Goal: Task Accomplishment & Management: Manage account settings

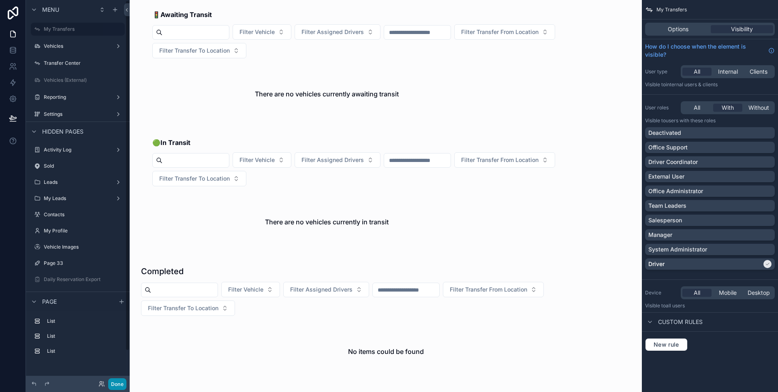
click at [111, 382] on button "Done" at bounding box center [117, 384] width 18 height 12
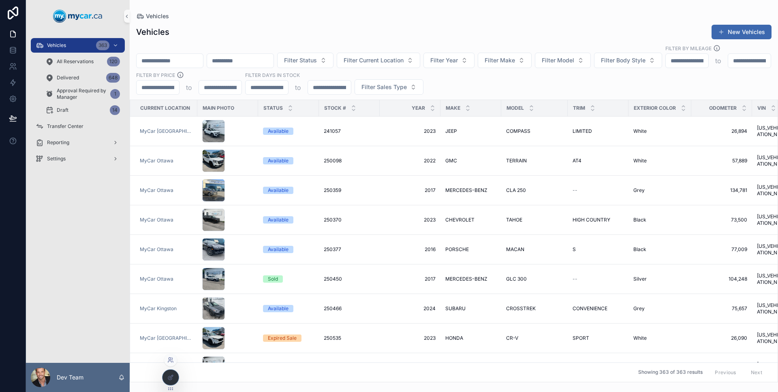
click at [173, 361] on icon at bounding box center [170, 360] width 6 height 6
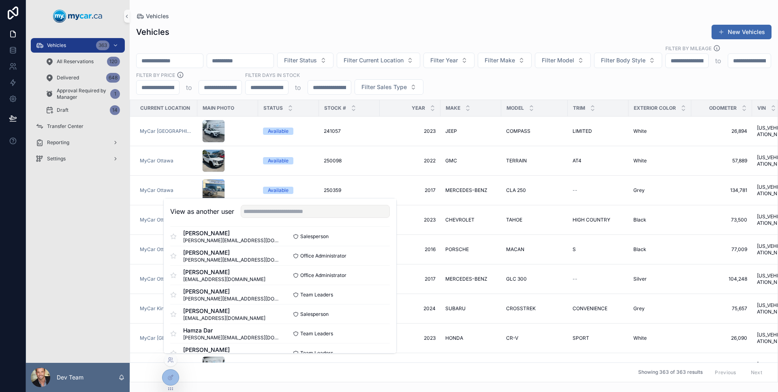
scroll to position [1285, 0]
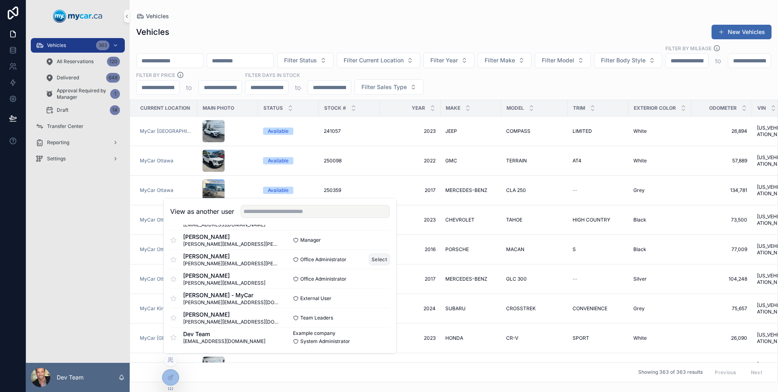
click at [374, 260] on button "Select" at bounding box center [379, 260] width 21 height 12
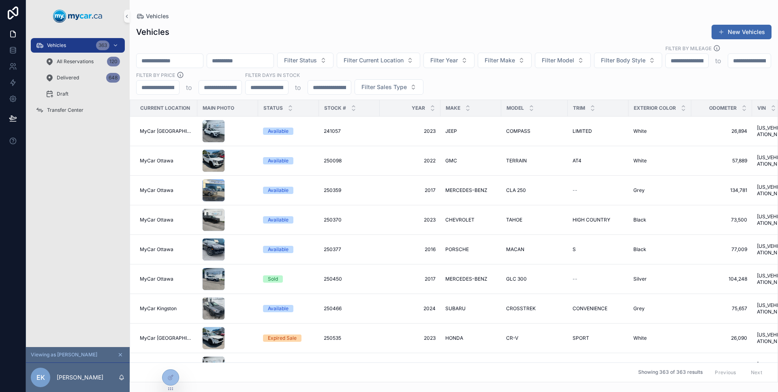
drag, startPoint x: 94, startPoint y: 197, endPoint x: 92, endPoint y: 192, distance: 5.6
click at [94, 197] on div "Vehicles 363 All Reservations 120 Delivered 648 Draft Transfer Center" at bounding box center [78, 189] width 104 height 315
click at [83, 73] on div "Delivered 648" at bounding box center [82, 77] width 75 height 13
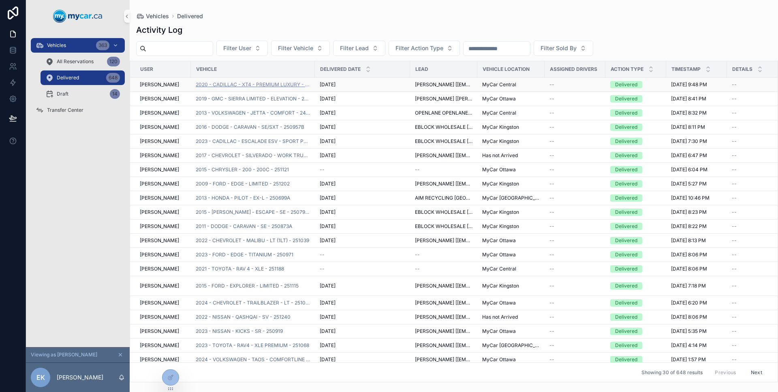
click at [213, 87] on span "2020 - CADILLAC - XT4 - PREMIUM LUXURY - 251007" at bounding box center [253, 84] width 114 height 6
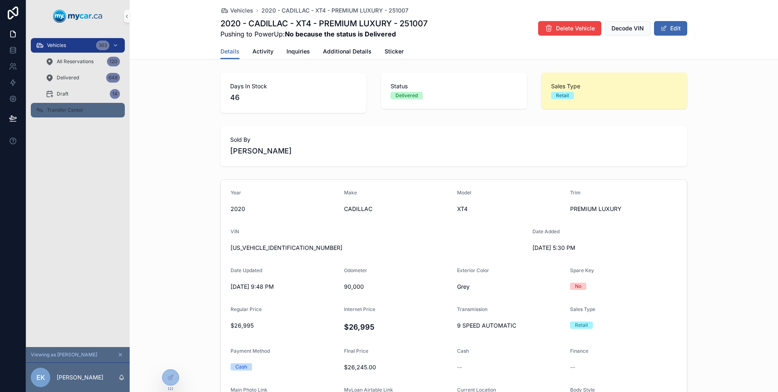
click at [81, 104] on div "Transfer Center" at bounding box center [78, 110] width 84 height 13
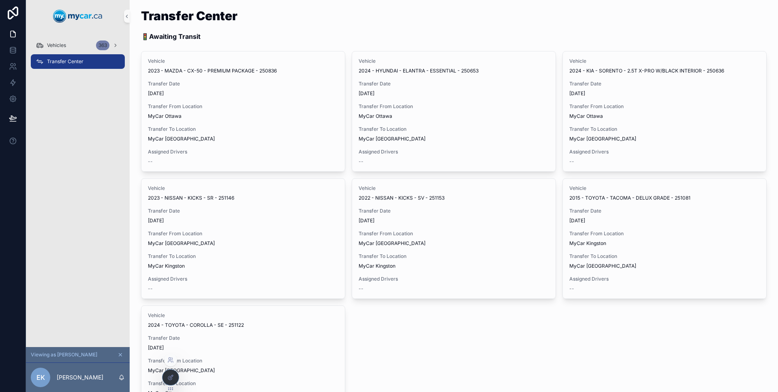
click at [171, 372] on div at bounding box center [170, 377] width 16 height 15
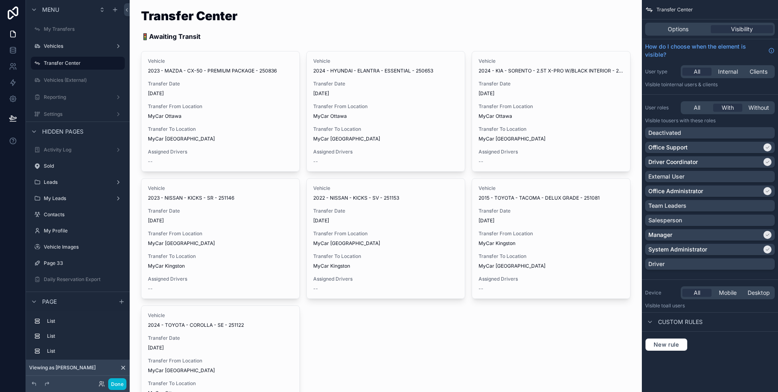
click at [120, 390] on div "Done" at bounding box center [78, 384] width 104 height 16
click at [121, 386] on button "Done" at bounding box center [117, 384] width 18 height 12
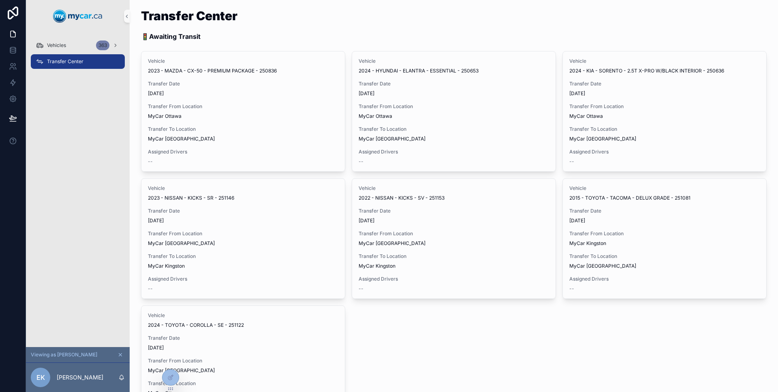
click at [94, 234] on div "Vehicles 363 Transfer Center" at bounding box center [78, 189] width 104 height 315
click at [83, 51] on div "Vehicles 363" at bounding box center [78, 45] width 84 height 13
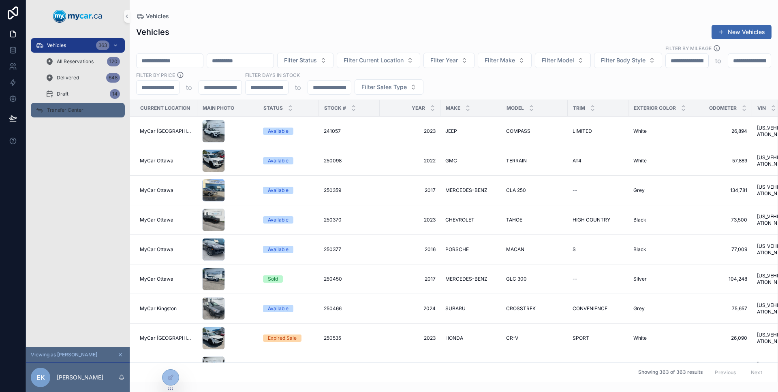
click at [69, 106] on div "Transfer Center" at bounding box center [78, 110] width 84 height 13
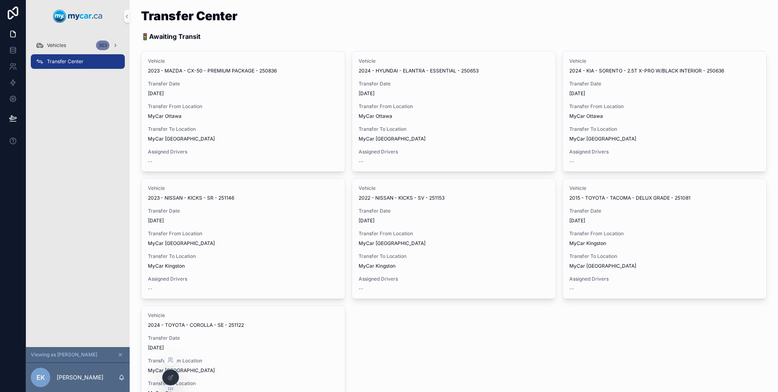
click at [173, 378] on icon at bounding box center [170, 377] width 6 height 6
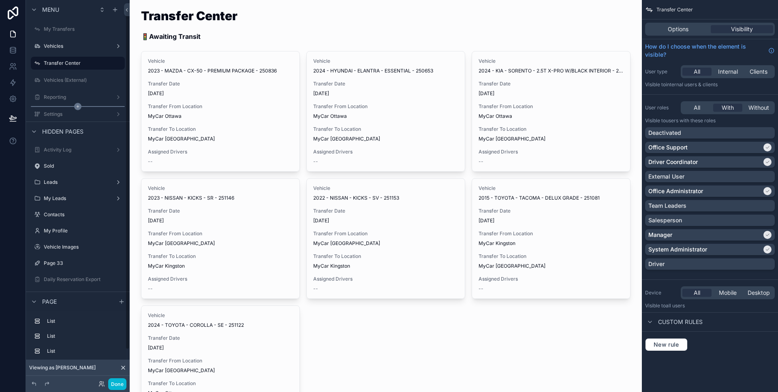
scroll to position [11, 0]
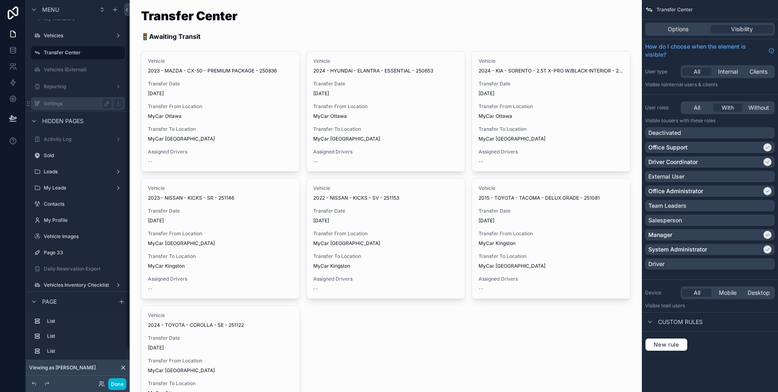
click at [62, 102] on label "Settings" at bounding box center [76, 103] width 65 height 6
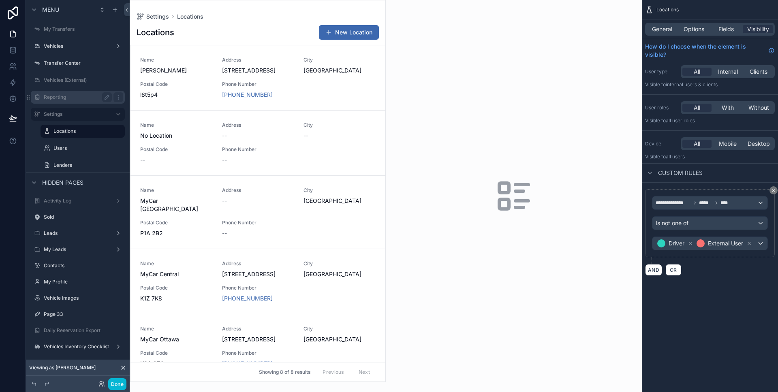
click at [66, 99] on label "Reporting" at bounding box center [76, 97] width 65 height 6
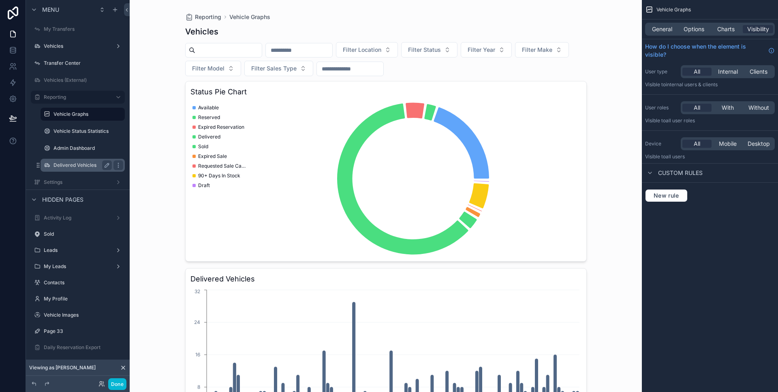
click at [76, 167] on label "Delivered Vehicles" at bounding box center [80, 165] width 55 height 6
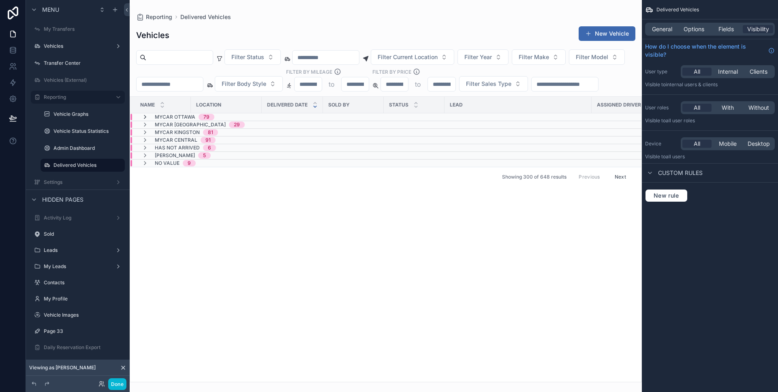
click at [144, 120] on icon "scrollable content" at bounding box center [145, 117] width 6 height 6
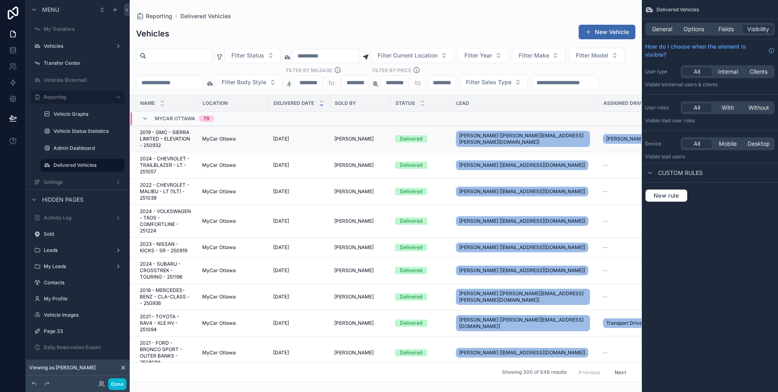
click at [263, 142] on div "MyCar Ottawa" at bounding box center [232, 139] width 61 height 6
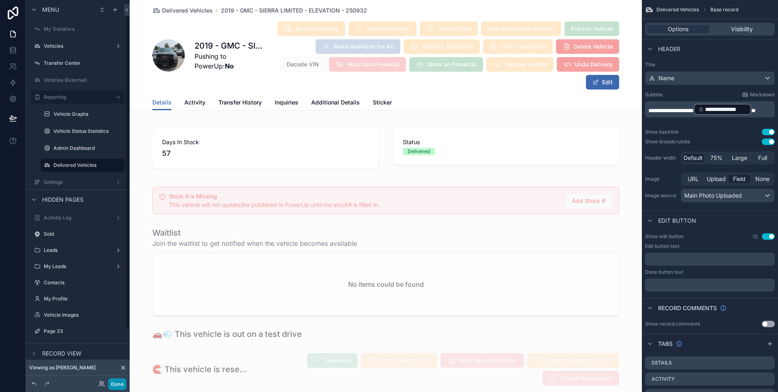
click at [123, 385] on button "Done" at bounding box center [117, 384] width 18 height 12
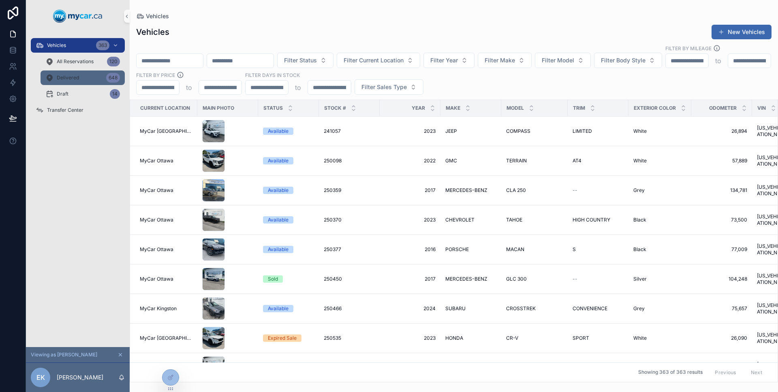
click at [79, 80] on div "Delivered 648" at bounding box center [82, 77] width 75 height 13
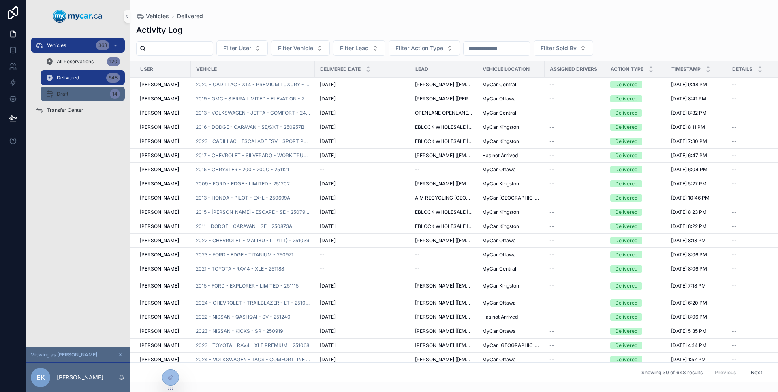
click at [71, 96] on div "Draft 14" at bounding box center [82, 94] width 75 height 13
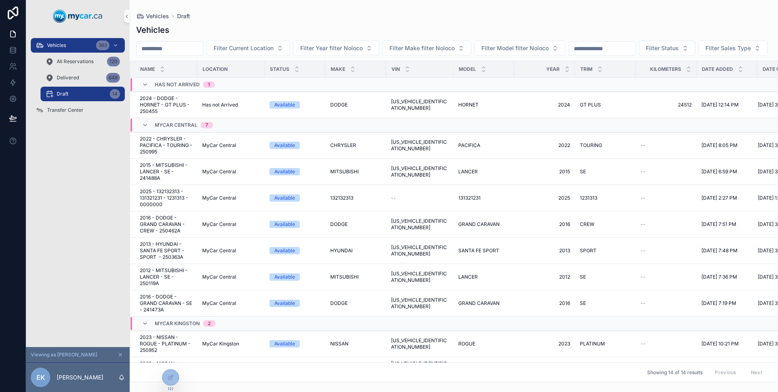
click at [91, 70] on div "Delivered 648" at bounding box center [83, 78] width 94 height 16
click at [89, 65] on div "All Reservations 120" at bounding box center [82, 61] width 75 height 13
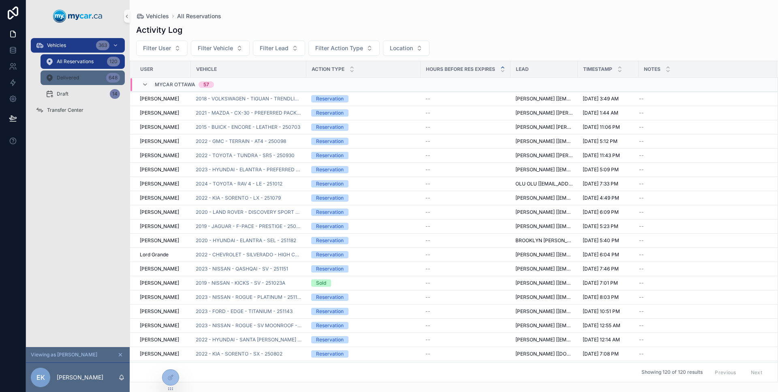
click at [88, 79] on div "Delivered 648" at bounding box center [82, 77] width 75 height 13
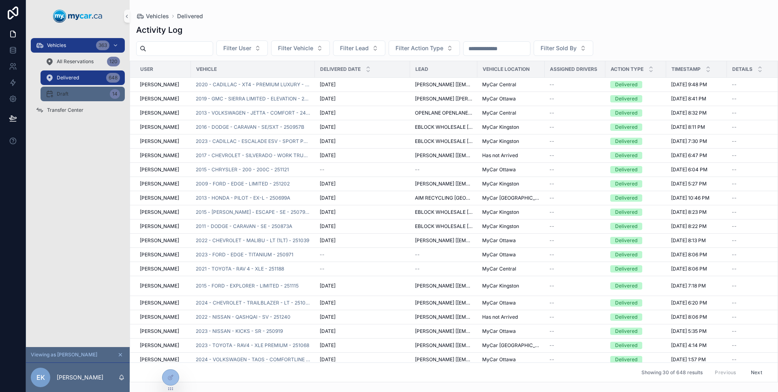
click at [84, 90] on div "Draft 14" at bounding box center [82, 94] width 75 height 13
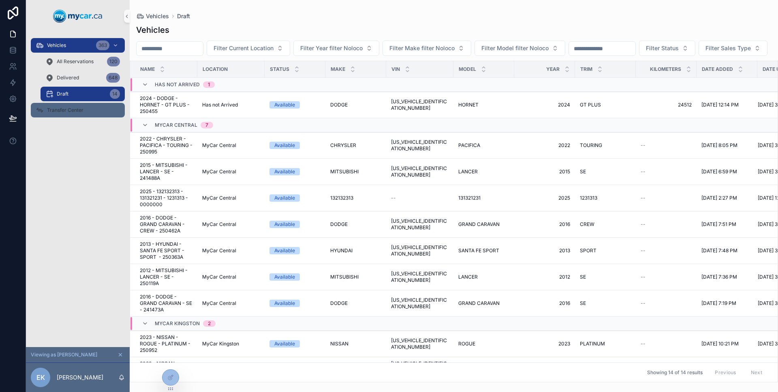
click at [80, 105] on div "Transfer Center" at bounding box center [78, 110] width 84 height 13
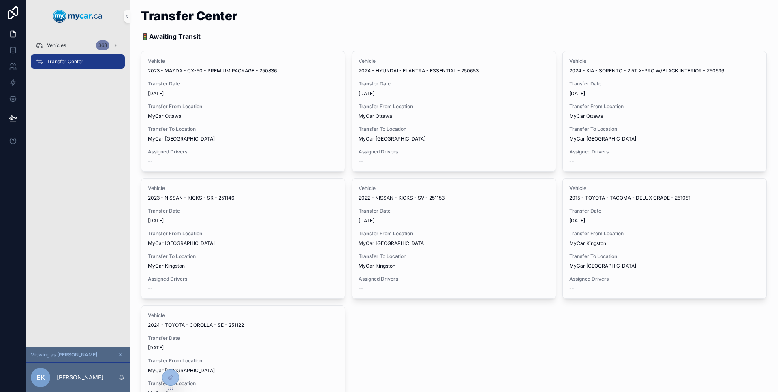
click at [90, 236] on div "Vehicles 363 Transfer Center" at bounding box center [78, 189] width 104 height 315
click at [72, 46] on div "Vehicles 363" at bounding box center [78, 45] width 84 height 13
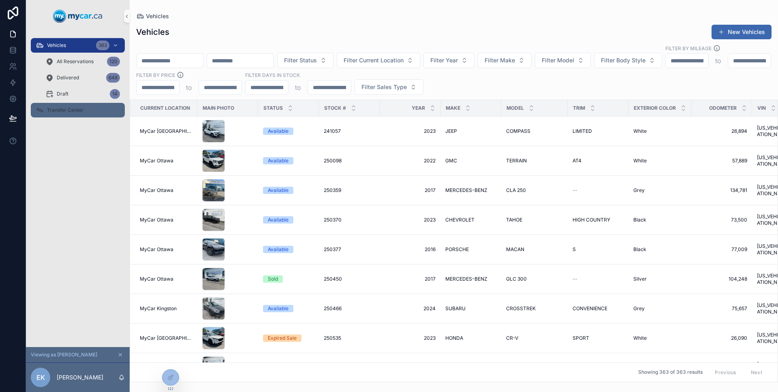
click at [82, 114] on div "Transfer Center" at bounding box center [78, 110] width 84 height 13
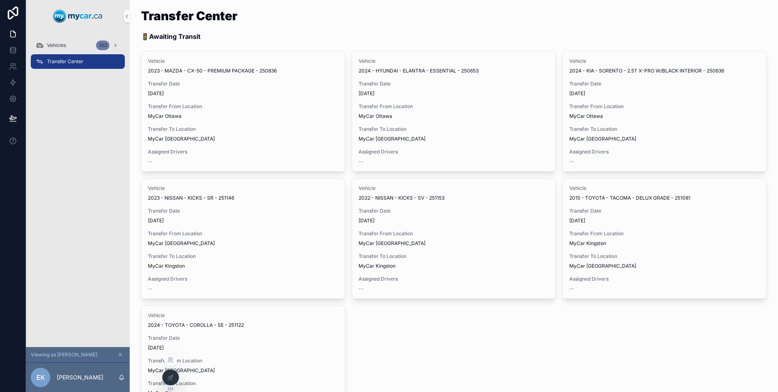
click at [171, 382] on div at bounding box center [170, 377] width 16 height 15
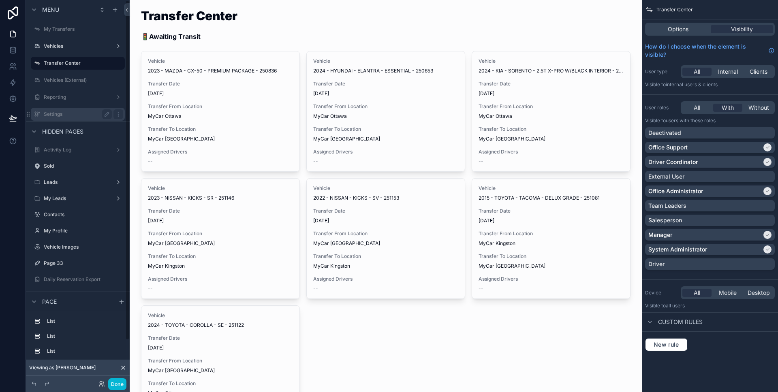
click at [82, 109] on div "Settings" at bounding box center [78, 114] width 68 height 10
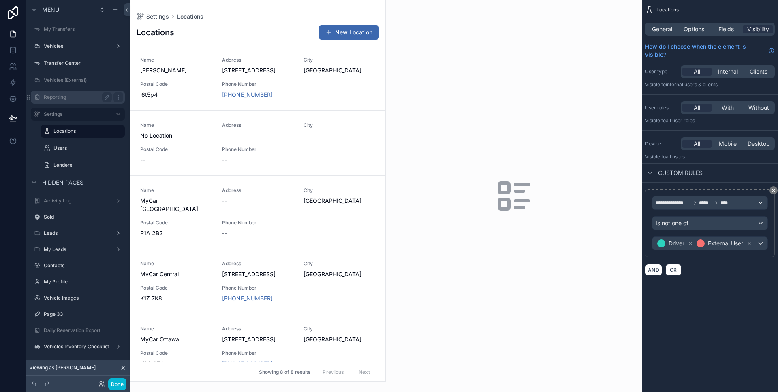
click at [81, 100] on div "Reporting" at bounding box center [78, 97] width 68 height 10
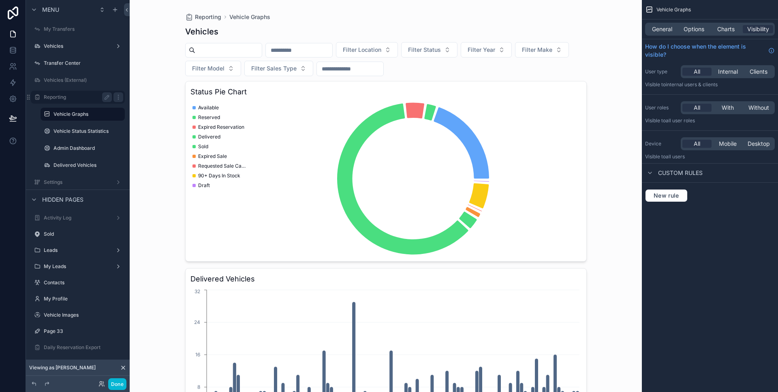
click at [83, 92] on div "Reporting" at bounding box center [78, 97] width 68 height 10
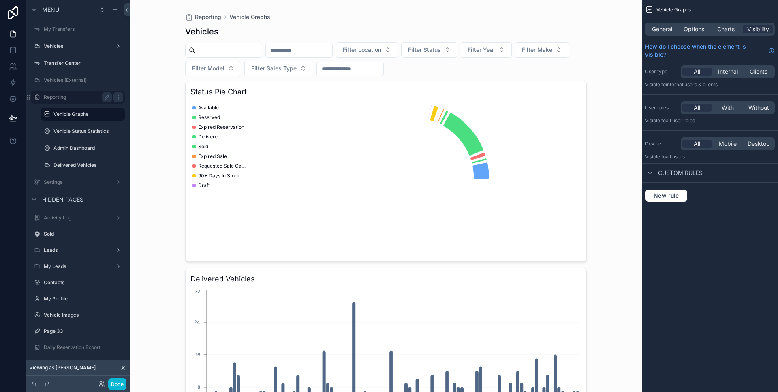
click at [83, 94] on label "Reporting" at bounding box center [76, 97] width 65 height 6
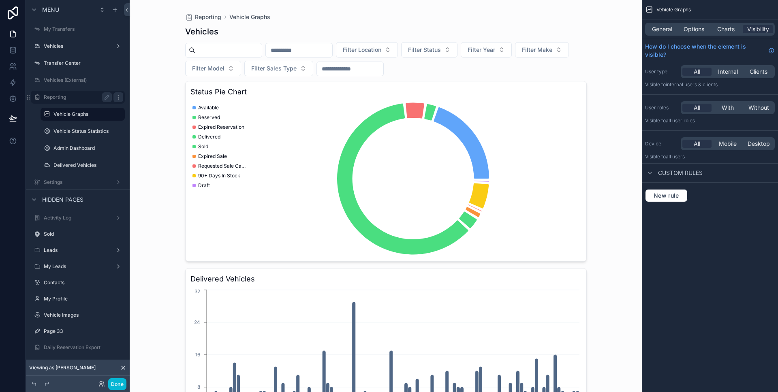
click at [117, 94] on icon "scrollable content" at bounding box center [118, 97] width 6 height 6
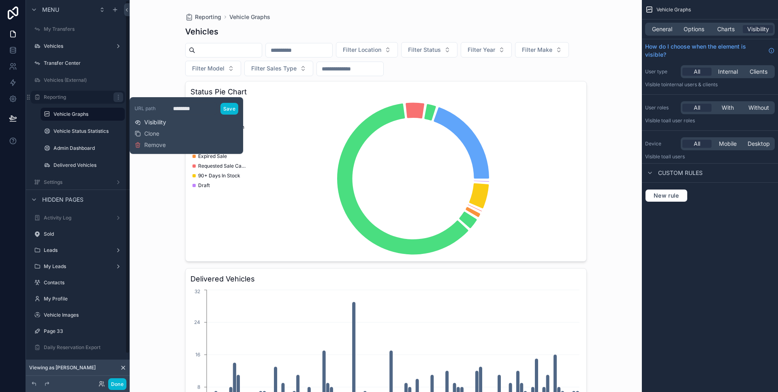
click at [158, 120] on span "Visibility" at bounding box center [155, 122] width 22 height 8
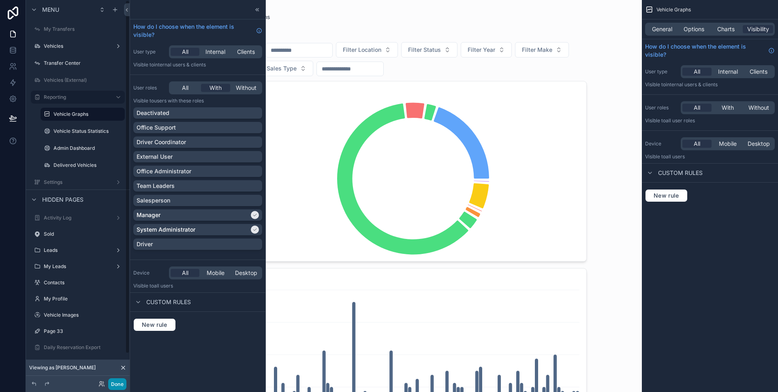
click at [117, 384] on button "Done" at bounding box center [117, 384] width 18 height 12
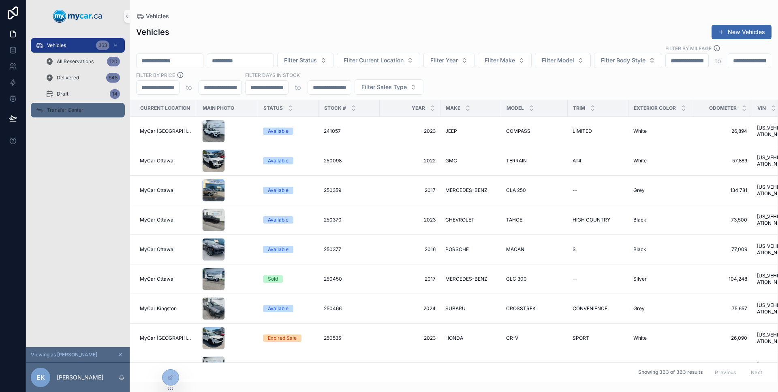
click at [92, 107] on div "Transfer Center" at bounding box center [78, 110] width 84 height 13
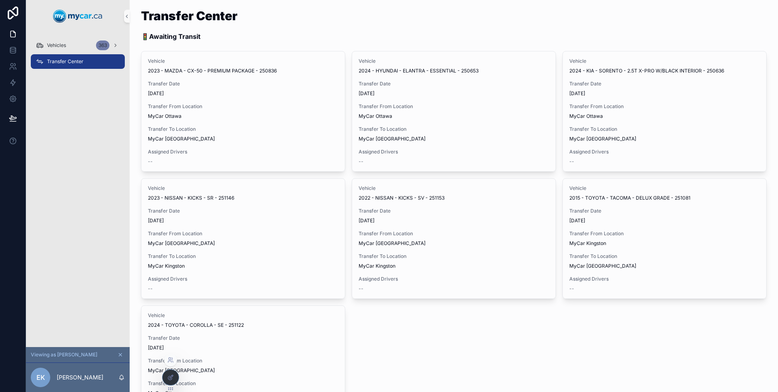
click at [169, 376] on icon at bounding box center [170, 378] width 4 height 4
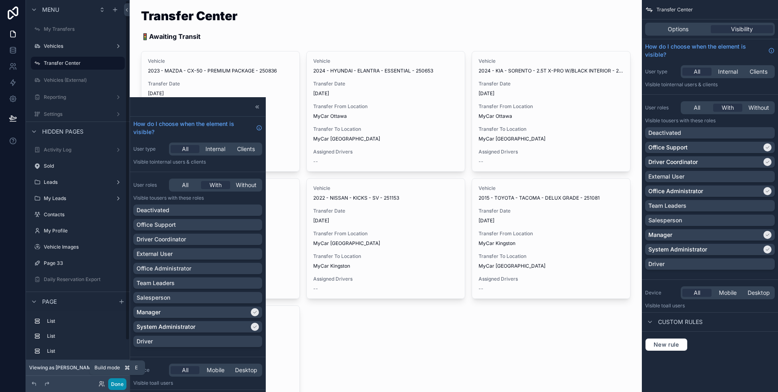
click at [122, 380] on button "Done" at bounding box center [117, 384] width 18 height 12
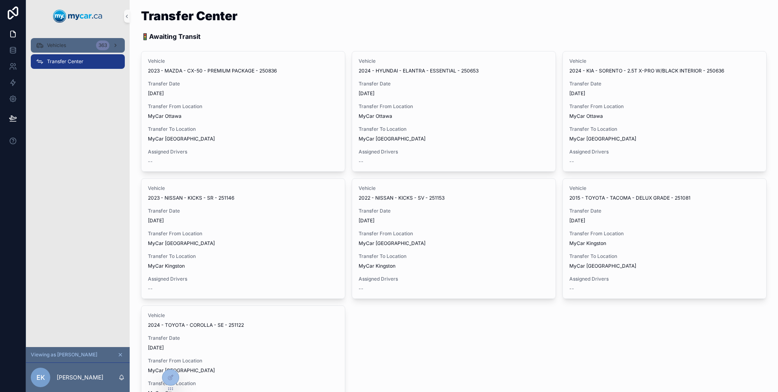
click at [93, 47] on div "Vehicles 363" at bounding box center [78, 45] width 84 height 13
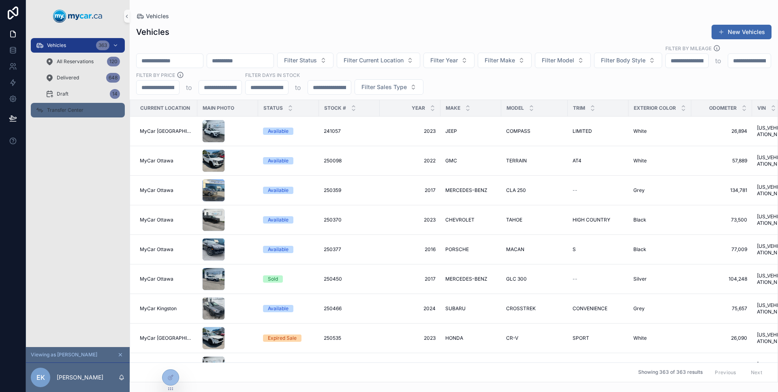
click at [75, 110] on span "Transfer Center" at bounding box center [65, 110] width 36 height 6
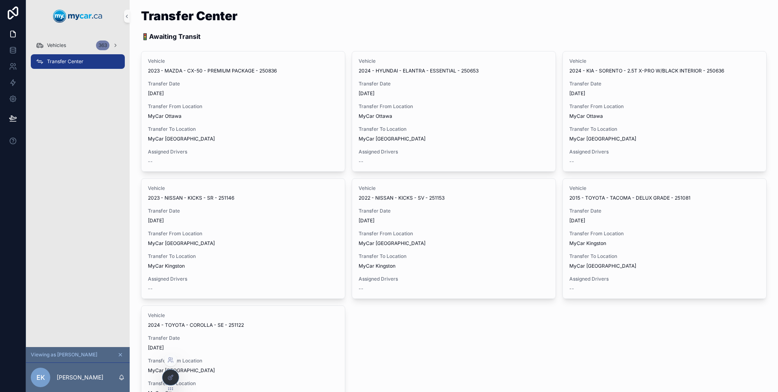
click at [176, 376] on div at bounding box center [170, 377] width 16 height 15
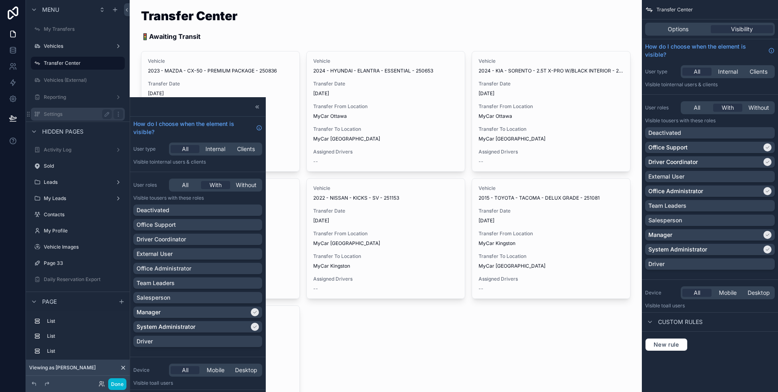
click at [84, 110] on div "Settings" at bounding box center [78, 114] width 68 height 10
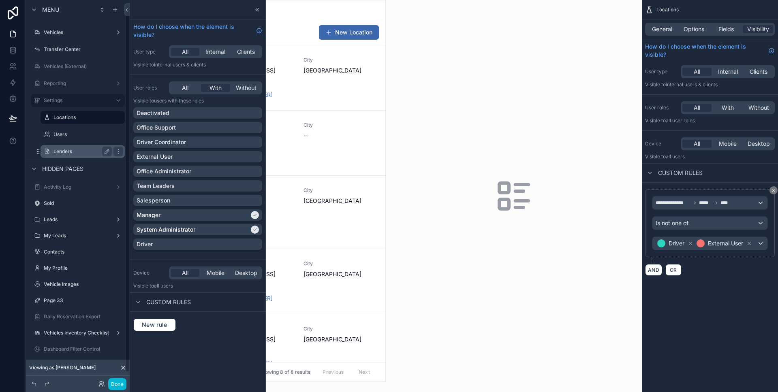
scroll to position [4, 0]
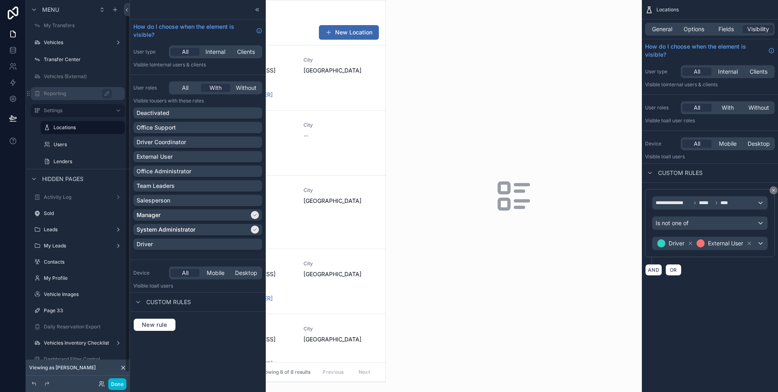
click at [69, 94] on label "Reporting" at bounding box center [82, 93] width 76 height 6
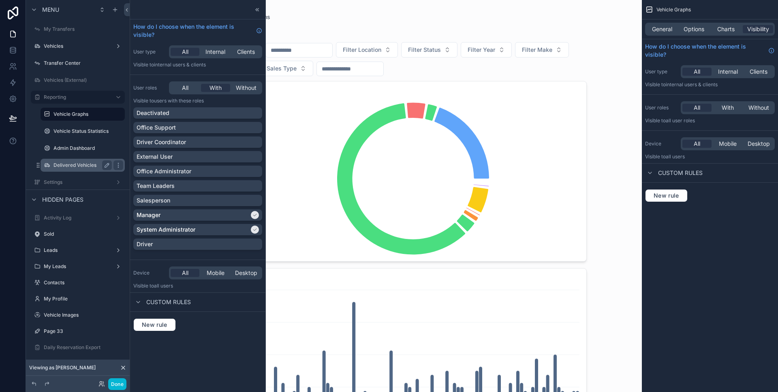
click at [82, 163] on label "Delivered Vehicles" at bounding box center [80, 165] width 55 height 6
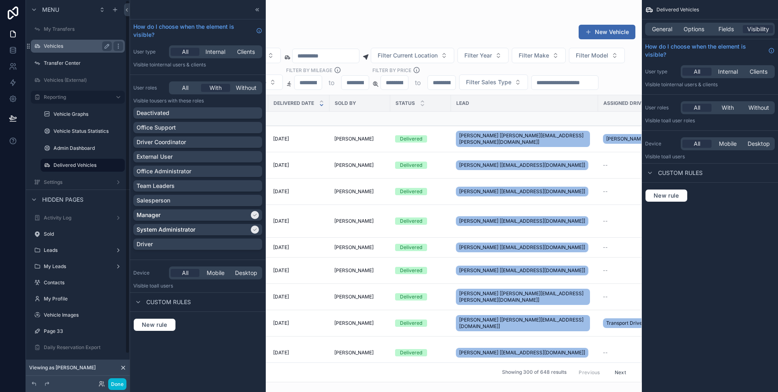
click at [93, 48] on label "Vehicles" at bounding box center [76, 46] width 65 height 6
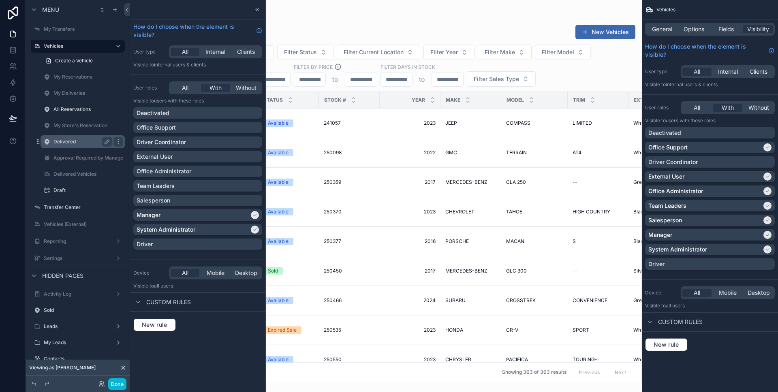
click at [82, 138] on div "Delivered" at bounding box center [82, 142] width 58 height 10
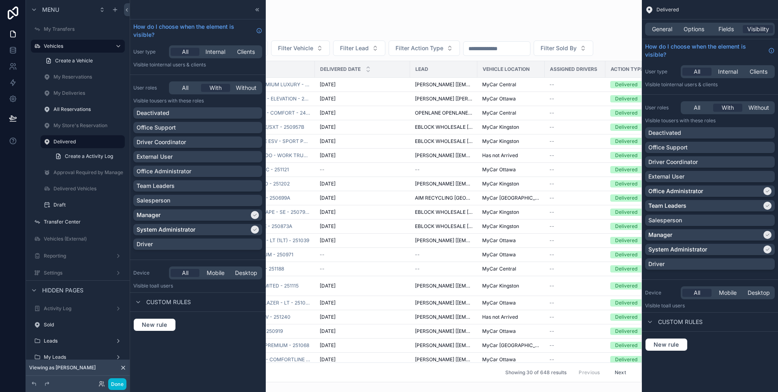
click at [362, 92] on div "scrollable content" at bounding box center [386, 196] width 512 height 392
click at [360, 90] on td "9/9/2025 9/9/2025" at bounding box center [362, 85] width 95 height 14
click at [277, 85] on span "2020 - CADILLAC - XT4 - PREMIUM LUXURY - 251007" at bounding box center [253, 84] width 114 height 6
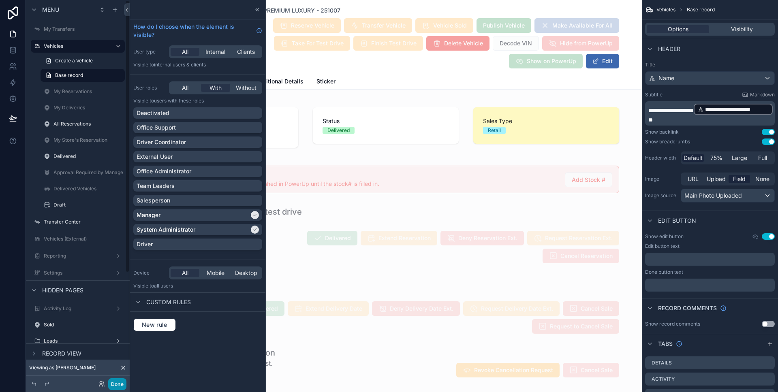
click at [124, 386] on button "Done" at bounding box center [117, 384] width 18 height 12
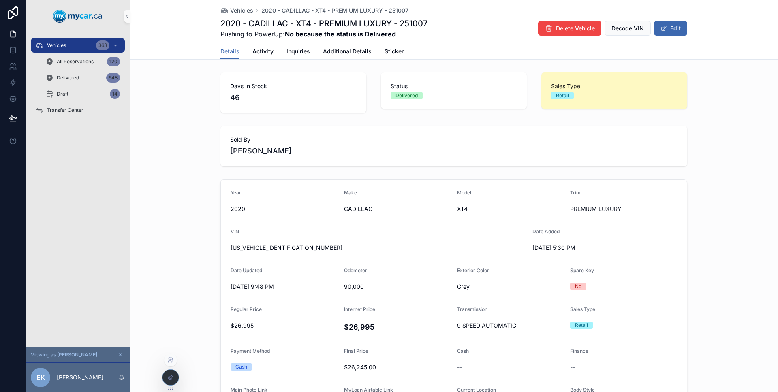
click at [174, 380] on div at bounding box center [170, 377] width 16 height 15
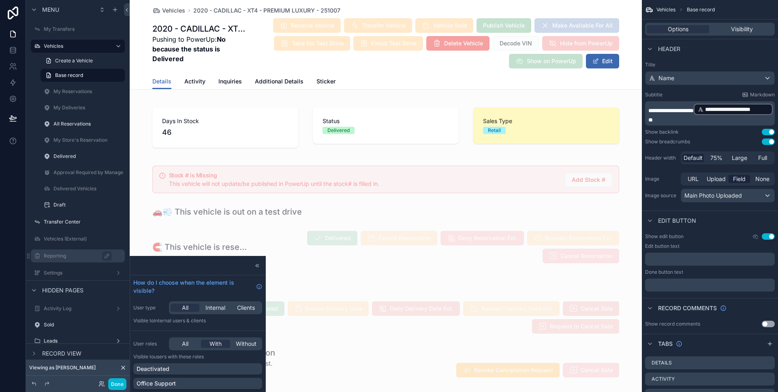
click at [67, 258] on label "Reporting" at bounding box center [82, 256] width 76 height 6
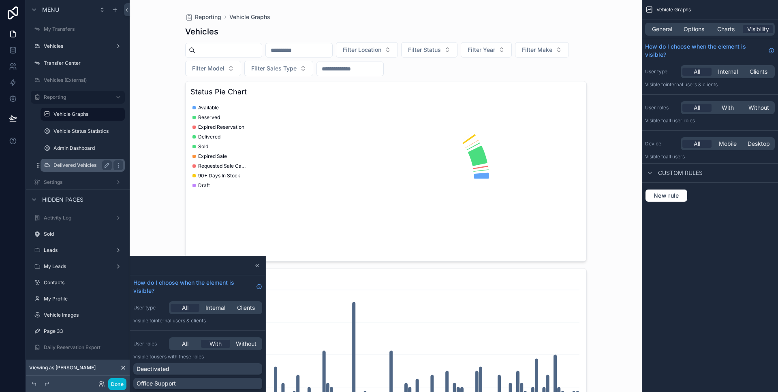
click at [86, 162] on label "Delivered Vehicles" at bounding box center [80, 165] width 55 height 6
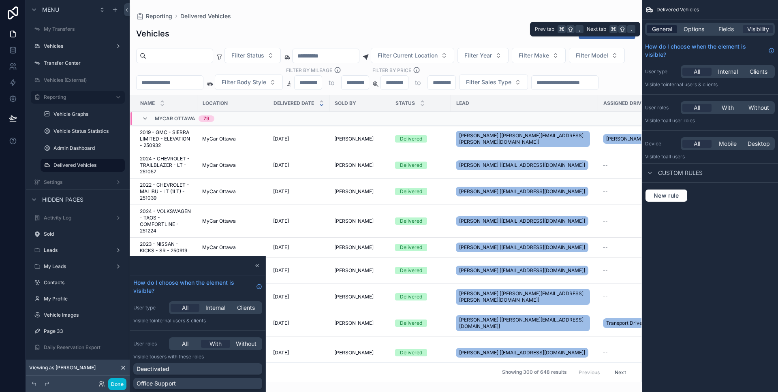
click at [662, 26] on span "General" at bounding box center [662, 29] width 20 height 8
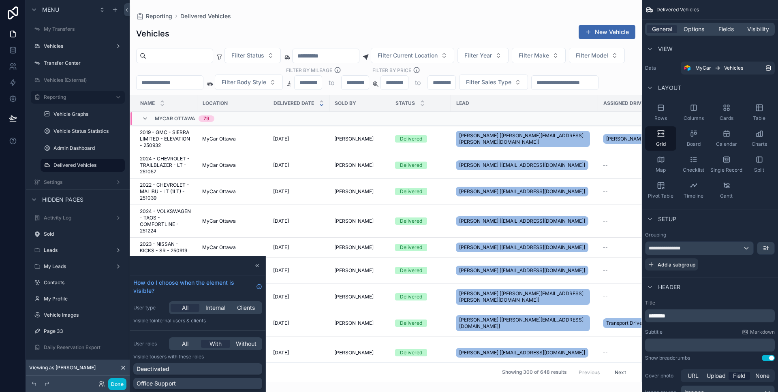
click at [238, 155] on div "scrollable content" at bounding box center [386, 196] width 512 height 392
click at [253, 142] on div "MyCar Ottawa" at bounding box center [232, 139] width 61 height 6
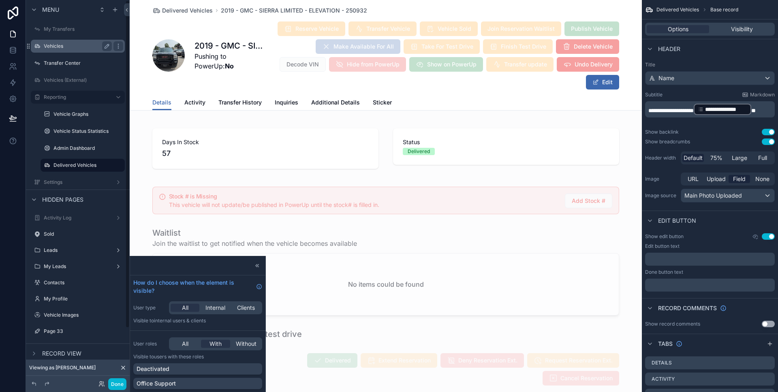
click at [95, 51] on div "Vehicles" at bounding box center [77, 46] width 91 height 13
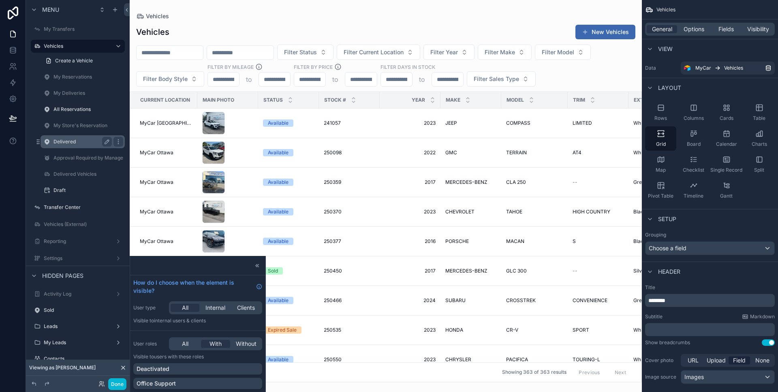
click at [89, 142] on label "Delivered" at bounding box center [80, 142] width 55 height 6
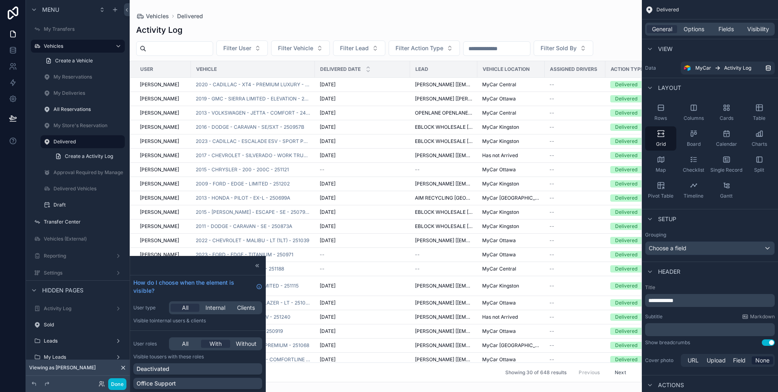
click at [264, 85] on div "scrollable content" at bounding box center [386, 196] width 512 height 392
click at [263, 84] on span "2020 - CADILLAC - XT4 - PREMIUM LUXURY - 251007" at bounding box center [253, 84] width 114 height 6
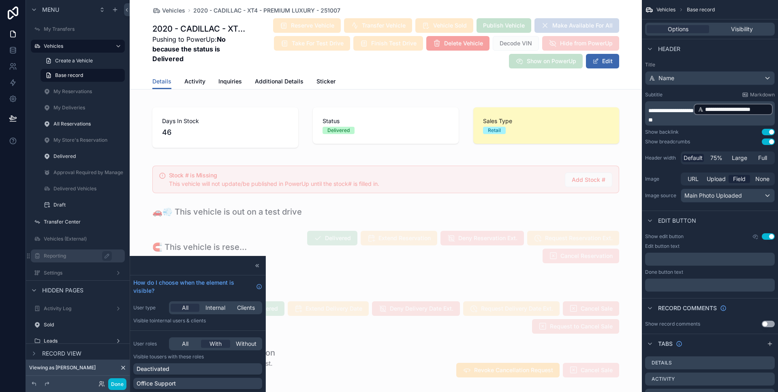
click at [76, 260] on div "Reporting" at bounding box center [83, 256] width 79 height 10
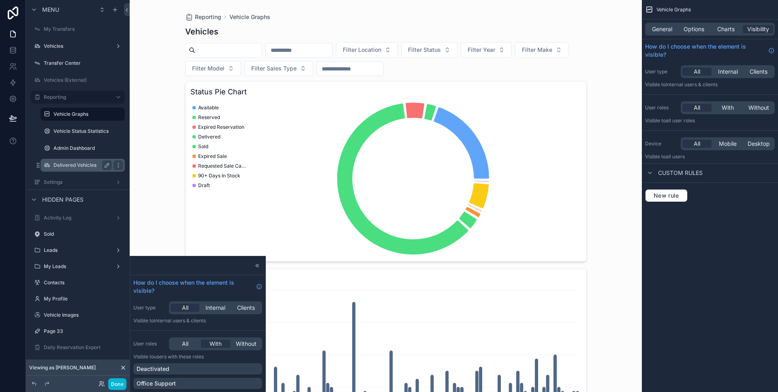
click at [92, 169] on div "Delivered Vehicles" at bounding box center [82, 165] width 58 height 10
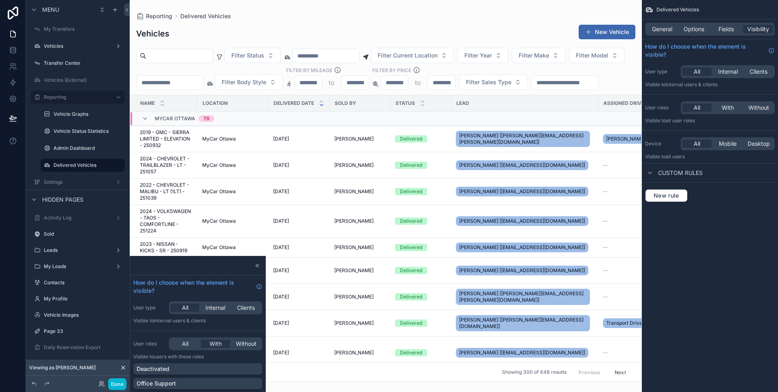
click at [370, 156] on div "scrollable content" at bounding box center [386, 196] width 512 height 392
click at [366, 142] on div "[PERSON_NAME]" at bounding box center [359, 139] width 51 height 6
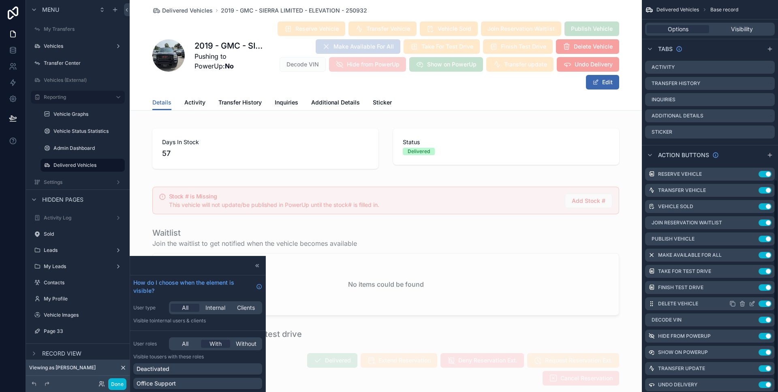
scroll to position [331, 0]
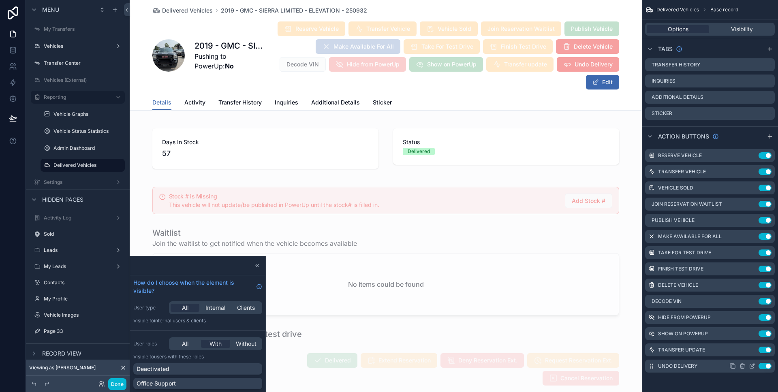
click at [753, 368] on icon "scrollable content" at bounding box center [752, 367] width 4 height 4
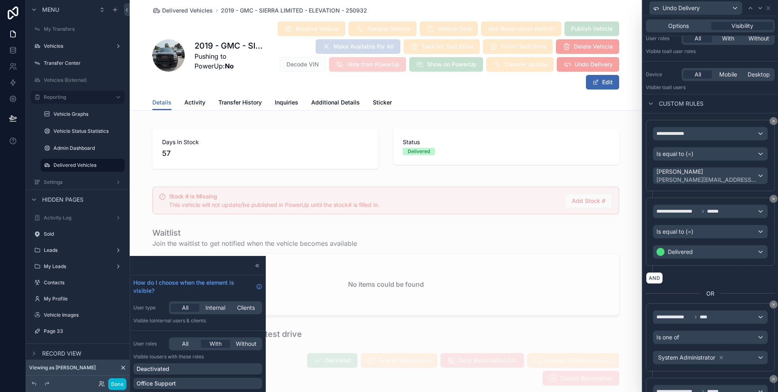
scroll to position [0, 0]
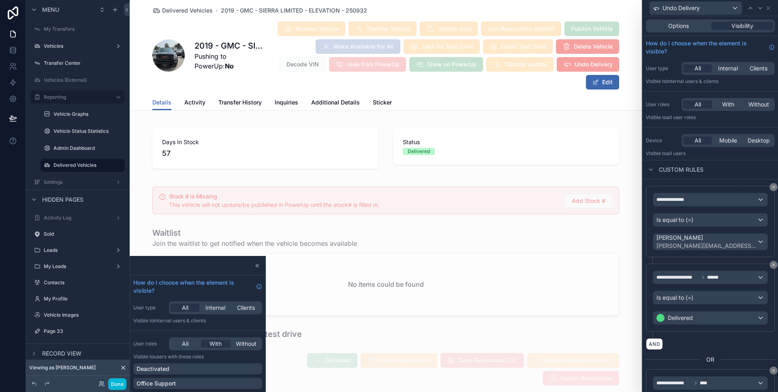
click at [687, 32] on div "Options Visibility" at bounding box center [710, 25] width 129 height 13
click at [685, 29] on span "Options" at bounding box center [678, 26] width 21 height 8
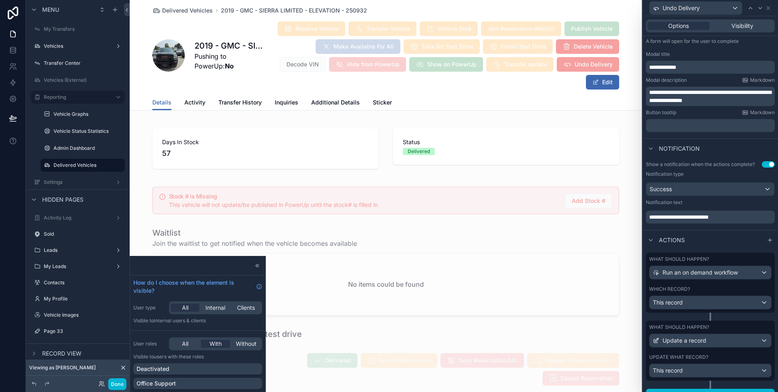
scroll to position [126, 0]
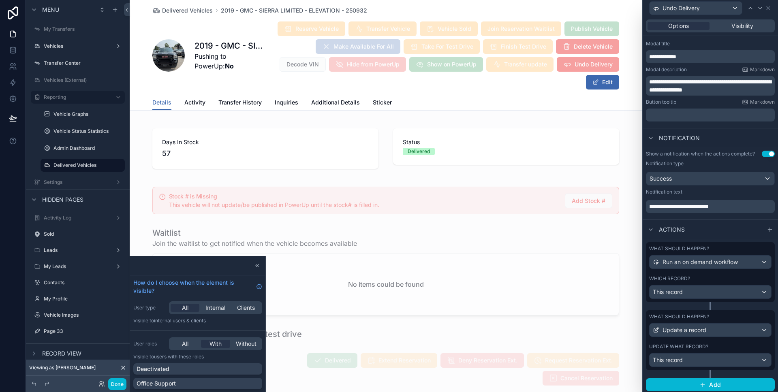
click at [702, 249] on label "What should happen?" at bounding box center [679, 248] width 60 height 6
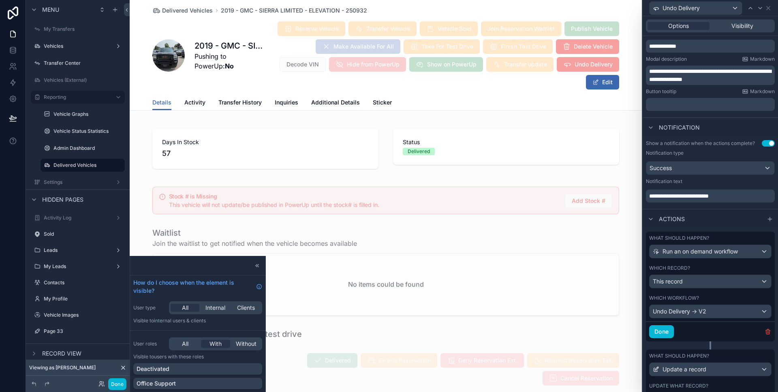
scroll to position [147, 0]
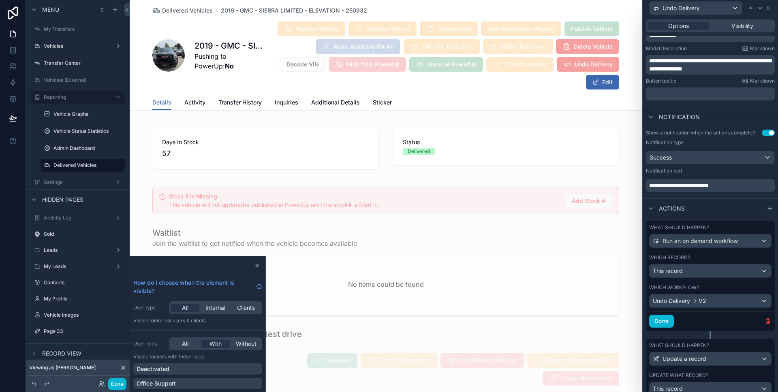
click at [698, 342] on label "What should happen?" at bounding box center [679, 345] width 60 height 6
click at [697, 344] on label "What should happen?" at bounding box center [679, 345] width 60 height 6
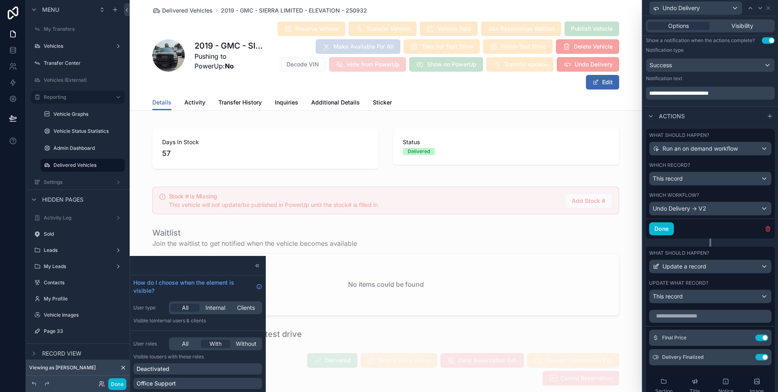
scroll to position [245, 0]
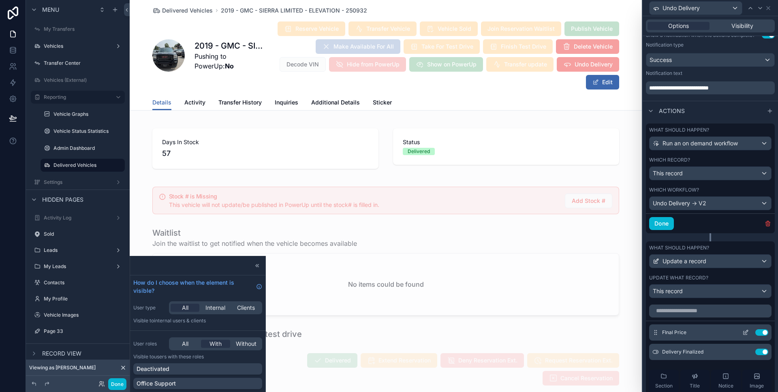
click at [742, 333] on icon at bounding box center [745, 332] width 6 height 6
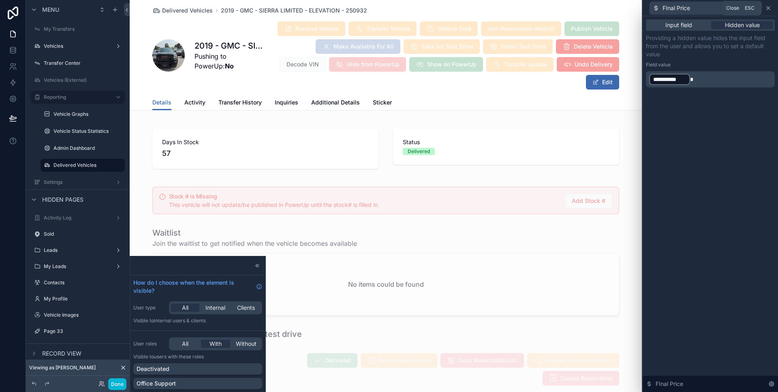
click at [770, 6] on icon at bounding box center [768, 8] width 6 height 6
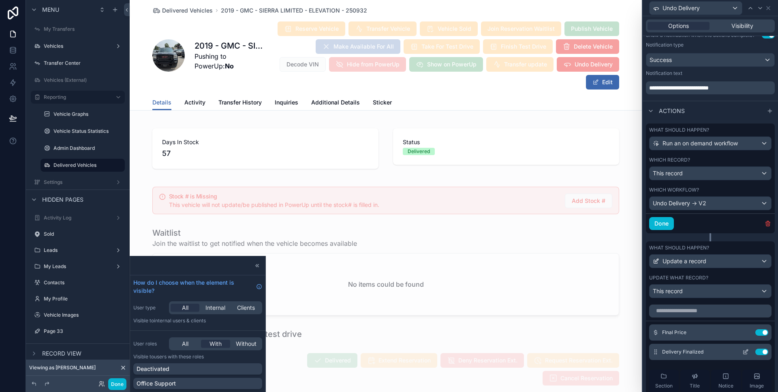
click at [730, 356] on div "Delivery Finalized Use setting" at bounding box center [710, 352] width 122 height 16
click at [742, 354] on icon at bounding box center [745, 352] width 6 height 6
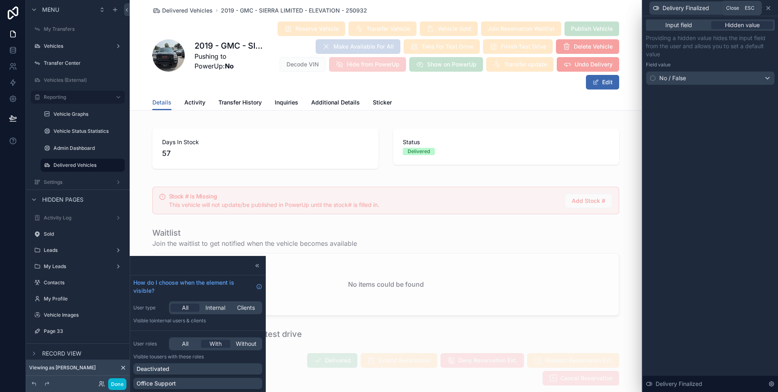
click at [770, 10] on icon at bounding box center [768, 8] width 6 height 6
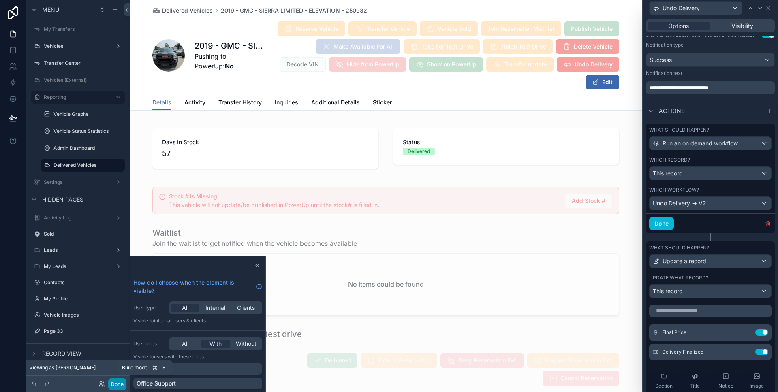
click at [112, 386] on button "Done" at bounding box center [117, 384] width 18 height 12
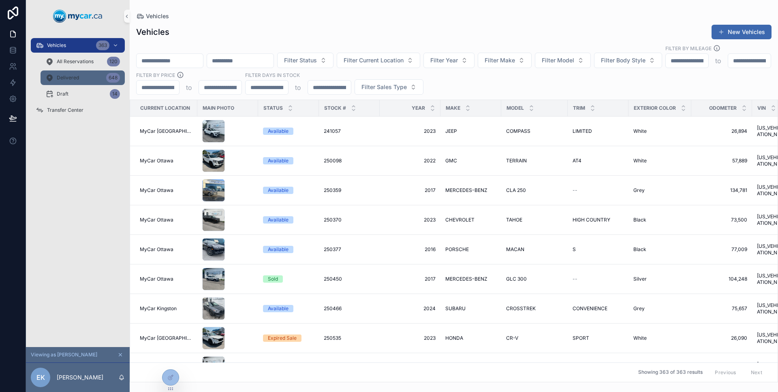
click at [70, 76] on span "Delivered" at bounding box center [68, 78] width 22 height 6
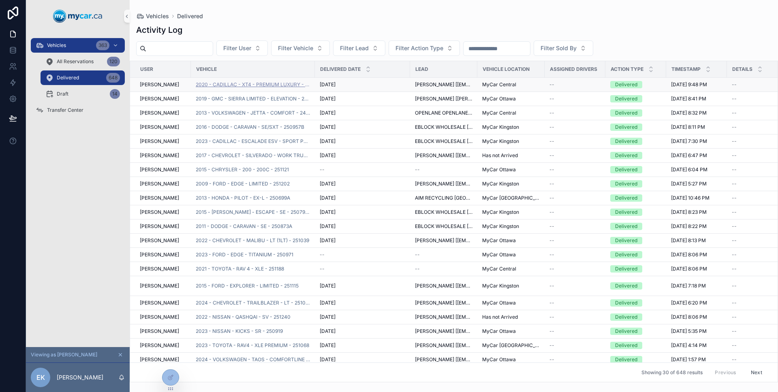
click at [237, 85] on span "2020 - CADILLAC - XT4 - PREMIUM LUXURY - 251007" at bounding box center [253, 84] width 114 height 6
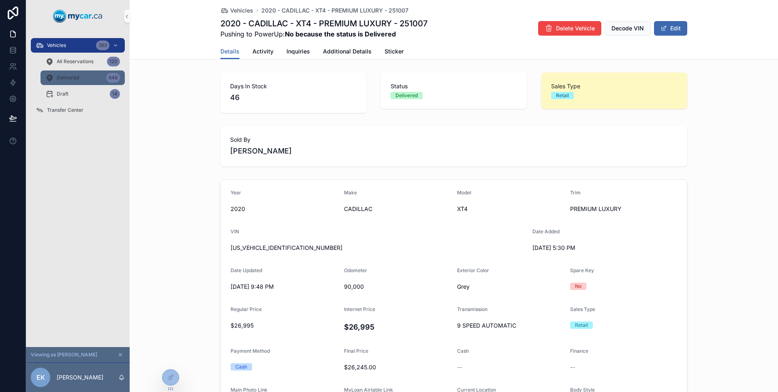
click at [89, 83] on div "Delivered 648" at bounding box center [82, 77] width 75 height 13
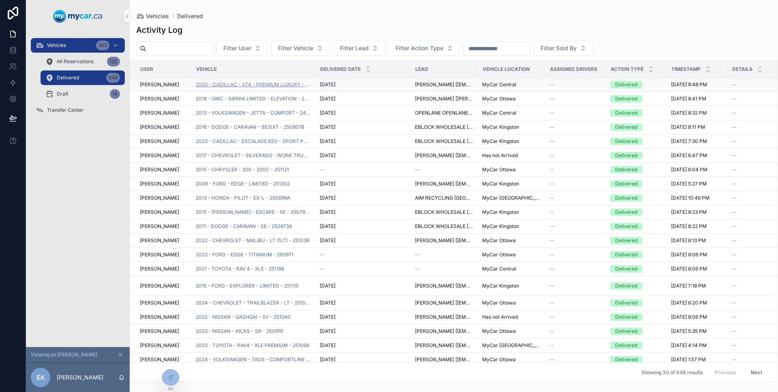
click at [254, 83] on span "2020 - CADILLAC - XT4 - PREMIUM LUXURY - 251007" at bounding box center [253, 84] width 114 height 6
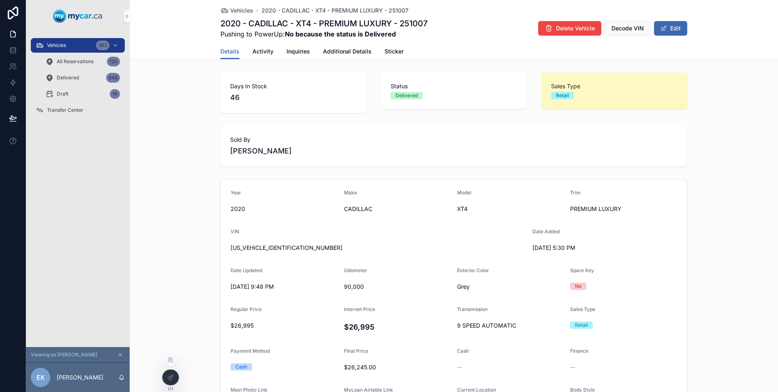
click at [167, 375] on icon at bounding box center [170, 377] width 6 height 6
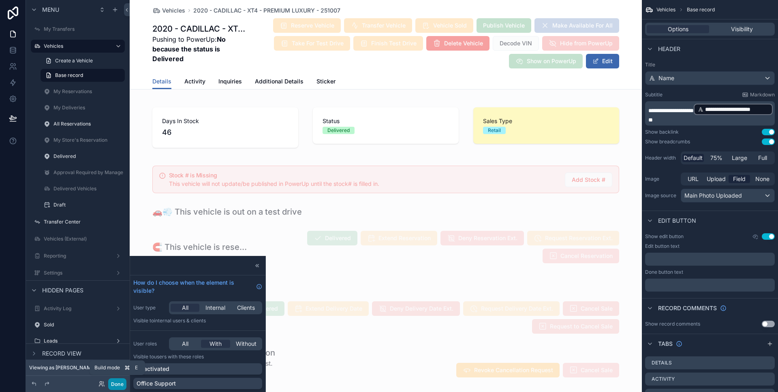
click at [116, 384] on button "Done" at bounding box center [117, 384] width 18 height 12
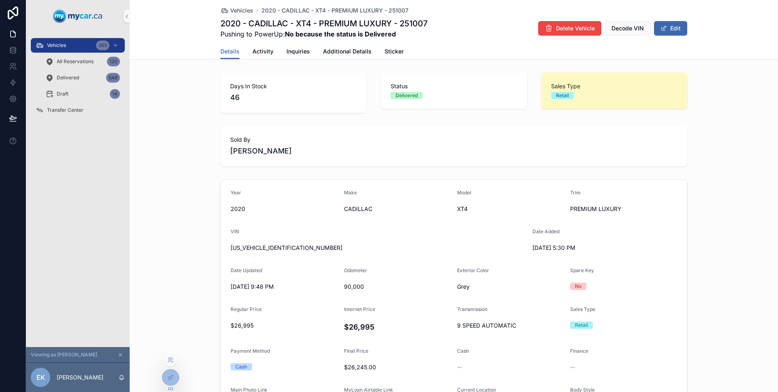
click at [171, 386] on icon at bounding box center [170, 389] width 6 height 6
click at [172, 383] on div at bounding box center [170, 377] width 16 height 15
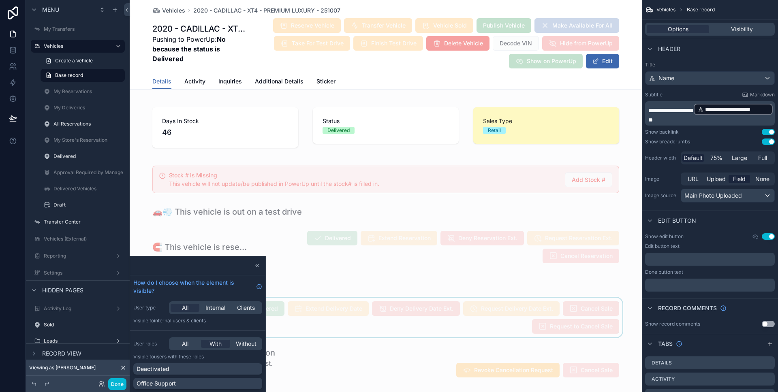
scroll to position [48, 0]
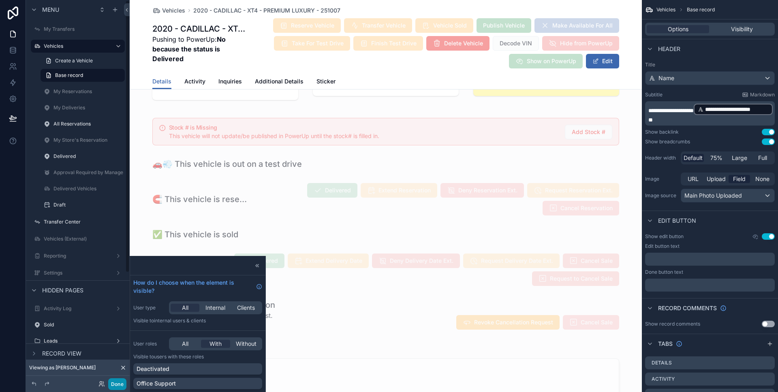
click at [122, 383] on button "Done" at bounding box center [117, 384] width 18 height 12
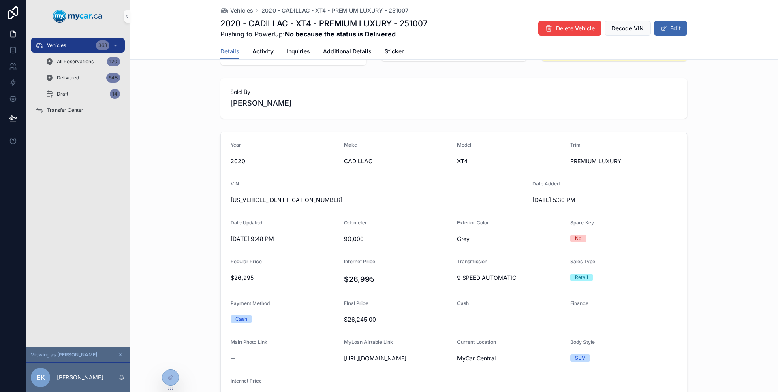
scroll to position [0, 0]
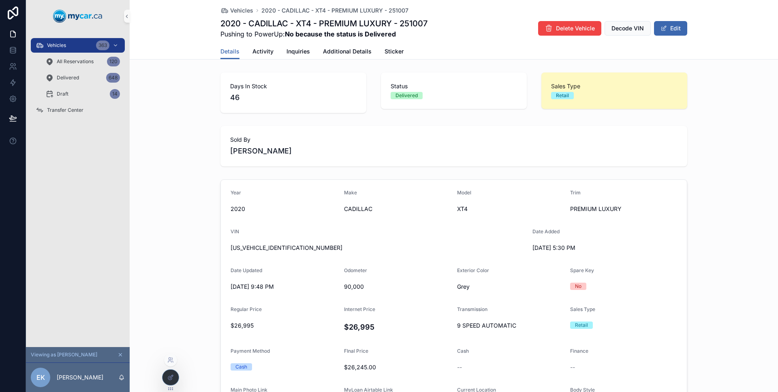
click at [168, 379] on icon at bounding box center [170, 377] width 6 height 6
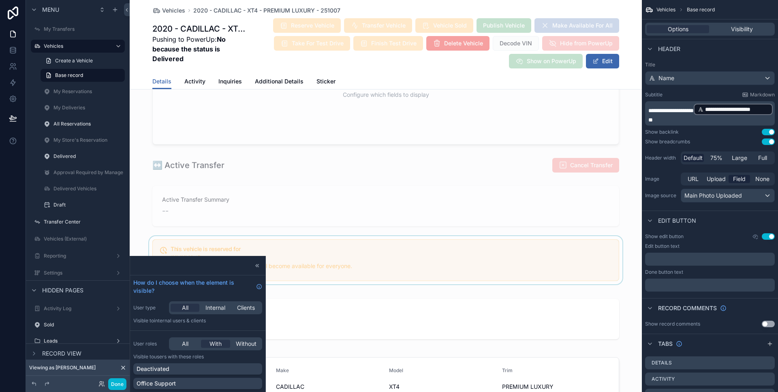
scroll to position [573, 0]
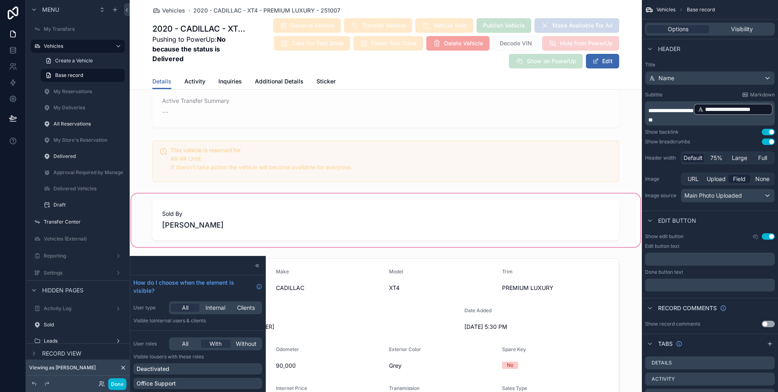
click at [242, 218] on div "scrollable content" at bounding box center [386, 220] width 512 height 57
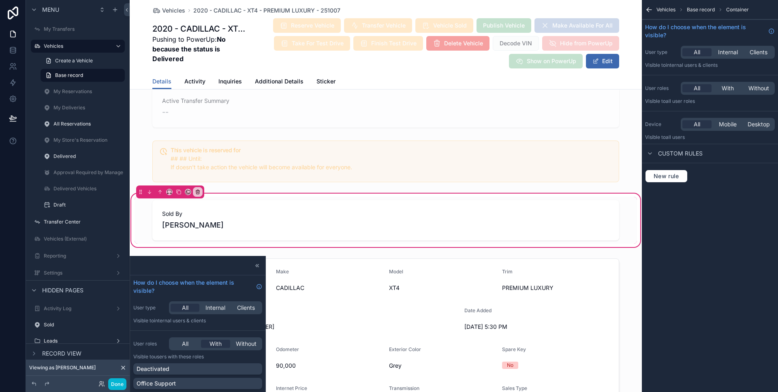
click at [664, 153] on span "Custom rules" at bounding box center [680, 153] width 45 height 8
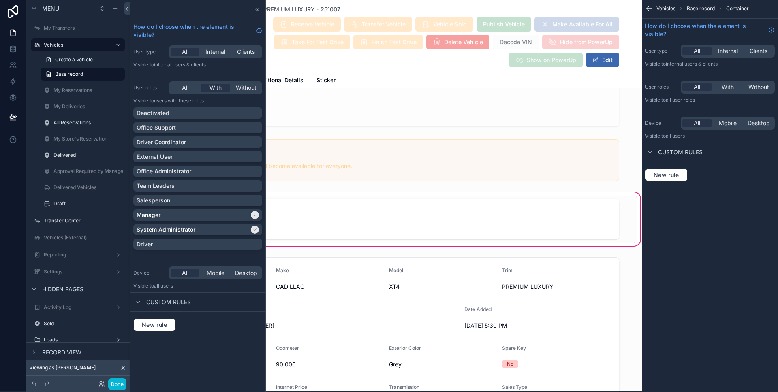
click at [664, 153] on span "Custom rules" at bounding box center [680, 152] width 45 height 8
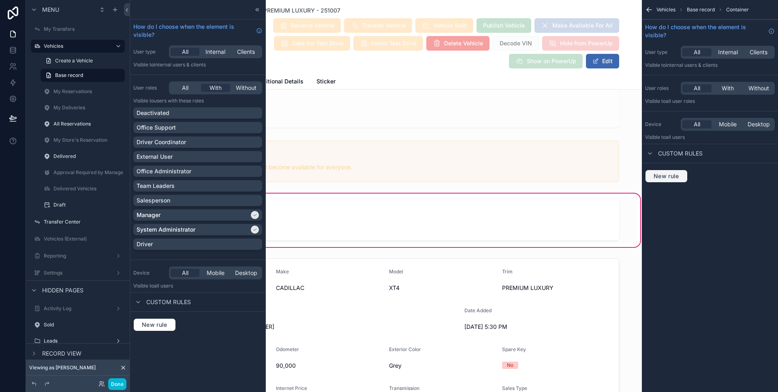
click at [658, 175] on span "New rule" at bounding box center [666, 176] width 32 height 7
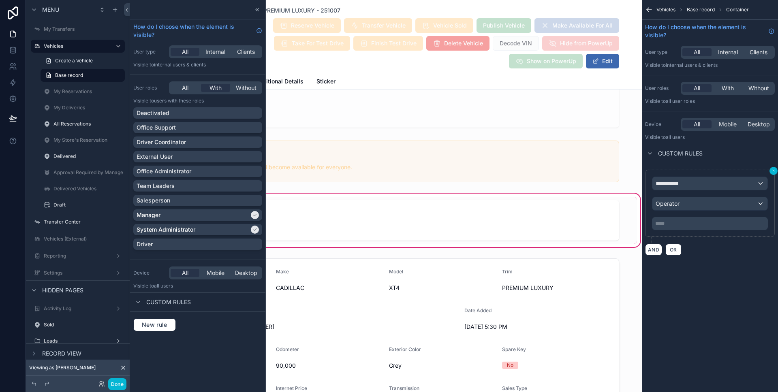
click at [771, 172] on icon "scrollable content" at bounding box center [773, 171] width 5 height 5
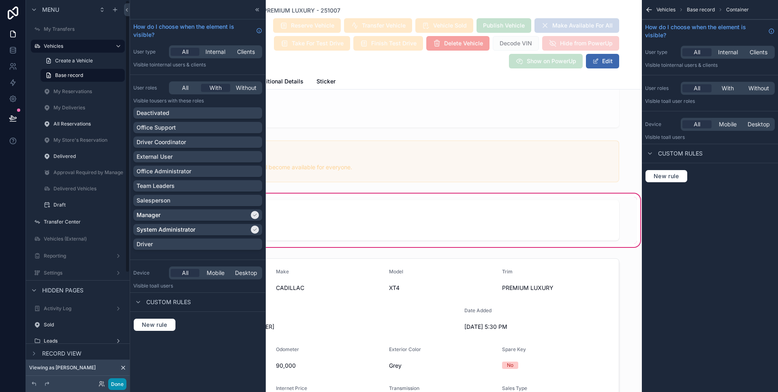
click at [122, 382] on button "Done" at bounding box center [117, 384] width 18 height 12
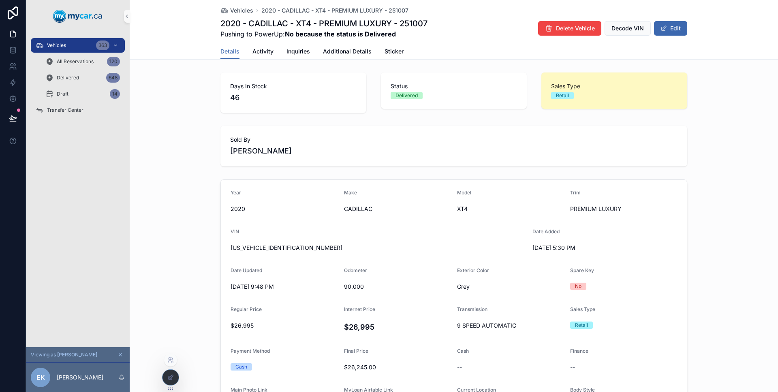
click at [171, 371] on div at bounding box center [170, 377] width 16 height 15
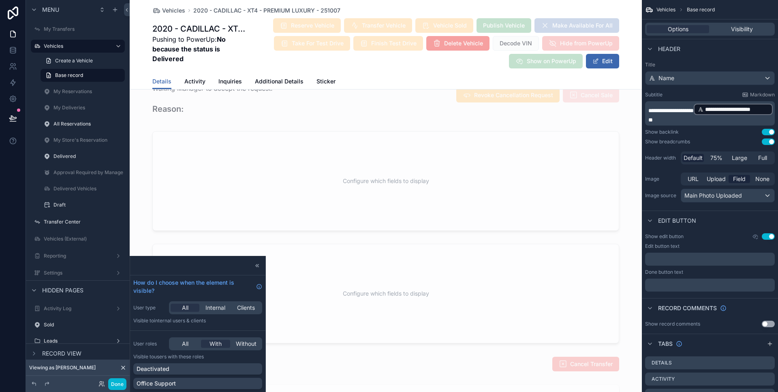
scroll to position [697, 0]
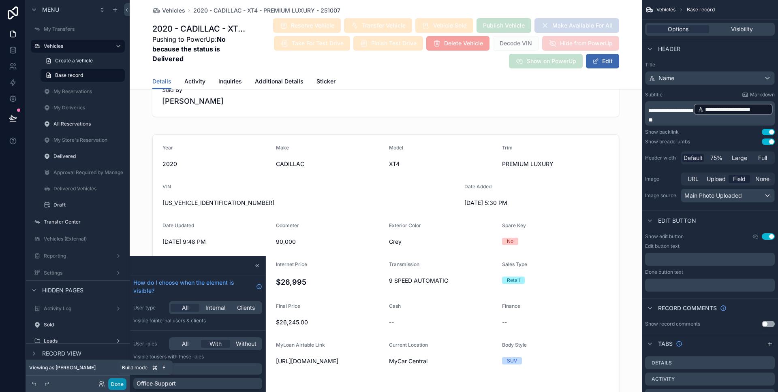
click at [115, 387] on button "Done" at bounding box center [117, 384] width 18 height 12
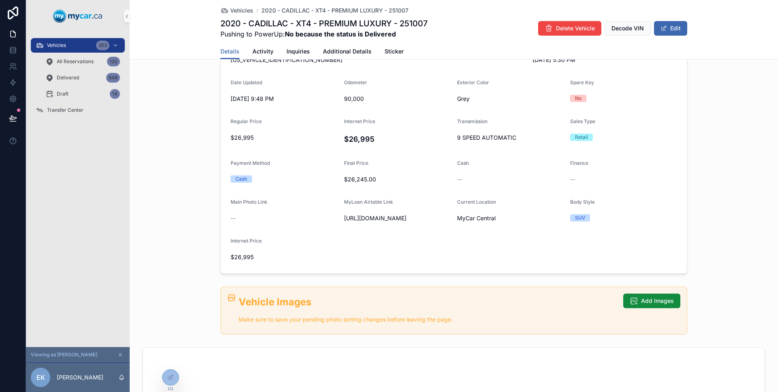
scroll to position [0, 0]
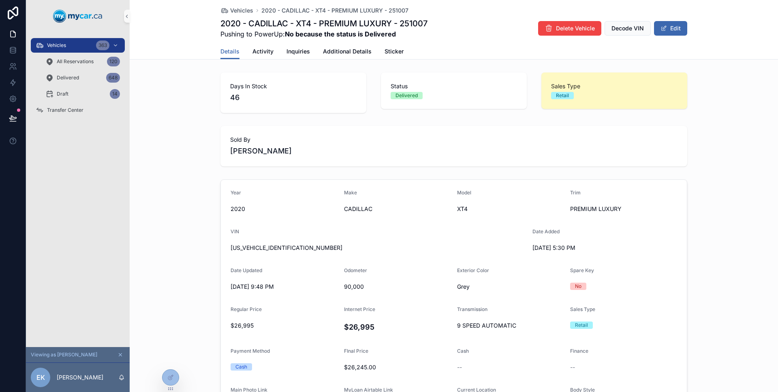
click at [267, 143] on span "Sold By" at bounding box center [453, 140] width 447 height 8
click at [173, 375] on icon at bounding box center [171, 376] width 3 height 3
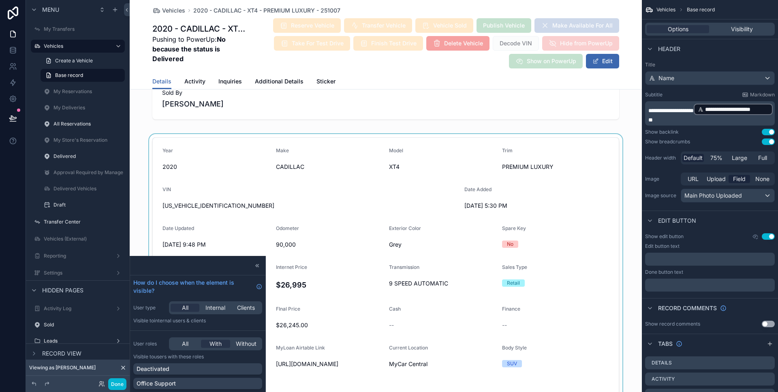
scroll to position [689, 0]
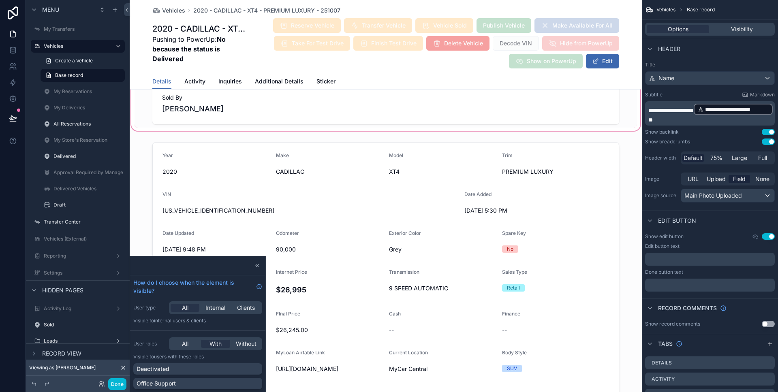
click at [236, 117] on div "scrollable content" at bounding box center [386, 104] width 512 height 57
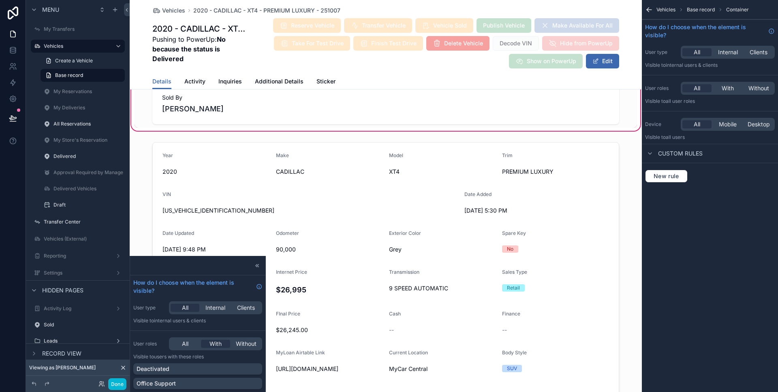
scroll to position [601, 0]
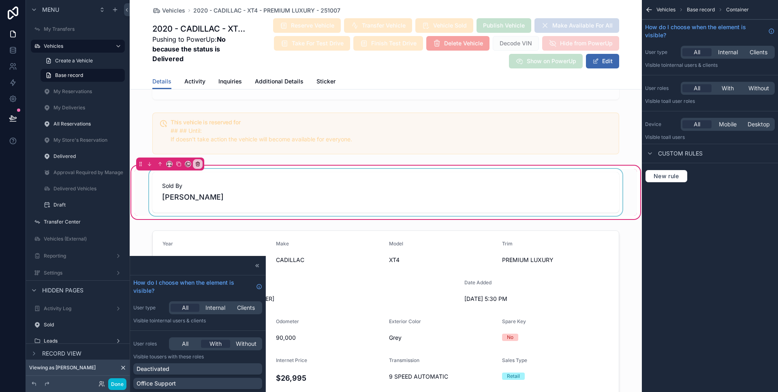
click at [366, 178] on div "scrollable content" at bounding box center [385, 192] width 502 height 47
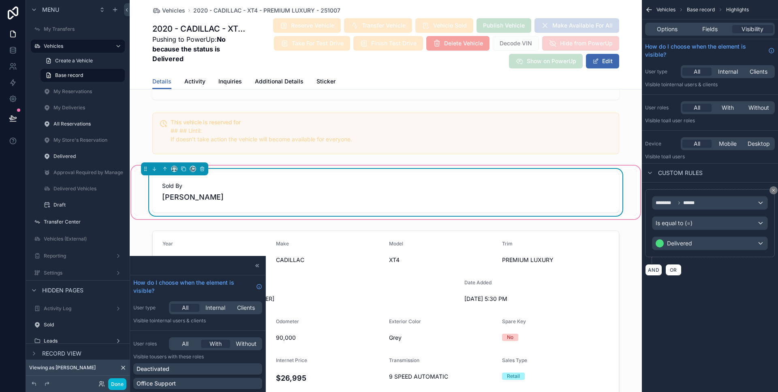
click at [521, 206] on div "Sold By Jason Cyr" at bounding box center [385, 192] width 467 height 41
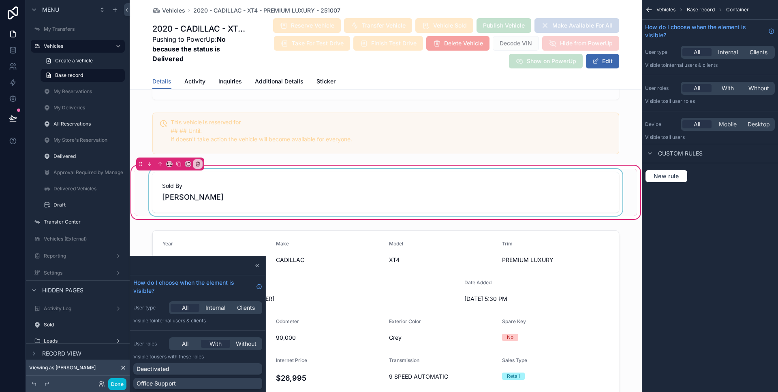
click at [521, 206] on div "scrollable content" at bounding box center [385, 192] width 502 height 47
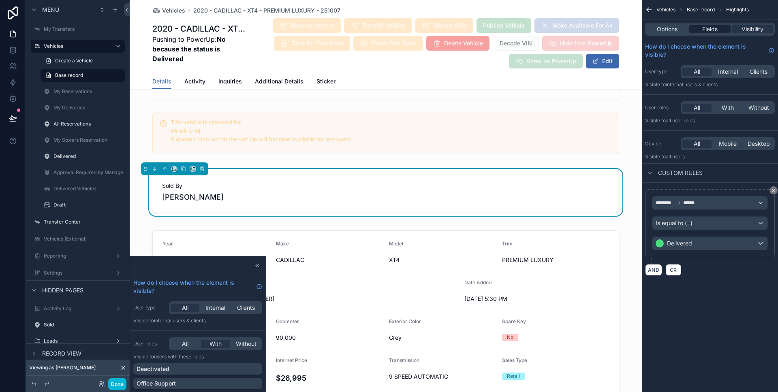
click at [707, 28] on span "Fields" at bounding box center [709, 29] width 15 height 8
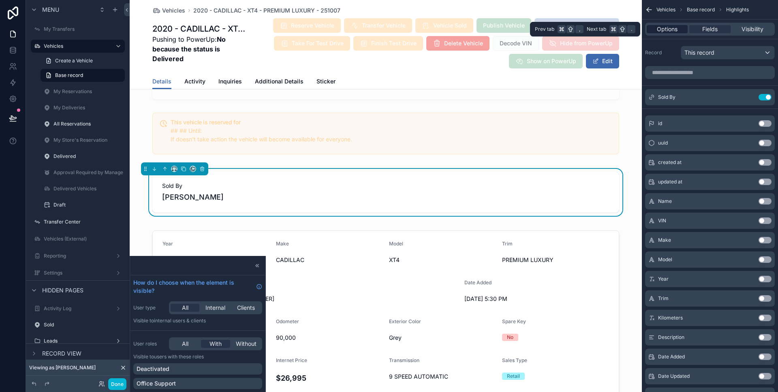
click at [676, 27] on span "Options" at bounding box center [667, 29] width 21 height 8
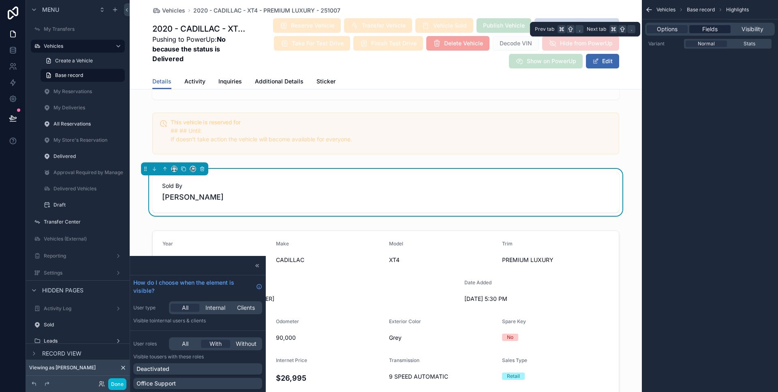
click at [698, 28] on div "Fields" at bounding box center [709, 29] width 41 height 8
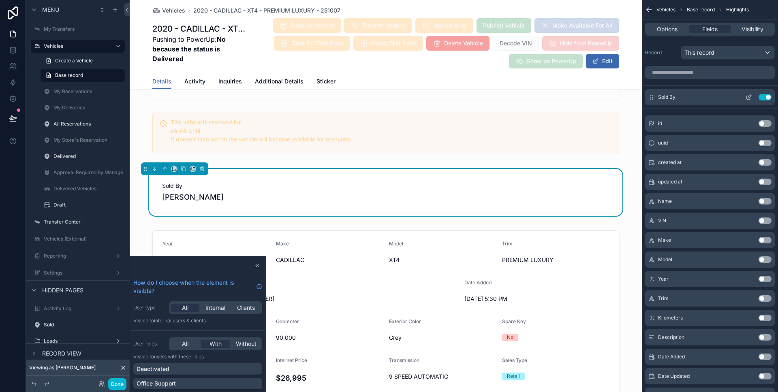
click at [750, 99] on icon "scrollable content" at bounding box center [748, 97] width 6 height 6
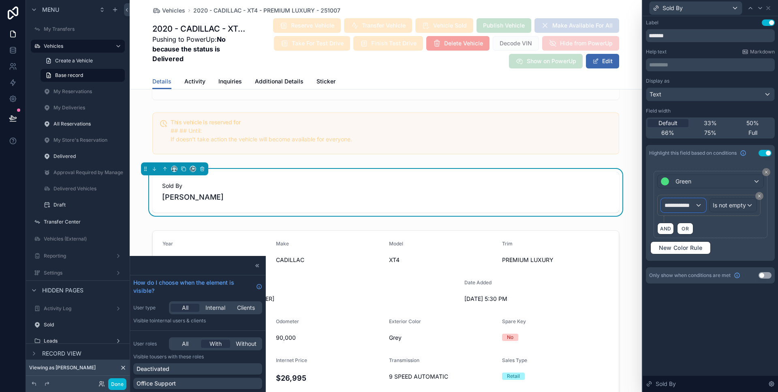
click at [692, 208] on span "**********" at bounding box center [679, 205] width 30 height 8
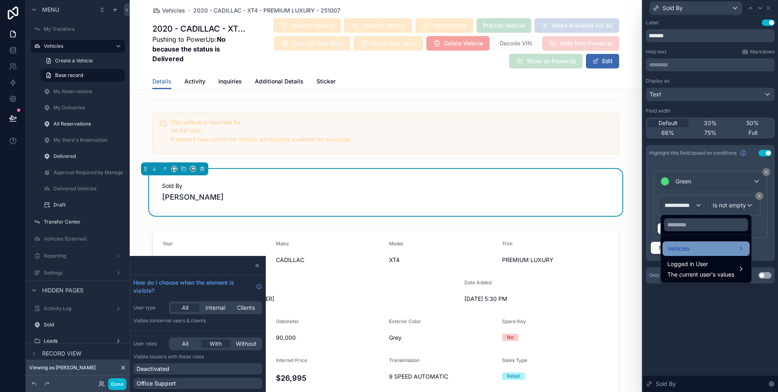
click at [691, 251] on div "Vehicles" at bounding box center [705, 249] width 77 height 10
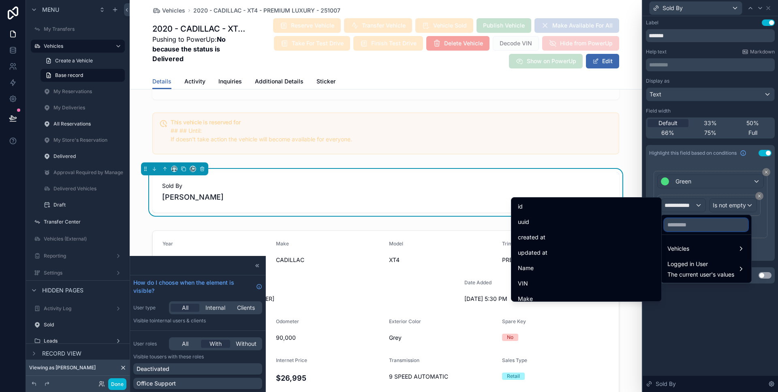
click at [689, 231] on input "text" at bounding box center [706, 224] width 84 height 13
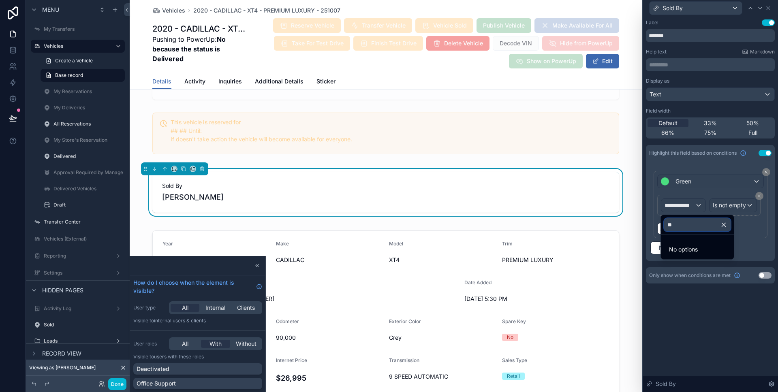
type input "*"
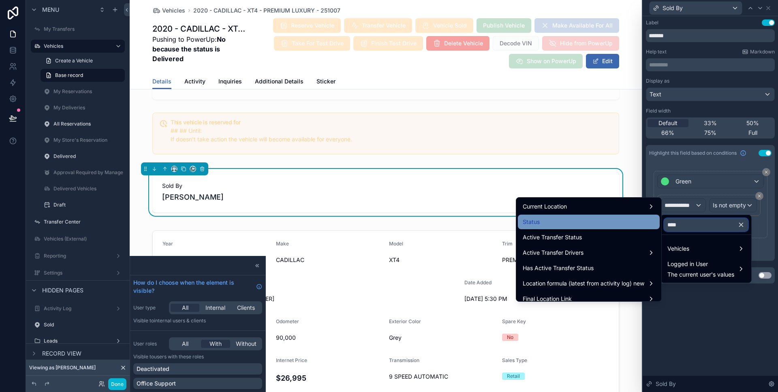
type input "****"
click at [619, 226] on div "Status" at bounding box center [589, 222] width 132 height 10
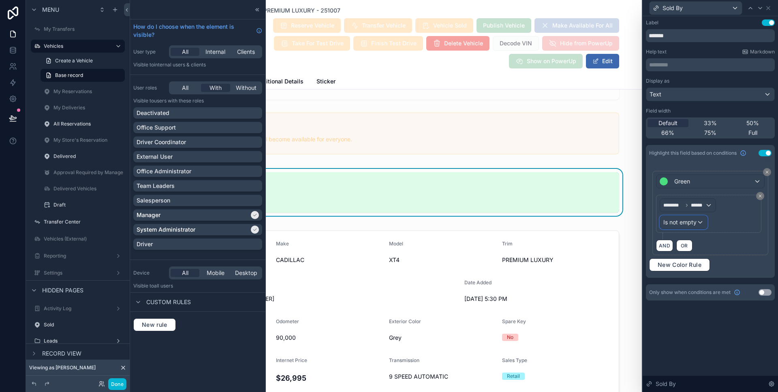
click at [702, 223] on div "Is not empty" at bounding box center [683, 222] width 47 height 13
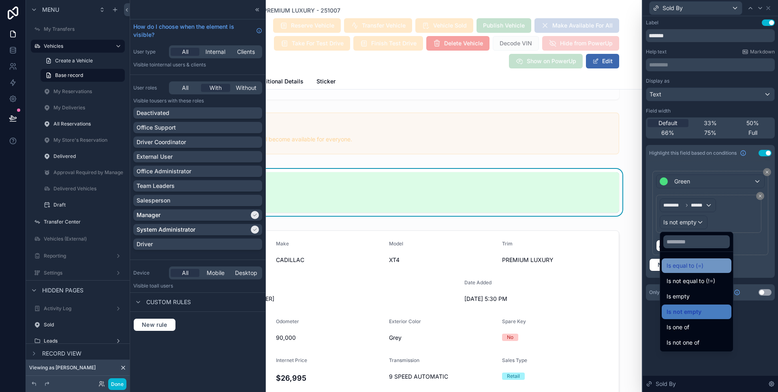
click at [702, 266] on span "Is equal to (=)" at bounding box center [684, 266] width 37 height 10
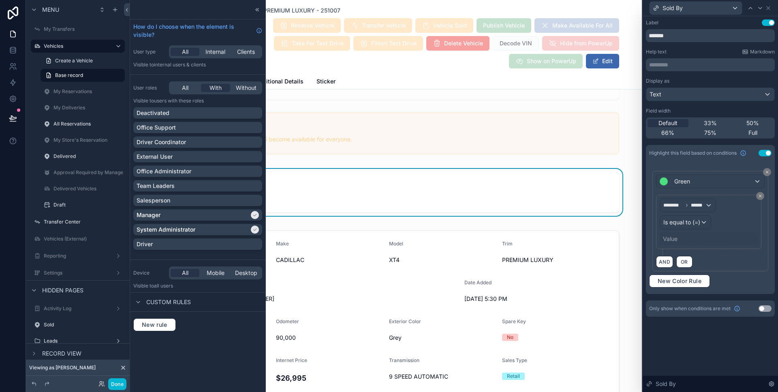
click at [678, 239] on div "Value" at bounding box center [709, 239] width 98 height 13
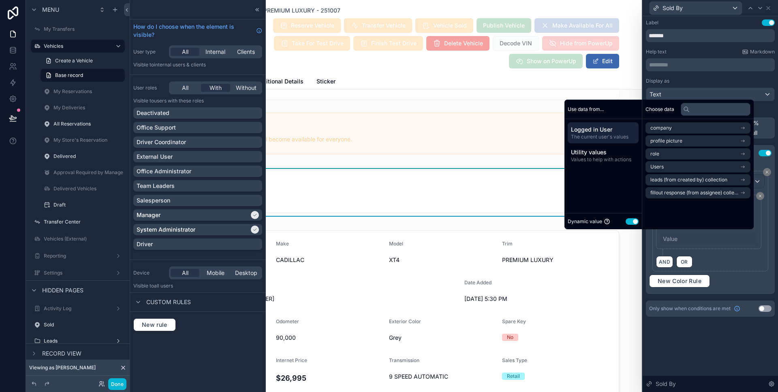
click at [626, 223] on button "Use setting" at bounding box center [631, 221] width 13 height 6
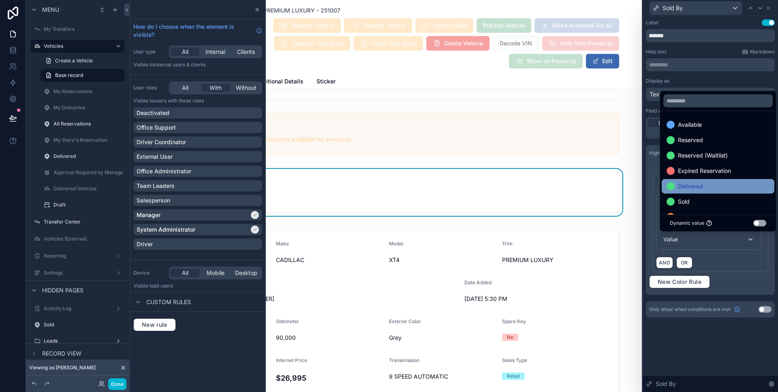
click at [696, 181] on span "Delivered" at bounding box center [690, 186] width 25 height 10
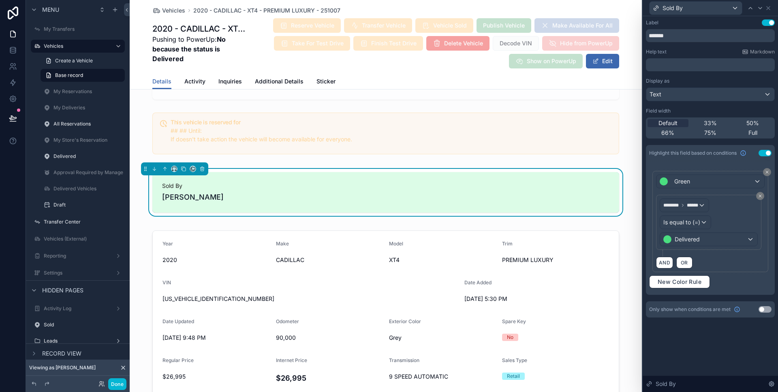
click at [727, 361] on div "Label Use setting ******* Help text Markdown ﻿ Display as Text Field width Defa…" at bounding box center [709, 204] width 135 height 376
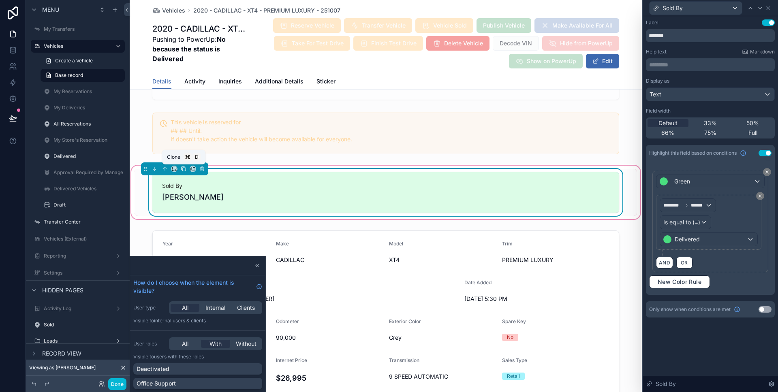
click at [184, 167] on icon "scrollable content" at bounding box center [184, 169] width 6 height 6
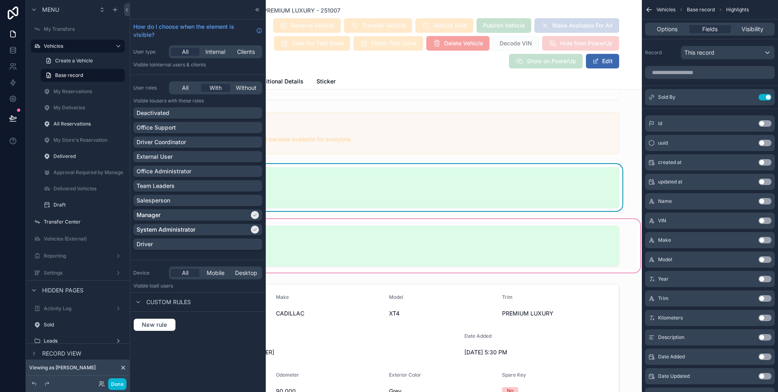
click at [361, 240] on div "scrollable content" at bounding box center [386, 246] width 512 height 57
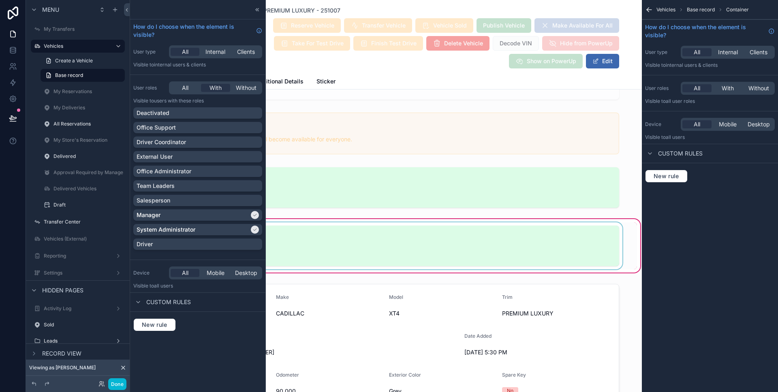
click at [521, 241] on div "scrollable content" at bounding box center [385, 245] width 502 height 47
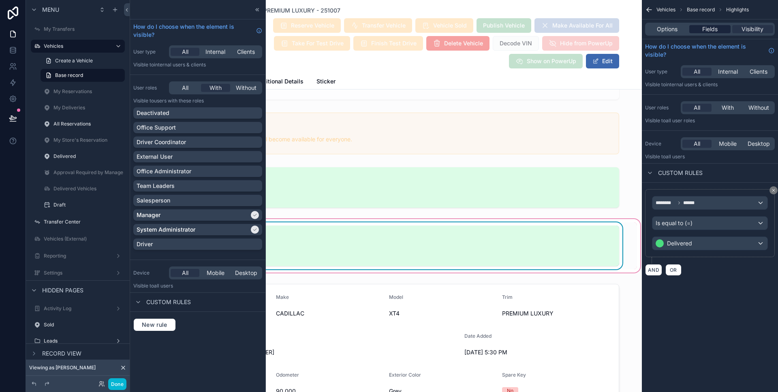
click at [720, 24] on div "Options Fields Visibility" at bounding box center [710, 28] width 136 height 19
click at [718, 26] on div "Fields" at bounding box center [709, 29] width 41 height 8
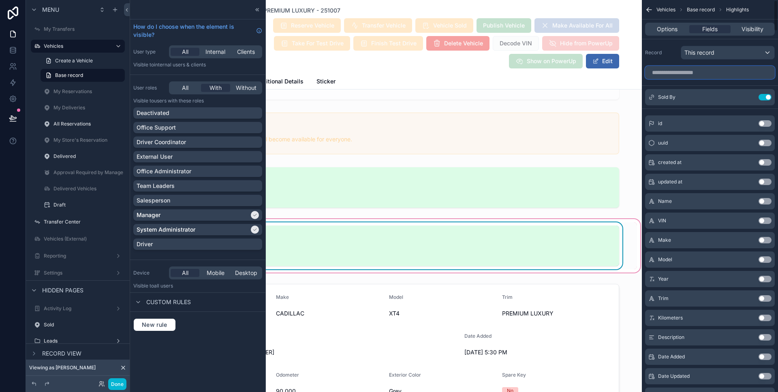
click at [730, 73] on input "scrollable content" at bounding box center [710, 72] width 130 height 13
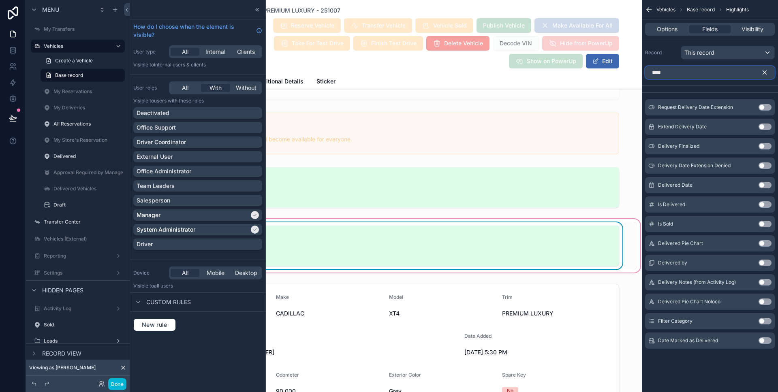
type input "****"
click at [762, 283] on button "Use setting" at bounding box center [764, 282] width 13 height 6
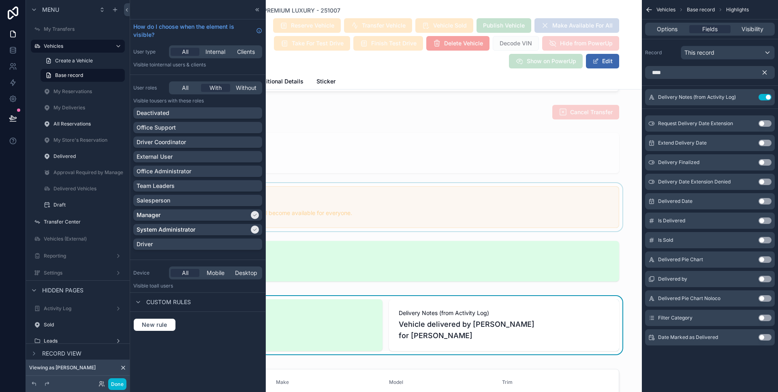
scroll to position [537, 0]
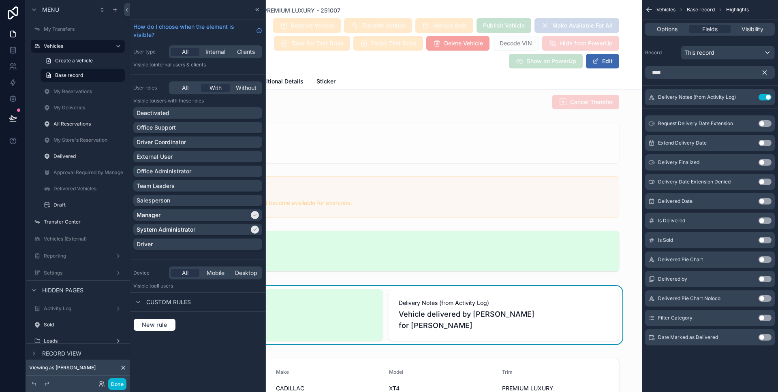
click at [762, 77] on button "scrollable content" at bounding box center [768, 72] width 14 height 13
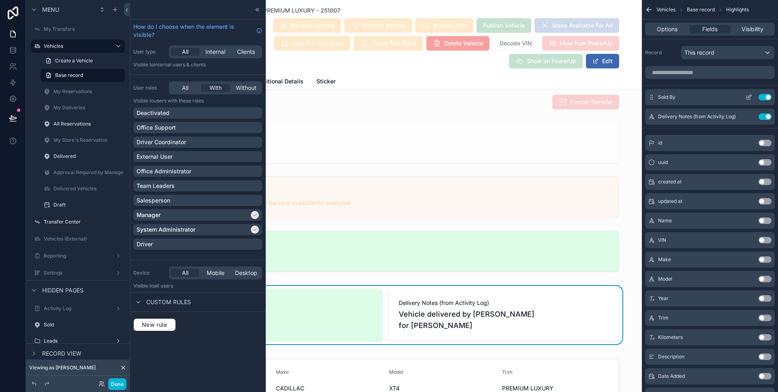
click at [758, 97] on button "Use setting" at bounding box center [764, 97] width 13 height 6
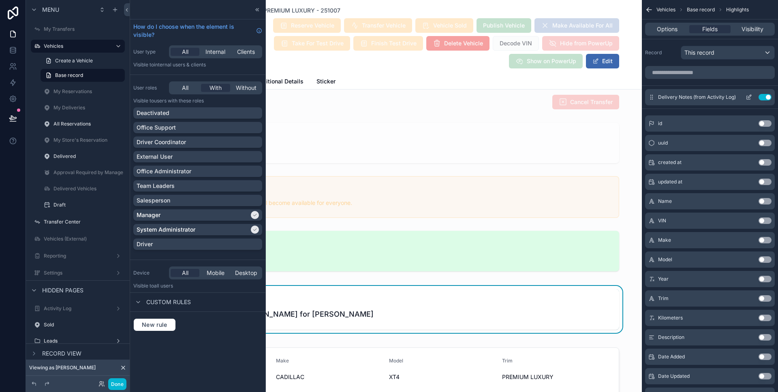
click at [750, 94] on icon "scrollable content" at bounding box center [748, 97] width 6 height 6
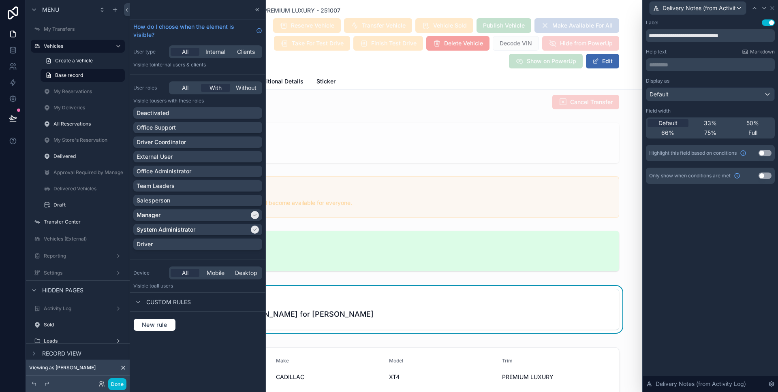
click at [763, 153] on button "Use setting" at bounding box center [764, 153] width 13 height 6
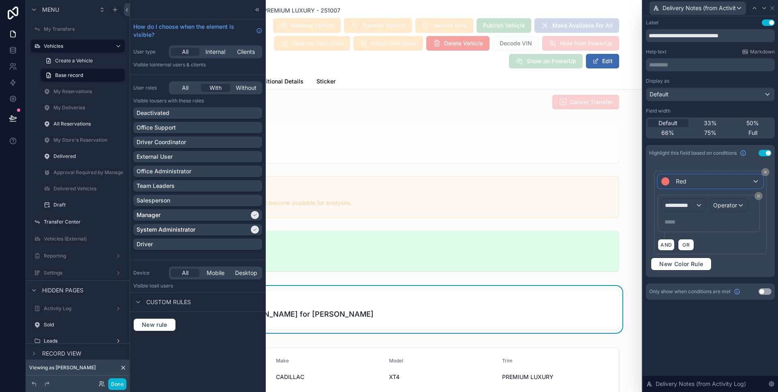
click at [682, 181] on span "Red" at bounding box center [681, 181] width 11 height 8
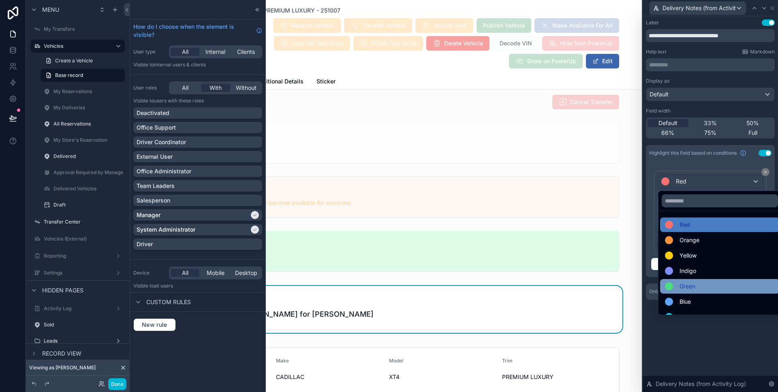
click at [686, 280] on div "Green" at bounding box center [720, 286] width 120 height 15
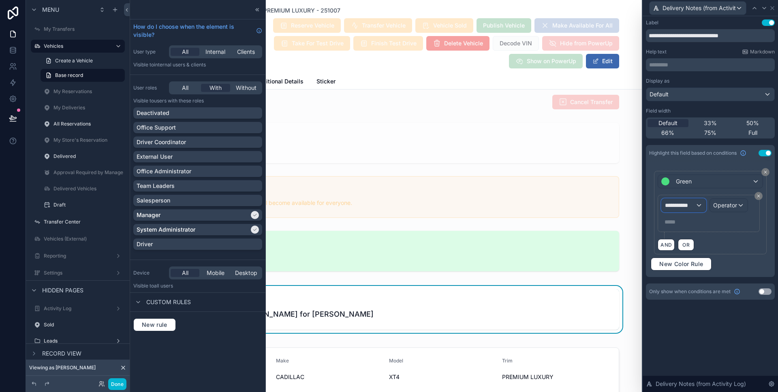
click at [682, 205] on span "**********" at bounding box center [680, 205] width 30 height 8
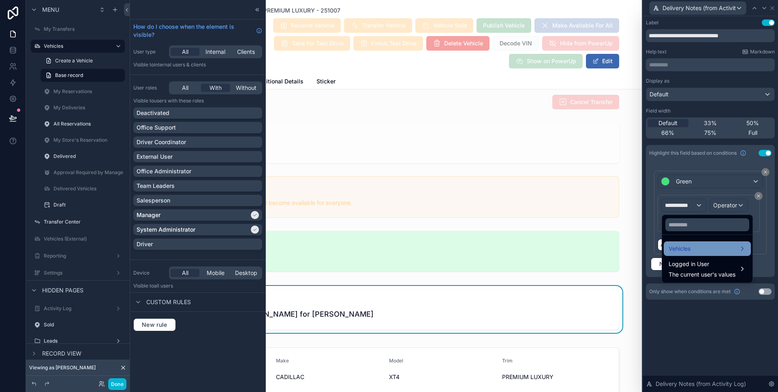
click at [689, 244] on span "Vehicles" at bounding box center [679, 249] width 22 height 10
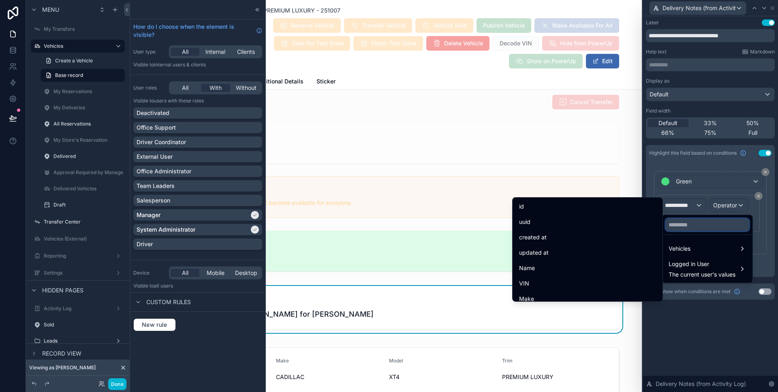
click at [708, 226] on input "text" at bounding box center [707, 224] width 84 height 13
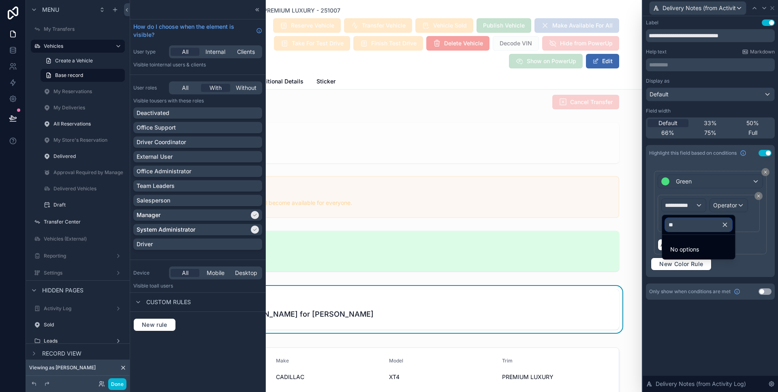
type input "*"
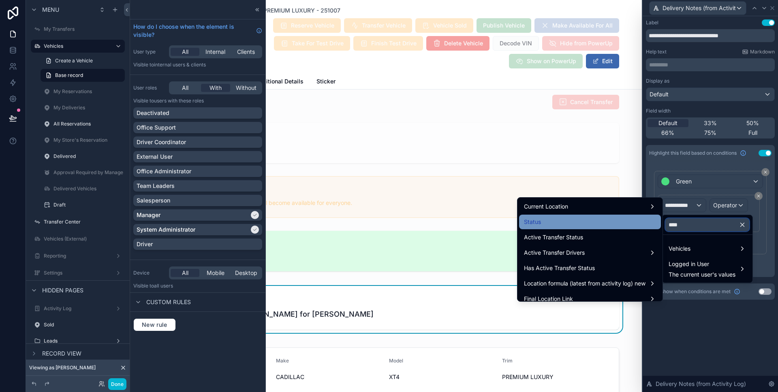
type input "****"
click at [598, 226] on div "Status" at bounding box center [590, 222] width 132 height 10
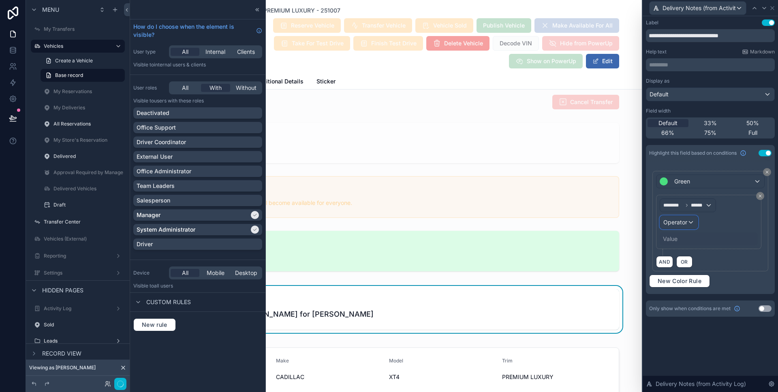
click at [672, 225] on span "Operator" at bounding box center [675, 222] width 24 height 7
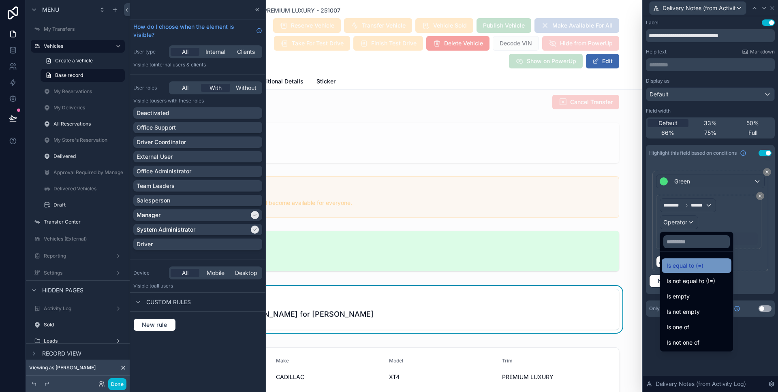
click at [681, 272] on div "Is equal to (=)" at bounding box center [697, 265] width 70 height 15
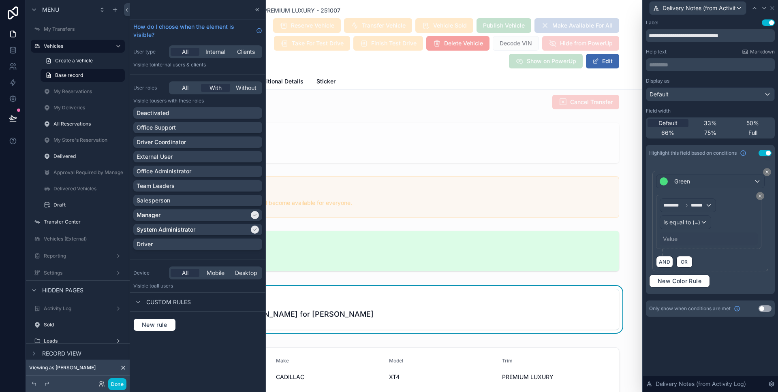
click at [665, 240] on div "Value" at bounding box center [670, 239] width 15 height 8
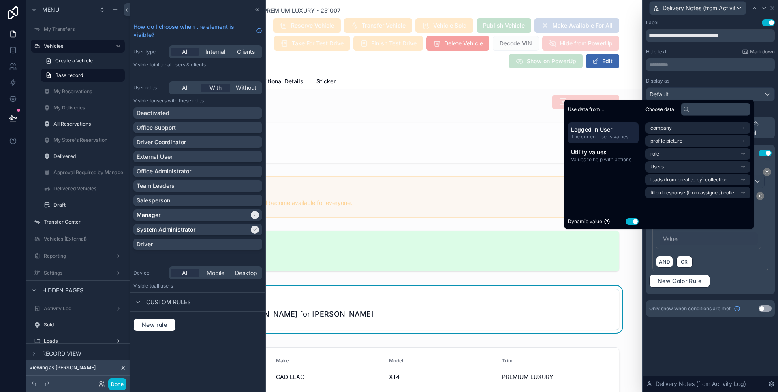
click at [628, 223] on button "Use setting" at bounding box center [631, 221] width 13 height 6
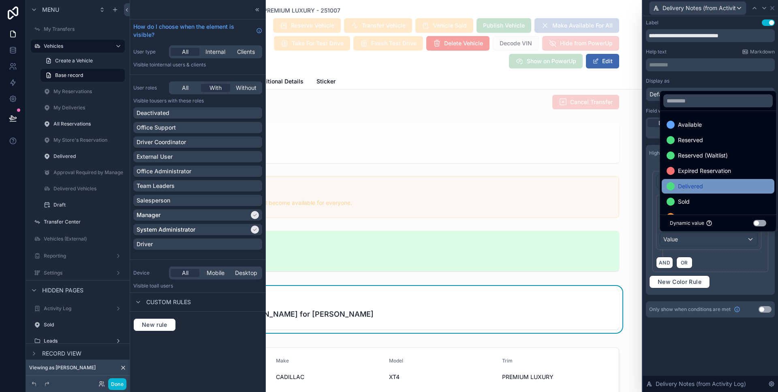
click at [694, 186] on span "Delivered" at bounding box center [690, 186] width 25 height 10
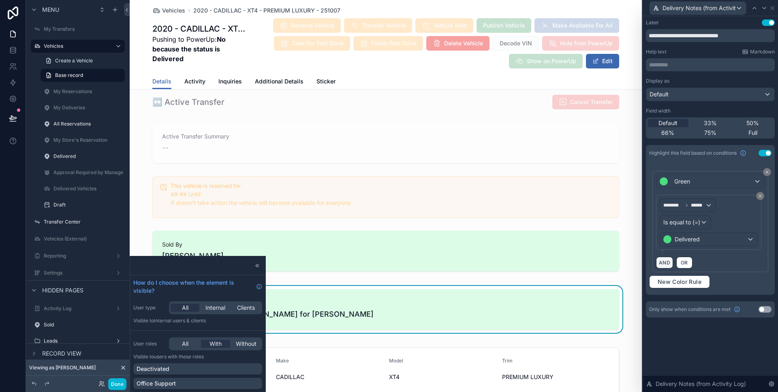
click at [666, 265] on button "AND" at bounding box center [664, 263] width 17 height 12
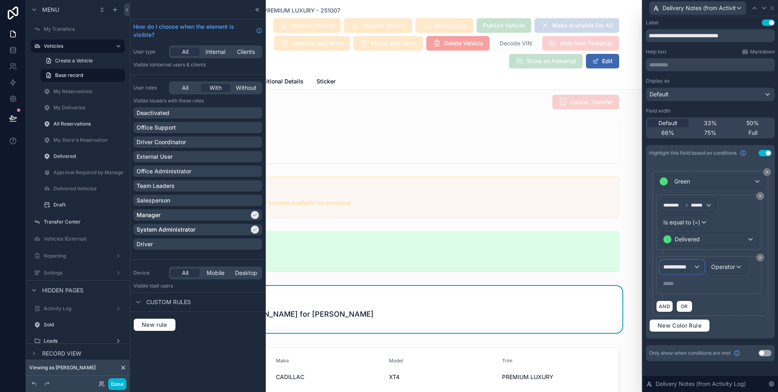
click at [684, 264] on span "**********" at bounding box center [678, 267] width 30 height 8
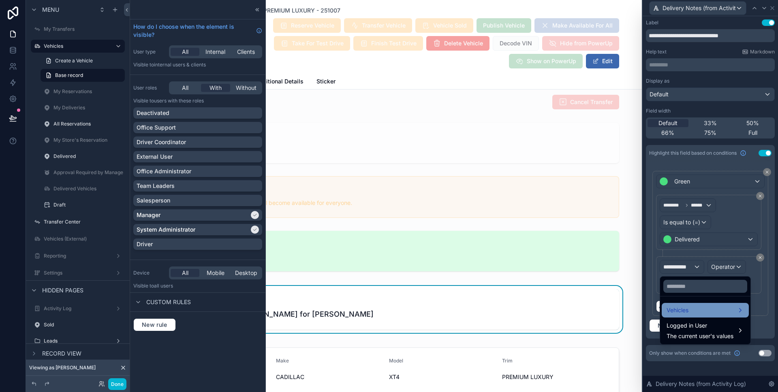
click at [679, 305] on span "Vehicles" at bounding box center [677, 310] width 22 height 10
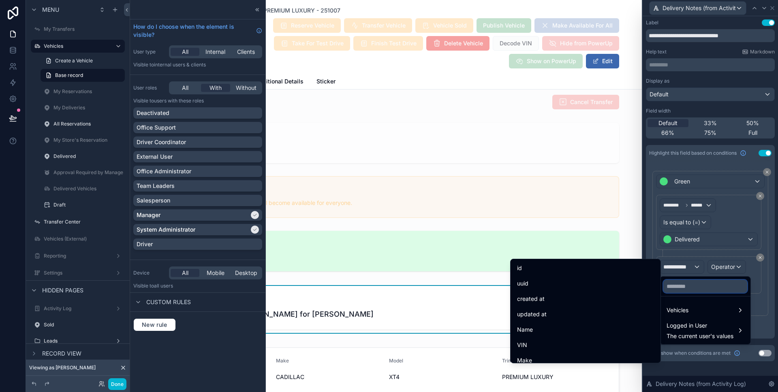
click at [675, 287] on input "text" at bounding box center [705, 286] width 84 height 13
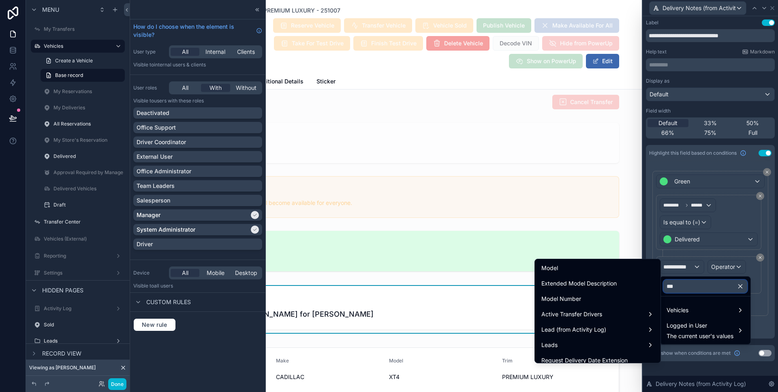
type input "****"
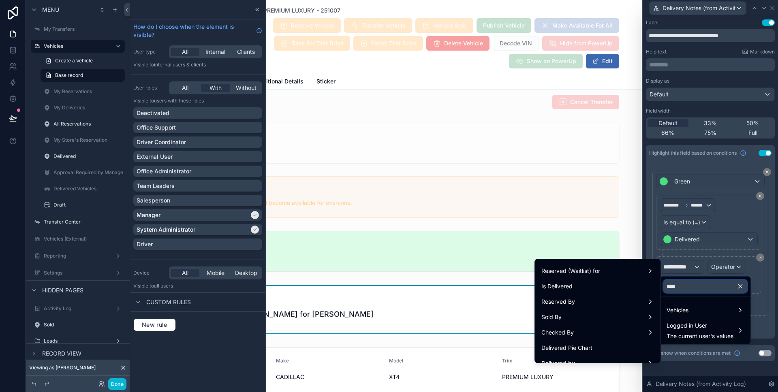
scroll to position [256, 0]
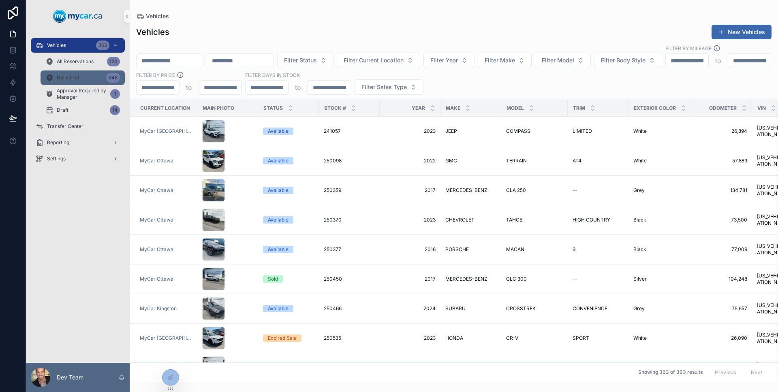
click at [80, 78] on div "Delivered 648" at bounding box center [82, 77] width 75 height 13
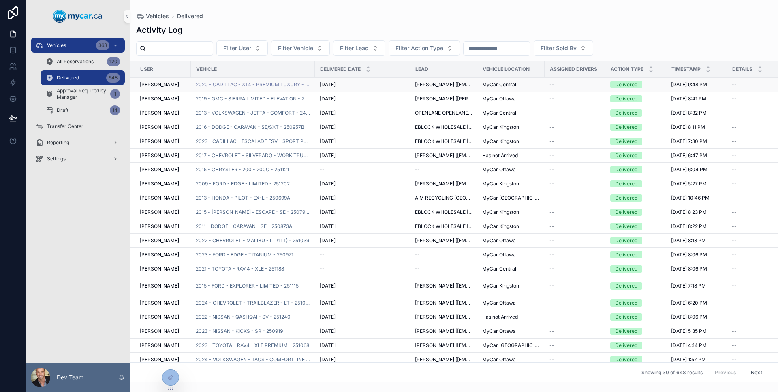
click at [213, 88] on span "2020 - CADILLAC - XT4 - PREMIUM LUXURY - 251007" at bounding box center [253, 84] width 114 height 6
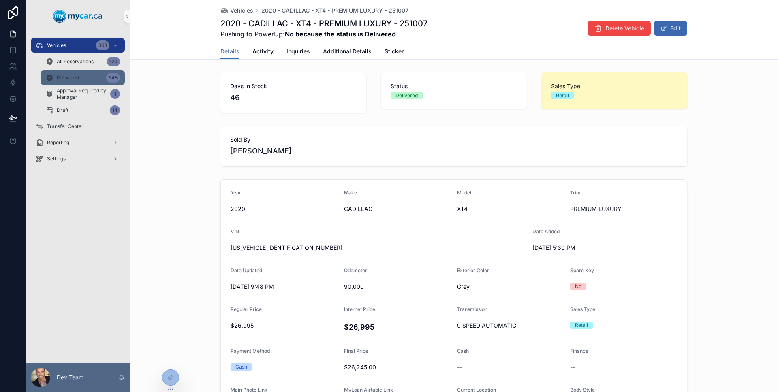
click at [83, 81] on div "Delivered 648" at bounding box center [82, 77] width 75 height 13
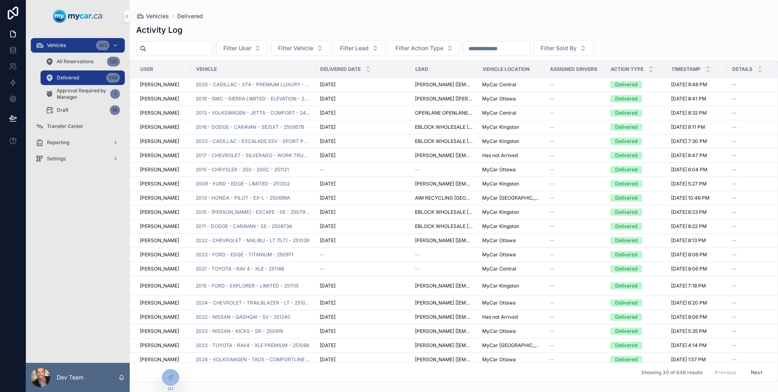
click at [245, 124] on span "2016 - DODGE - CARAVAN - SE/SXT - 250957B" at bounding box center [250, 127] width 109 height 6
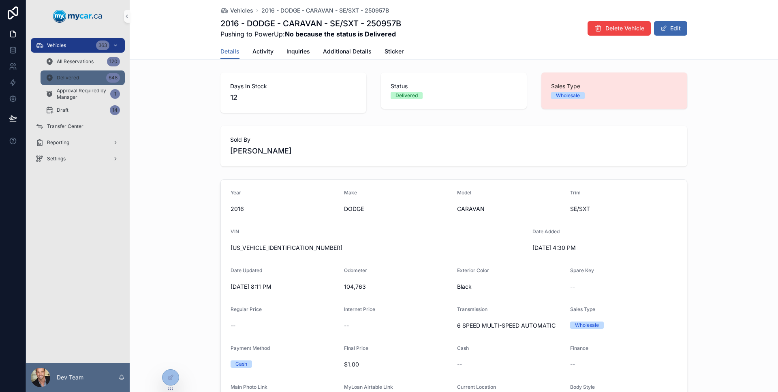
click at [85, 77] on div "Delivered 648" at bounding box center [82, 77] width 75 height 13
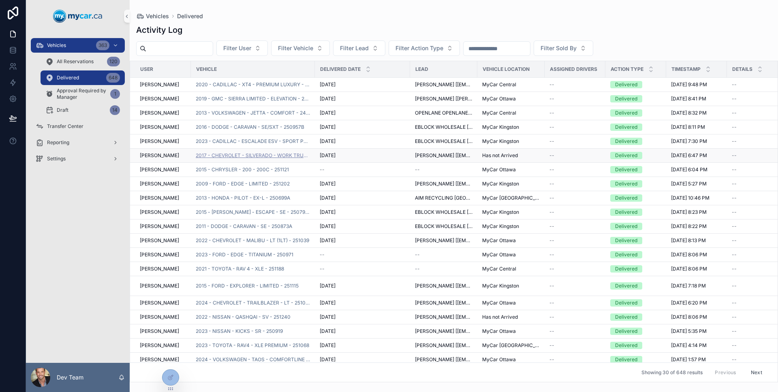
click at [214, 154] on span "2017 - CHEVROLET - SILVERADO - WORK TRUCK/LS/FLEET/BASE - 251258" at bounding box center [253, 155] width 114 height 6
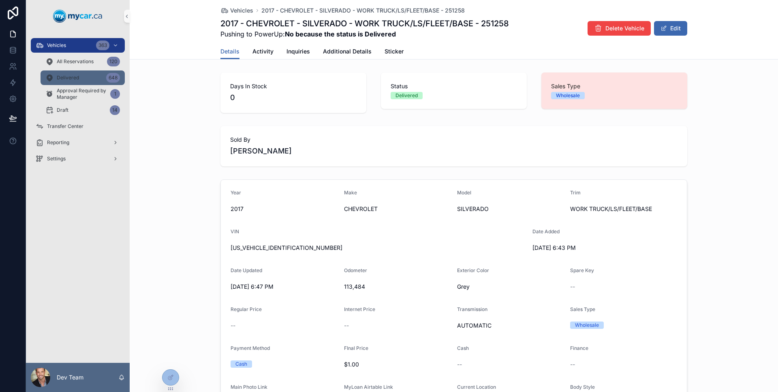
click at [86, 77] on div "Delivered 648" at bounding box center [82, 77] width 75 height 13
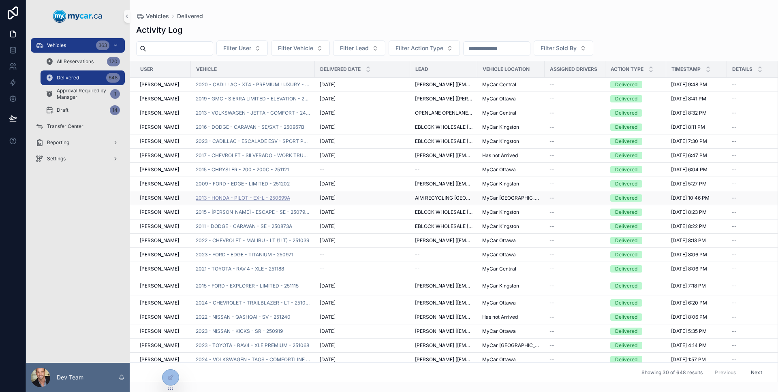
click at [270, 201] on span "2013 - HONDA - PILOT - EX-L - 250699A" at bounding box center [243, 198] width 94 height 6
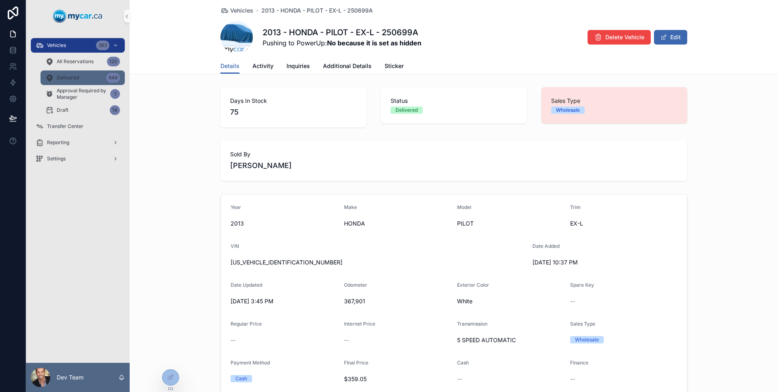
click at [70, 82] on div "Delivered 648" at bounding box center [82, 77] width 75 height 13
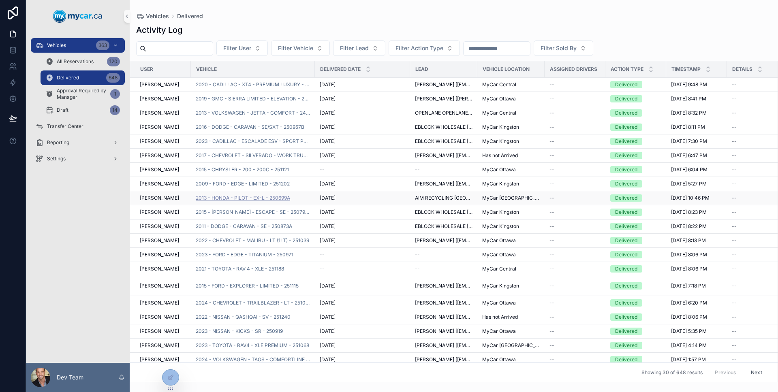
click at [258, 198] on span "2013 - HONDA - PILOT - EX-L - 250699A" at bounding box center [243, 198] width 94 height 6
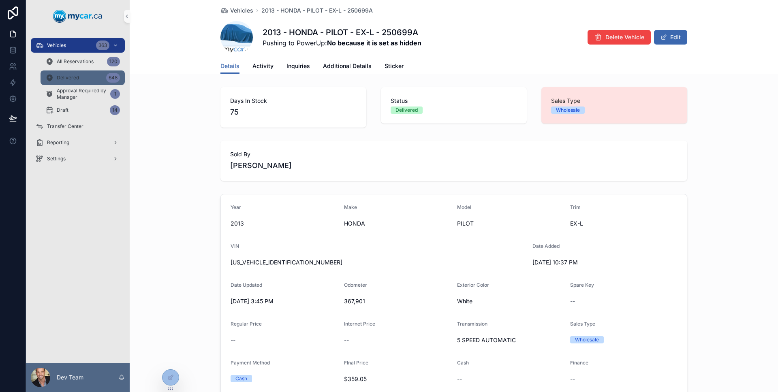
click at [88, 77] on div "Delivered 648" at bounding box center [82, 77] width 75 height 13
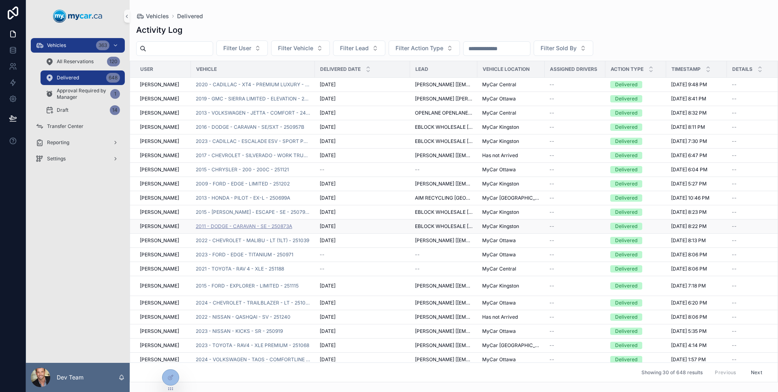
click at [255, 226] on span "2011 - DODGE - CARAVAN - SE - 250873A" at bounding box center [244, 226] width 96 height 6
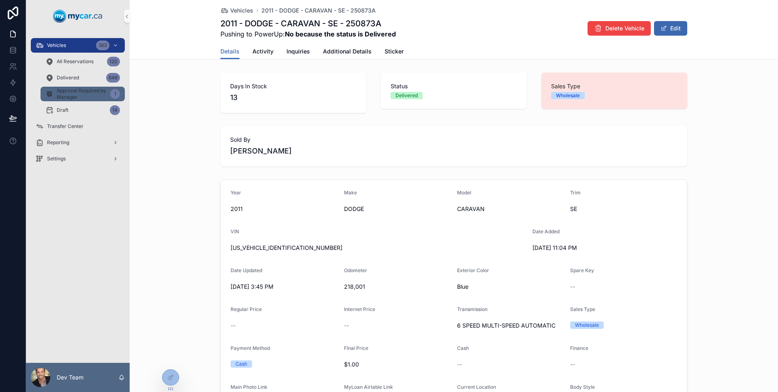
click at [92, 89] on span "Approval Required by Manager" at bounding box center [82, 94] width 50 height 13
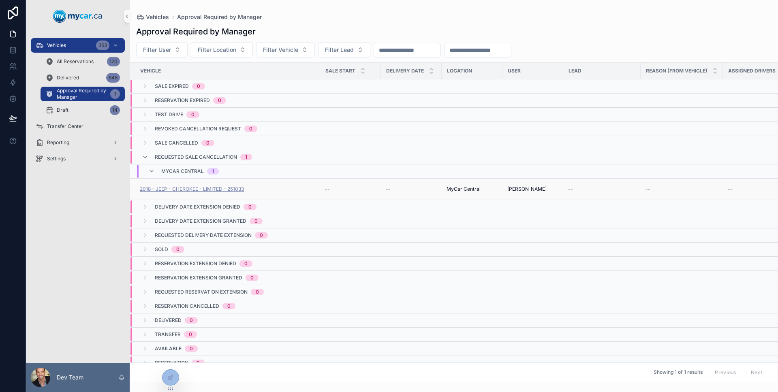
click at [239, 191] on span "2018 - JEEP - CHEROKEE - LIMITED - 251033" at bounding box center [192, 189] width 104 height 6
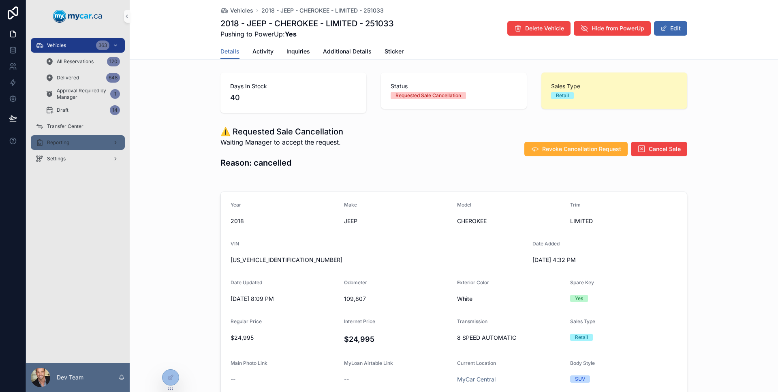
click at [64, 141] on span "Reporting" at bounding box center [58, 142] width 22 height 6
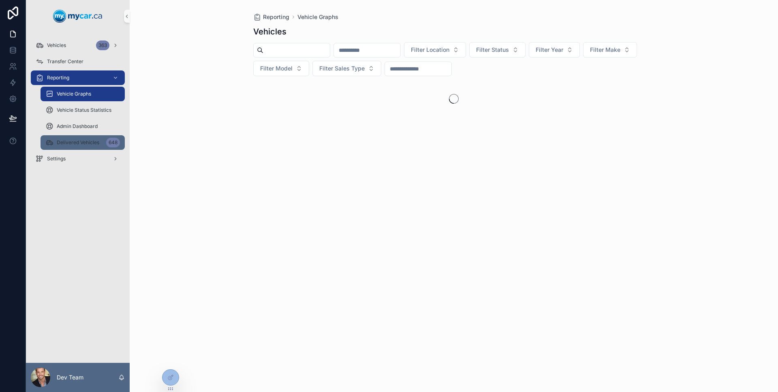
click at [68, 146] on div "Delivered Vehicles 648" at bounding box center [82, 142] width 75 height 13
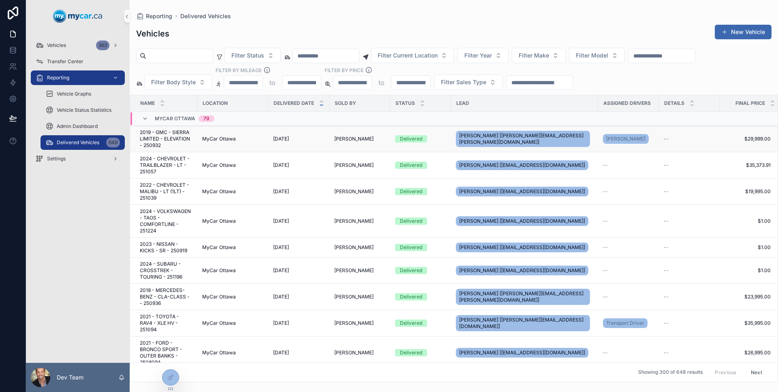
click at [186, 135] on span "2019 - GMC - SIERRA LIMITED - ELEVATION - 250932" at bounding box center [166, 138] width 53 height 19
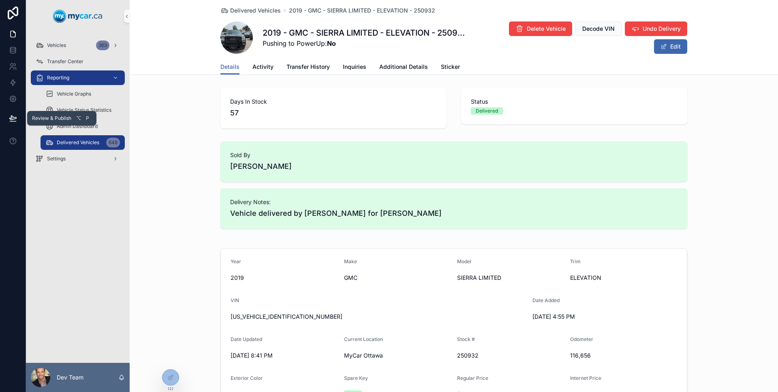
click at [12, 118] on icon at bounding box center [13, 118] width 8 height 8
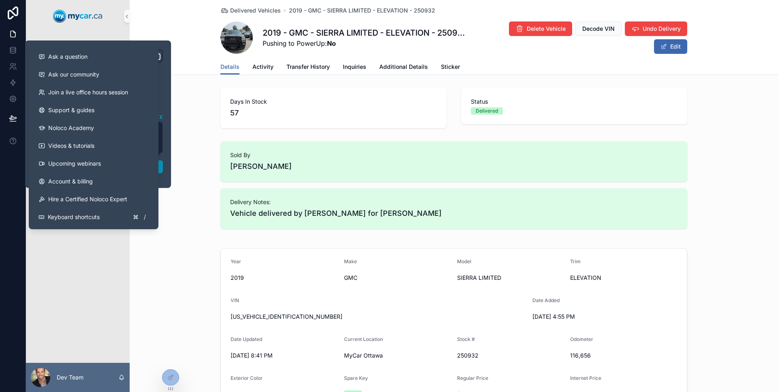
click at [162, 168] on button "Publish" at bounding box center [98, 166] width 130 height 13
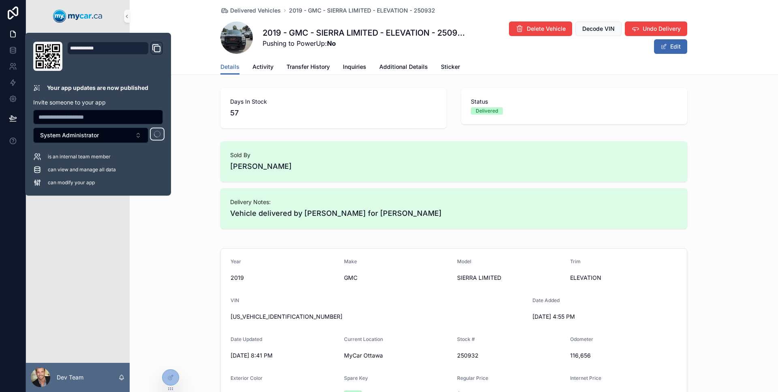
click at [79, 236] on div "Vehicles 363 Transfer Center Reporting Vehicle Graphs Vehicle Status Statistics…" at bounding box center [78, 197] width 104 height 331
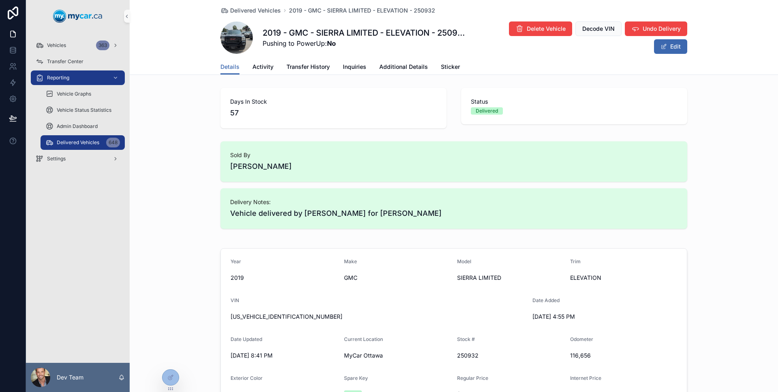
click at [79, 236] on div "Vehicles 363 Transfer Center Reporting Vehicle Graphs Vehicle Status Statistics…" at bounding box center [78, 197] width 104 height 331
click at [172, 377] on icon at bounding box center [170, 377] width 6 height 6
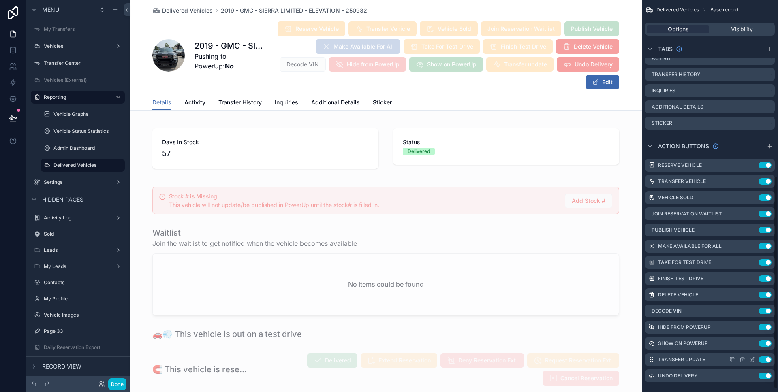
scroll to position [325, 0]
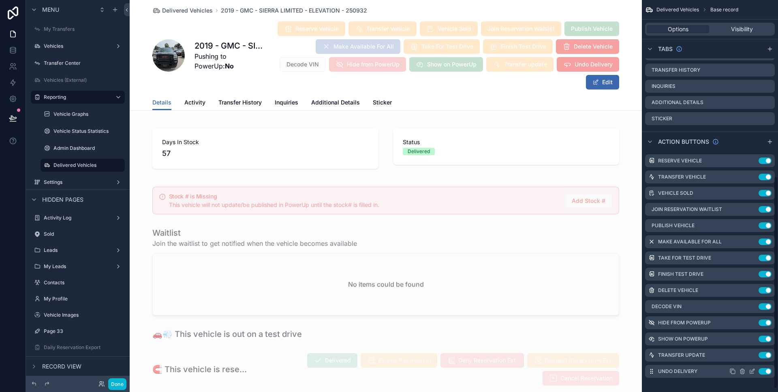
click at [753, 371] on icon "scrollable content" at bounding box center [752, 370] width 3 height 3
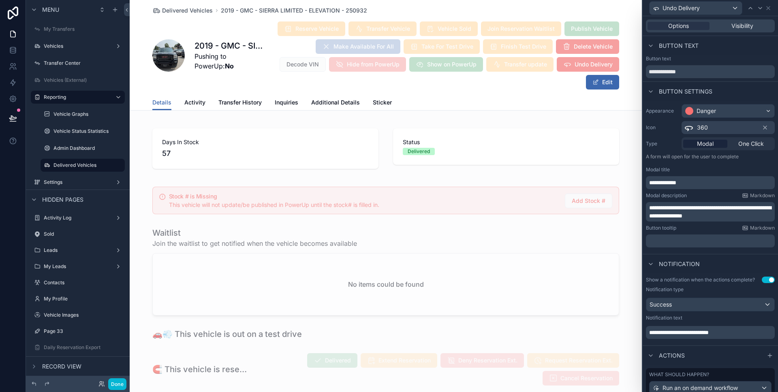
click at [668, 183] on span "**********" at bounding box center [662, 183] width 27 height 6
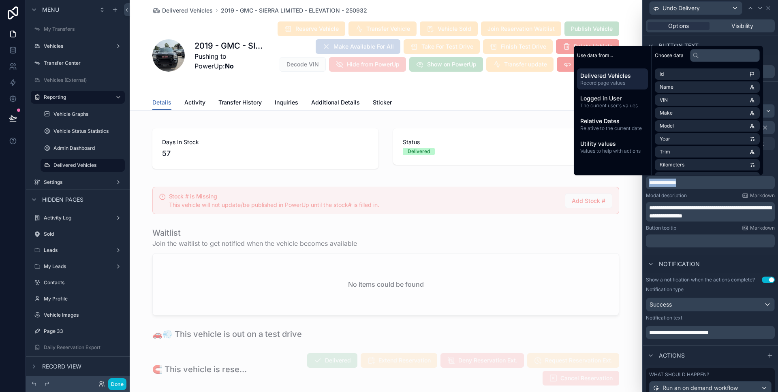
copy span "**********"
click at [683, 210] on span "**********" at bounding box center [710, 212] width 122 height 14
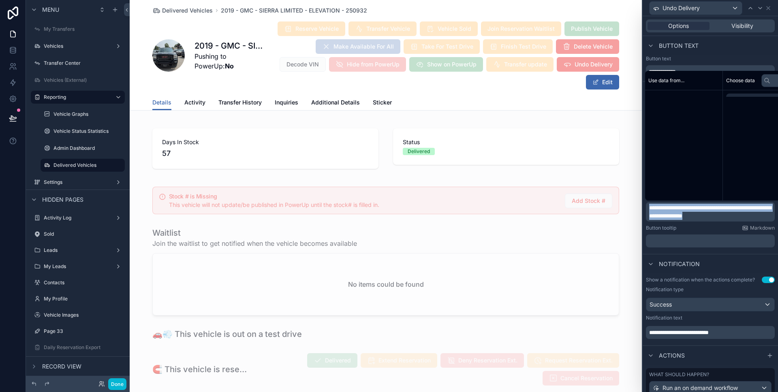
click at [683, 210] on span "**********" at bounding box center [710, 212] width 122 height 14
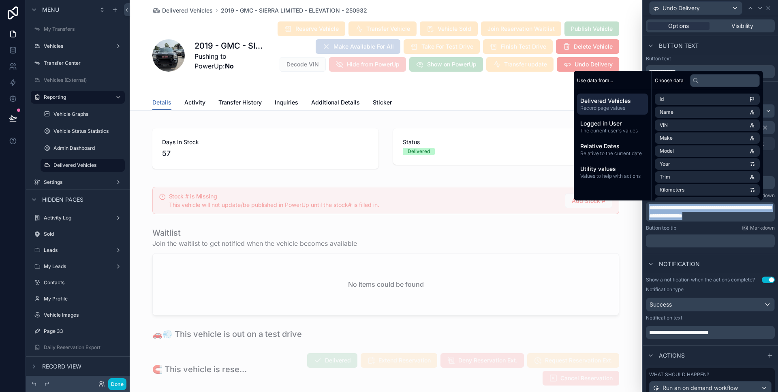
copy span "**********"
click at [660, 301] on span "Success" at bounding box center [660, 305] width 22 height 8
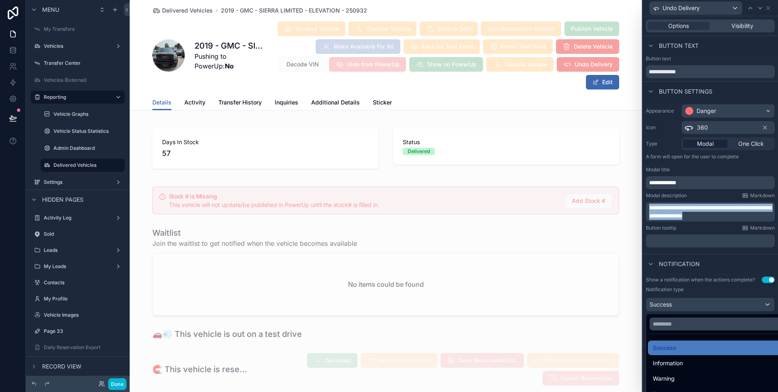
click at [660, 301] on div at bounding box center [709, 196] width 135 height 392
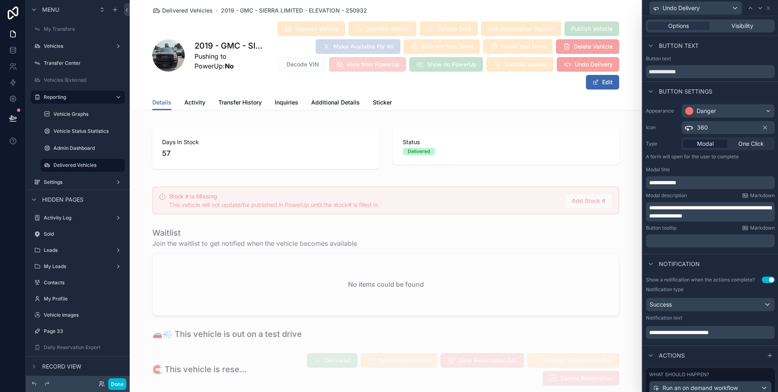
click at [690, 331] on span "**********" at bounding box center [679, 333] width 60 height 6
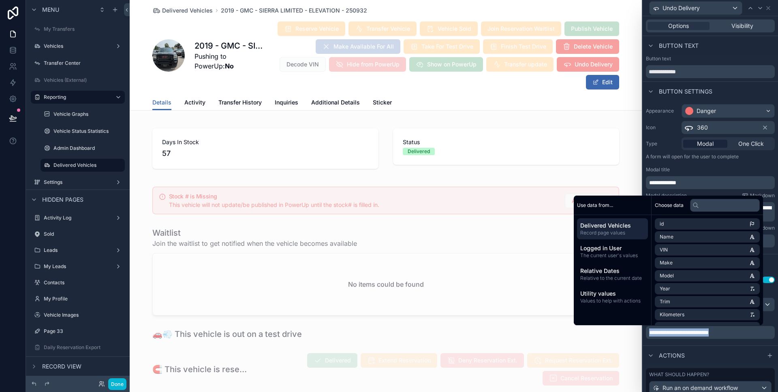
copy span "**********"
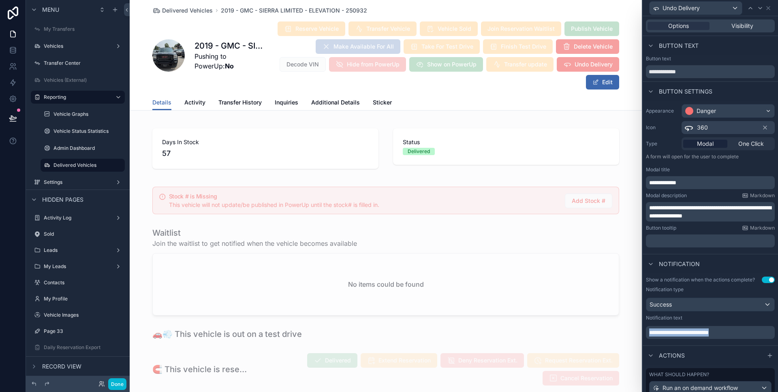
click at [751, 354] on div "Actions" at bounding box center [709, 355] width 135 height 19
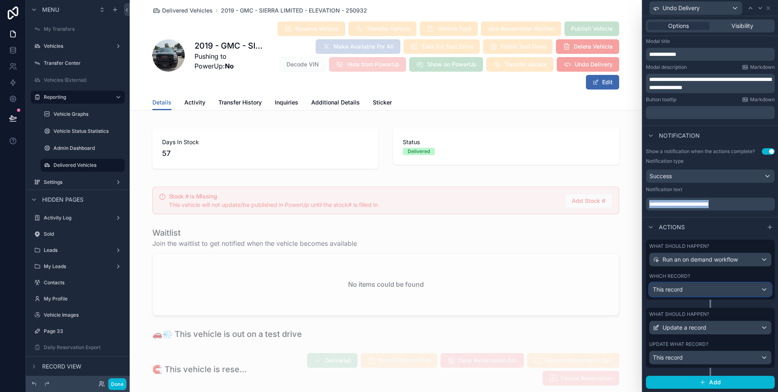
click at [681, 287] on span "This record" at bounding box center [668, 290] width 30 height 8
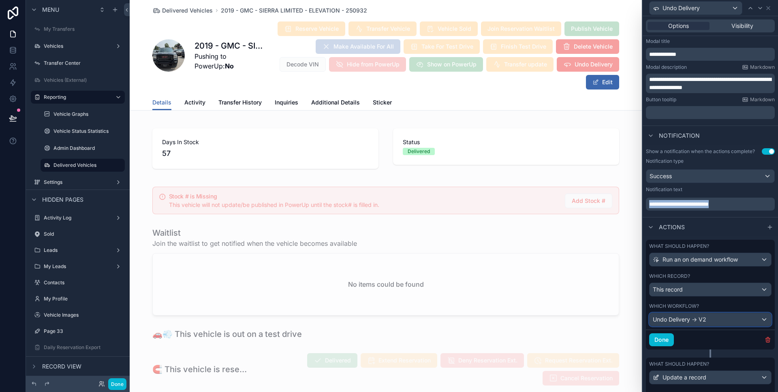
click at [690, 316] on span "Undo Delivery -> V2" at bounding box center [679, 320] width 53 height 8
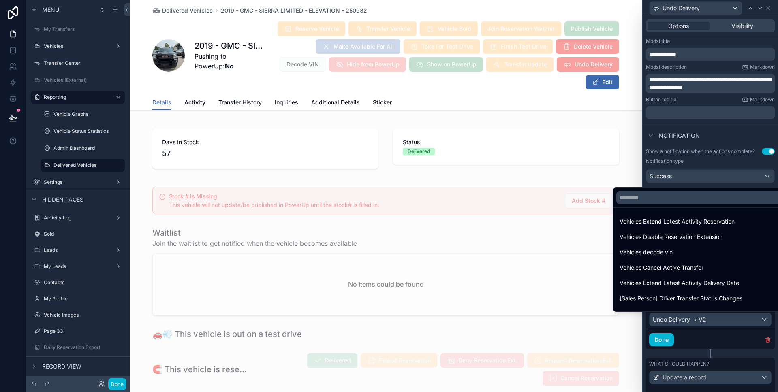
click at [690, 315] on div at bounding box center [709, 196] width 135 height 392
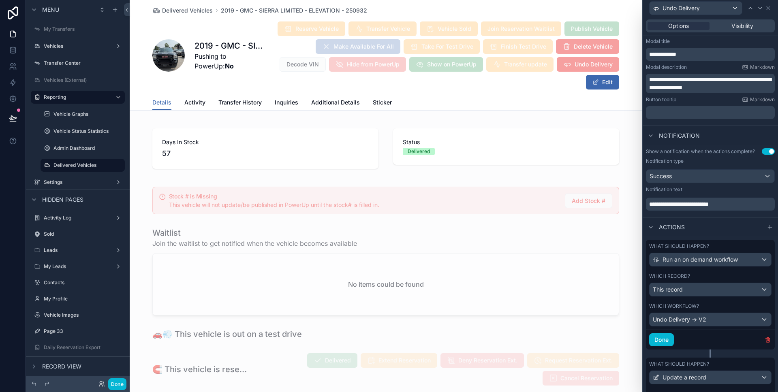
scroll to position [178, 0]
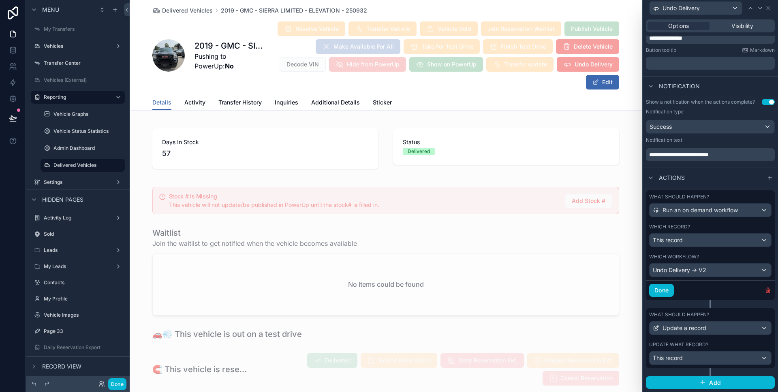
click at [683, 342] on label "Update what record?" at bounding box center [678, 345] width 59 height 6
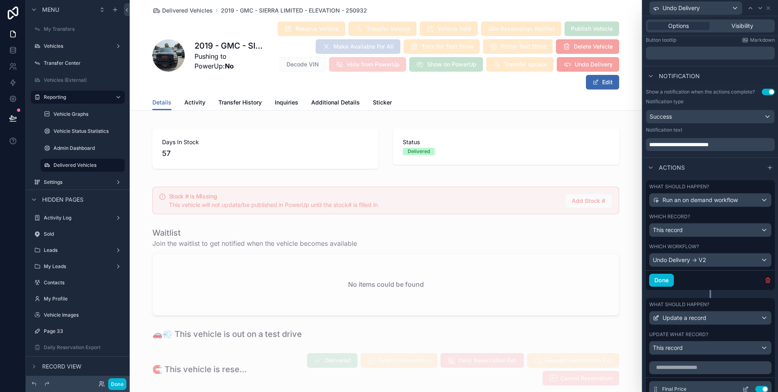
scroll to position [245, 0]
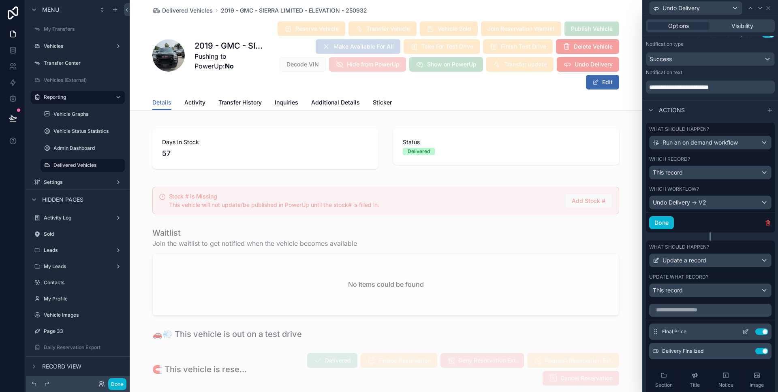
click at [742, 331] on icon at bounding box center [745, 332] width 6 height 6
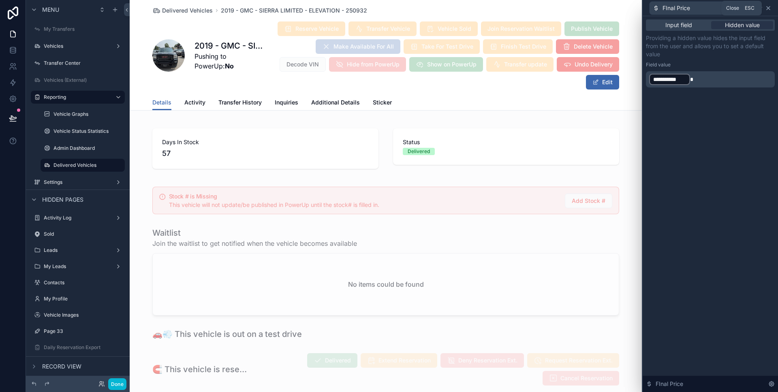
click at [769, 7] on icon at bounding box center [768, 8] width 6 height 6
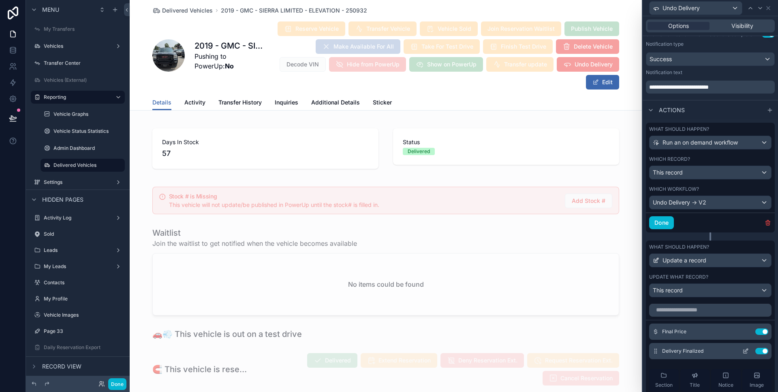
click at [742, 350] on icon at bounding box center [745, 351] width 6 height 6
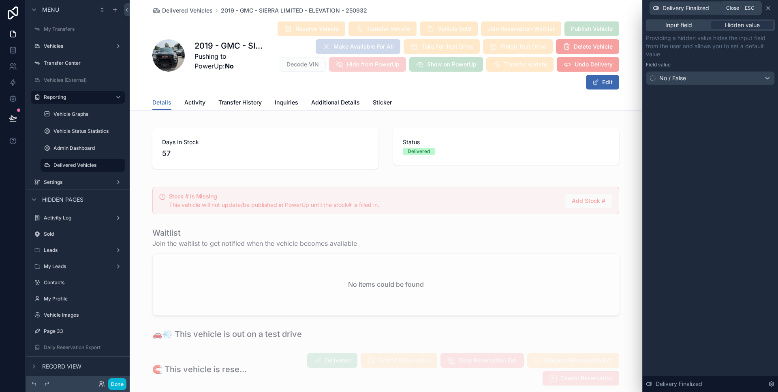
click at [768, 9] on icon at bounding box center [768, 8] width 6 height 6
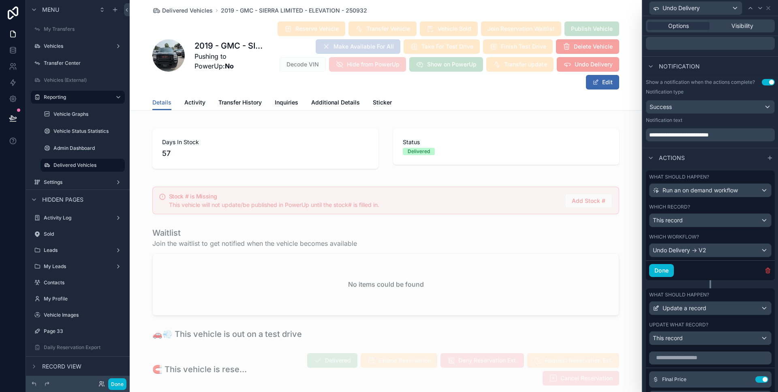
scroll to position [0, 0]
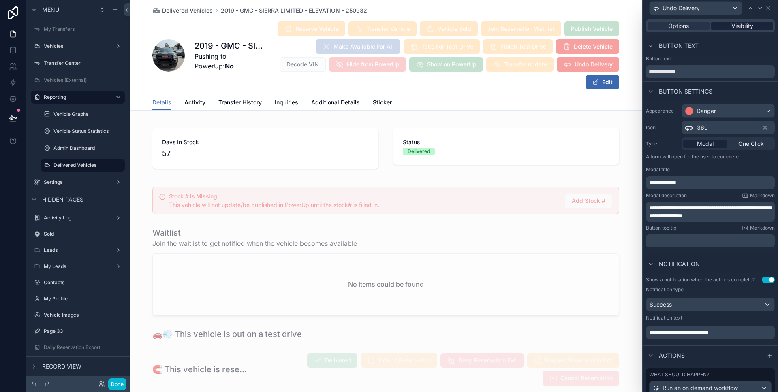
click at [735, 29] on span "Visibility" at bounding box center [742, 26] width 22 height 8
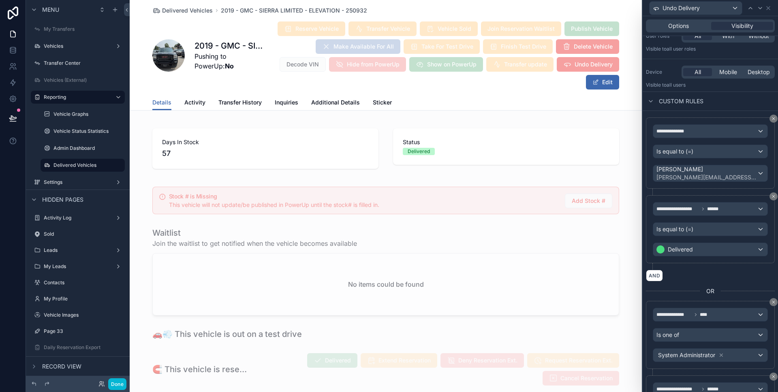
scroll to position [145, 0]
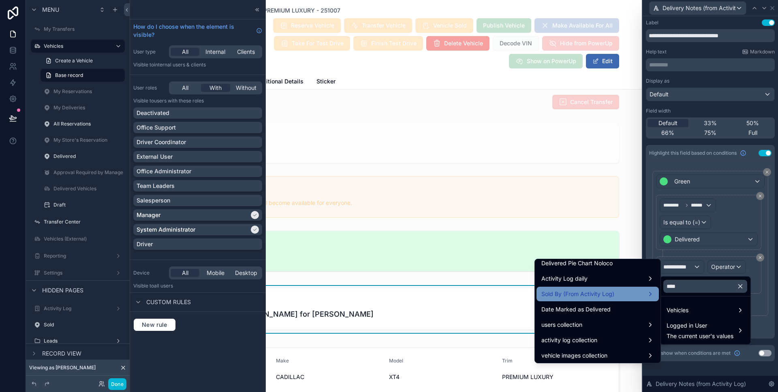
scroll to position [284, 0]
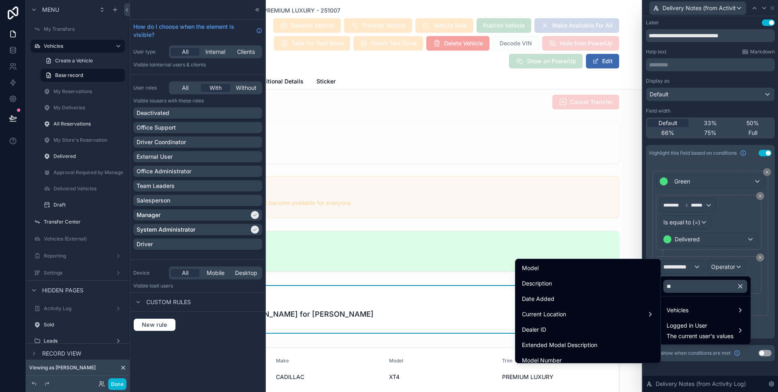
type input "*"
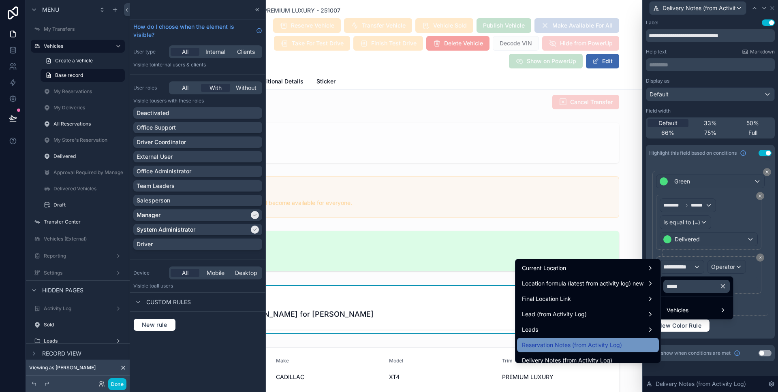
scroll to position [5, 0]
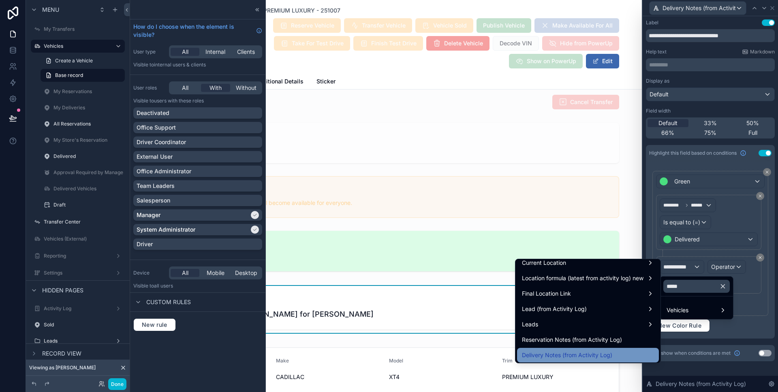
type input "*****"
click at [589, 349] on div "Delivery Notes (from Activity Log)" at bounding box center [588, 355] width 142 height 15
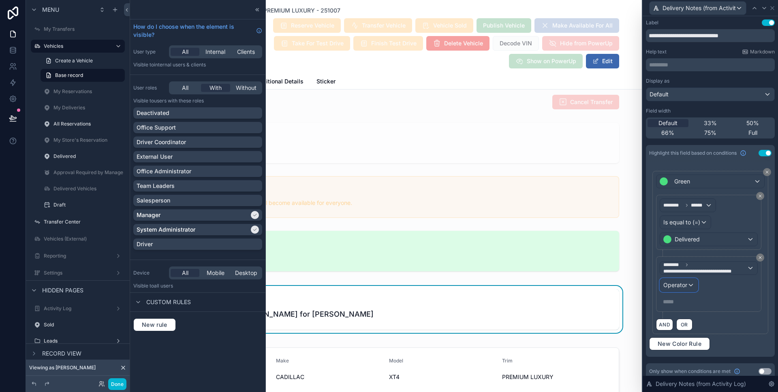
click at [681, 284] on span "Operator" at bounding box center [675, 285] width 24 height 7
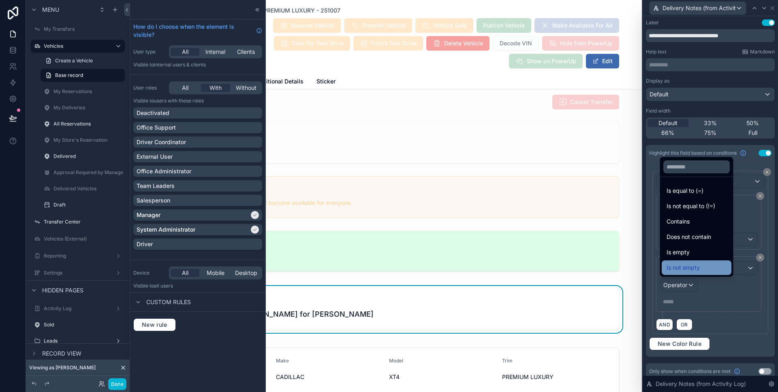
click at [701, 261] on div "Is not empty" at bounding box center [697, 267] width 70 height 15
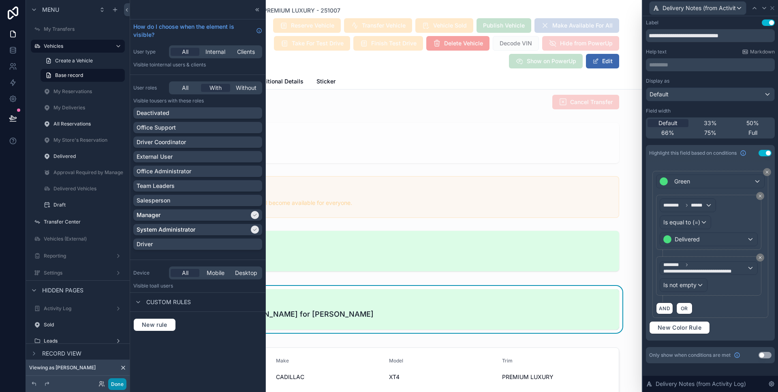
click at [117, 384] on button "Done" at bounding box center [117, 384] width 18 height 12
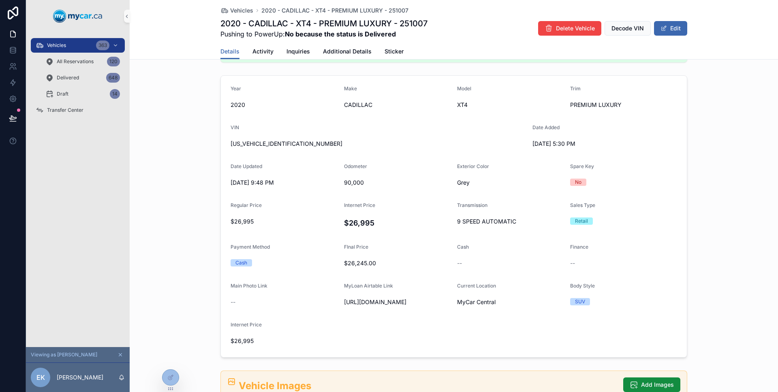
scroll to position [0, 0]
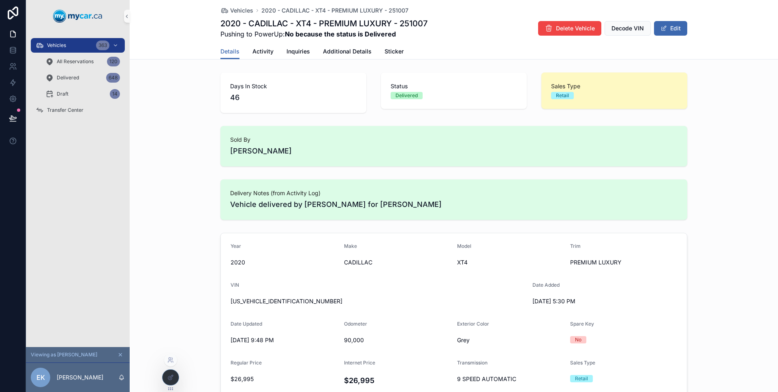
click at [178, 374] on div at bounding box center [170, 377] width 17 height 16
click at [174, 374] on div at bounding box center [170, 377] width 16 height 15
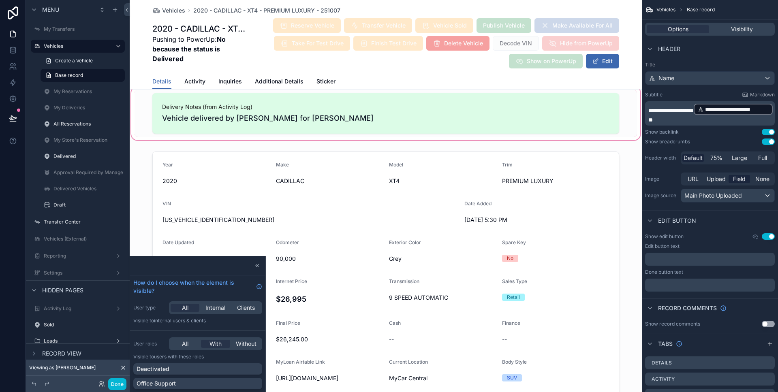
scroll to position [700, 0]
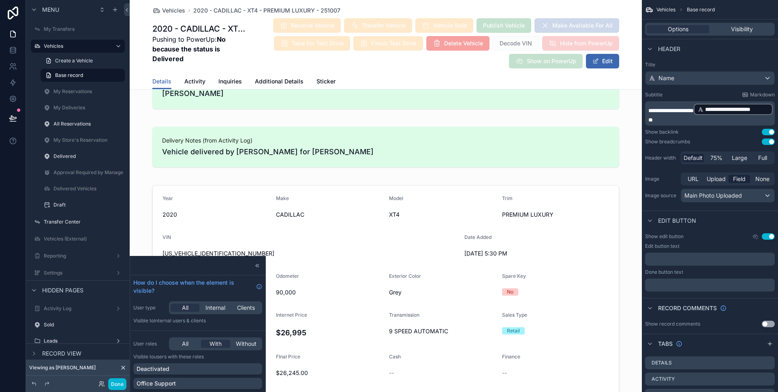
click at [345, 154] on div "scrollable content" at bounding box center [386, 147] width 512 height 57
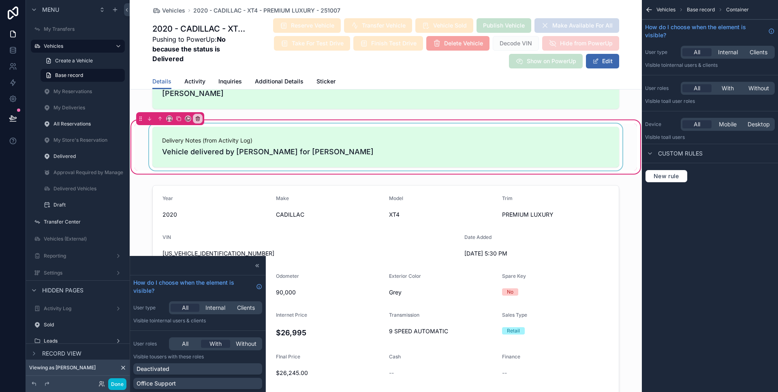
click at [572, 144] on div "scrollable content" at bounding box center [385, 147] width 502 height 47
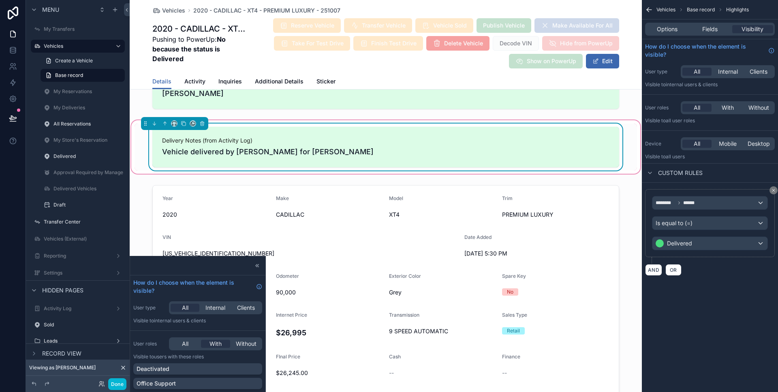
click at [704, 33] on div "Options Fields Visibility" at bounding box center [710, 29] width 130 height 13
click at [702, 28] on span "Fields" at bounding box center [709, 29] width 15 height 8
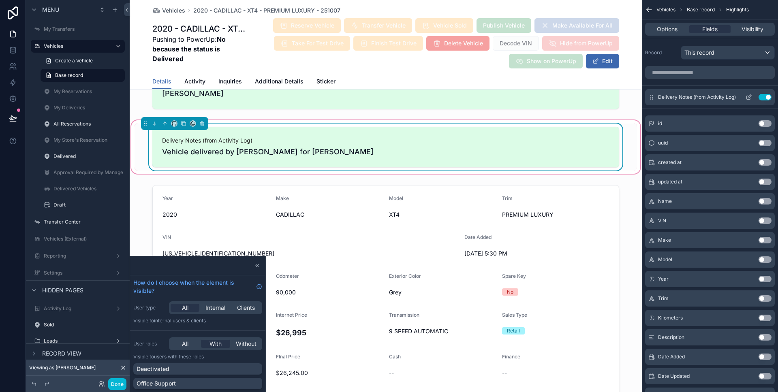
click at [750, 96] on icon "scrollable content" at bounding box center [750, 95] width 1 height 1
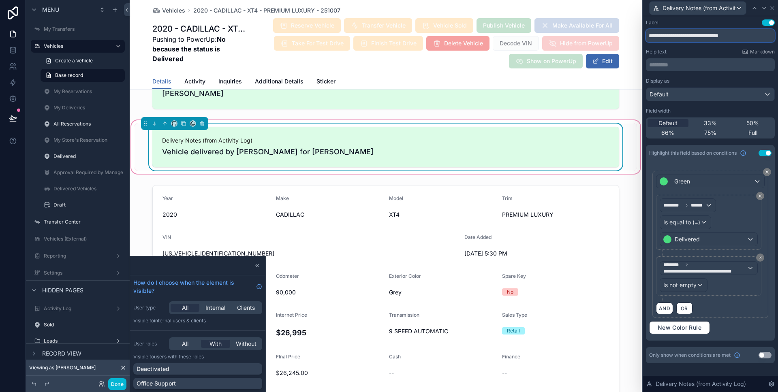
drag, startPoint x: 748, startPoint y: 36, endPoint x: 690, endPoint y: 36, distance: 57.9
click at [690, 36] on input "**********" at bounding box center [710, 35] width 129 height 13
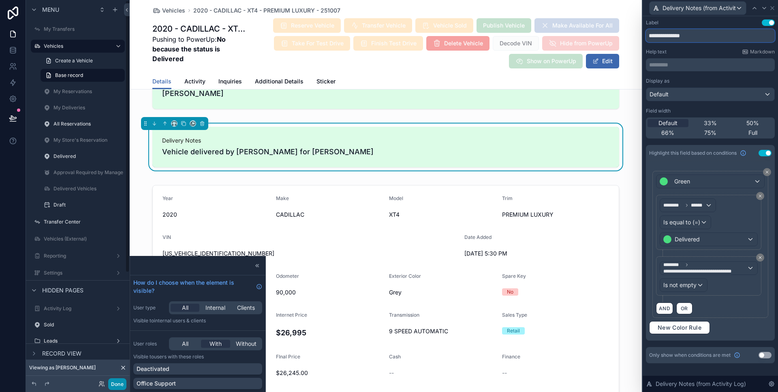
type input "**********"
click at [113, 382] on button "Done" at bounding box center [117, 384] width 18 height 12
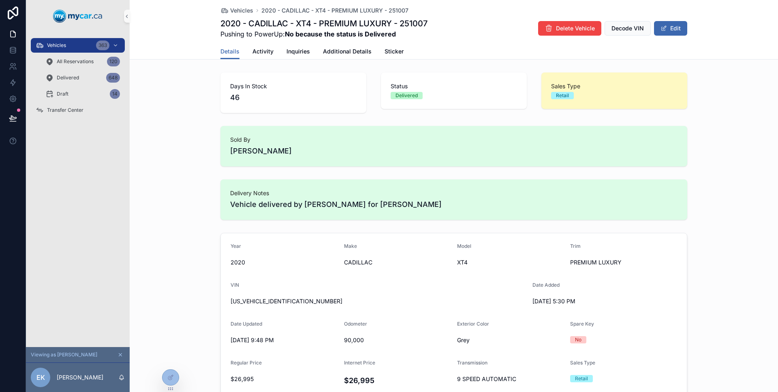
scroll to position [0, 0]
click at [18, 112] on button at bounding box center [13, 118] width 18 height 23
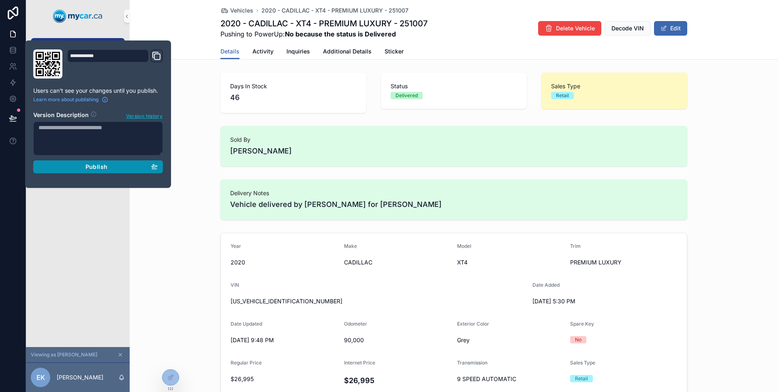
click at [80, 163] on div "Publish" at bounding box center [97, 166] width 119 height 7
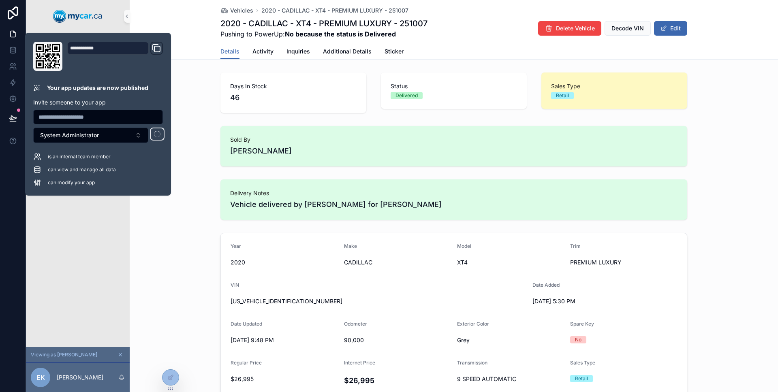
click at [63, 207] on div "Vehicles 363 All Reservations 120 Delivered 648 Draft 14 Transfer Center" at bounding box center [78, 189] width 104 height 315
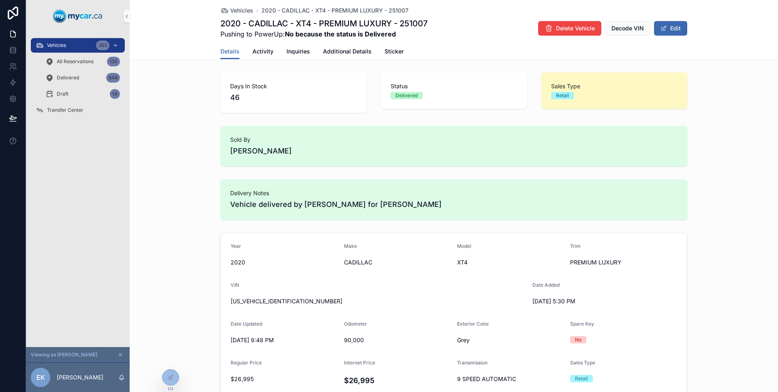
click at [79, 45] on div "Vehicles 363" at bounding box center [78, 45] width 84 height 13
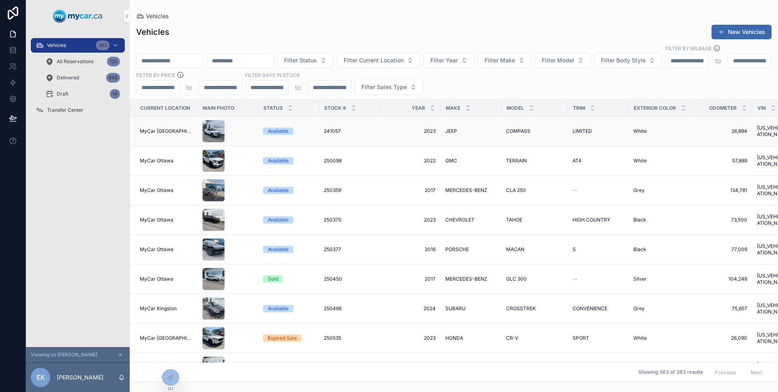
click at [246, 130] on div "scrollable content" at bounding box center [227, 131] width 51 height 23
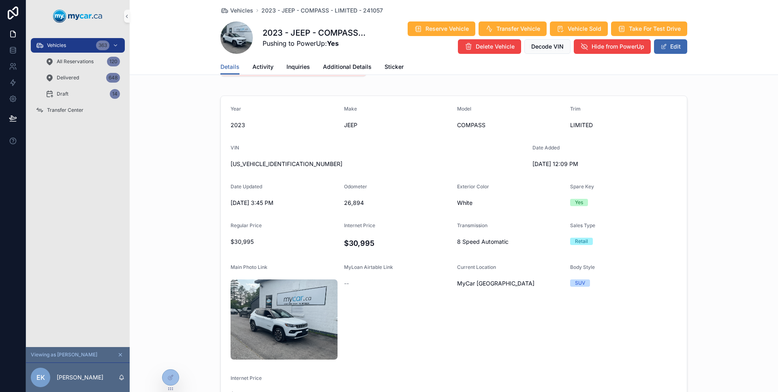
scroll to position [11, 0]
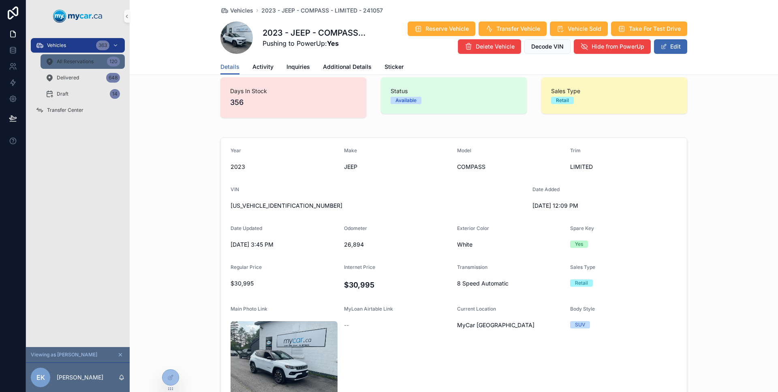
click at [80, 62] on span "All Reservations" at bounding box center [75, 61] width 37 height 6
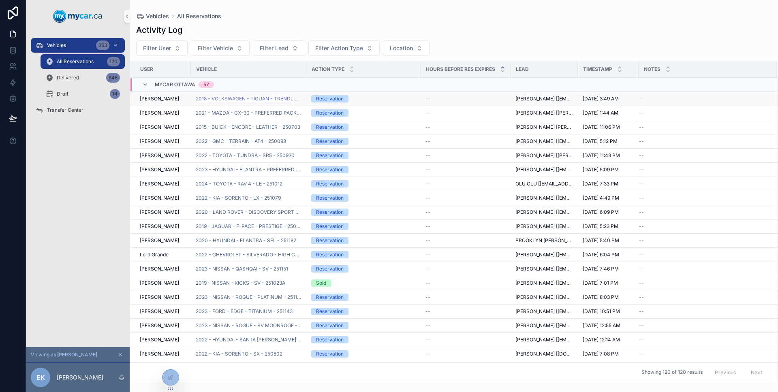
click at [285, 102] on span "2018 - VOLKSWAGEN - TIGUAN - TRENDLINE - 250439" at bounding box center [249, 99] width 106 height 6
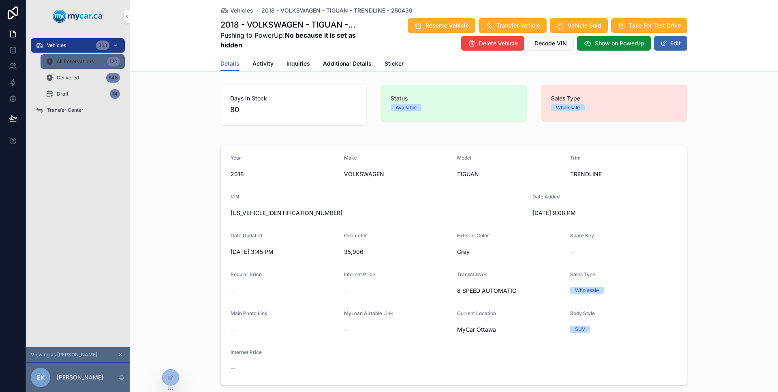
click at [93, 64] on span "All Reservations" at bounding box center [75, 61] width 37 height 6
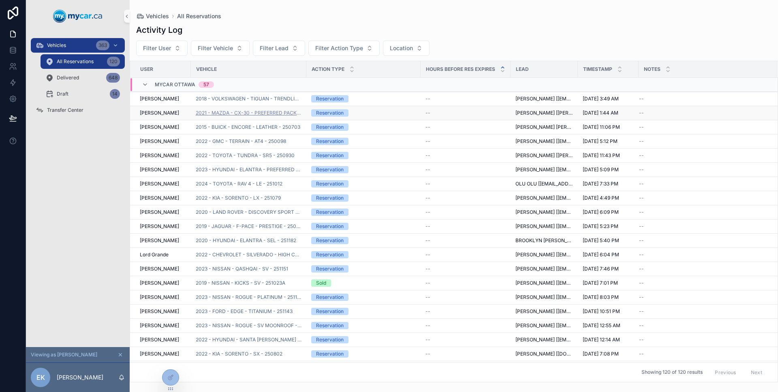
click at [228, 114] on span "2021 - MAZDA - CX-30 - PREFERRED PACKAGE - 250797" at bounding box center [249, 113] width 106 height 6
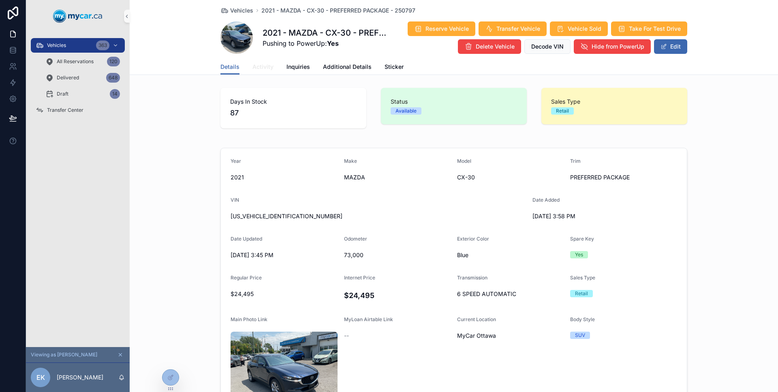
click at [254, 69] on span "Activity" at bounding box center [262, 67] width 21 height 8
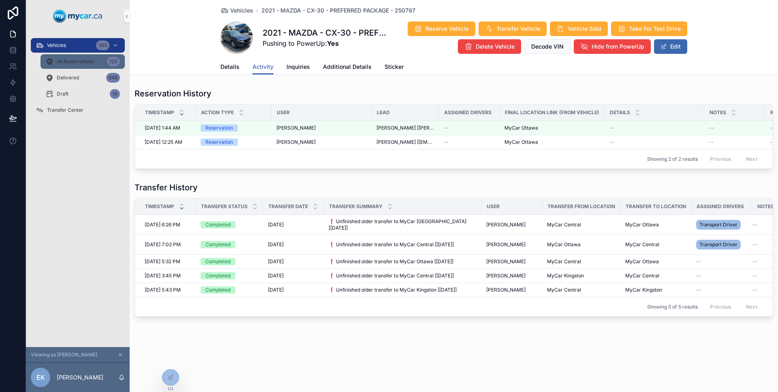
click at [97, 65] on div "All Reservations 120" at bounding box center [82, 61] width 75 height 13
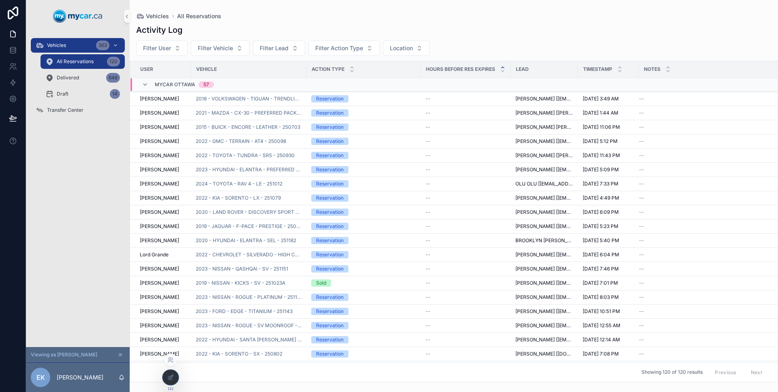
click at [169, 382] on div at bounding box center [170, 377] width 16 height 15
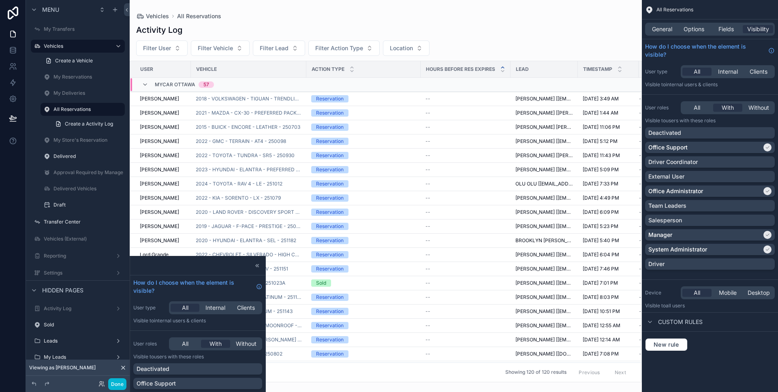
click at [663, 23] on div "General Options Fields Visibility" at bounding box center [710, 29] width 130 height 13
click at [663, 26] on span "General" at bounding box center [662, 29] width 20 height 8
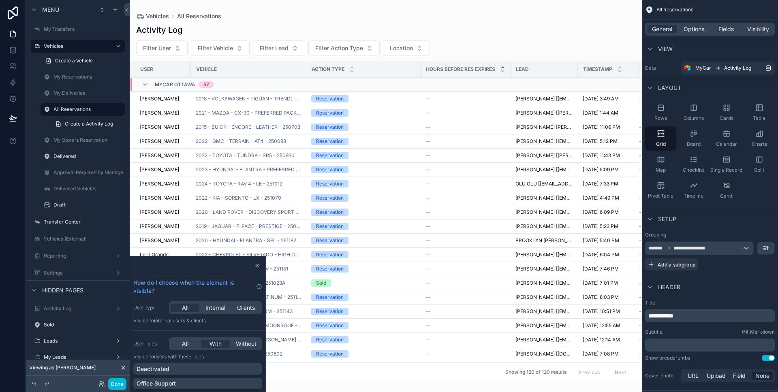
click at [691, 23] on div "General Options Fields Visibility" at bounding box center [710, 29] width 130 height 13
click at [691, 26] on span "Options" at bounding box center [693, 29] width 21 height 8
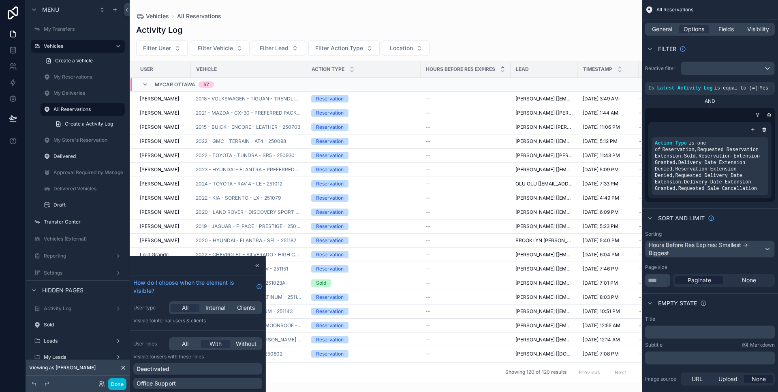
click at [260, 127] on div "scrollable content" at bounding box center [386, 196] width 512 height 392
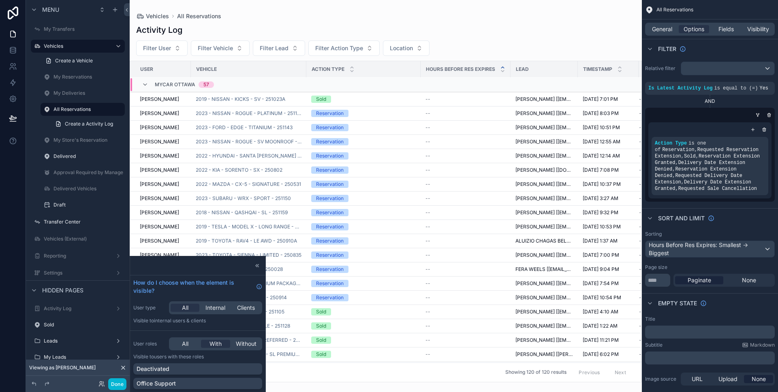
scroll to position [456, 0]
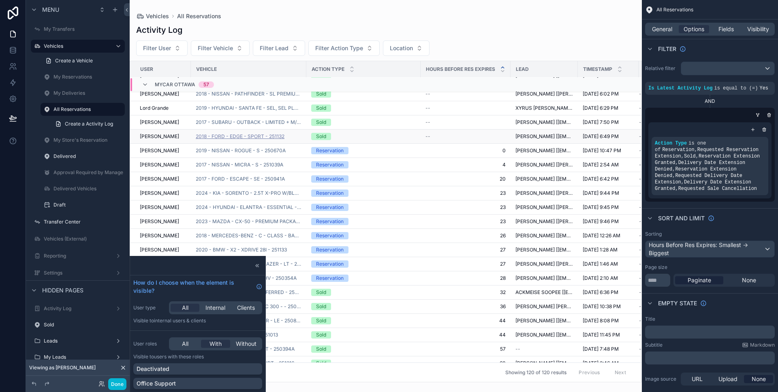
click at [267, 139] on span "2018 - FORD - EDGE - SPORT - 251132" at bounding box center [240, 136] width 89 height 6
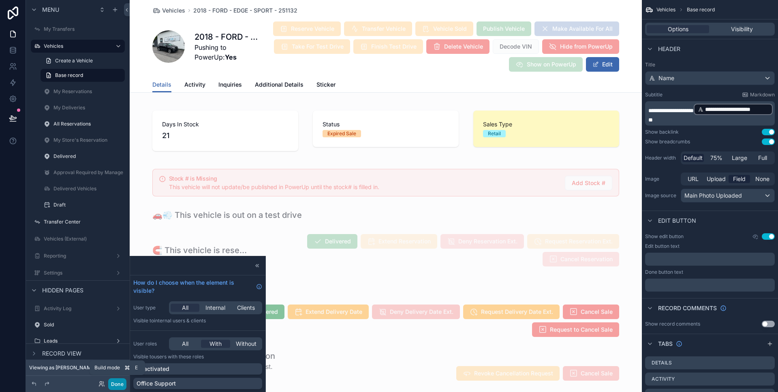
click at [120, 382] on button "Done" at bounding box center [117, 384] width 18 height 12
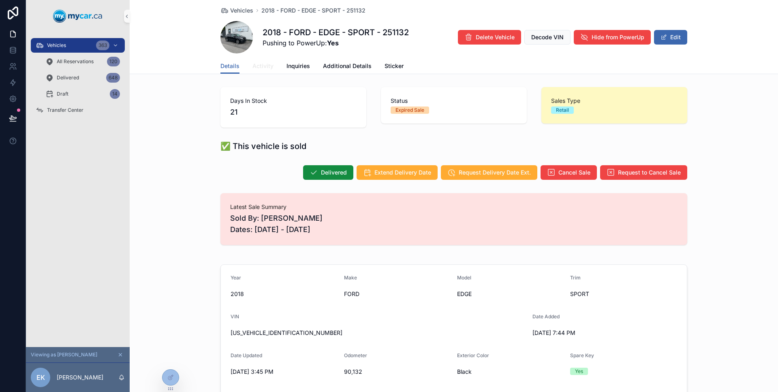
click at [265, 68] on span "Activity" at bounding box center [262, 66] width 21 height 8
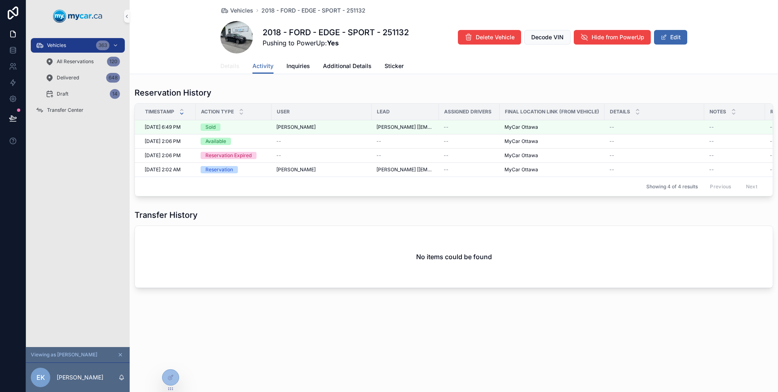
click at [225, 70] on link "Details" at bounding box center [229, 67] width 19 height 16
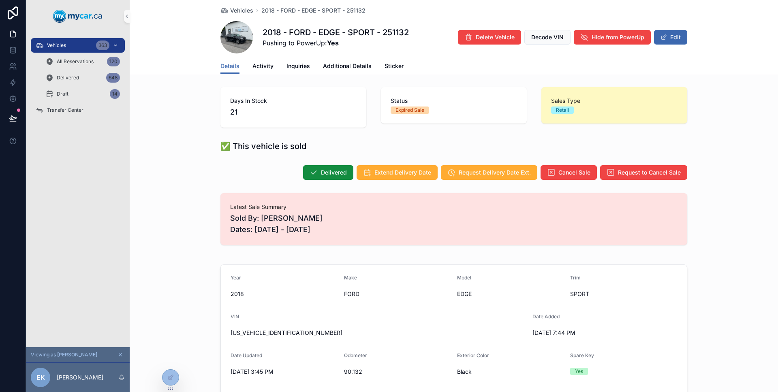
click at [70, 49] on div "Vehicles 363" at bounding box center [78, 45] width 84 height 13
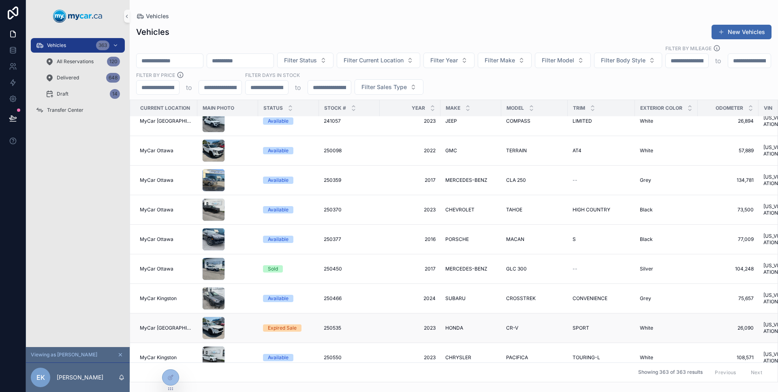
scroll to position [150, 0]
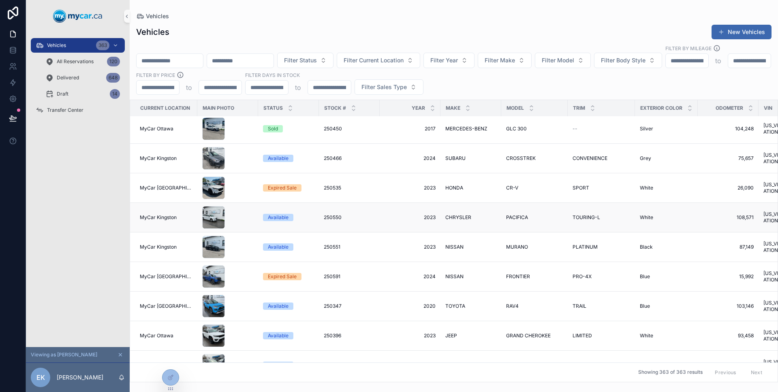
click at [288, 214] on span "Available" at bounding box center [278, 217] width 30 height 7
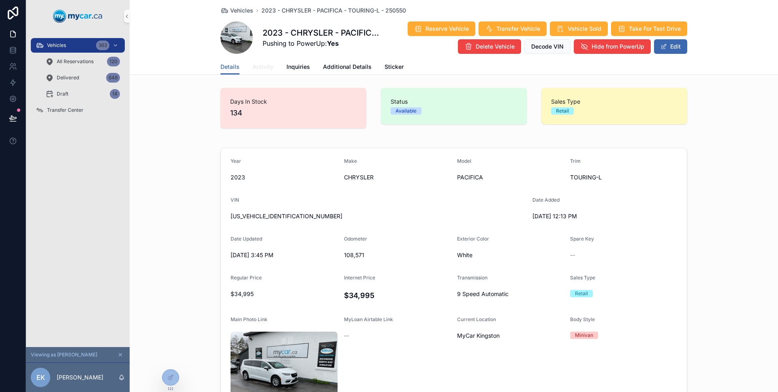
click at [263, 66] on span "Activity" at bounding box center [262, 67] width 21 height 8
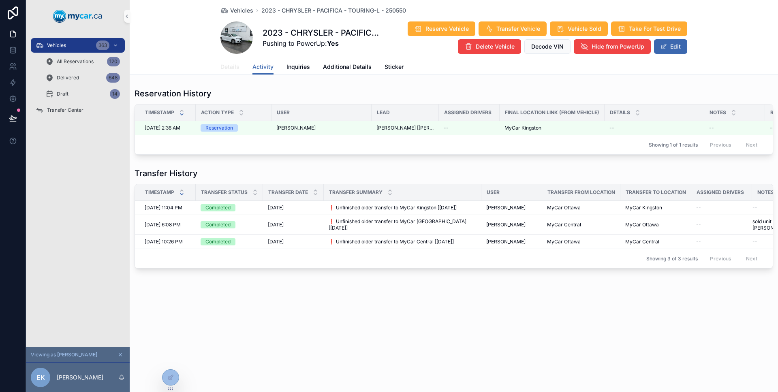
click at [231, 68] on span "Details" at bounding box center [229, 67] width 19 height 8
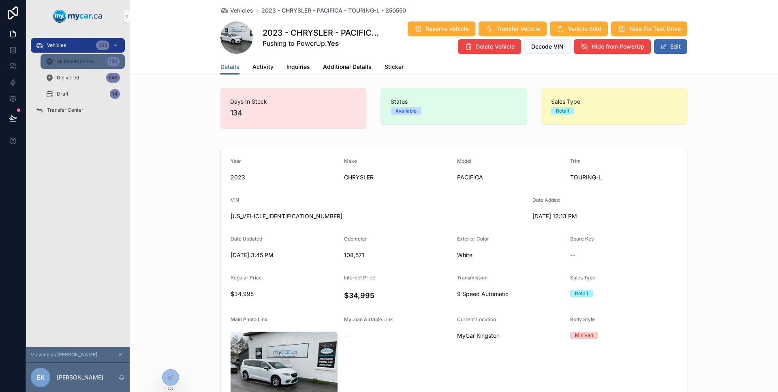
click at [81, 60] on span "All Reservations" at bounding box center [75, 61] width 37 height 6
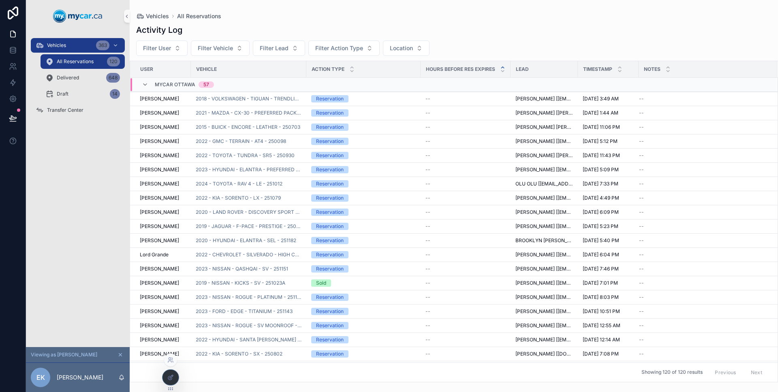
click at [175, 378] on div at bounding box center [170, 377] width 16 height 15
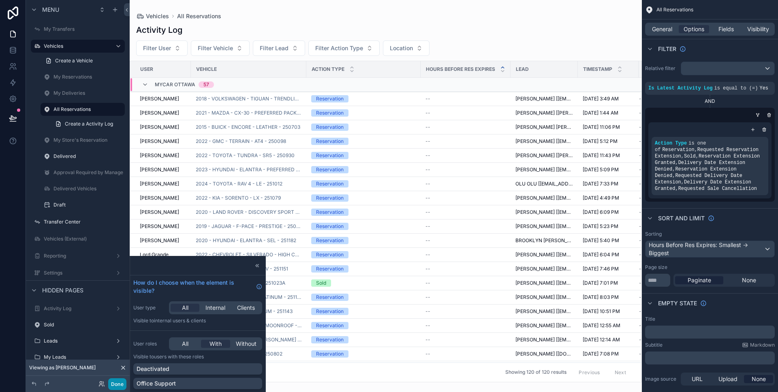
drag, startPoint x: 114, startPoint y: 382, endPoint x: 124, endPoint y: 372, distance: 14.0
click at [114, 383] on button "Done" at bounding box center [117, 384] width 18 height 12
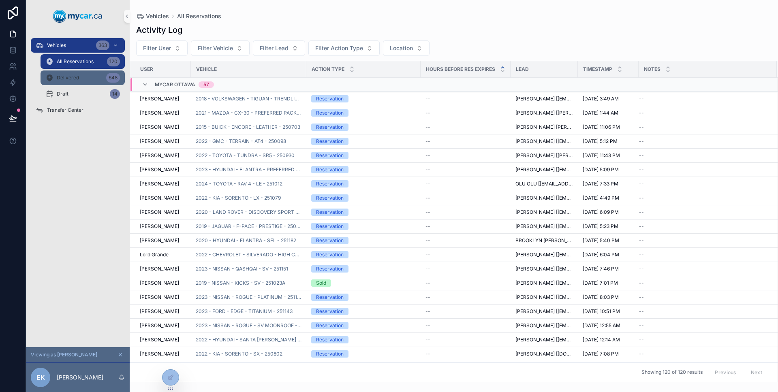
click at [77, 79] on span "Delivered" at bounding box center [68, 78] width 22 height 6
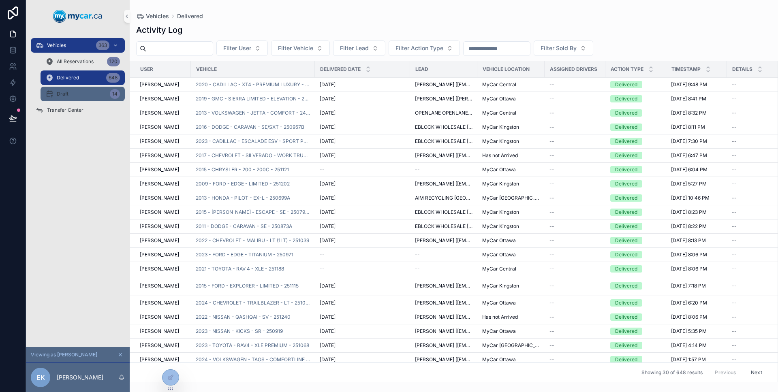
click at [79, 91] on div "Draft 14" at bounding box center [82, 94] width 75 height 13
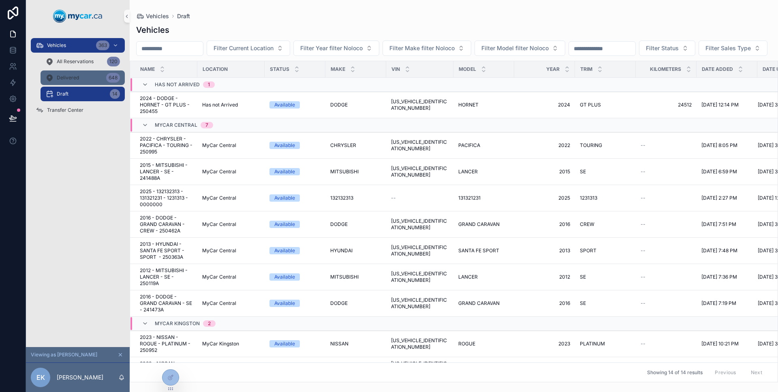
click at [80, 81] on div "Delivered 648" at bounding box center [82, 77] width 75 height 13
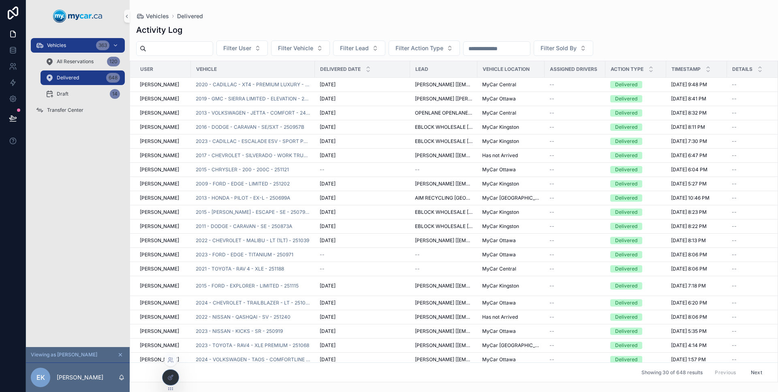
click at [168, 372] on div at bounding box center [170, 377] width 16 height 15
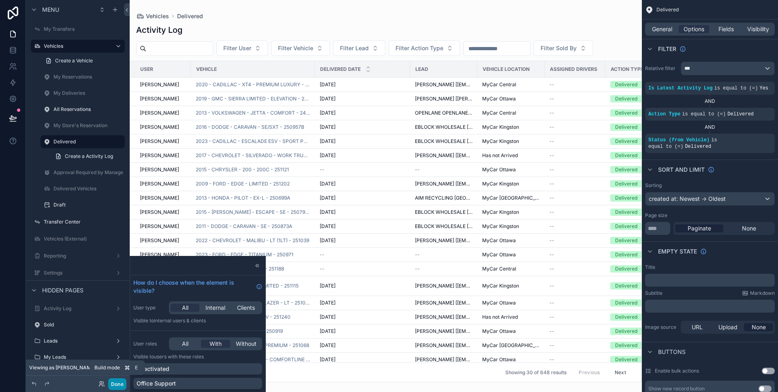
drag, startPoint x: 116, startPoint y: 386, endPoint x: 119, endPoint y: 381, distance: 5.8
click at [116, 386] on button "Done" at bounding box center [117, 384] width 18 height 12
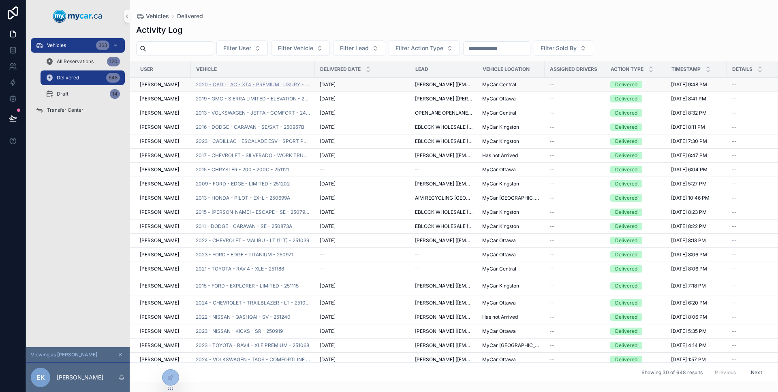
click at [233, 87] on span "2020 - CADILLAC - XT4 - PREMIUM LUXURY - 251007" at bounding box center [253, 84] width 114 height 6
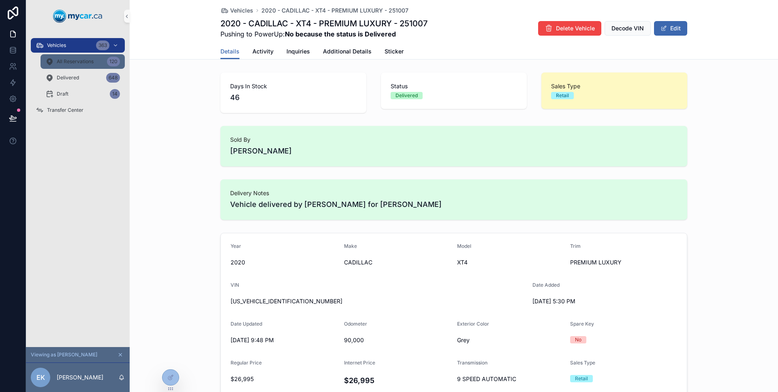
click at [85, 63] on span "All Reservations" at bounding box center [75, 61] width 37 height 6
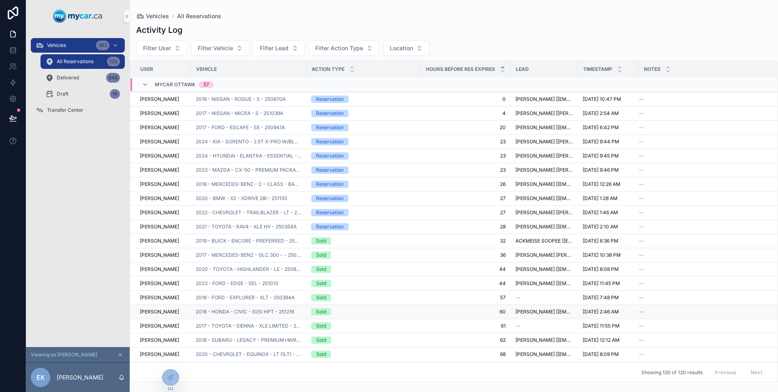
scroll to position [587, 0]
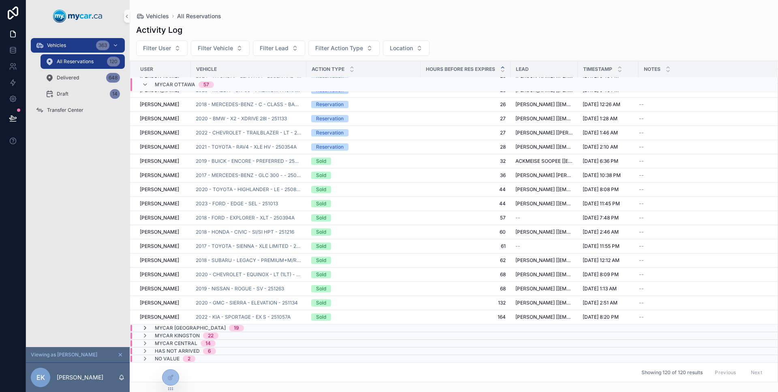
click at [142, 328] on icon "scrollable content" at bounding box center [145, 328] width 6 height 6
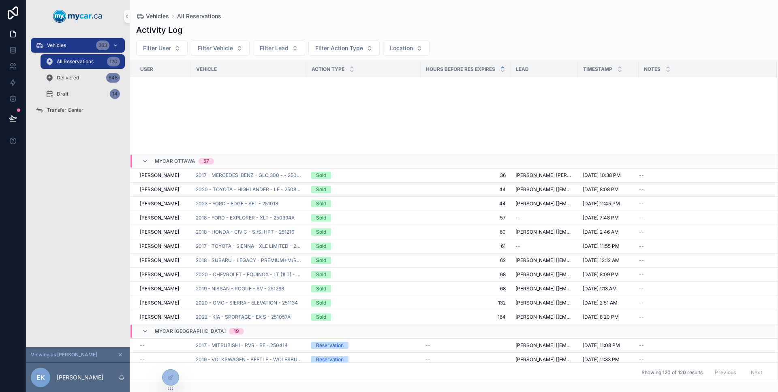
scroll to position [863, 0]
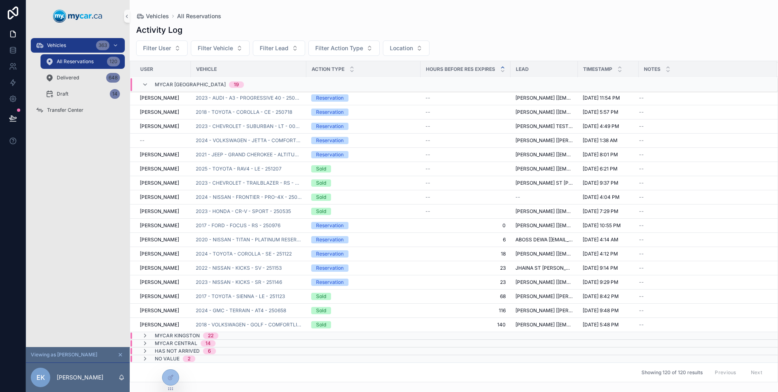
click at [148, 333] on div "MyCar Kingston 22" at bounding box center [180, 336] width 77 height 6
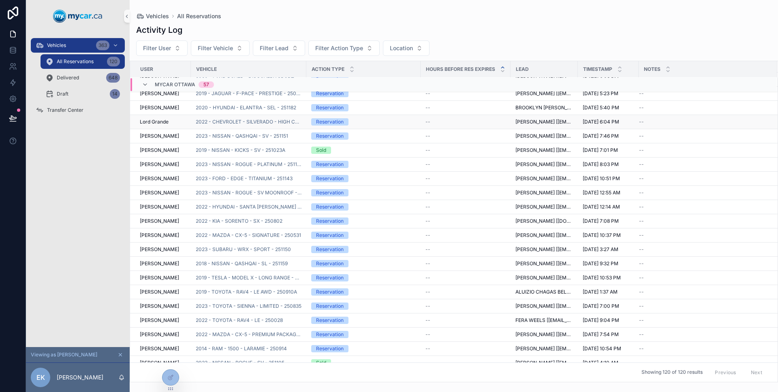
scroll to position [0, 0]
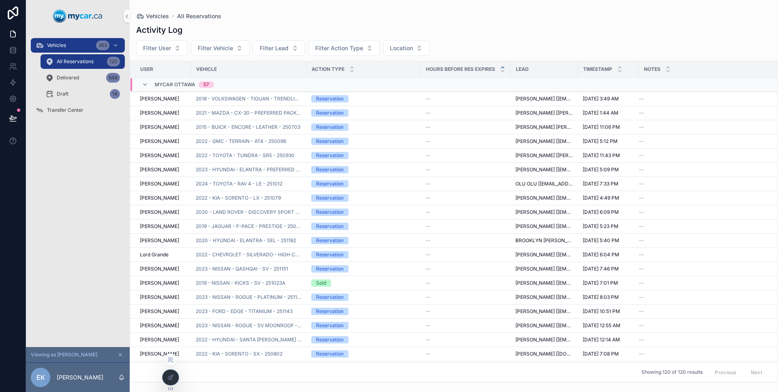
click at [166, 375] on div at bounding box center [170, 377] width 16 height 15
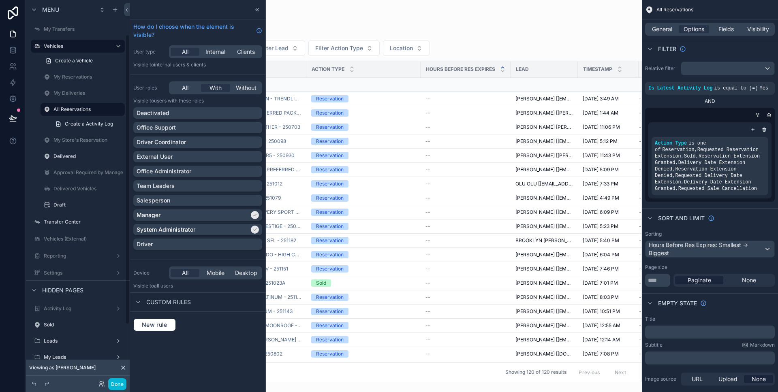
scroll to position [45, 0]
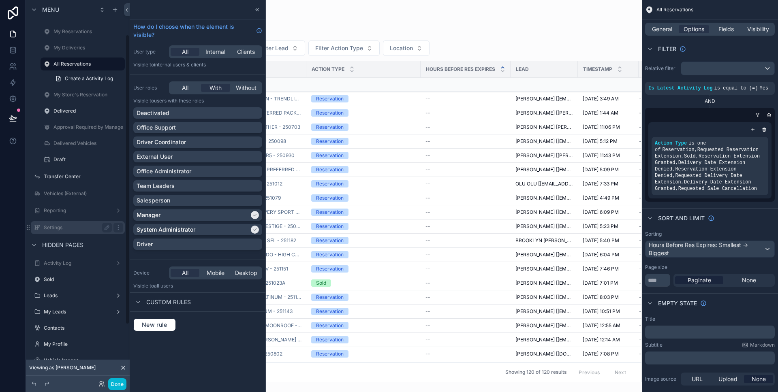
click at [80, 223] on div "Settings" at bounding box center [78, 228] width 68 height 10
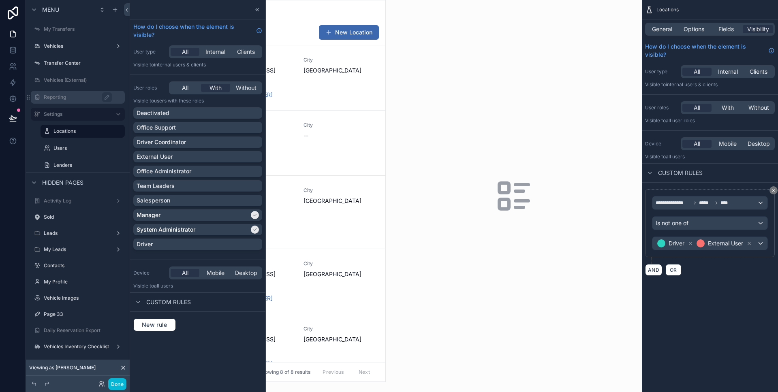
click at [70, 100] on label "Reporting" at bounding box center [82, 97] width 76 height 6
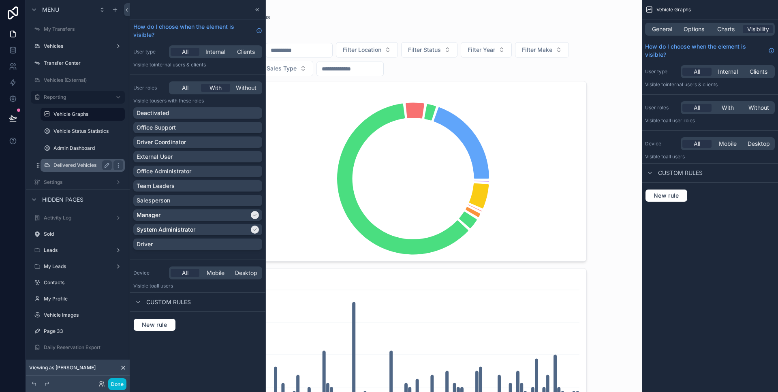
click at [81, 164] on label "Delivered Vehicles" at bounding box center [80, 165] width 55 height 6
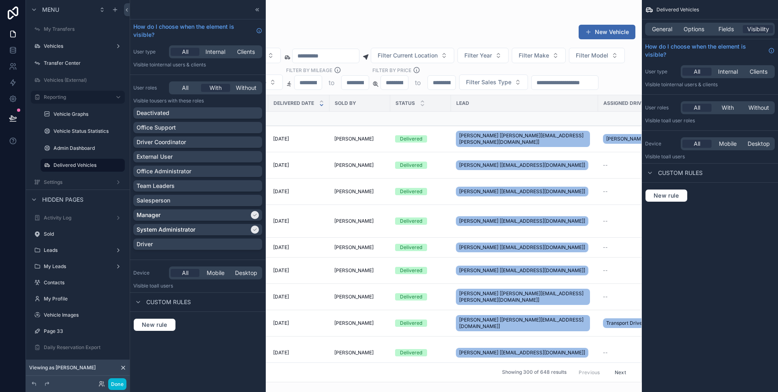
click at [387, 152] on div "scrollable content" at bounding box center [386, 196] width 512 height 392
click at [66, 43] on label "Vehicles" at bounding box center [76, 46] width 65 height 6
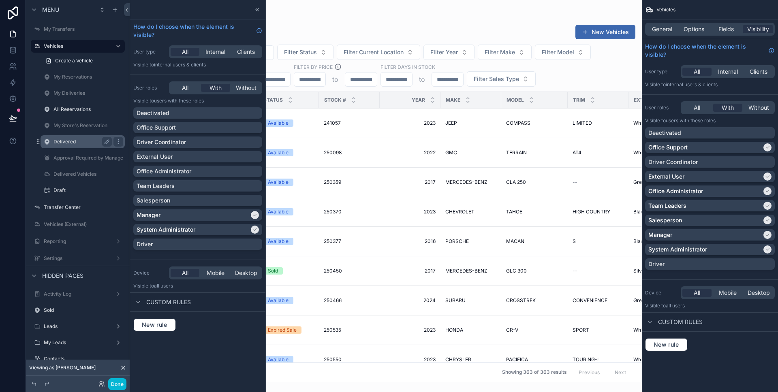
click at [70, 142] on label "Delivered" at bounding box center [80, 142] width 55 height 6
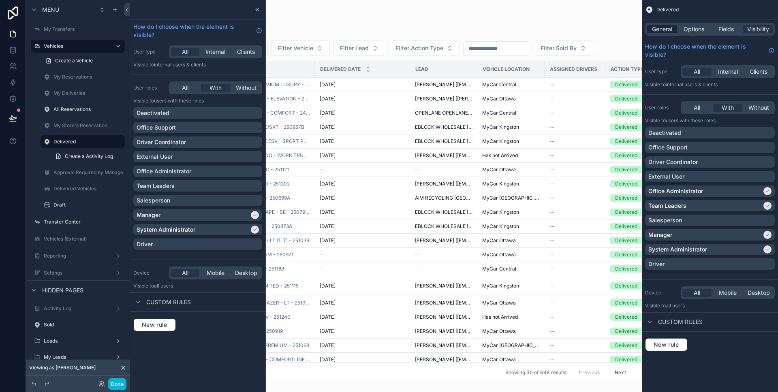
click at [653, 31] on span "General" at bounding box center [662, 29] width 20 height 8
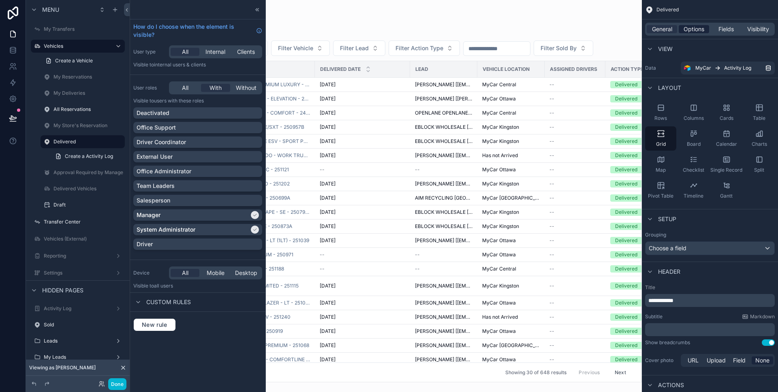
click at [697, 28] on span "Options" at bounding box center [693, 29] width 21 height 8
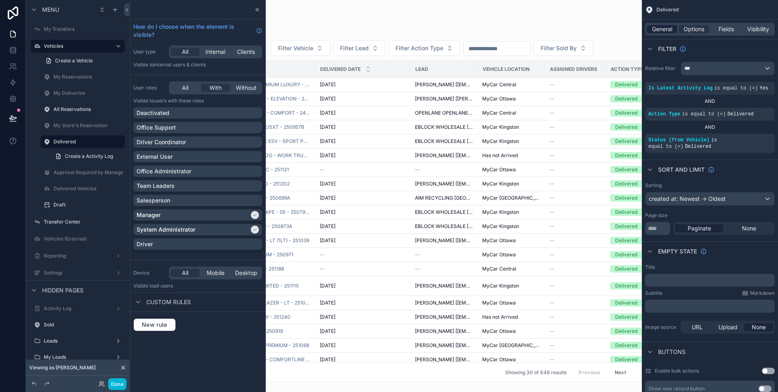
click at [671, 26] on span "General" at bounding box center [662, 29] width 20 height 8
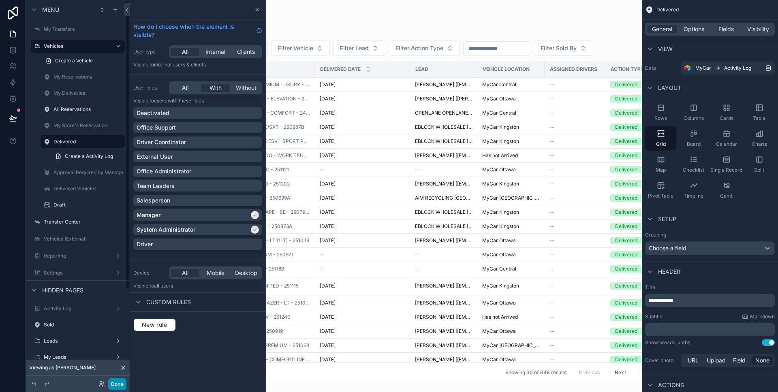
click at [117, 380] on button "Done" at bounding box center [117, 384] width 18 height 12
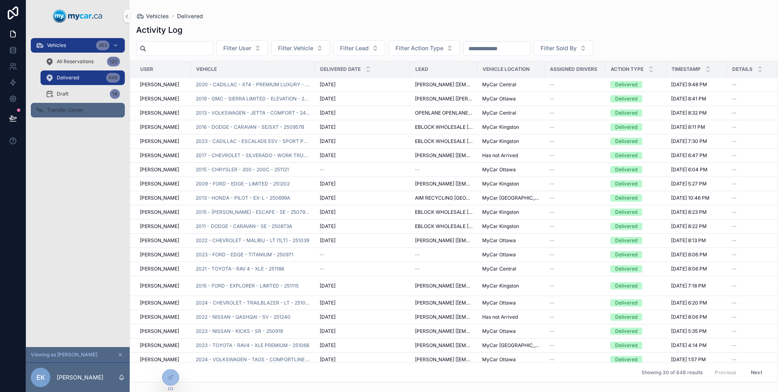
click at [80, 111] on span "Transfer Center" at bounding box center [65, 110] width 36 height 6
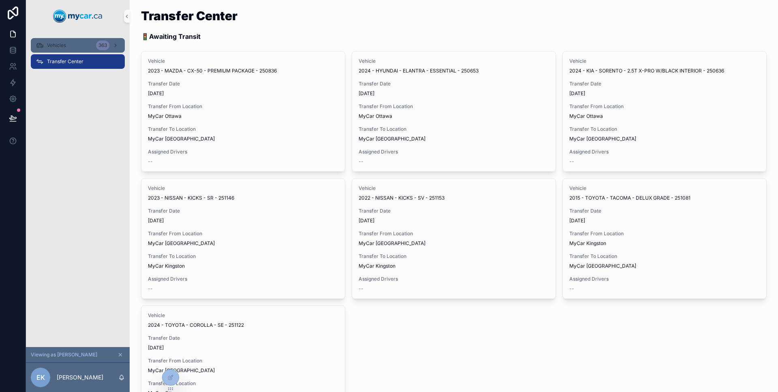
click at [77, 48] on div "Vehicles 363" at bounding box center [78, 45] width 84 height 13
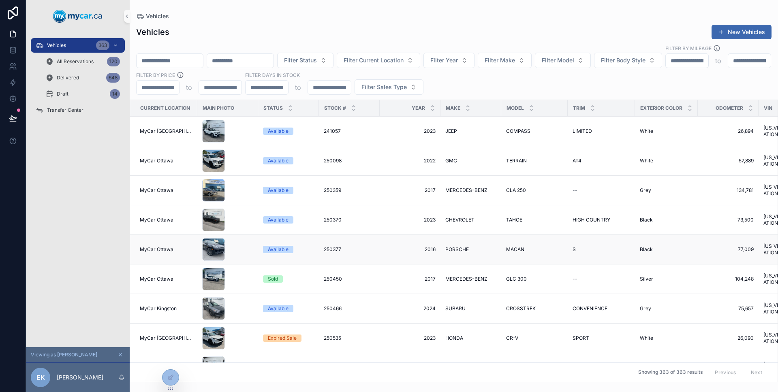
scroll to position [47, 0]
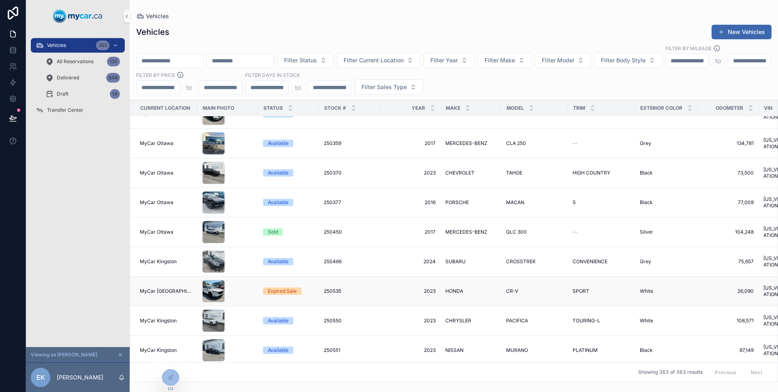
click at [307, 288] on div "Expired Sale" at bounding box center [288, 291] width 51 height 7
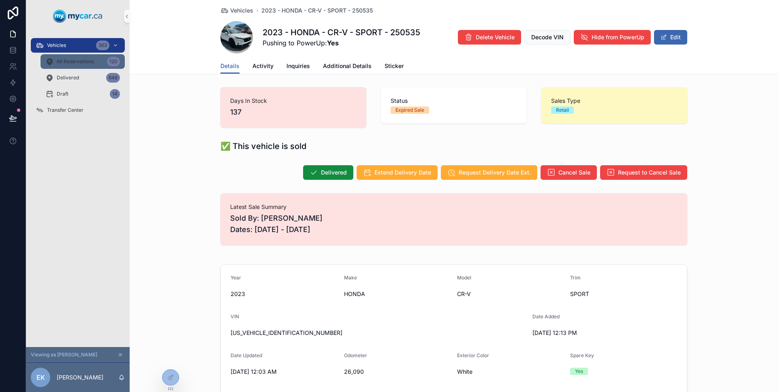
click at [76, 61] on span "All Reservations" at bounding box center [75, 61] width 37 height 6
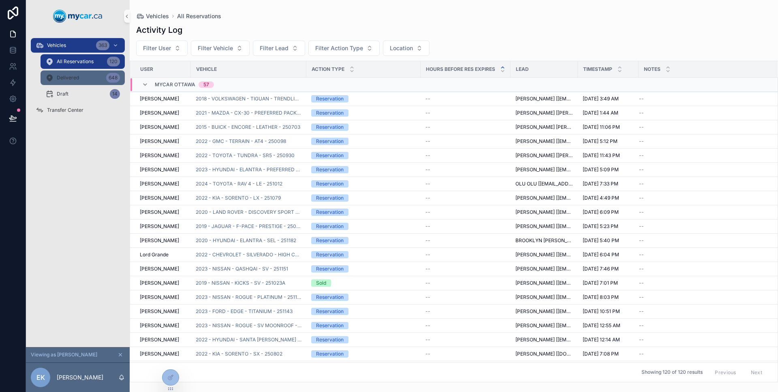
click at [80, 82] on div "Delivered 648" at bounding box center [82, 77] width 75 height 13
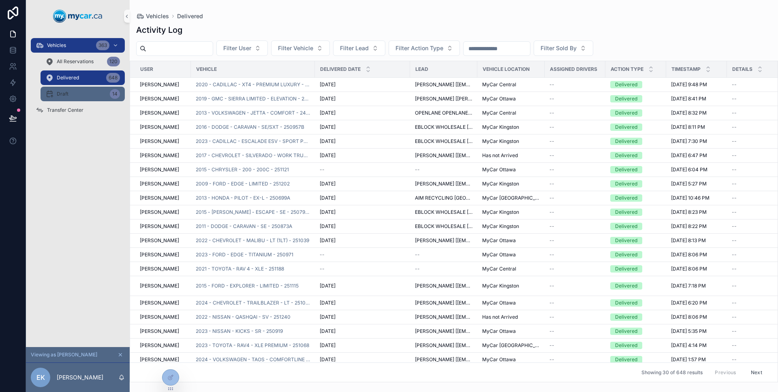
click at [95, 98] on div "Draft 14" at bounding box center [82, 94] width 75 height 13
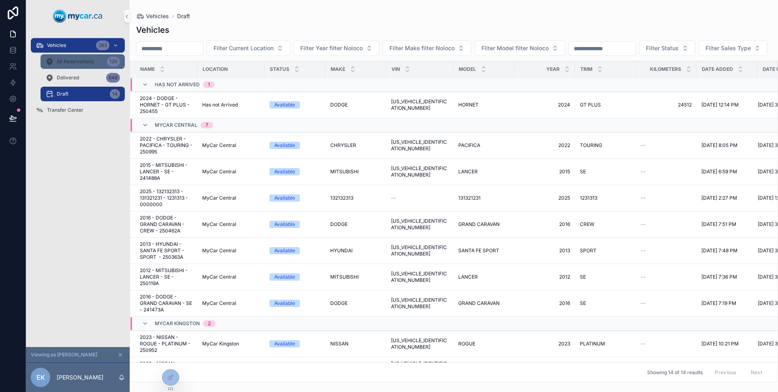
click at [85, 65] on div "All Reservations 120" at bounding box center [82, 61] width 75 height 13
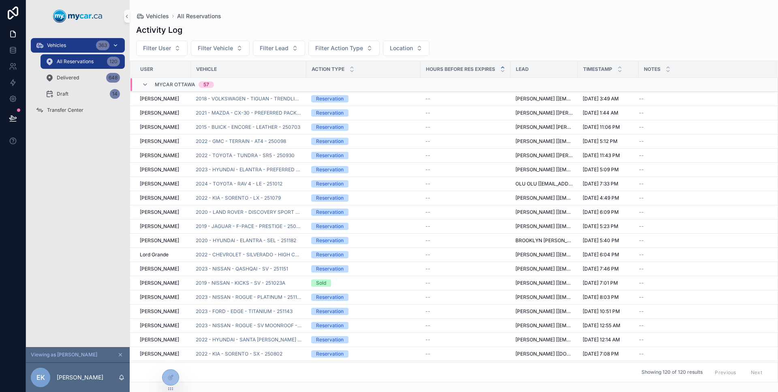
click at [81, 45] on div "Vehicles 363" at bounding box center [78, 45] width 84 height 13
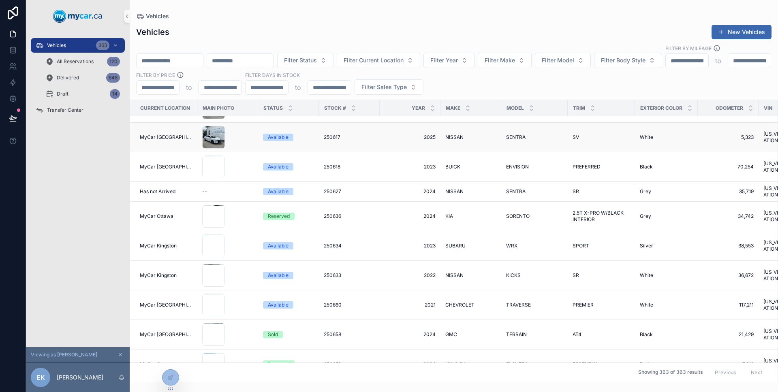
scroll to position [704, 0]
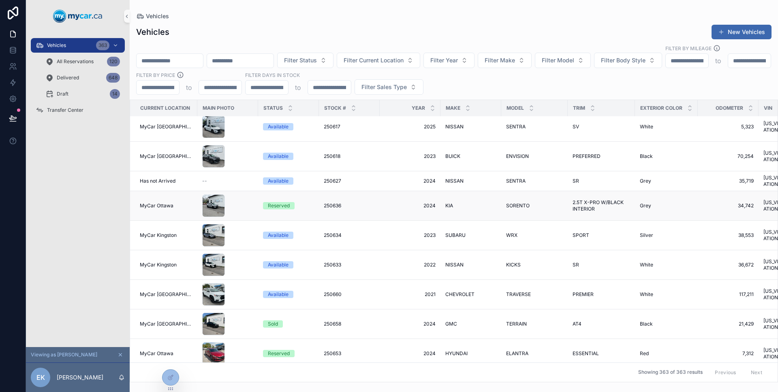
click at [254, 191] on td "scrollable content" at bounding box center [227, 206] width 61 height 30
click at [251, 191] on td "scrollable content" at bounding box center [227, 206] width 61 height 30
click at [246, 194] on div "scrollable content" at bounding box center [227, 205] width 51 height 23
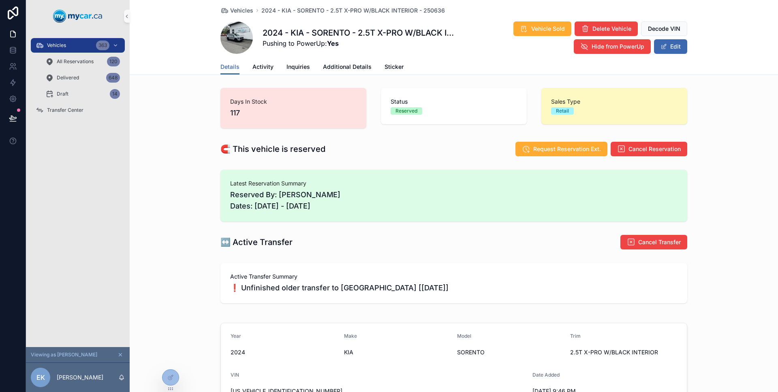
scroll to position [13, 0]
click at [78, 47] on div "Vehicles 363" at bounding box center [78, 45] width 84 height 13
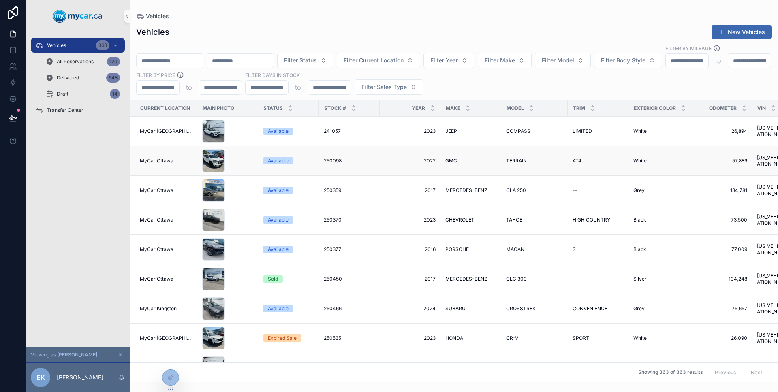
click at [305, 157] on div "Available" at bounding box center [288, 160] width 51 height 7
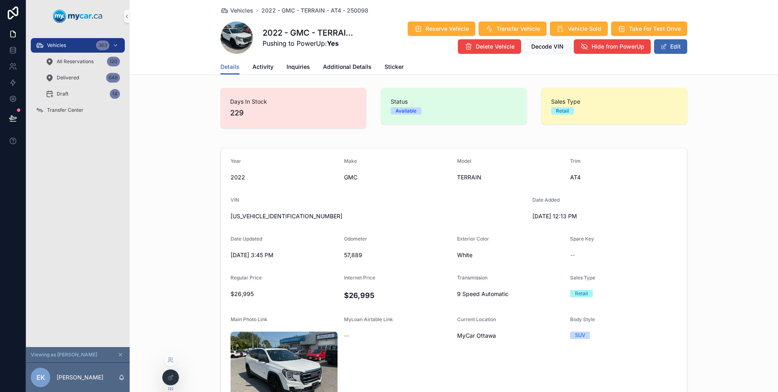
click at [169, 376] on icon at bounding box center [170, 377] width 6 height 6
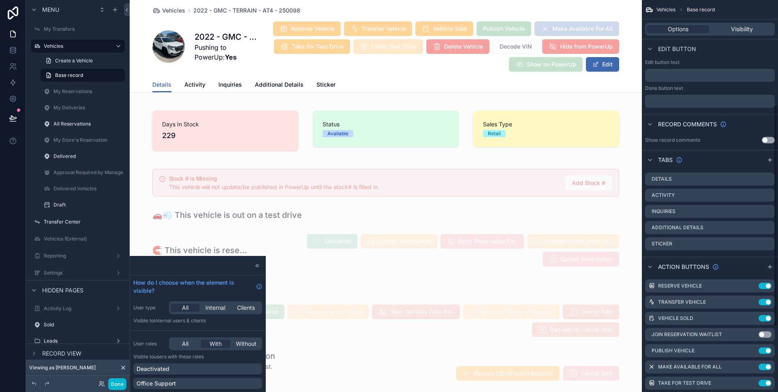
scroll to position [298, 0]
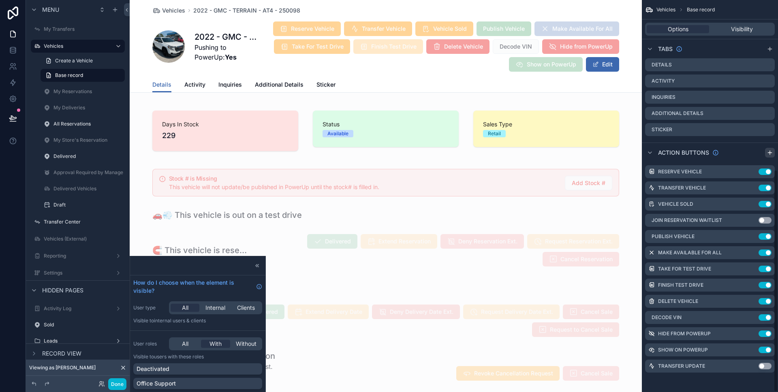
click at [770, 153] on icon "scrollable content" at bounding box center [770, 153] width 4 height 0
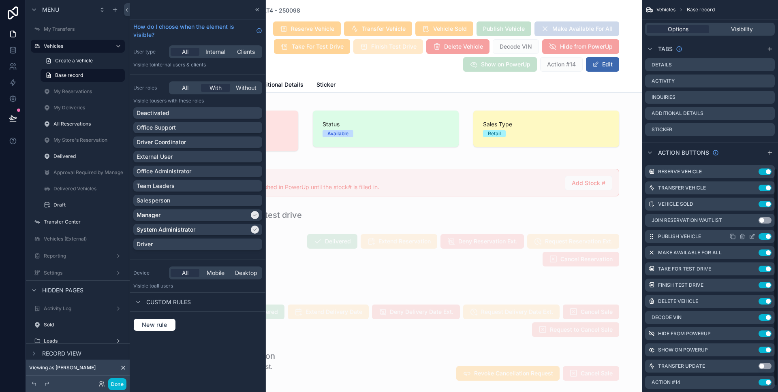
scroll to position [309, 0]
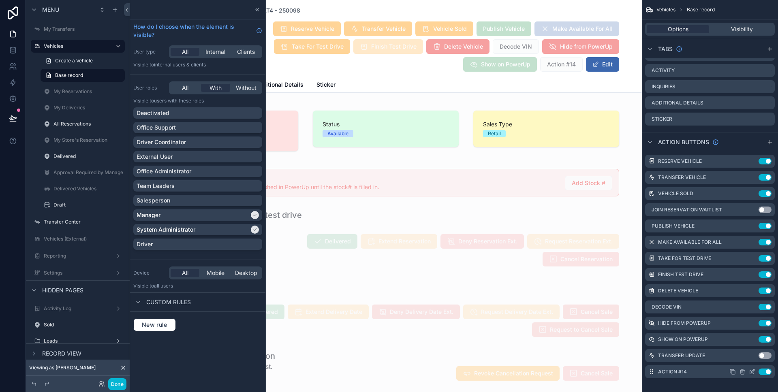
click at [751, 374] on icon "scrollable content" at bounding box center [752, 373] width 4 height 4
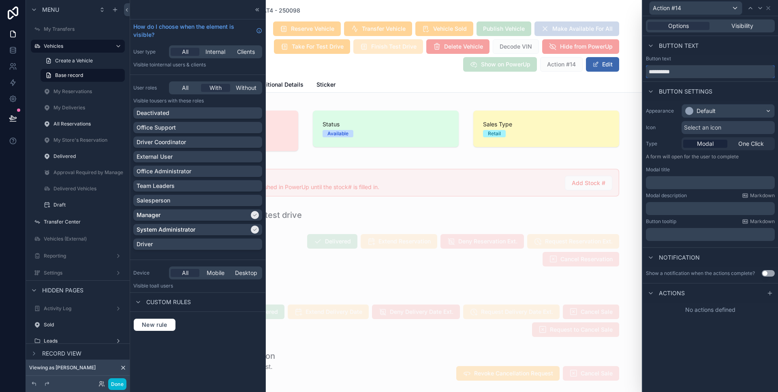
click at [691, 71] on input "**********" at bounding box center [710, 71] width 129 height 13
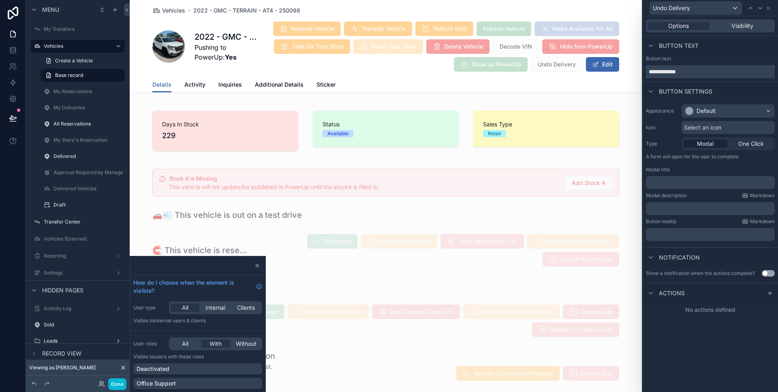
type input "**********"
click at [706, 115] on div "Default" at bounding box center [705, 111] width 19 height 8
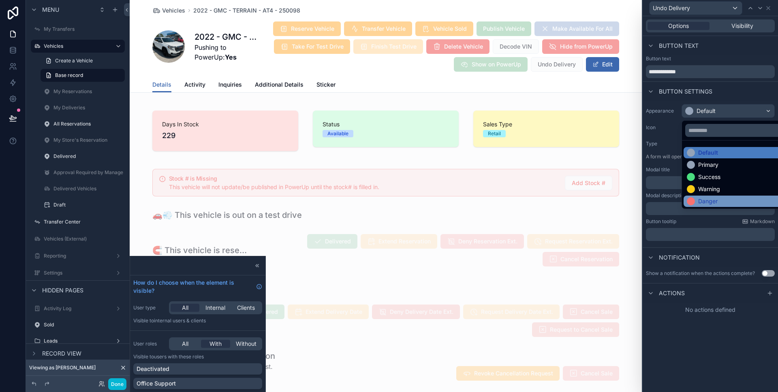
click at [715, 199] on div "Danger" at bounding box center [707, 201] width 19 height 8
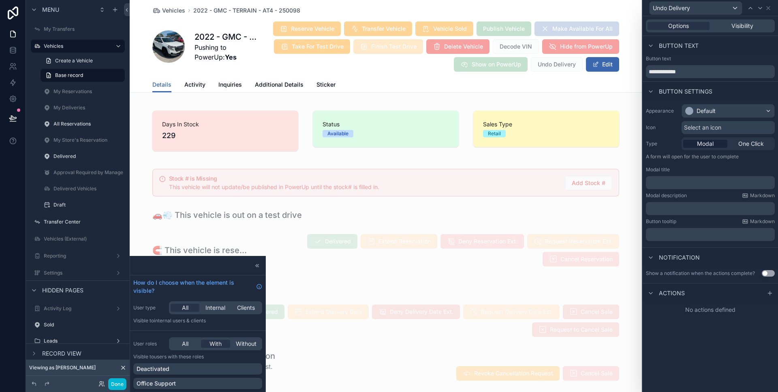
click at [714, 128] on span "Select an icon" at bounding box center [702, 128] width 37 height 8
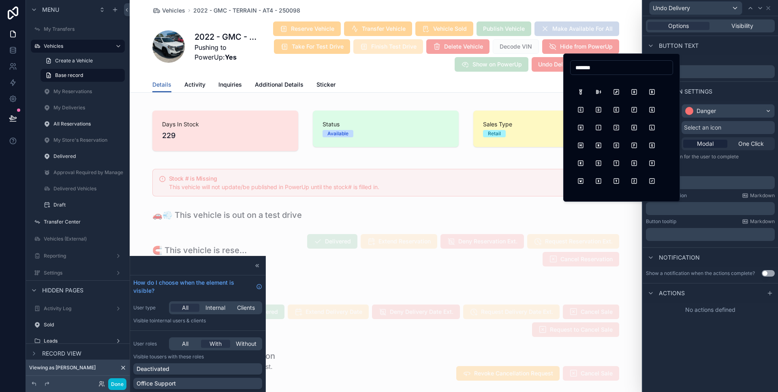
scroll to position [0, 0]
drag, startPoint x: 623, startPoint y: 73, endPoint x: 571, endPoint y: 71, distance: 52.7
click at [571, 71] on input "*******" at bounding box center [621, 67] width 102 height 11
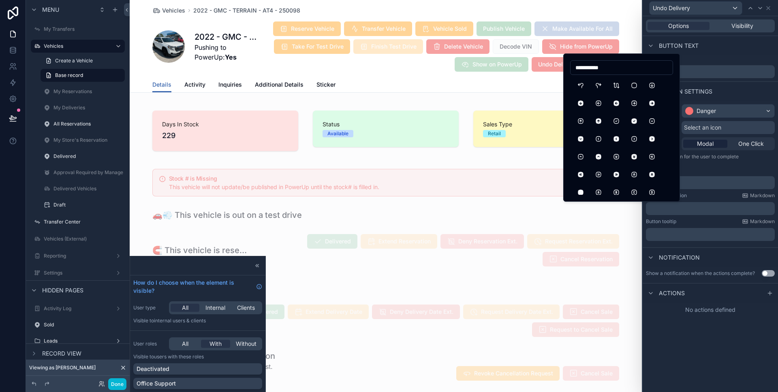
click at [626, 72] on input "**********" at bounding box center [621, 67] width 102 height 11
drag, startPoint x: 626, startPoint y: 72, endPoint x: 577, endPoint y: 63, distance: 49.8
click at [577, 63] on input "**********" at bounding box center [621, 67] width 102 height 11
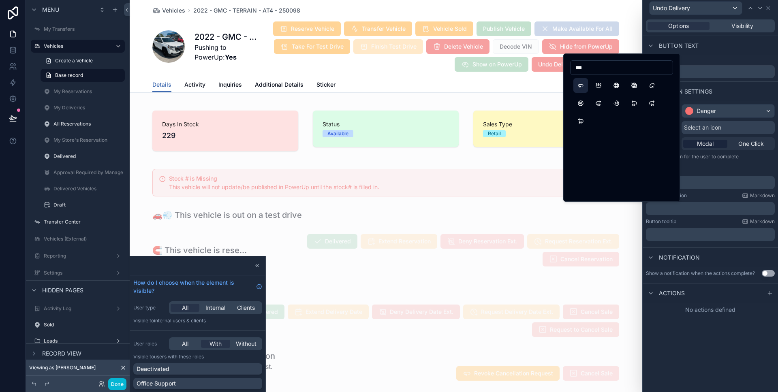
type input "***"
click at [576, 82] on button "360" at bounding box center [580, 85] width 15 height 15
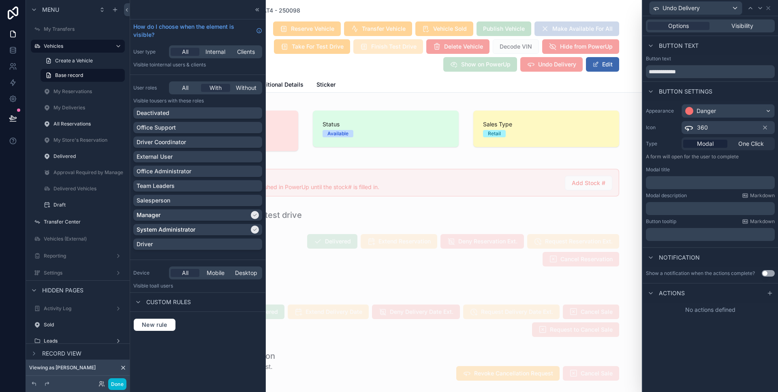
click at [663, 184] on p "﻿" at bounding box center [711, 183] width 124 height 8
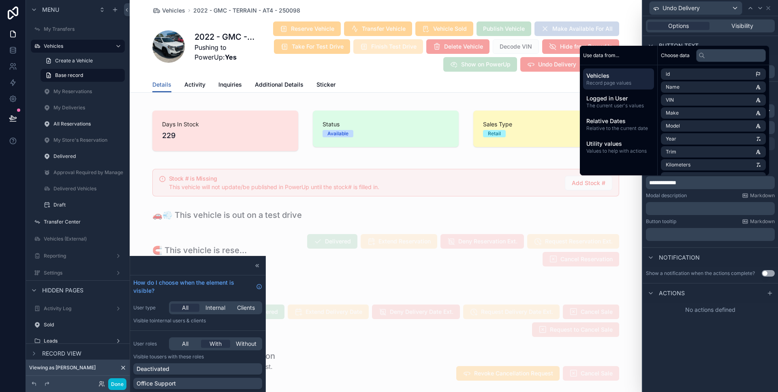
click at [659, 212] on p "﻿" at bounding box center [711, 209] width 124 height 8
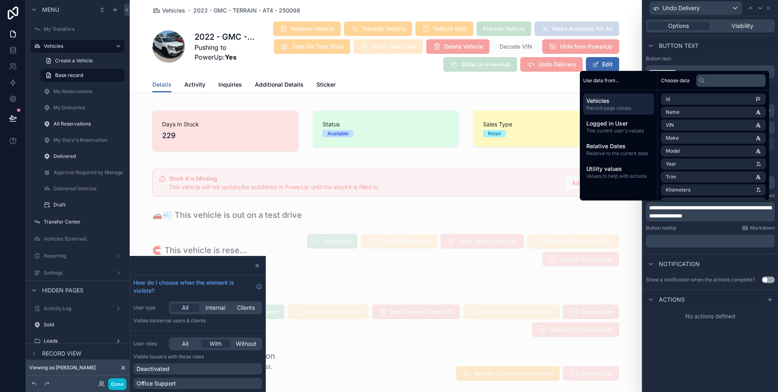
click at [689, 352] on div "**********" at bounding box center [709, 204] width 135 height 376
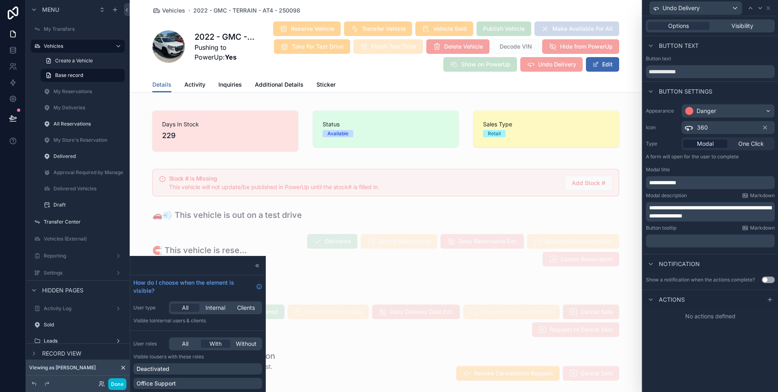
click at [768, 279] on button "Use setting" at bounding box center [768, 280] width 13 height 6
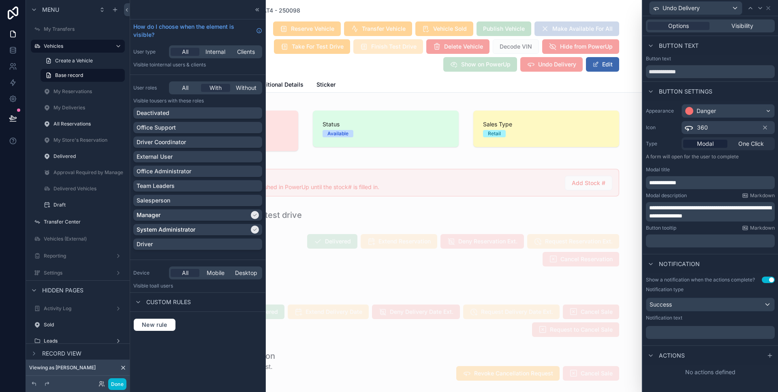
scroll to position [5, 0]
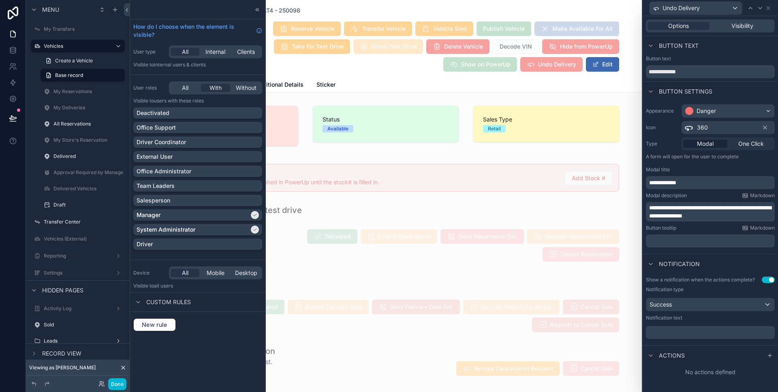
click at [683, 335] on p "﻿" at bounding box center [711, 333] width 124 height 8
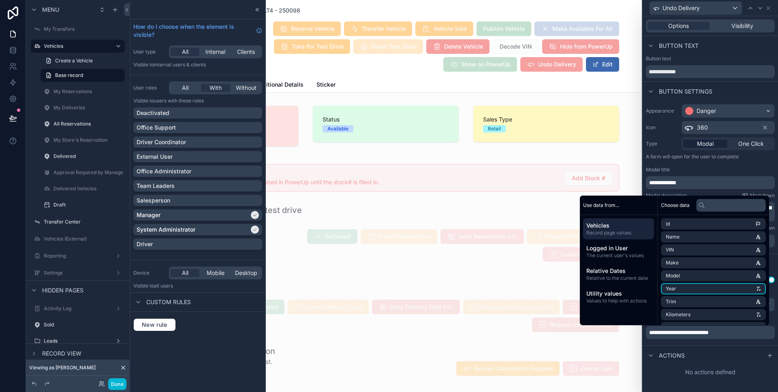
scroll to position [11, 0]
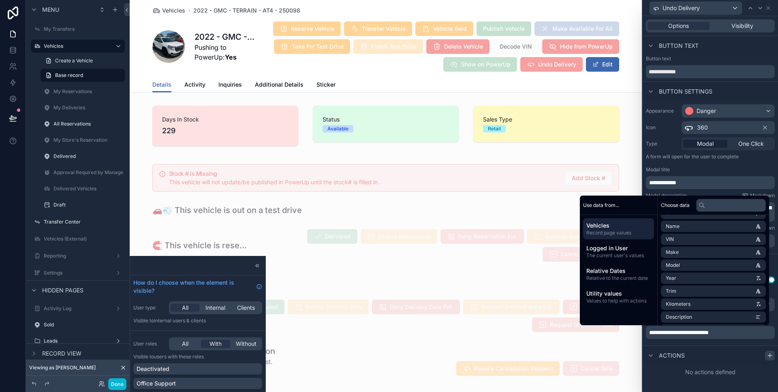
click at [766, 354] on div at bounding box center [770, 356] width 10 height 10
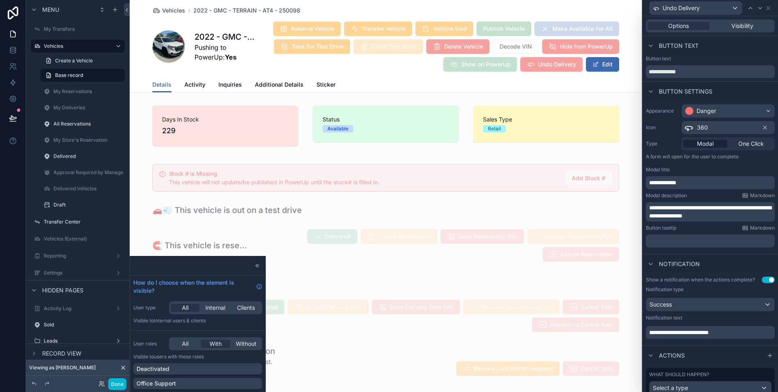
scroll to position [30, 0]
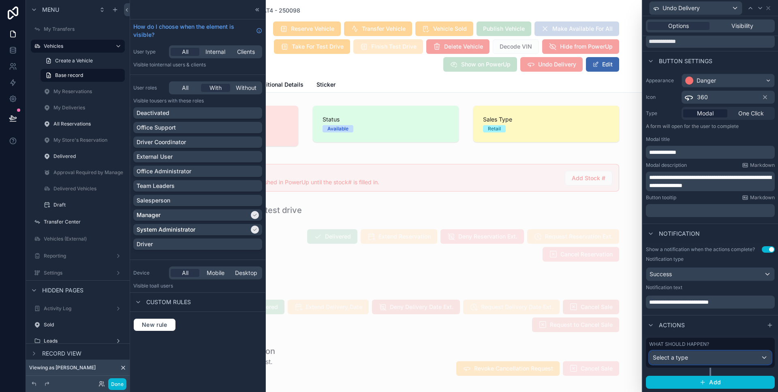
click at [685, 361] on span "Select a type" at bounding box center [670, 358] width 35 height 8
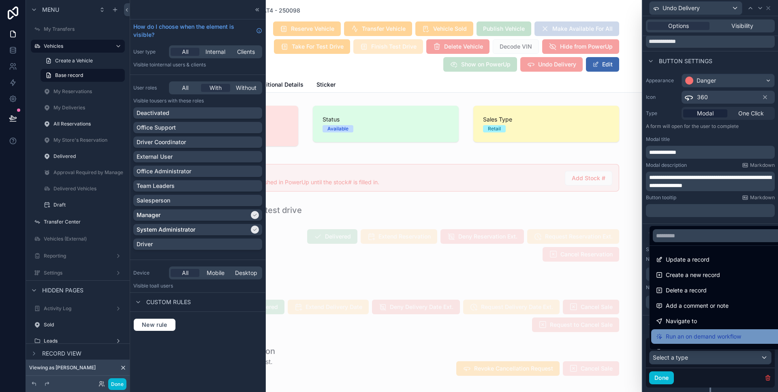
click at [698, 331] on div "Run an on demand workflow" at bounding box center [716, 336] width 131 height 15
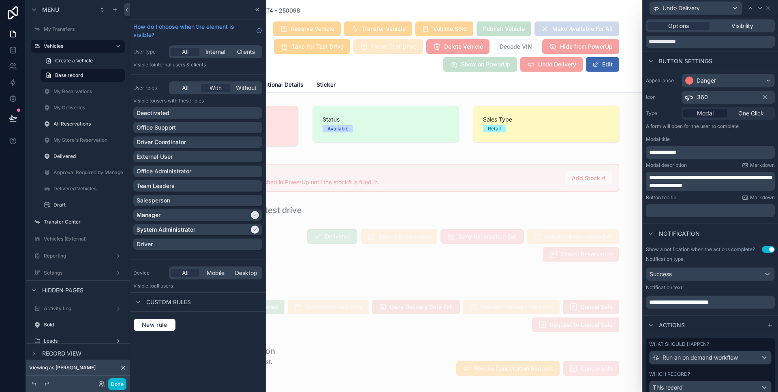
scroll to position [110, 0]
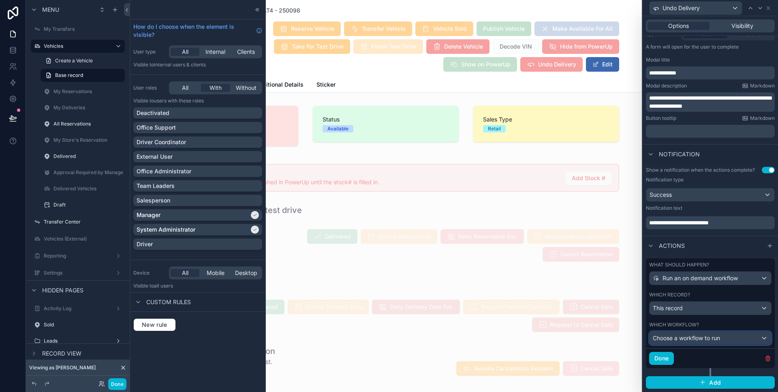
click at [676, 331] on button "Choose a workflow to run" at bounding box center [710, 338] width 122 height 14
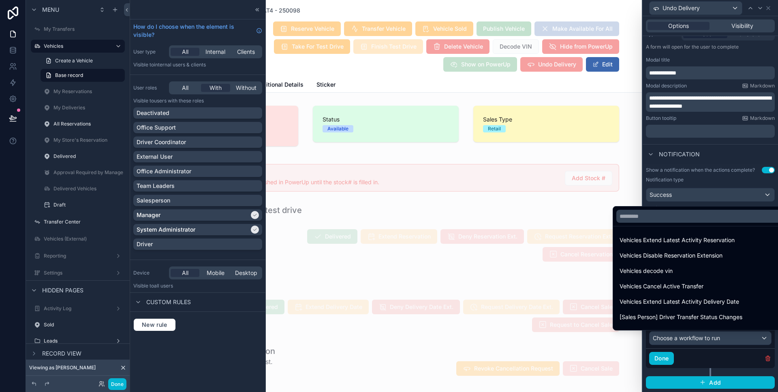
click at [677, 333] on div at bounding box center [709, 196] width 135 height 392
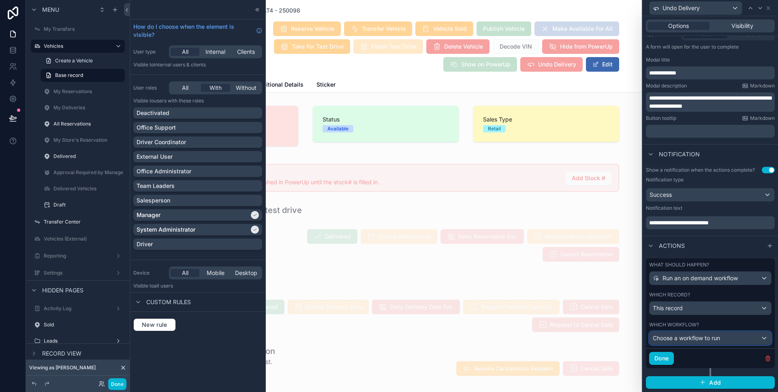
click at [682, 339] on span "Choose a workflow to run" at bounding box center [686, 338] width 67 height 7
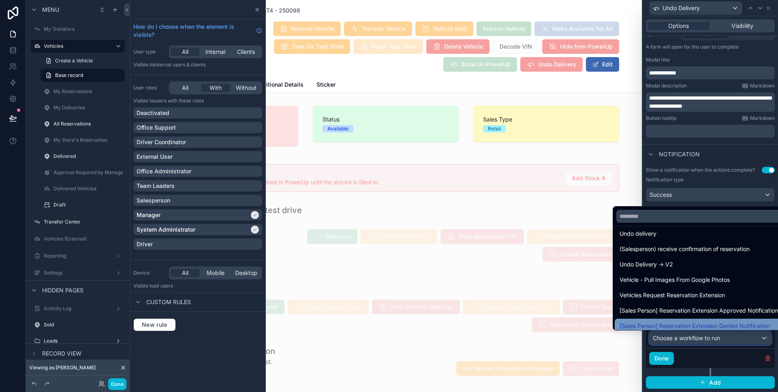
scroll to position [119, 0]
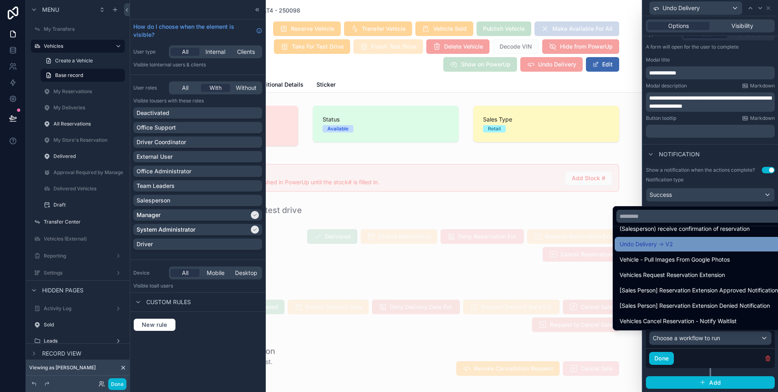
click at [650, 243] on span "Undo Delivery -> V2" at bounding box center [645, 244] width 53 height 10
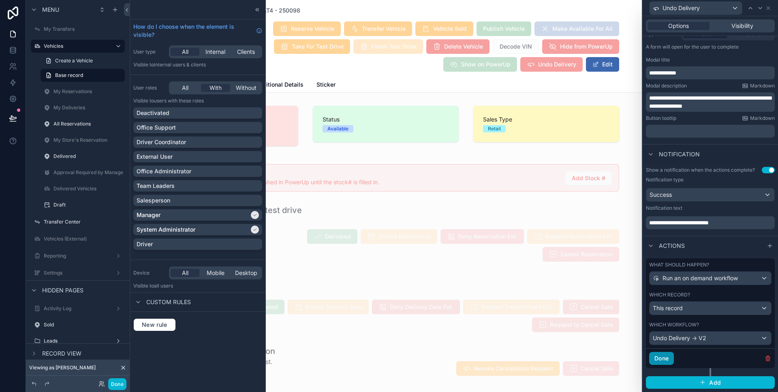
click at [668, 355] on button "Done" at bounding box center [661, 358] width 25 height 13
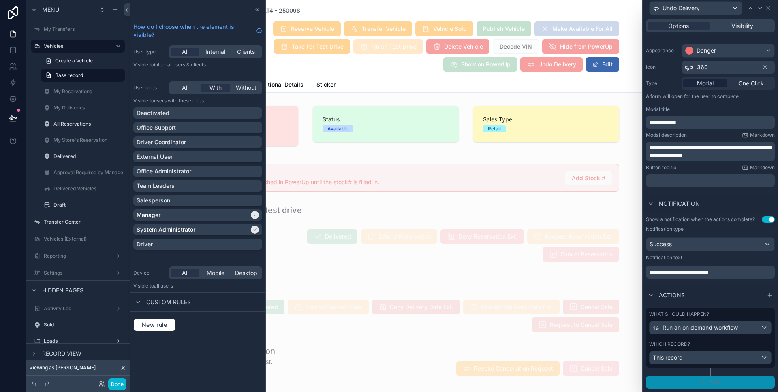
click at [699, 379] on icon "button" at bounding box center [702, 382] width 6 height 6
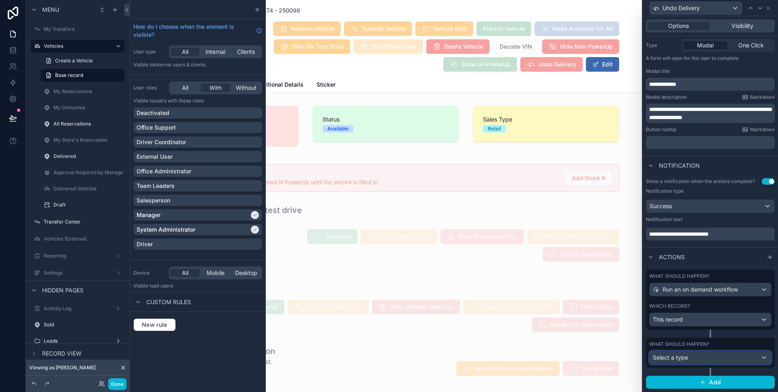
click at [687, 356] on div "Select a type" at bounding box center [710, 357] width 122 height 13
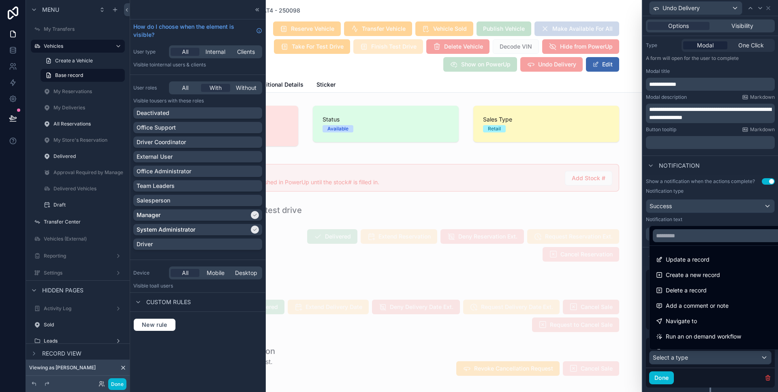
drag, startPoint x: 687, startPoint y: 264, endPoint x: 696, endPoint y: 214, distance: 50.1
click at [687, 263] on span "Update a record" at bounding box center [688, 260] width 44 height 10
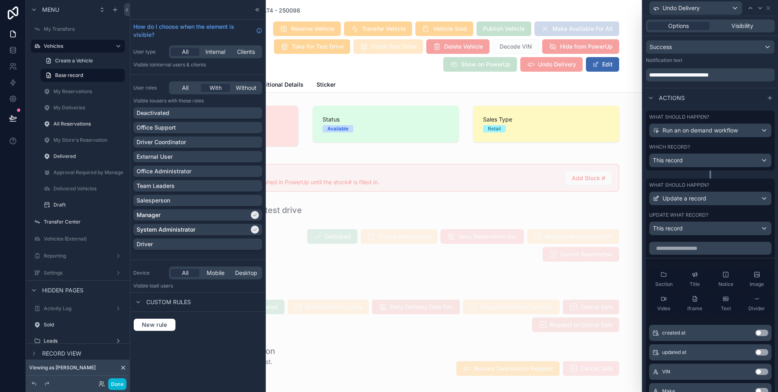
scroll to position [248, 0]
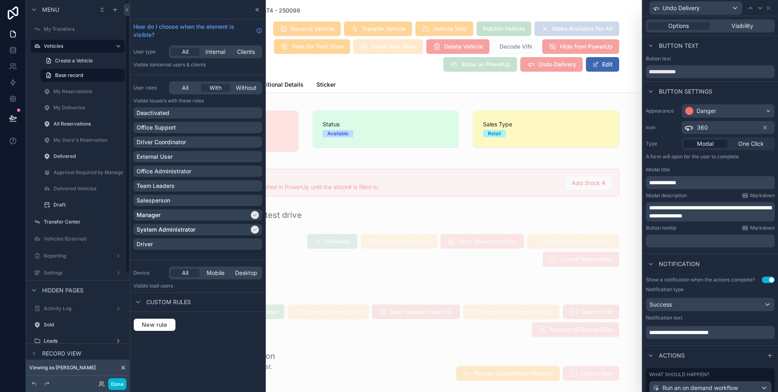
scroll to position [309, 0]
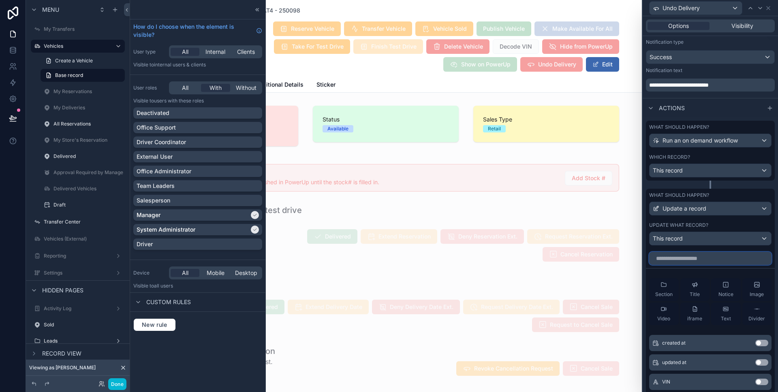
click at [711, 261] on input "text" at bounding box center [710, 258] width 122 height 13
type input "****"
click at [759, 361] on button "Use setting" at bounding box center [761, 362] width 13 height 6
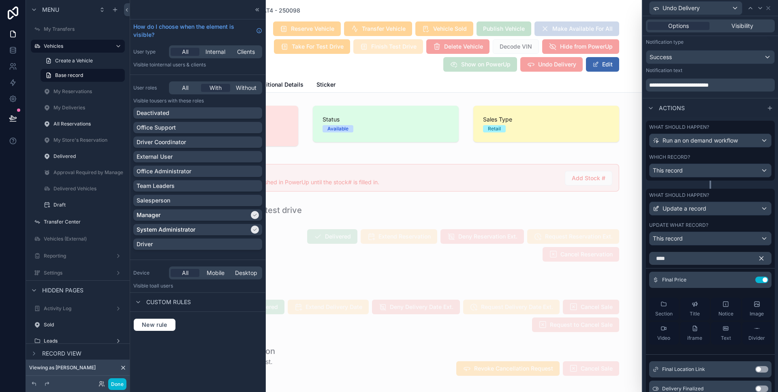
click at [755, 388] on button "Use setting" at bounding box center [761, 389] width 13 height 6
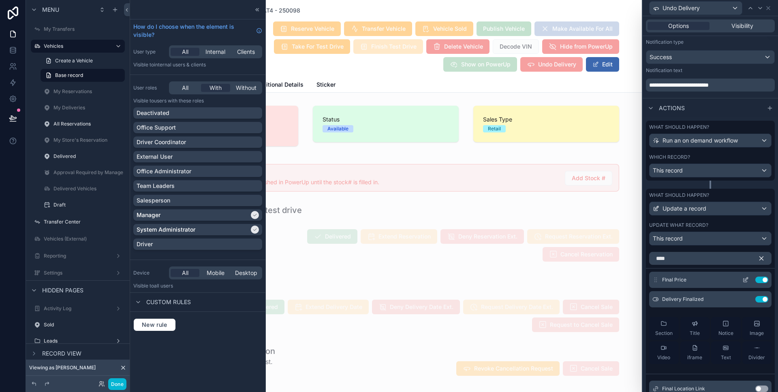
click at [739, 279] on button at bounding box center [745, 280] width 13 height 6
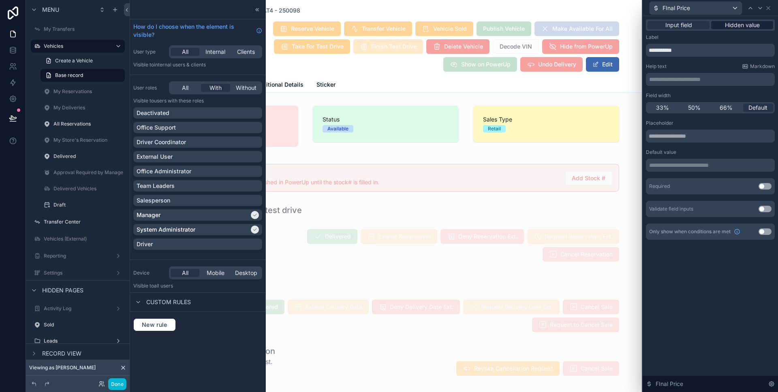
click at [744, 26] on span "Hidden value" at bounding box center [742, 25] width 35 height 8
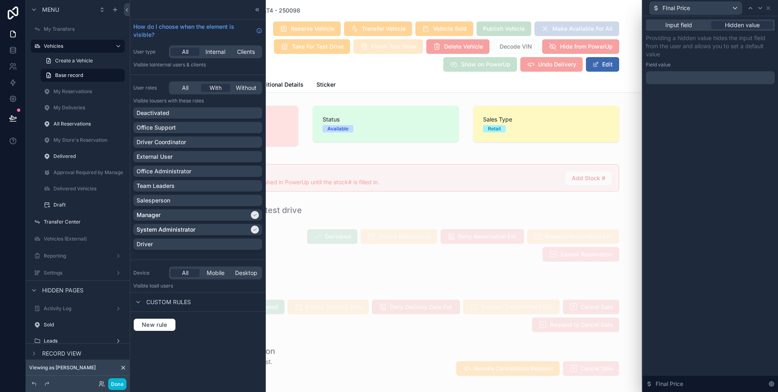
click at [677, 79] on p "﻿" at bounding box center [711, 78] width 124 height 8
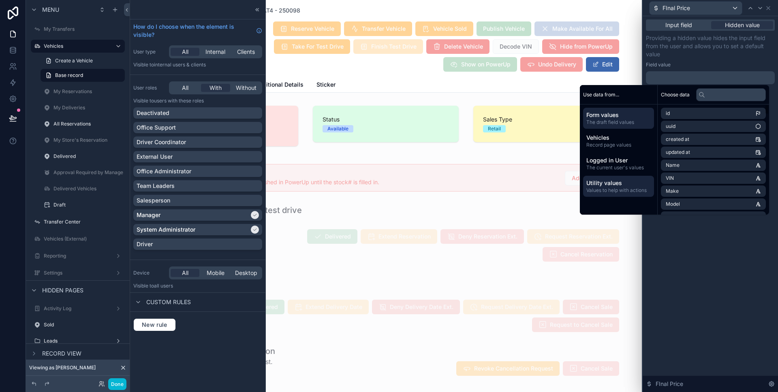
click at [620, 183] on span "Utility values" at bounding box center [618, 183] width 64 height 8
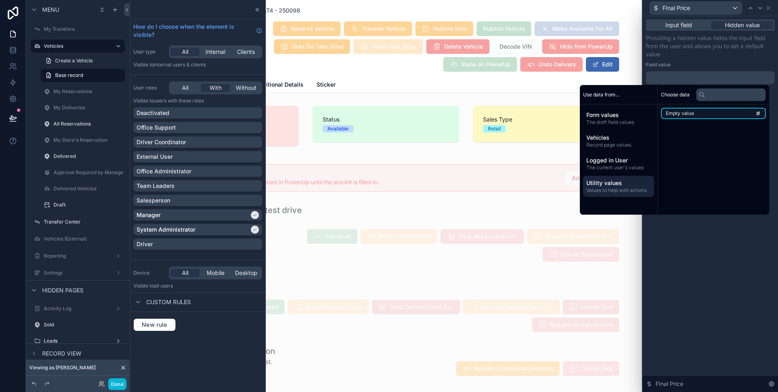
click at [709, 113] on li "Empty value" at bounding box center [713, 113] width 105 height 11
click at [731, 247] on div "**********" at bounding box center [709, 204] width 135 height 376
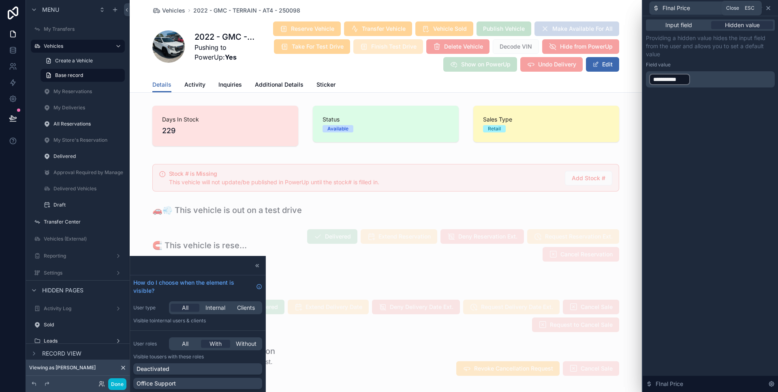
click at [771, 9] on icon at bounding box center [768, 8] width 6 height 6
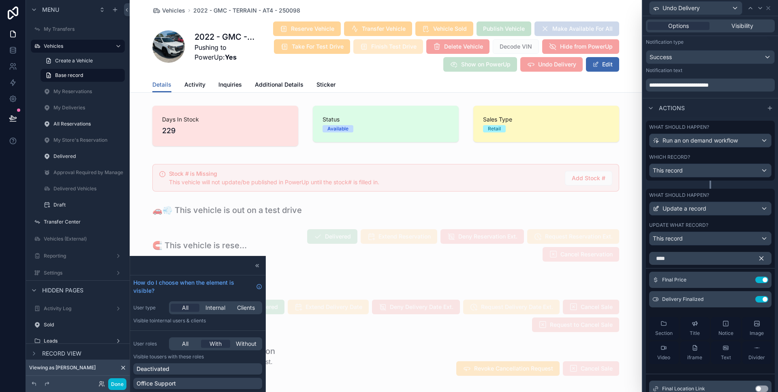
scroll to position [285, 0]
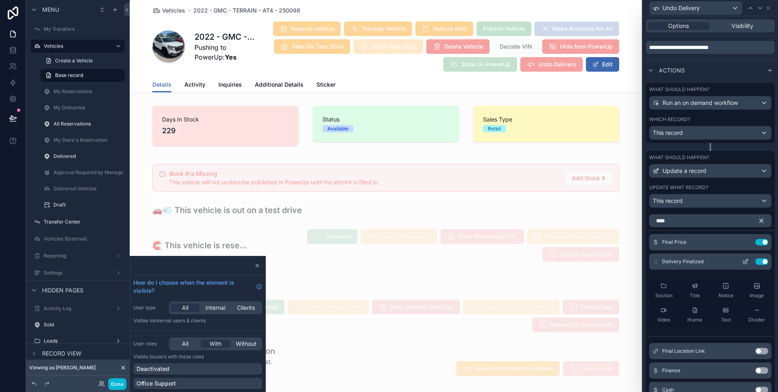
click at [742, 259] on icon at bounding box center [745, 261] width 6 height 6
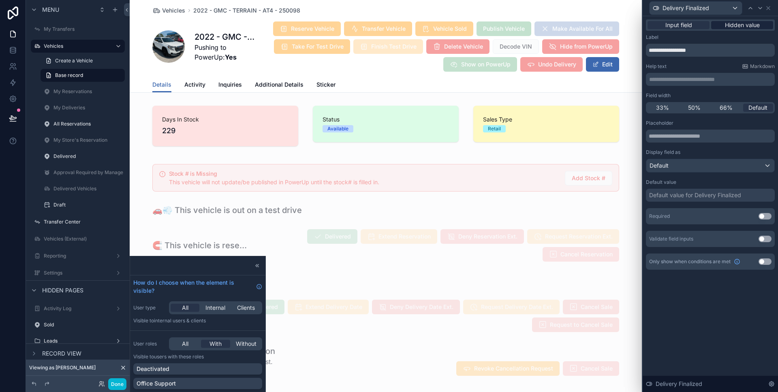
click at [744, 26] on span "Hidden value" at bounding box center [742, 25] width 35 height 8
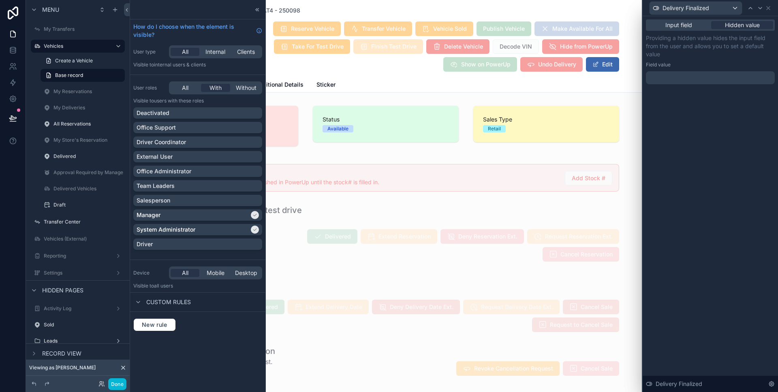
click at [681, 81] on div at bounding box center [710, 77] width 129 height 13
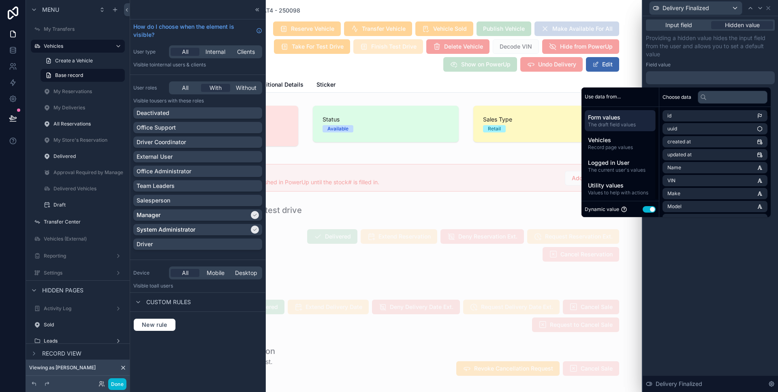
click at [647, 207] on button "Use setting" at bounding box center [648, 209] width 13 height 6
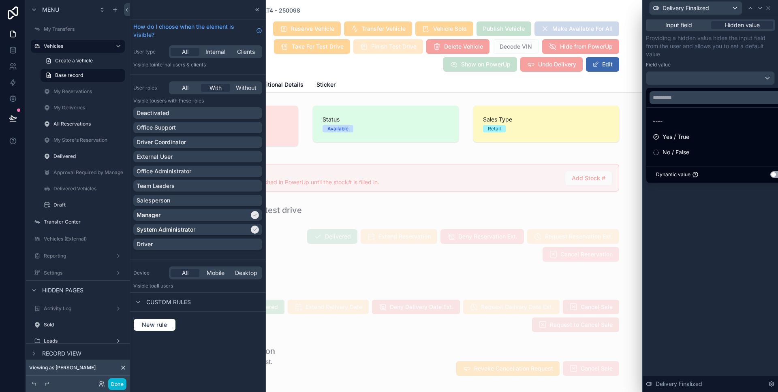
drag, startPoint x: 692, startPoint y: 155, endPoint x: 705, endPoint y: 221, distance: 66.8
click at [692, 155] on div "No / False" at bounding box center [720, 152] width 134 height 10
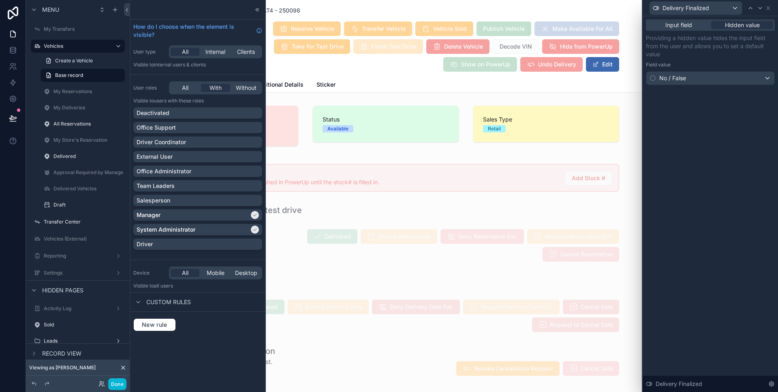
click at [705, 221] on div "Input field Hidden value Providing a hidden value hides the input field from th…" at bounding box center [709, 204] width 135 height 376
click at [771, 9] on icon at bounding box center [768, 8] width 6 height 6
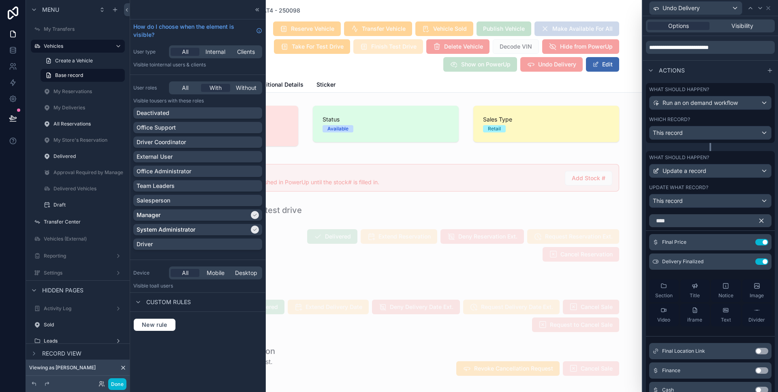
scroll to position [339, 0]
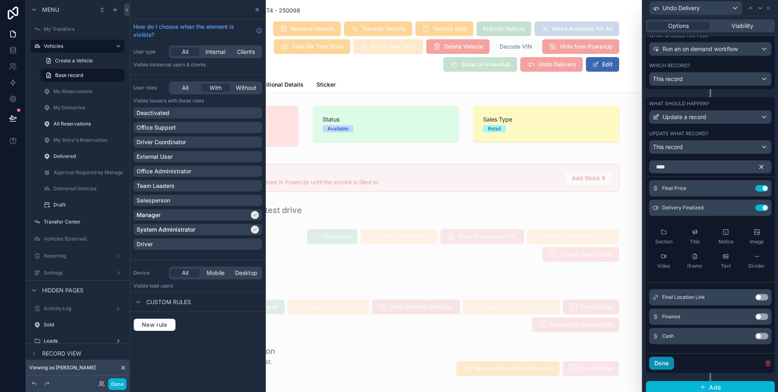
click at [662, 360] on button "Done" at bounding box center [661, 363] width 25 height 13
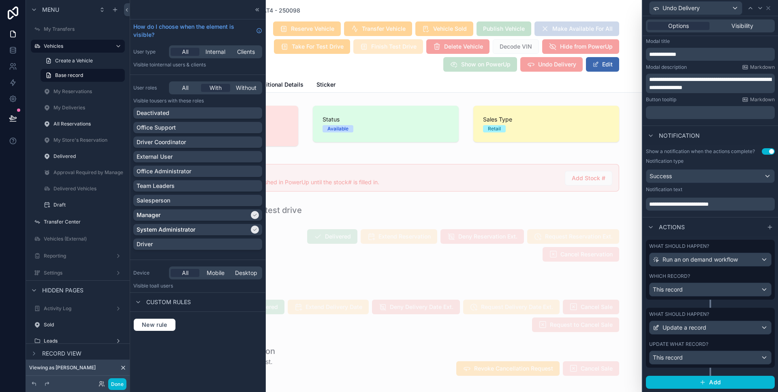
scroll to position [128, 0]
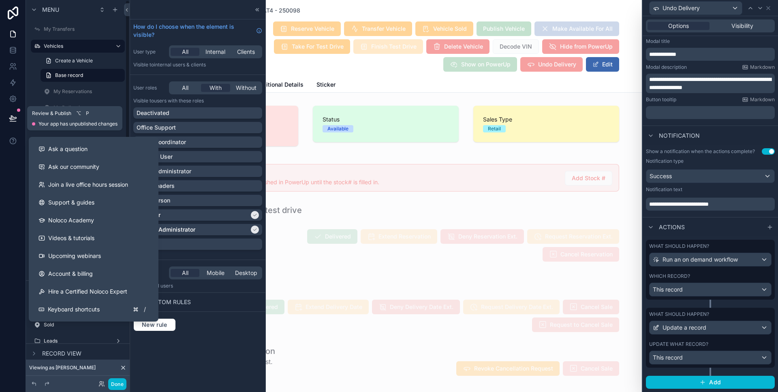
click at [11, 121] on icon at bounding box center [13, 118] width 8 height 8
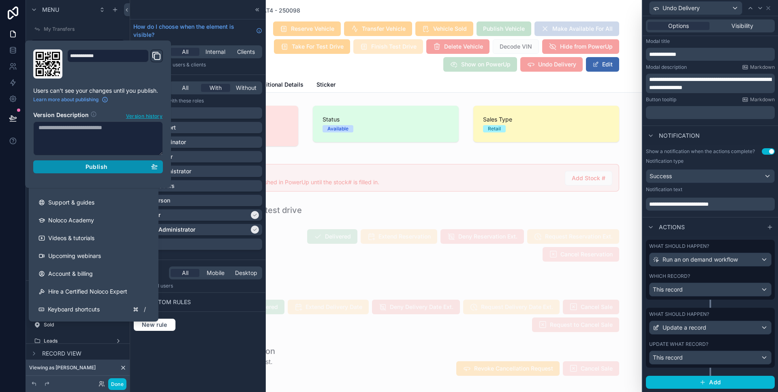
click at [62, 172] on button "Publish" at bounding box center [98, 166] width 130 height 13
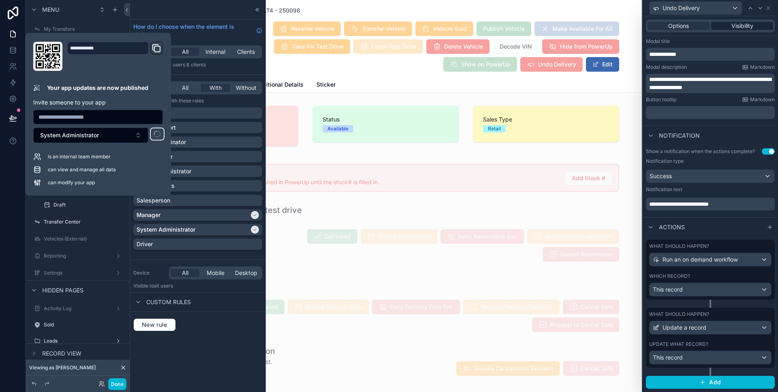
click at [741, 25] on span "Visibility" at bounding box center [742, 26] width 22 height 8
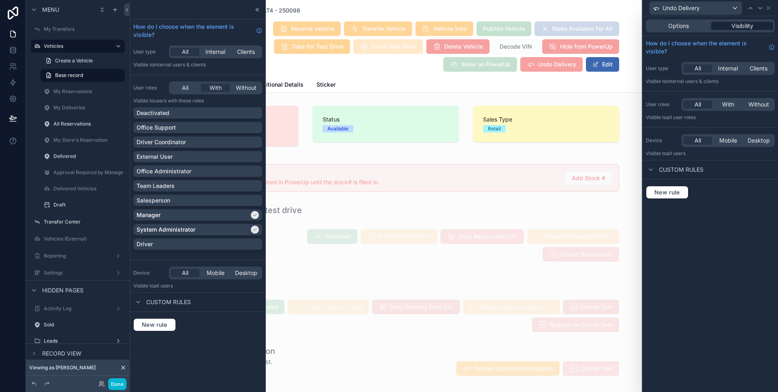
click at [736, 26] on span "Visibility" at bounding box center [742, 26] width 22 height 8
click at [666, 195] on span "New rule" at bounding box center [667, 192] width 32 height 7
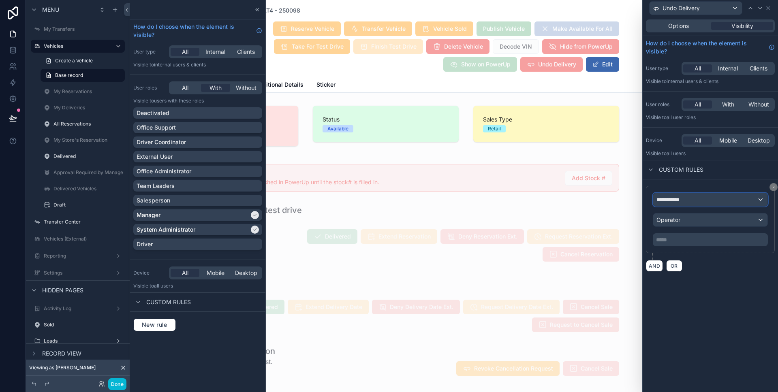
click at [676, 203] on span "**********" at bounding box center [671, 200] width 30 height 8
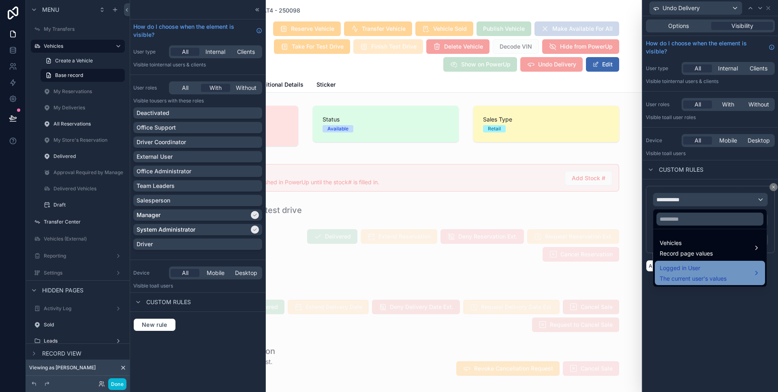
click at [696, 273] on div "Logged in User The current user's values" at bounding box center [693, 272] width 67 height 19
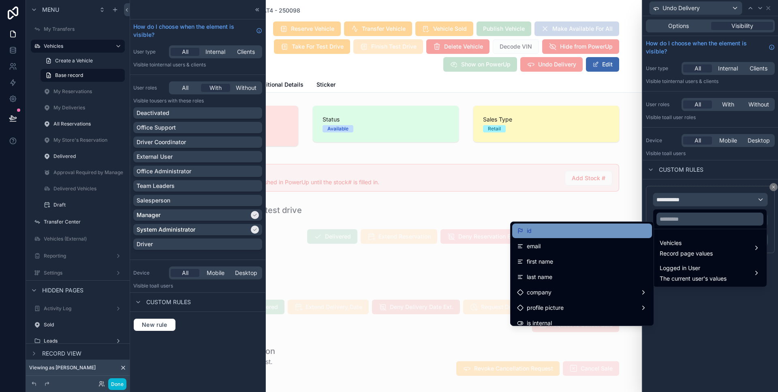
click at [619, 235] on div "id" at bounding box center [582, 231] width 130 height 10
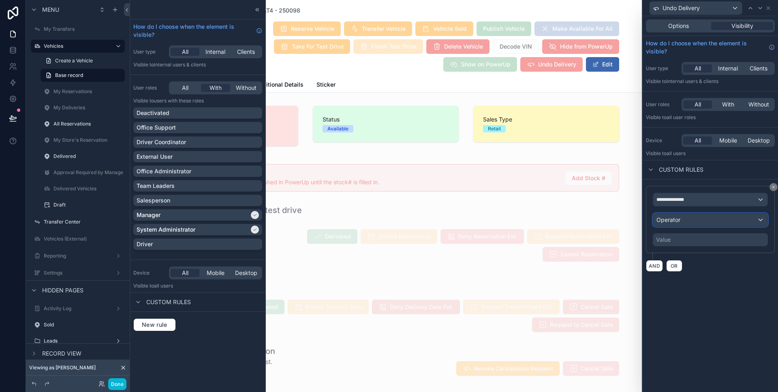
click at [689, 219] on div "Operator" at bounding box center [710, 219] width 114 height 13
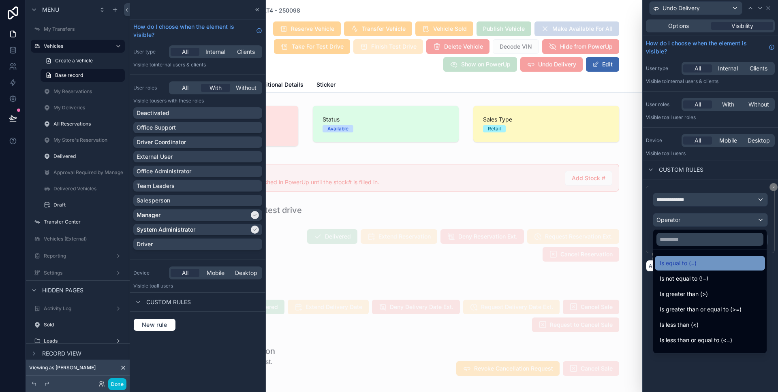
click at [684, 259] on span "Is equal to (=)" at bounding box center [678, 263] width 37 height 10
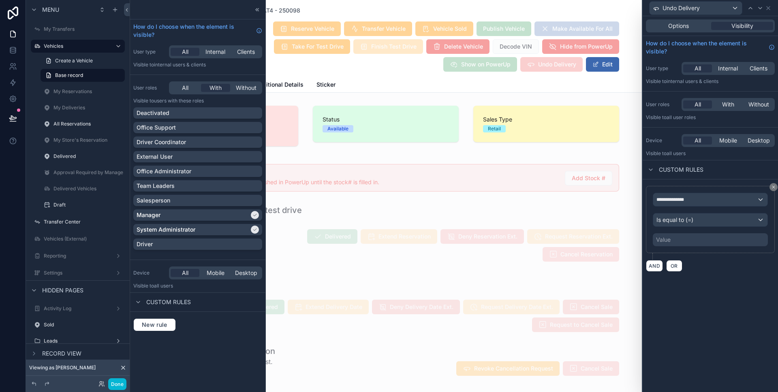
click at [681, 237] on div "Value" at bounding box center [710, 239] width 115 height 13
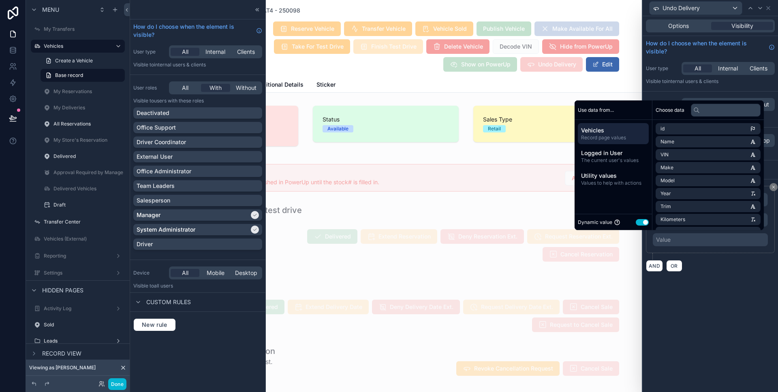
click at [642, 223] on button "Use setting" at bounding box center [642, 222] width 13 height 6
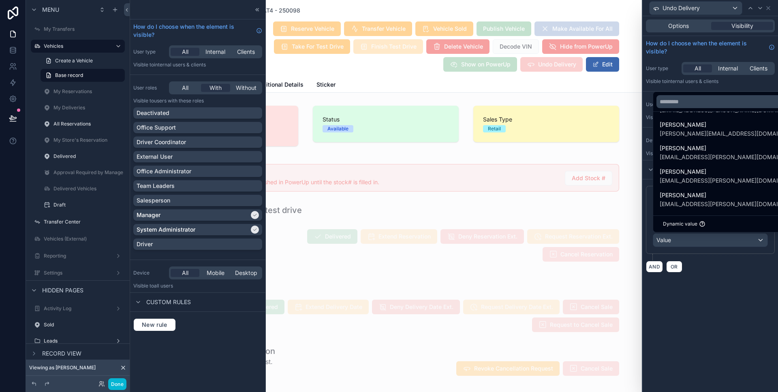
scroll to position [861, 0]
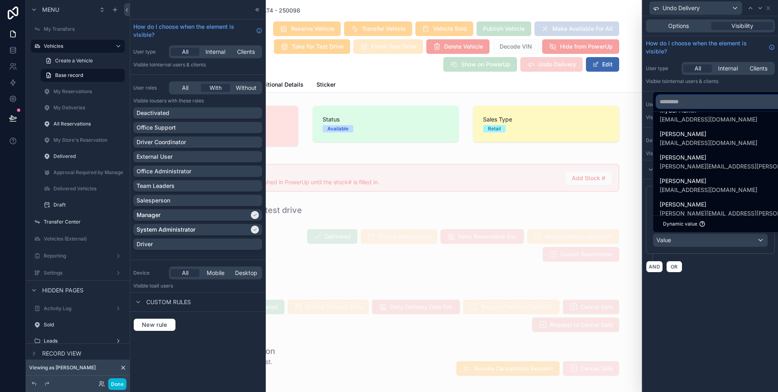
click at [706, 106] on input "text" at bounding box center [730, 101] width 149 height 13
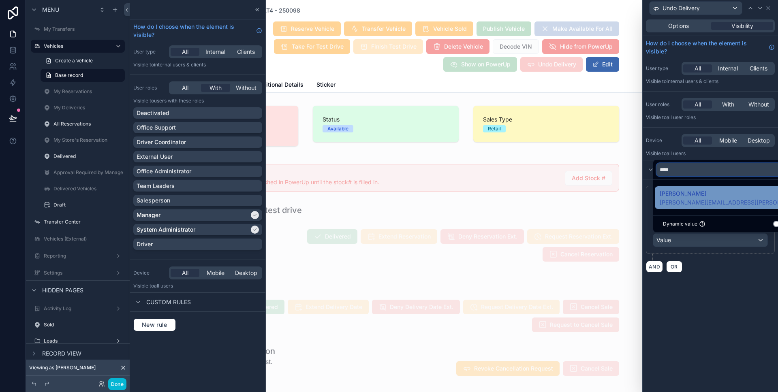
type input "****"
click at [698, 191] on span "[PERSON_NAME]" at bounding box center [725, 194] width 130 height 10
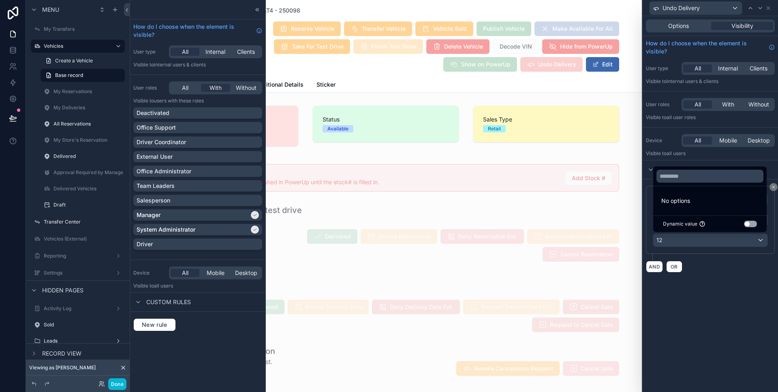
click at [724, 278] on div "**********" at bounding box center [709, 229] width 135 height 100
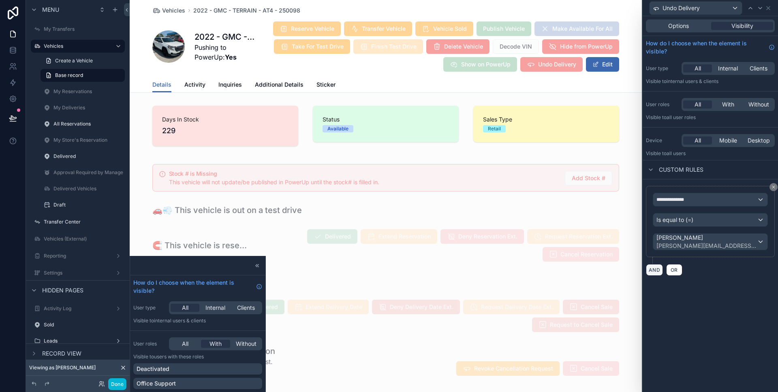
click at [653, 271] on button "AND" at bounding box center [654, 270] width 17 height 12
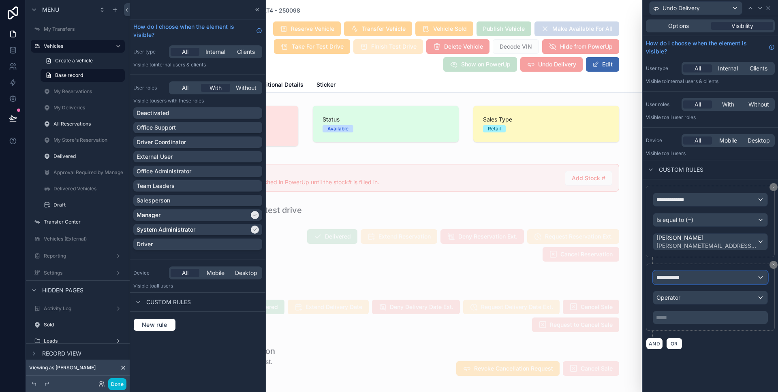
click at [700, 276] on div "**********" at bounding box center [710, 277] width 114 height 13
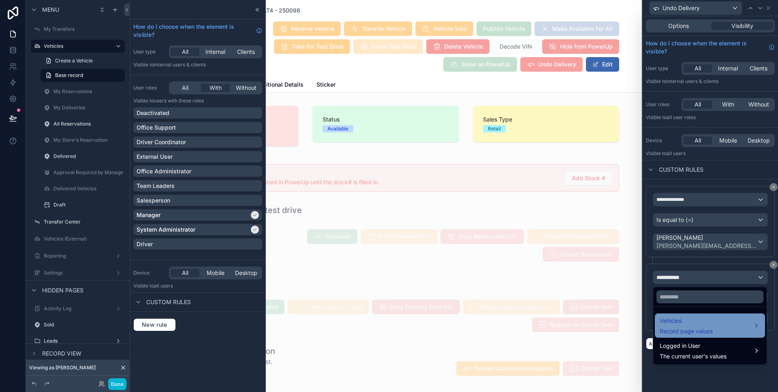
click at [686, 322] on span "Vehicles" at bounding box center [686, 321] width 53 height 10
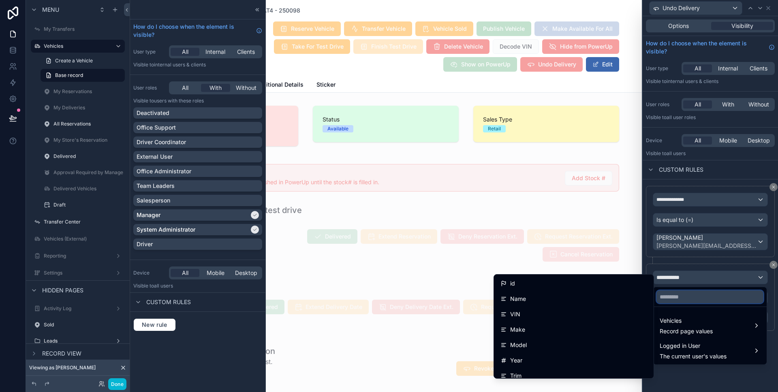
click at [692, 292] on input "text" at bounding box center [709, 296] width 107 height 13
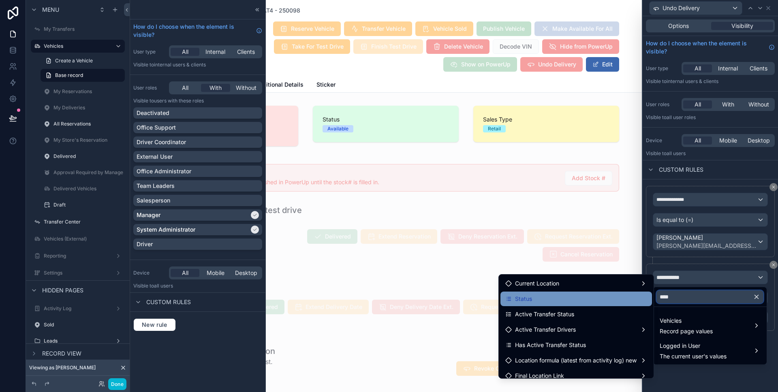
type input "****"
click at [624, 295] on div "Status" at bounding box center [576, 299] width 142 height 10
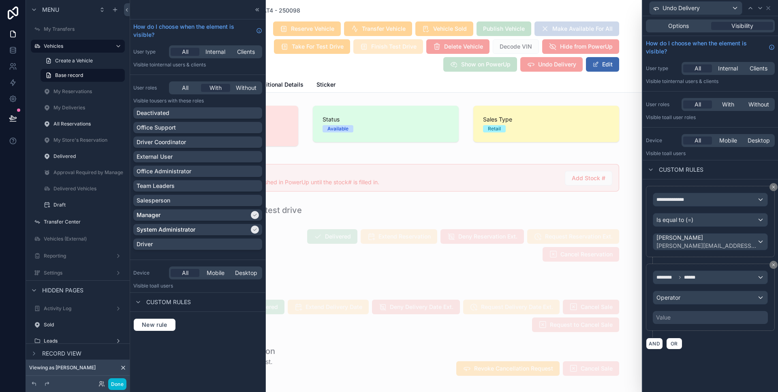
click at [707, 306] on div "******** ****** Operator Value" at bounding box center [710, 297] width 115 height 53
click at [704, 298] on div "Operator" at bounding box center [710, 297] width 114 height 13
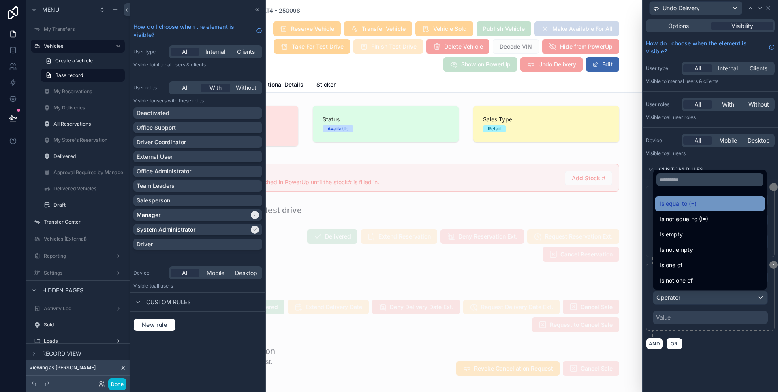
click at [681, 205] on span "Is equal to (=)" at bounding box center [678, 204] width 37 height 10
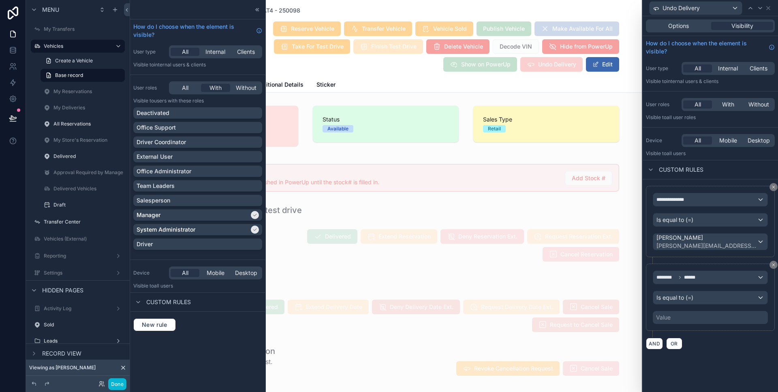
click at [676, 320] on div "Value" at bounding box center [710, 317] width 115 height 13
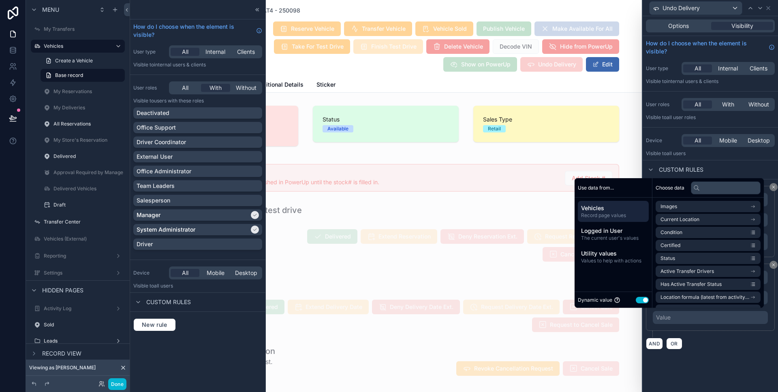
click at [641, 302] on button "Use setting" at bounding box center [642, 300] width 13 height 6
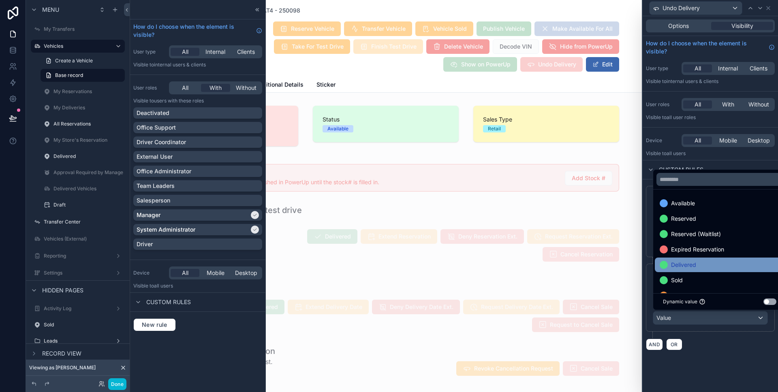
click at [697, 260] on div "Delivered" at bounding box center [720, 265] width 120 height 10
click at [711, 344] on div "AND OR" at bounding box center [710, 344] width 129 height 12
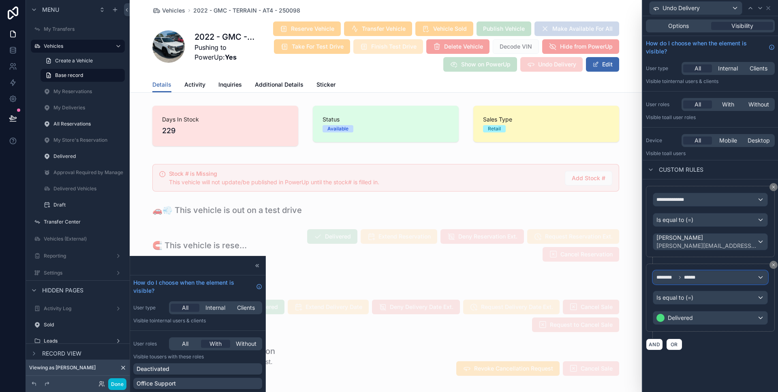
click at [718, 277] on div "******** ******" at bounding box center [710, 277] width 114 height 13
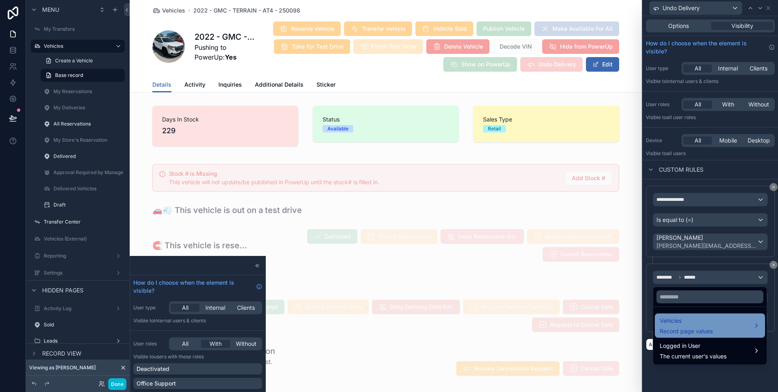
click at [689, 321] on span "Vehicles" at bounding box center [686, 321] width 53 height 10
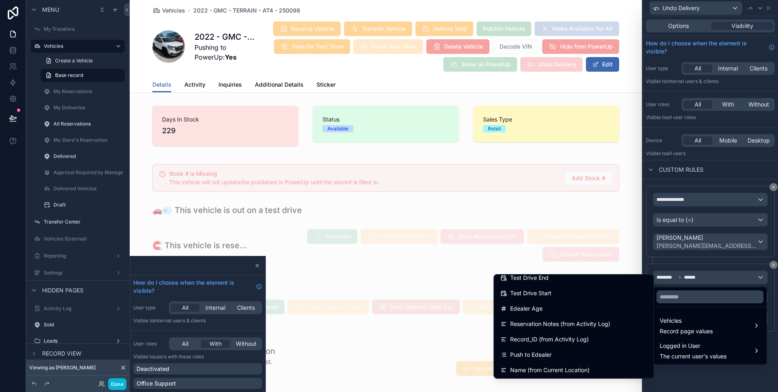
scroll to position [2128, 0]
click at [704, 389] on div at bounding box center [709, 196] width 135 height 392
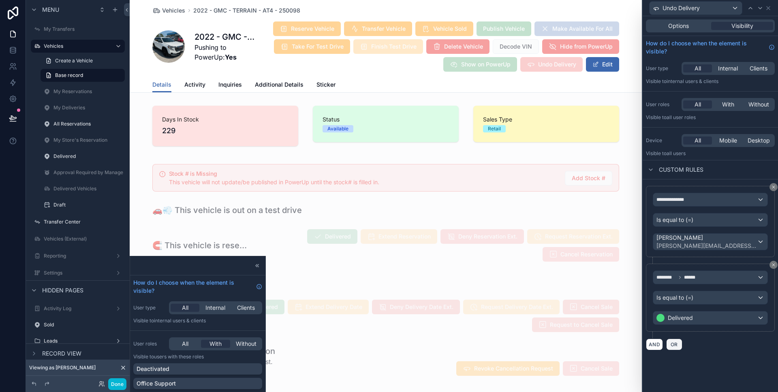
click at [675, 342] on span "OR" at bounding box center [674, 345] width 11 height 6
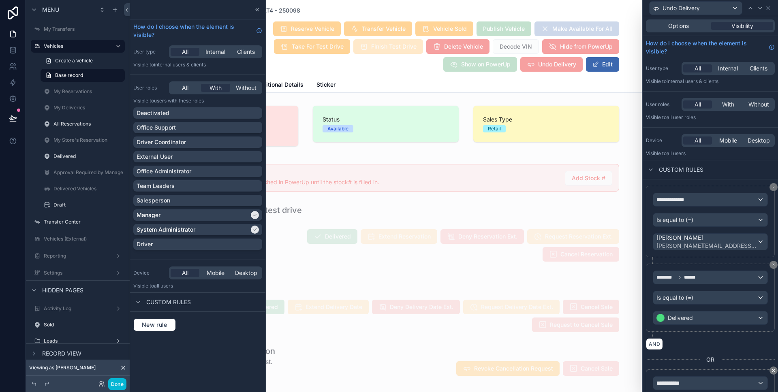
scroll to position [70, 0]
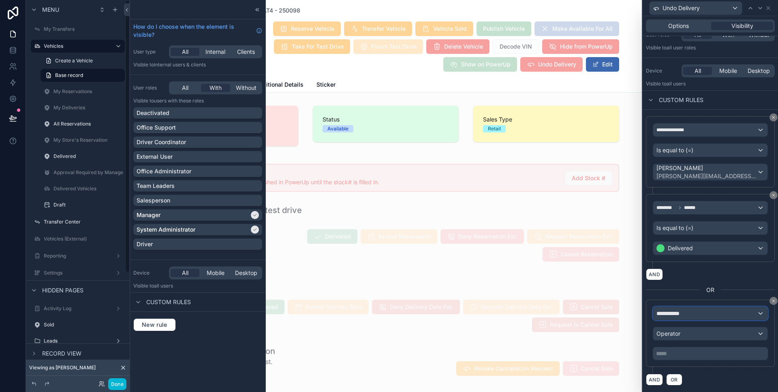
click at [689, 314] on div "**********" at bounding box center [710, 313] width 114 height 13
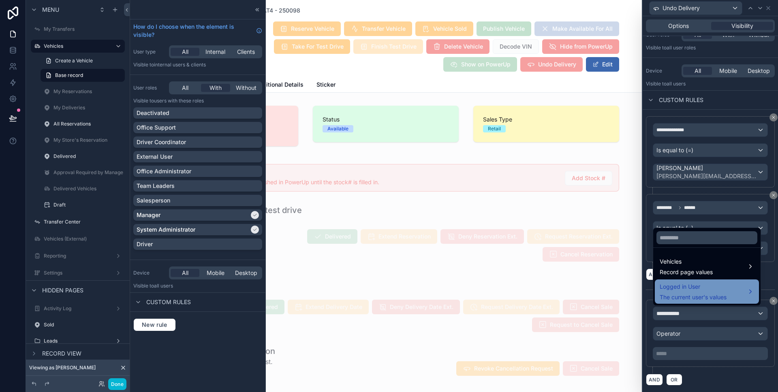
click at [680, 283] on span "Logged in User" at bounding box center [693, 287] width 67 height 10
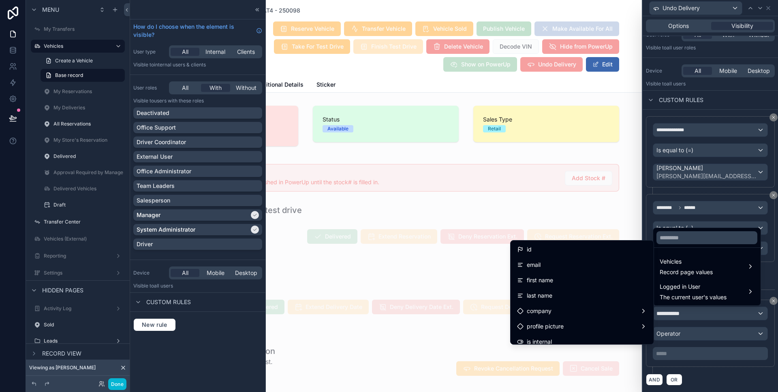
scroll to position [73, 0]
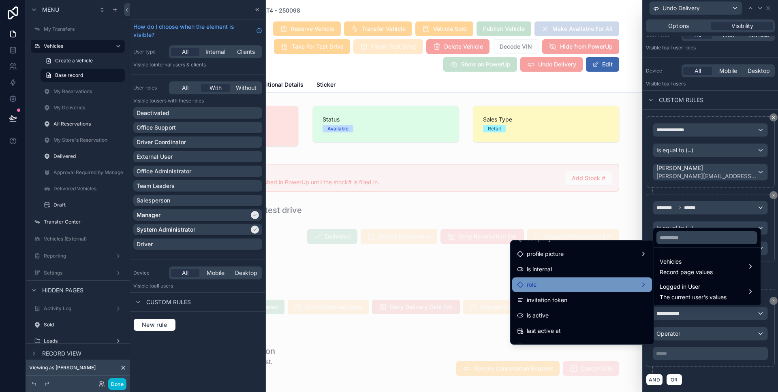
click at [572, 288] on div "role" at bounding box center [582, 285] width 130 height 10
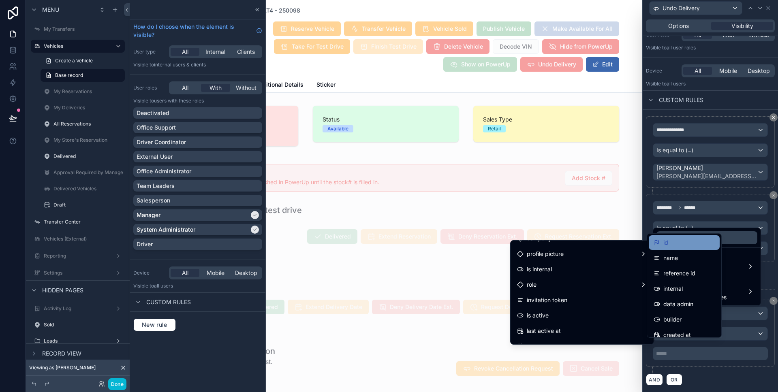
click at [687, 247] on div "id" at bounding box center [683, 243] width 61 height 10
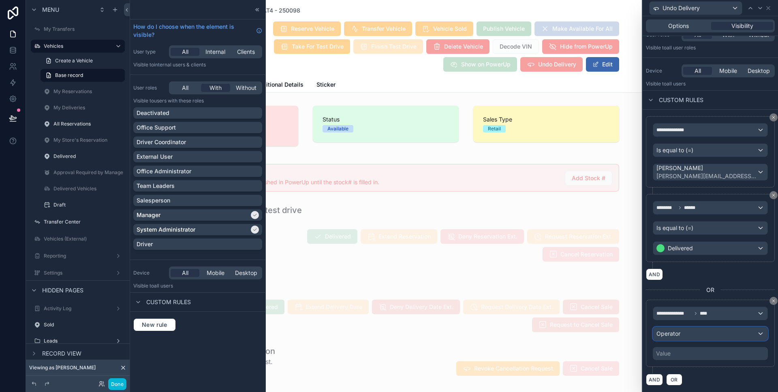
click at [717, 331] on div "Operator" at bounding box center [710, 333] width 114 height 13
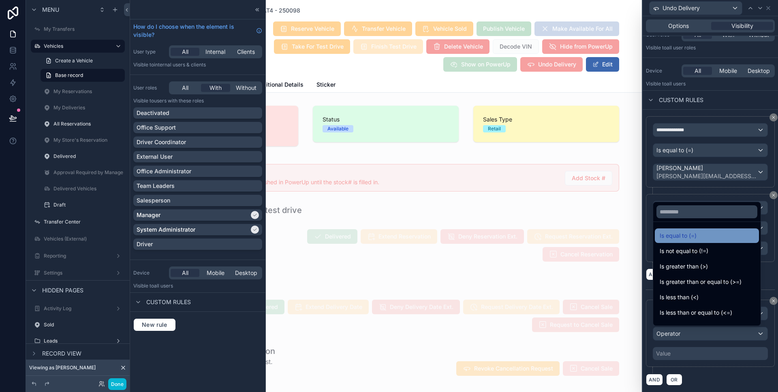
click at [691, 236] on span "Is equal to (=)" at bounding box center [678, 236] width 37 height 10
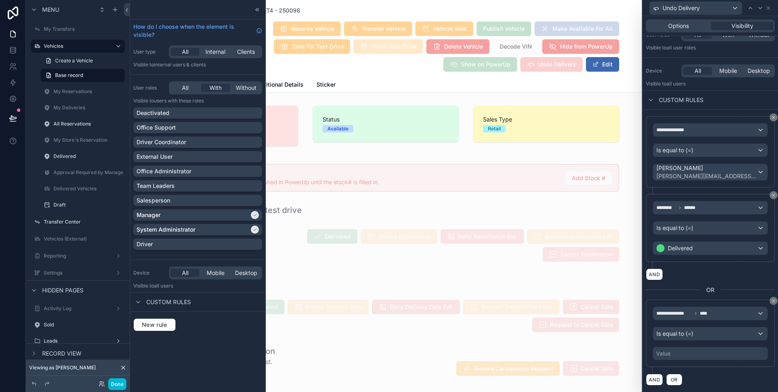
click at [681, 352] on div "Value" at bounding box center [710, 353] width 115 height 13
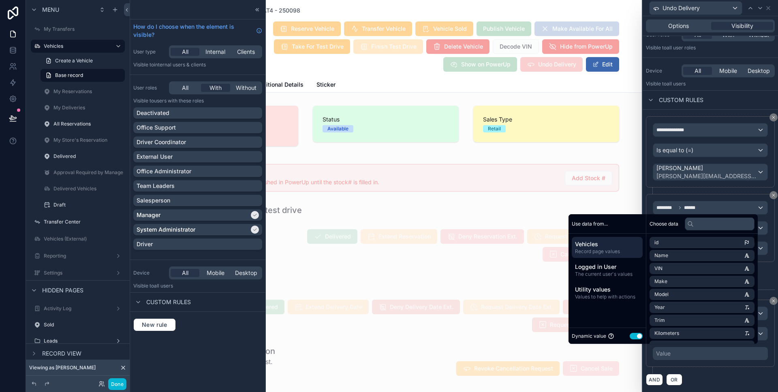
click at [630, 332] on div "Dynamic value Use setting" at bounding box center [607, 335] width 71 height 9
click at [630, 335] on button "Use setting" at bounding box center [636, 336] width 13 height 6
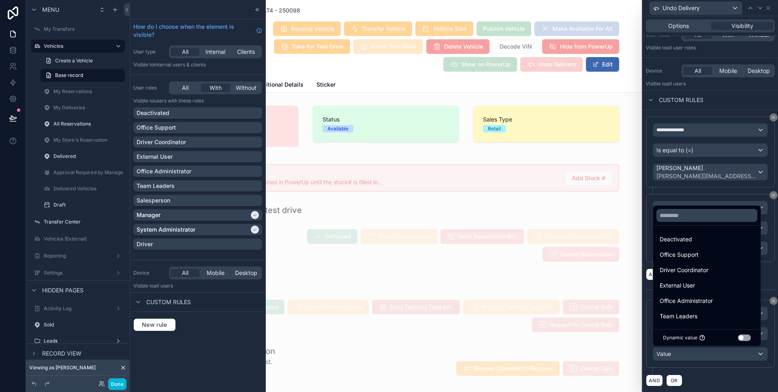
scroll to position [62, 0]
click at [726, 303] on div "System Administrator" at bounding box center [707, 300] width 94 height 10
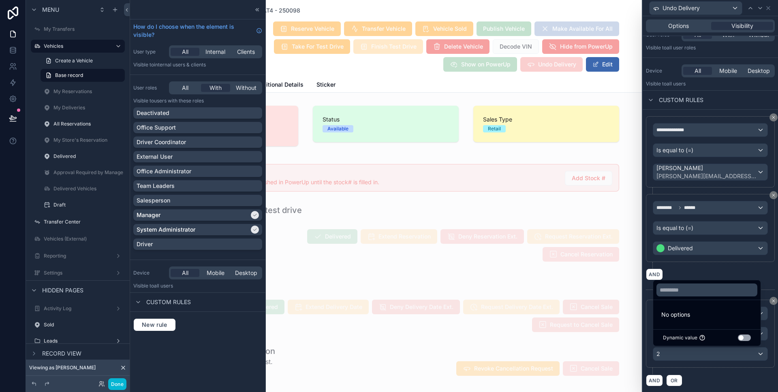
scroll to position [0, 0]
click at [707, 368] on div "**********" at bounding box center [710, 337] width 129 height 75
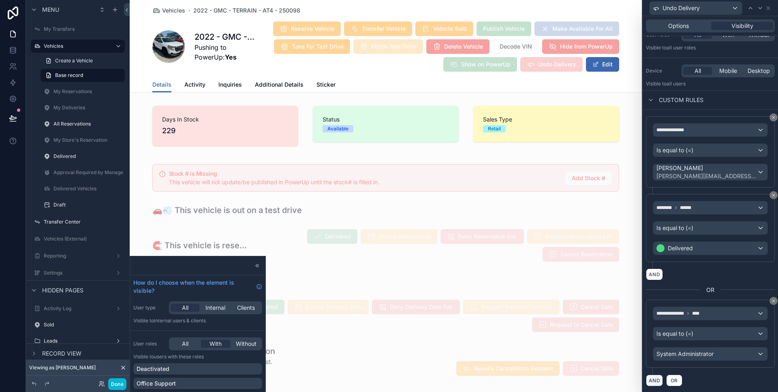
scroll to position [70, 0]
click at [650, 379] on button "AND" at bounding box center [654, 380] width 17 height 12
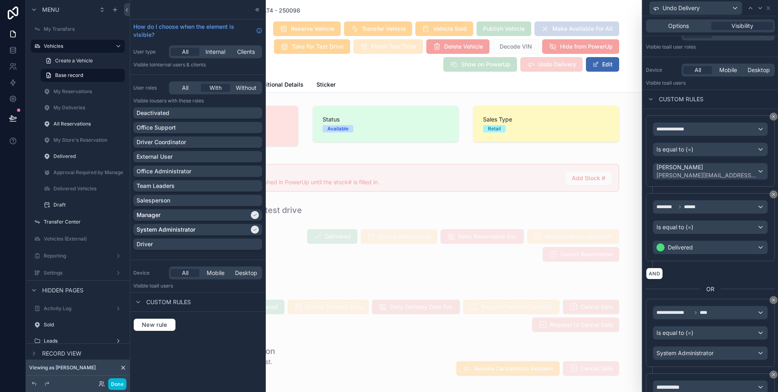
scroll to position [144, 0]
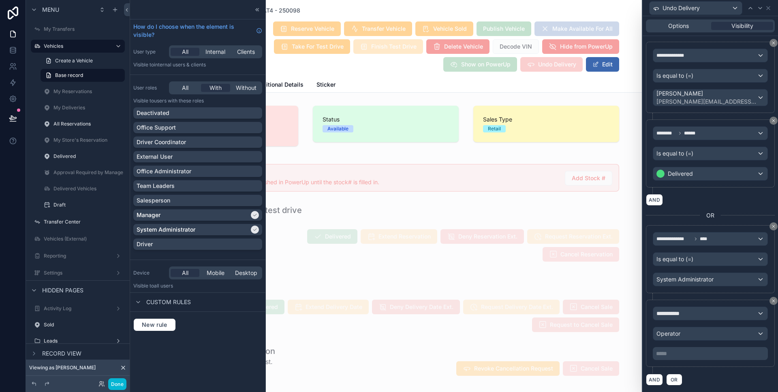
click at [678, 324] on div "**********" at bounding box center [710, 333] width 115 height 53
click at [677, 318] on div "**********" at bounding box center [710, 313] width 114 height 13
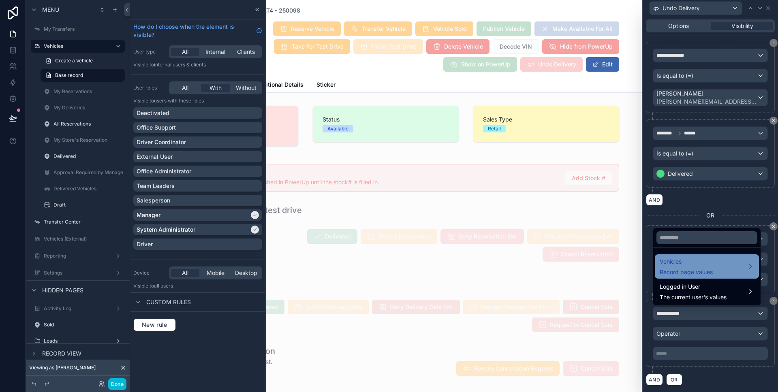
click at [682, 271] on span "Record page values" at bounding box center [686, 272] width 53 height 8
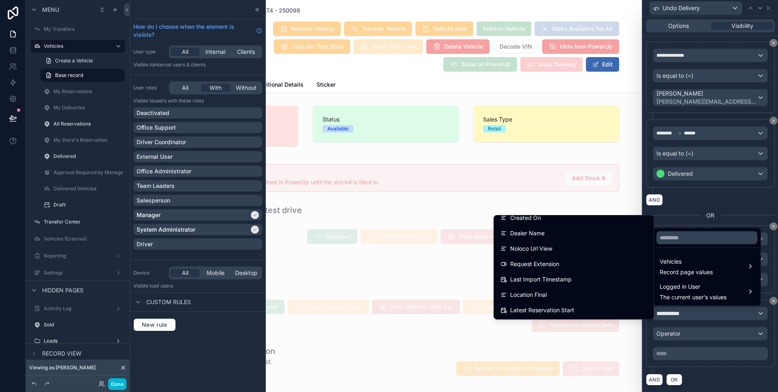
scroll to position [837, 0]
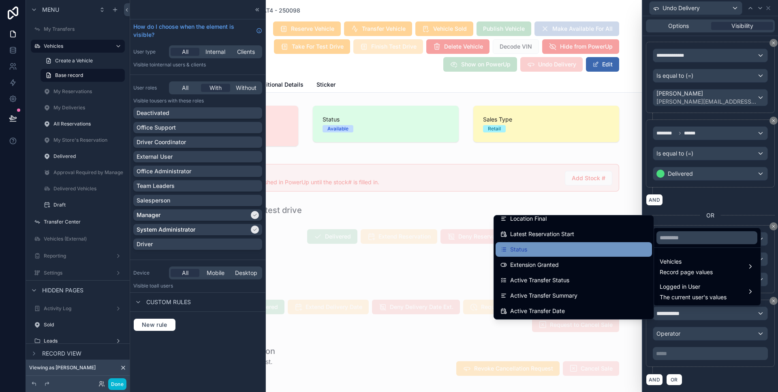
click at [604, 254] on ul "id Name VIN Make Model Year Trim Kilometers Description Date Added Date Updated…" at bounding box center [574, 268] width 160 height 104
click at [604, 254] on div "Status" at bounding box center [573, 249] width 156 height 15
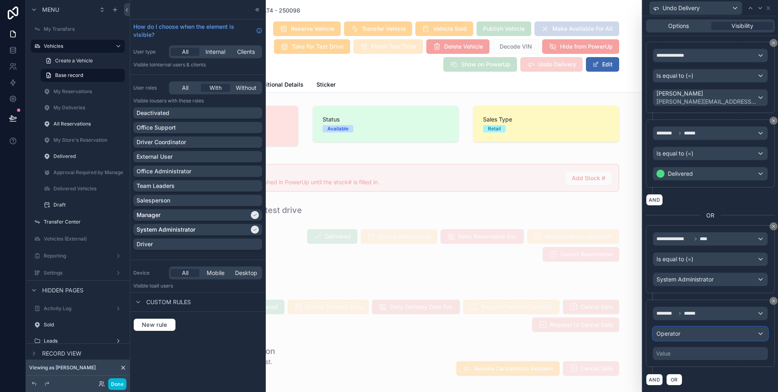
click at [684, 335] on div "Operator" at bounding box center [710, 333] width 114 height 13
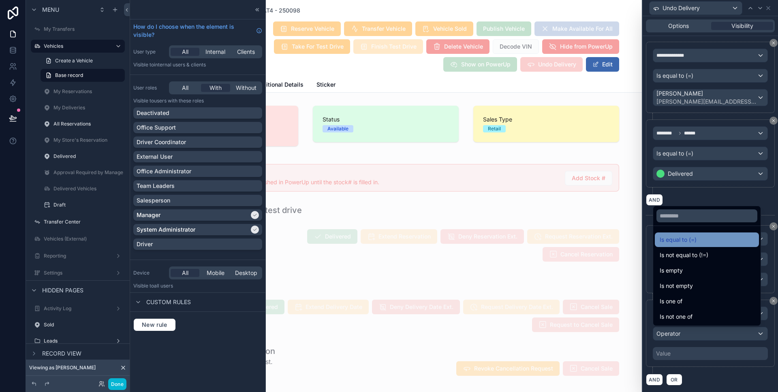
click at [684, 241] on span "Is equal to (=)" at bounding box center [678, 240] width 37 height 10
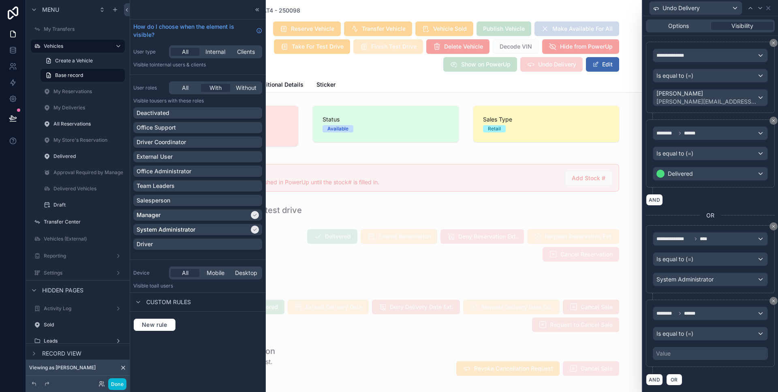
click at [683, 351] on div "Value" at bounding box center [710, 353] width 115 height 13
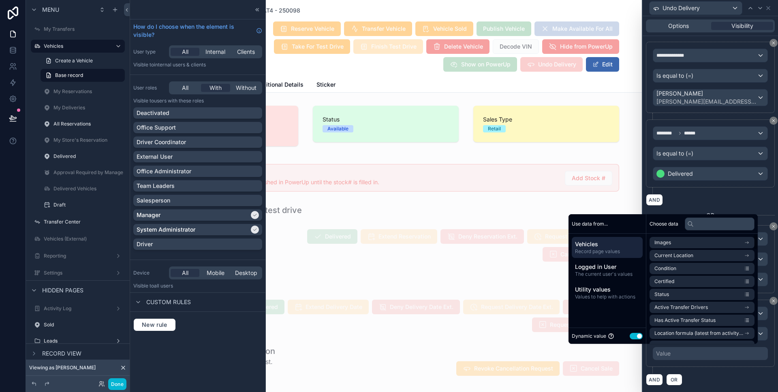
click at [633, 339] on button "Use setting" at bounding box center [636, 336] width 13 height 6
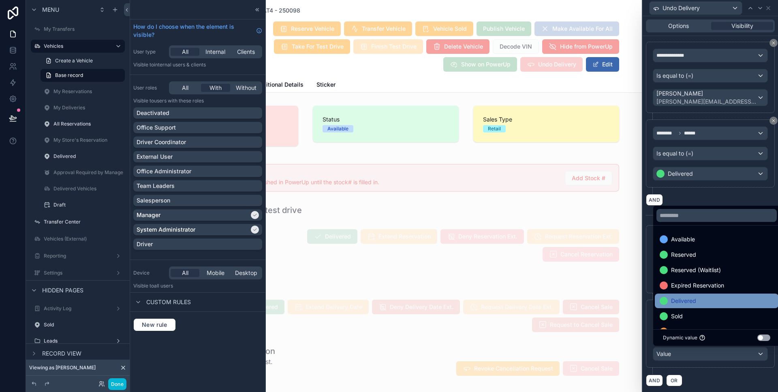
click at [699, 303] on div "Delivered" at bounding box center [717, 301] width 114 height 10
click at [723, 382] on div "AND OR" at bounding box center [710, 380] width 129 height 12
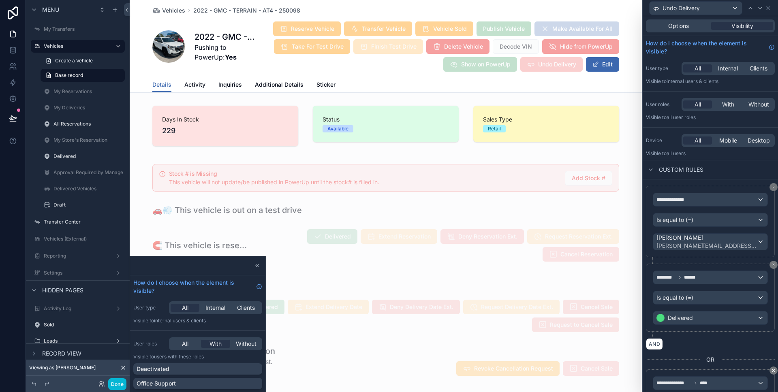
scroll to position [145, 0]
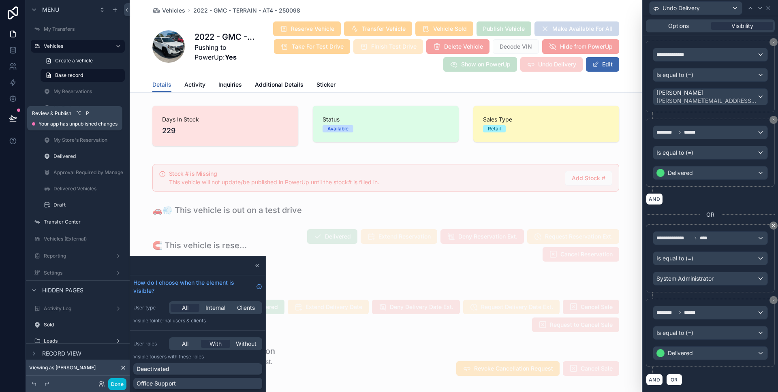
click at [17, 116] on button at bounding box center [13, 118] width 18 height 23
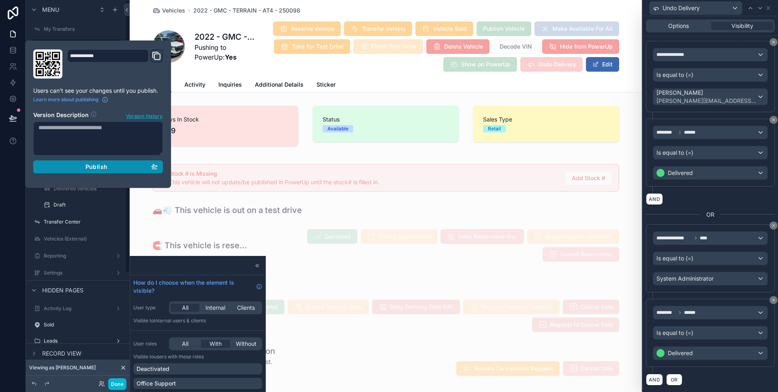
click at [117, 171] on button "Publish" at bounding box center [98, 166] width 130 height 13
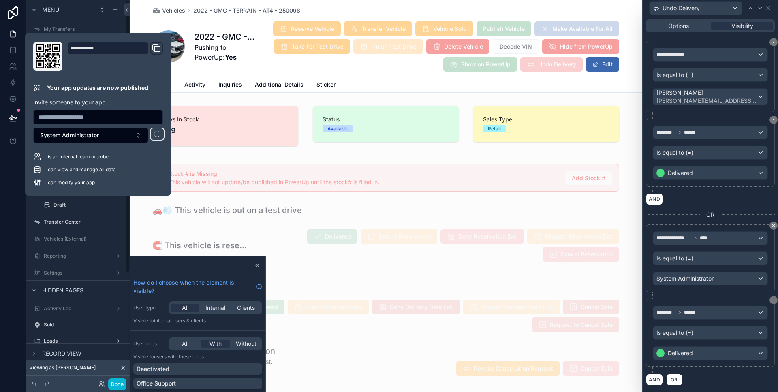
click at [10, 223] on div at bounding box center [13, 196] width 26 height 392
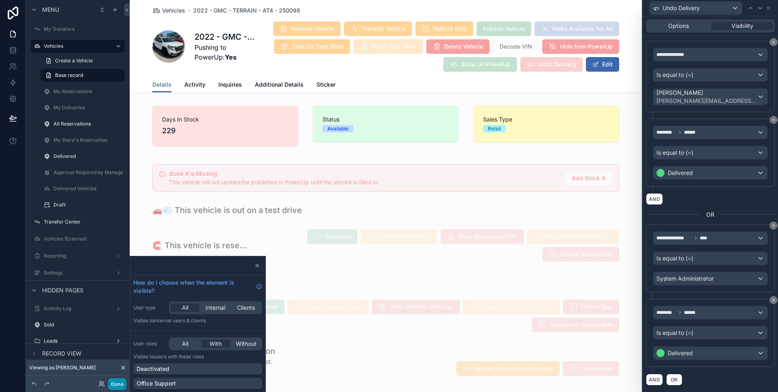
click at [119, 380] on button "Done" at bounding box center [117, 384] width 18 height 12
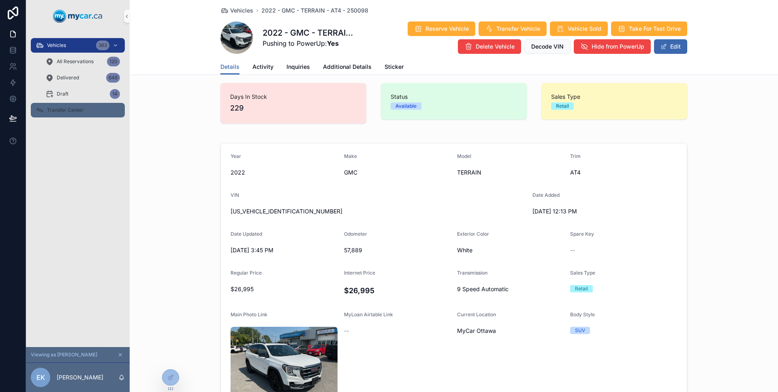
click at [80, 112] on span "Transfer Center" at bounding box center [65, 110] width 36 height 6
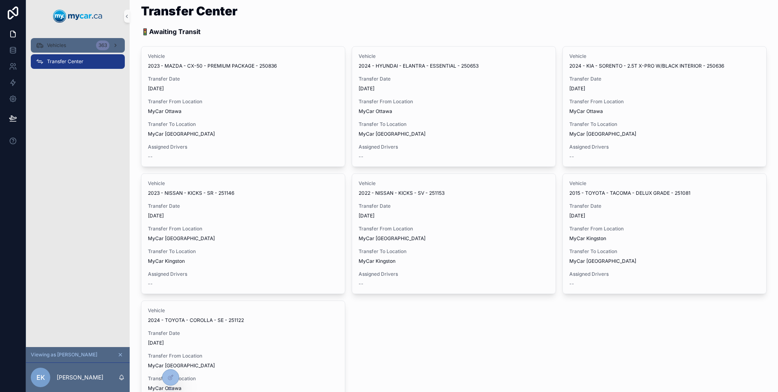
click at [78, 51] on div "Vehicles 363" at bounding box center [78, 45] width 84 height 13
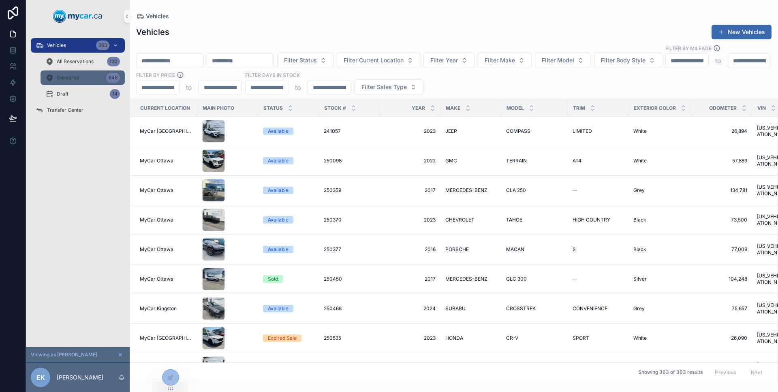
click at [71, 81] on div "Delivered 648" at bounding box center [82, 77] width 75 height 13
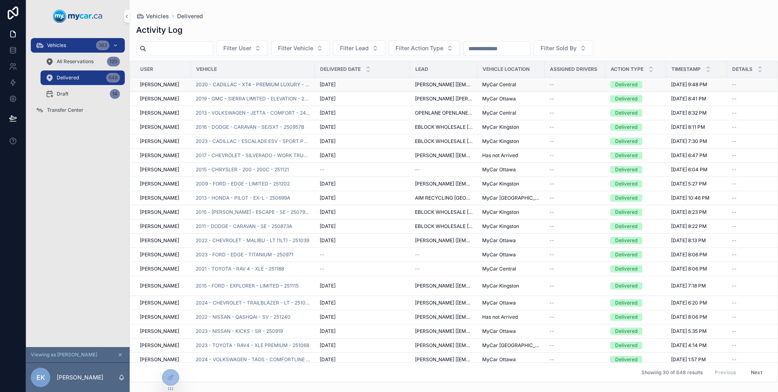
click at [292, 88] on td "2020 - CADILLAC - XT4 - PREMIUM LUXURY - 251007" at bounding box center [253, 85] width 124 height 14
click at [292, 87] on span "2020 - CADILLAC - XT4 - PREMIUM LUXURY - 251007" at bounding box center [253, 84] width 114 height 6
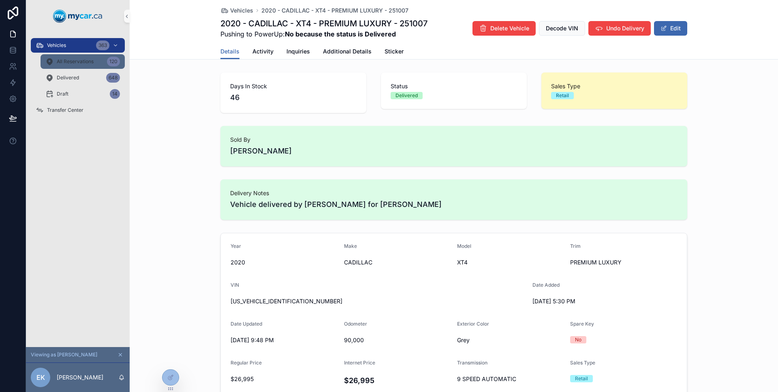
click at [80, 66] on div "All Reservations 120" at bounding box center [82, 61] width 75 height 13
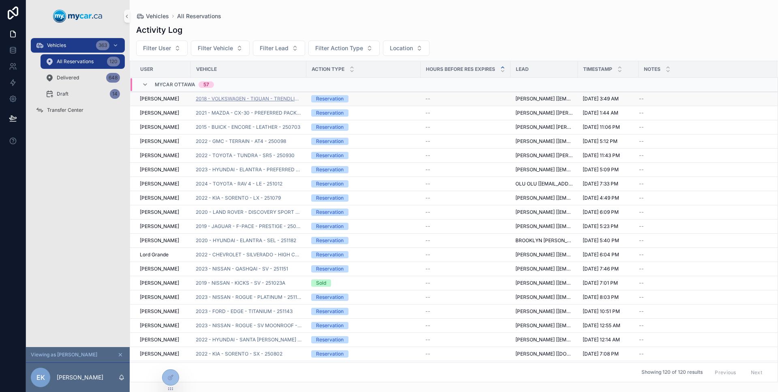
click at [292, 100] on span "2018 - VOLKSWAGEN - TIGUAN - TRENDLINE - 250439" at bounding box center [249, 99] width 106 height 6
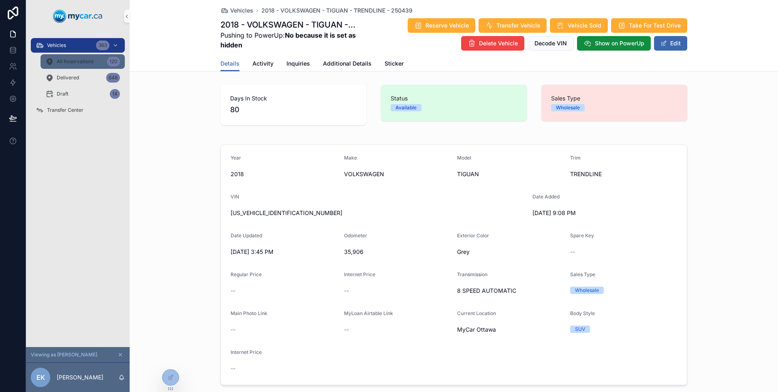
click at [83, 65] on div "All Reservations 120" at bounding box center [82, 61] width 75 height 13
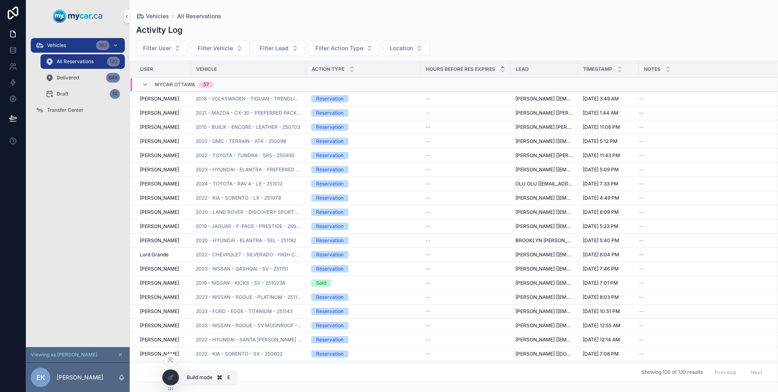
click at [168, 376] on icon at bounding box center [170, 377] width 6 height 6
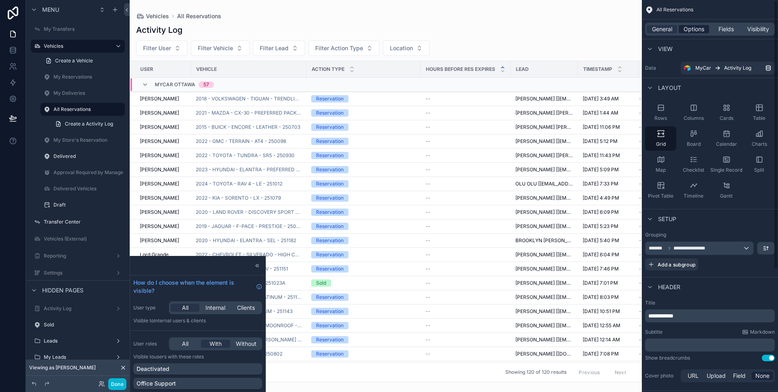
click at [694, 31] on span "Options" at bounding box center [693, 29] width 21 height 8
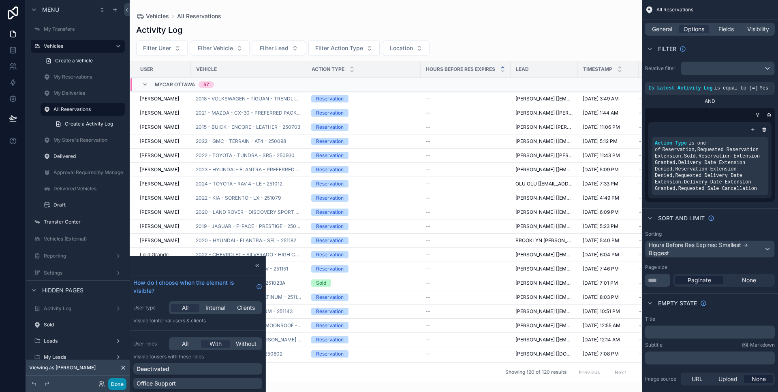
click at [122, 382] on button "Done" at bounding box center [117, 384] width 18 height 12
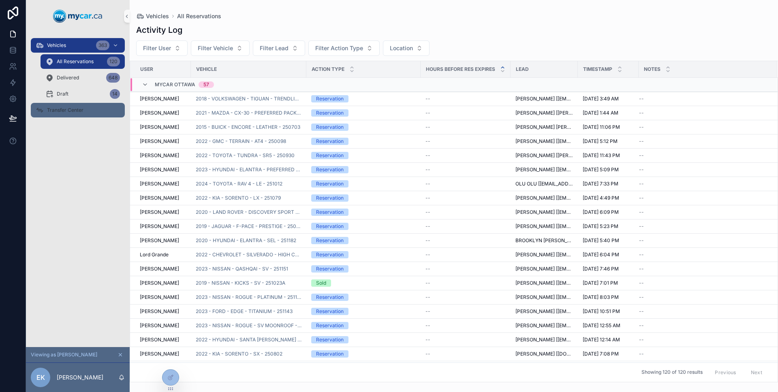
click at [90, 108] on div "Transfer Center" at bounding box center [78, 110] width 84 height 13
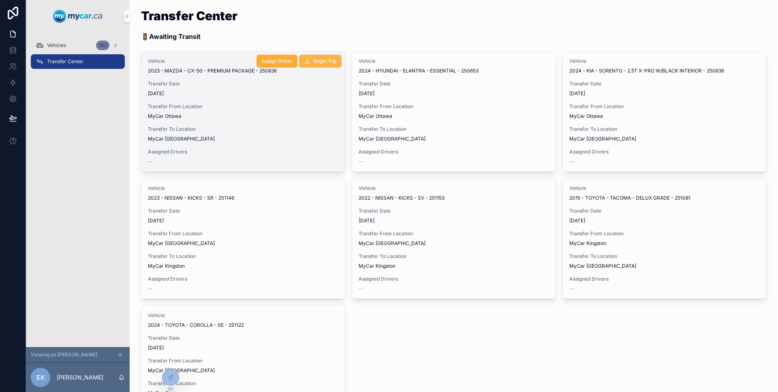
click at [320, 65] on button "Begin Trip" at bounding box center [320, 61] width 43 height 13
click at [621, 13] on icon "Close toast" at bounding box center [622, 14] width 5 height 5
click at [173, 382] on div at bounding box center [170, 377] width 16 height 15
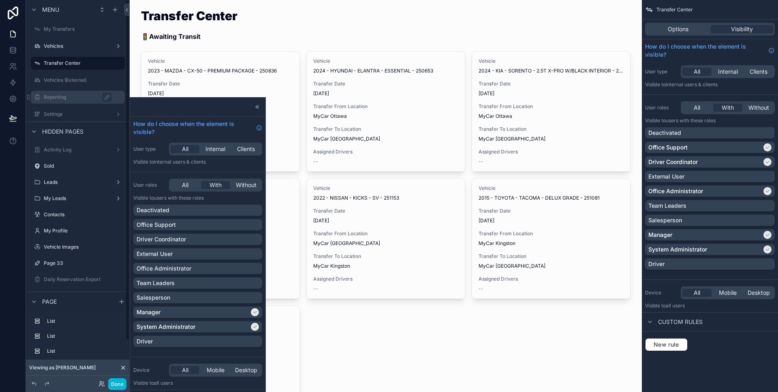
click at [64, 100] on label "Reporting" at bounding box center [82, 97] width 76 height 6
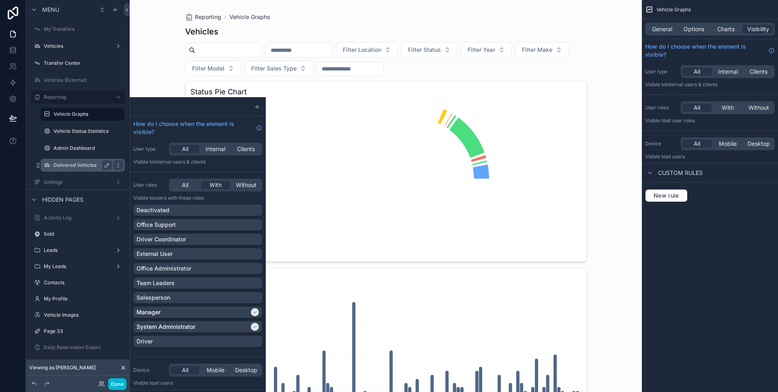
click at [79, 161] on div "Delivered Vehicles" at bounding box center [82, 165] width 58 height 10
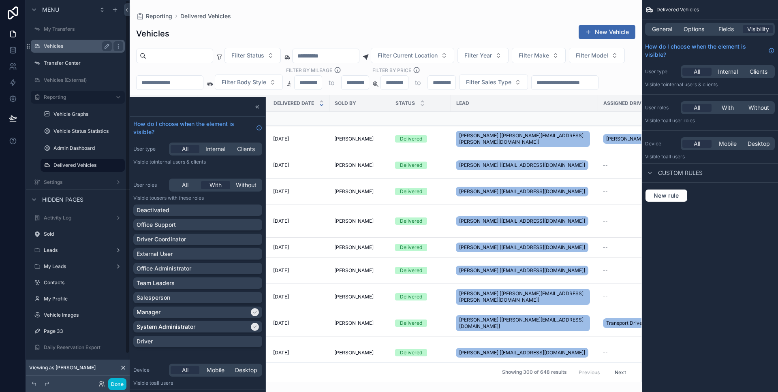
click at [75, 45] on label "Vehicles" at bounding box center [76, 46] width 65 height 6
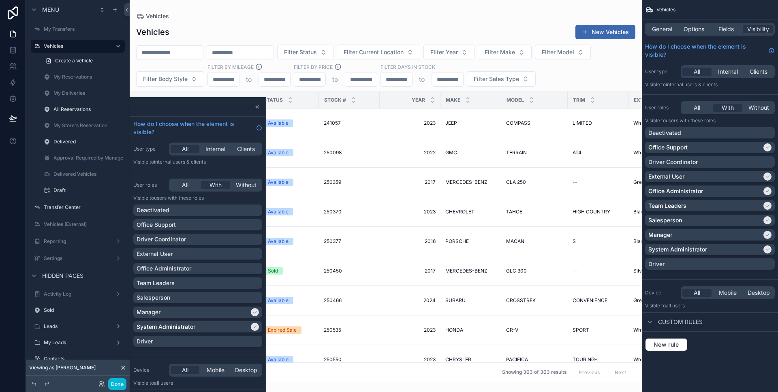
click at [308, 163] on div "scrollable content" at bounding box center [386, 196] width 512 height 392
click at [115, 379] on button "Done" at bounding box center [117, 384] width 18 height 12
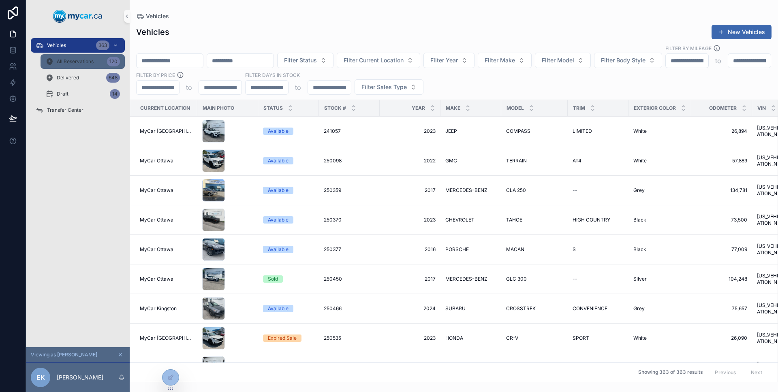
click at [83, 61] on span "All Reservations" at bounding box center [75, 61] width 37 height 6
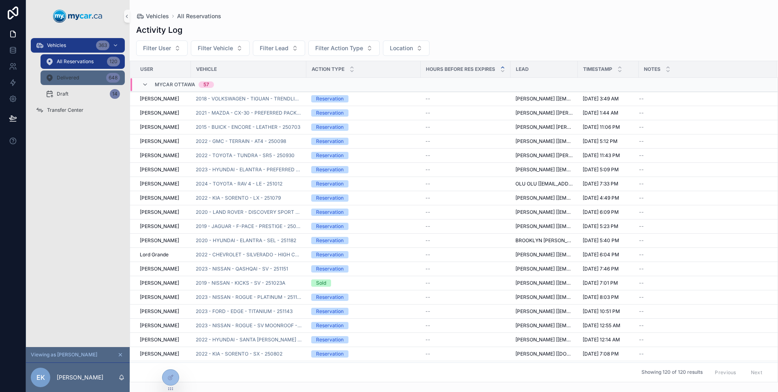
click at [81, 83] on div "Delivered 648" at bounding box center [82, 77] width 75 height 13
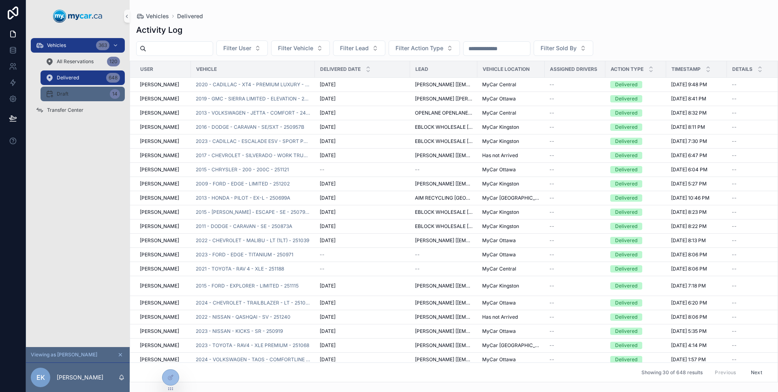
click at [79, 92] on div "Draft 14" at bounding box center [82, 94] width 75 height 13
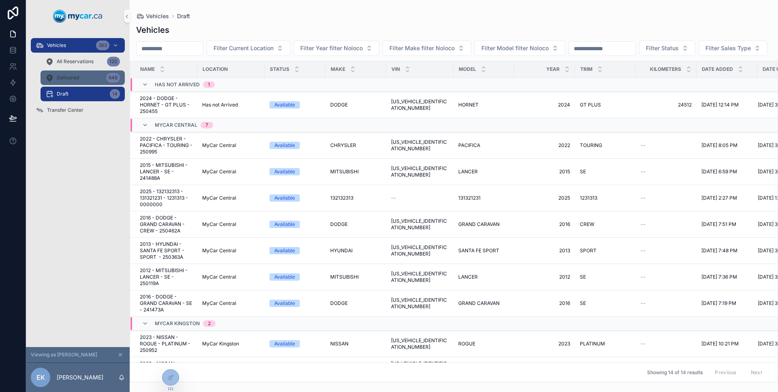
click at [81, 78] on div "Delivered 648" at bounding box center [82, 77] width 75 height 13
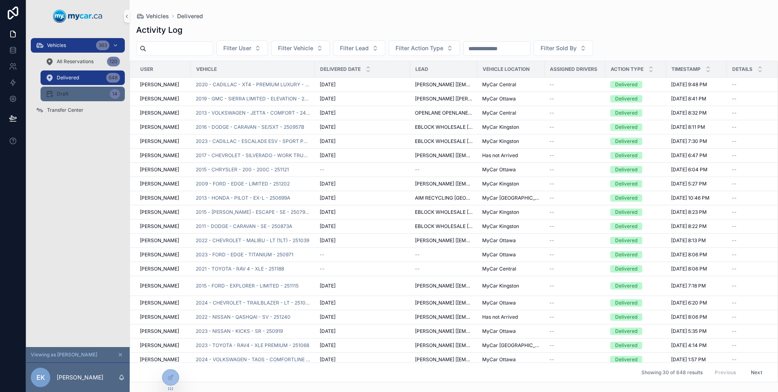
click at [89, 98] on div "Draft 14" at bounding box center [82, 94] width 75 height 13
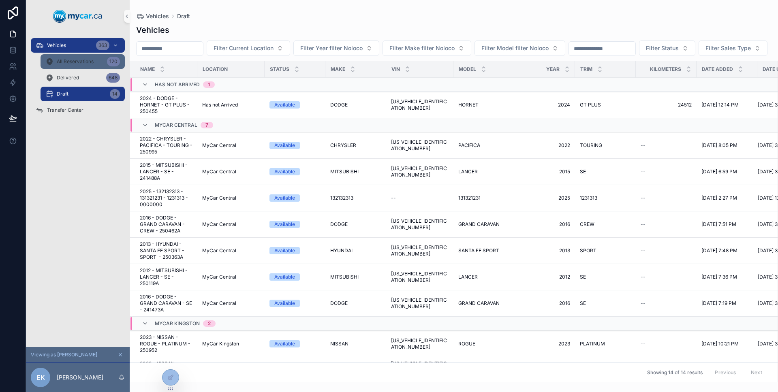
click at [81, 60] on span "All Reservations" at bounding box center [75, 61] width 37 height 6
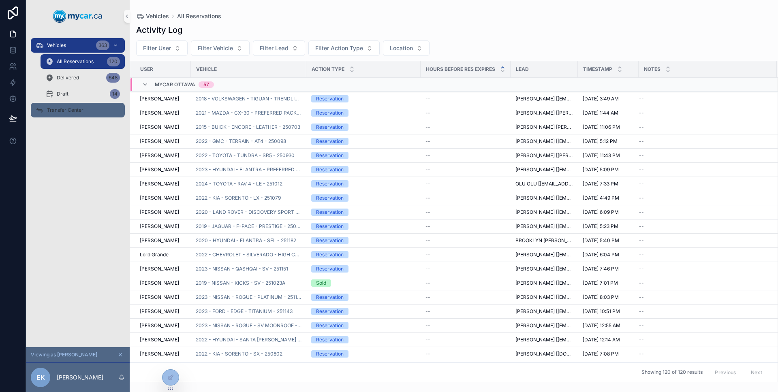
click at [79, 114] on div "Transfer Center" at bounding box center [78, 110] width 84 height 13
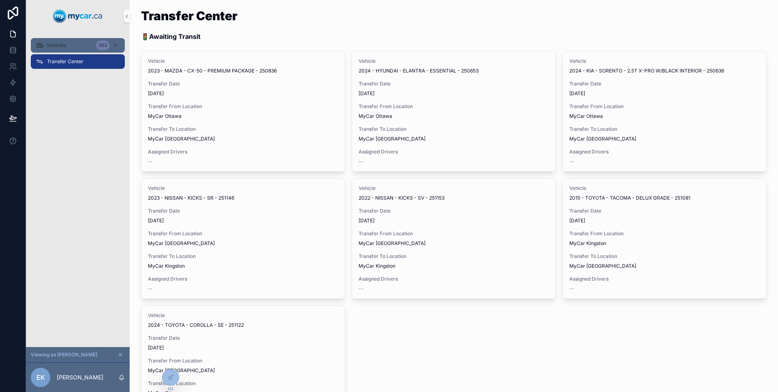
click at [81, 49] on div "Vehicles 363" at bounding box center [78, 45] width 84 height 13
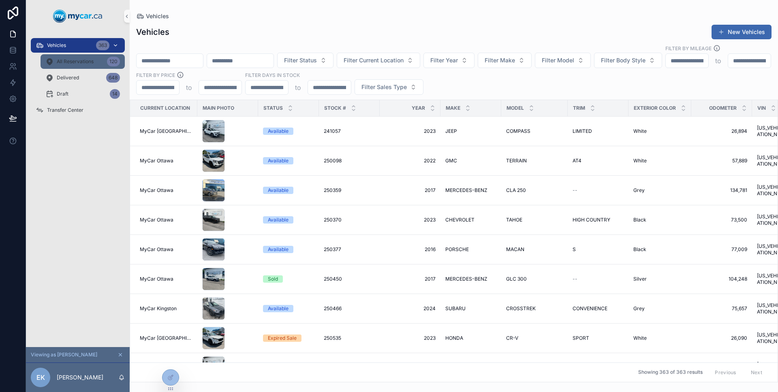
click at [81, 66] on div "All Reservations 120" at bounding box center [82, 61] width 75 height 13
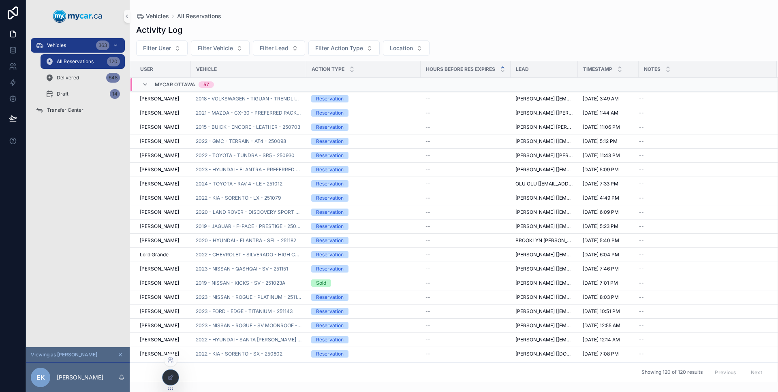
click at [169, 376] on icon at bounding box center [170, 377] width 6 height 6
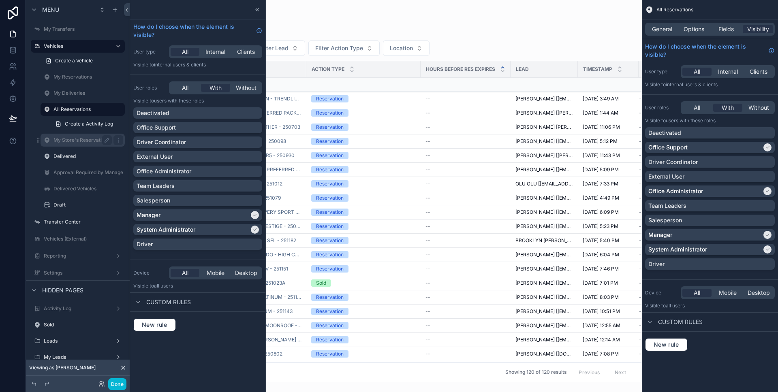
click at [75, 141] on label "My Store's Reservation" at bounding box center [80, 140] width 55 height 6
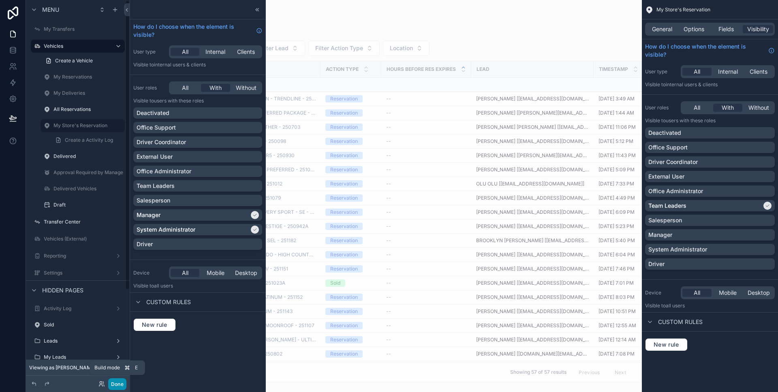
click at [117, 385] on button "Done" at bounding box center [117, 384] width 18 height 12
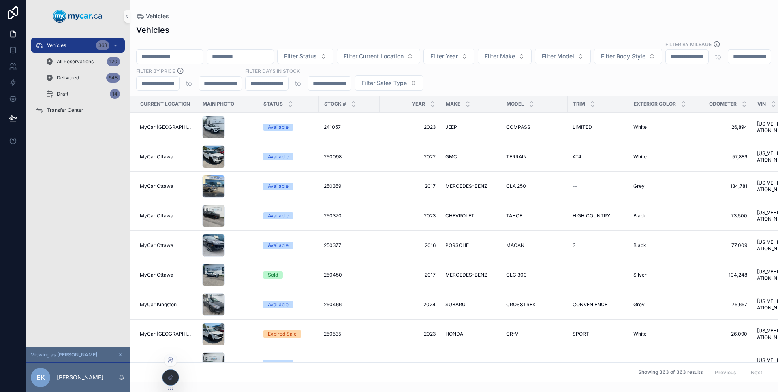
click at [170, 361] on icon at bounding box center [169, 362] width 3 height 2
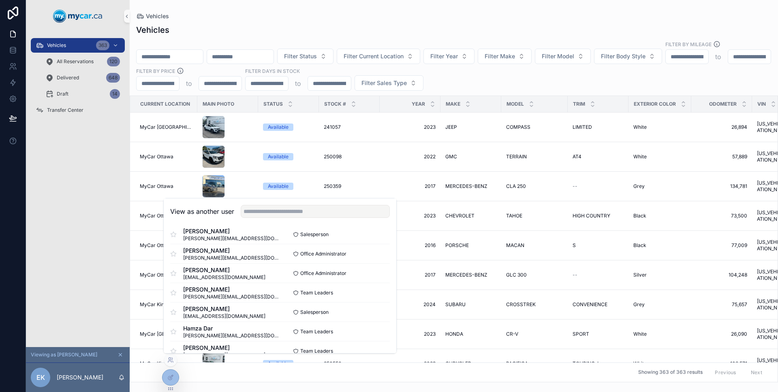
scroll to position [1197, 0]
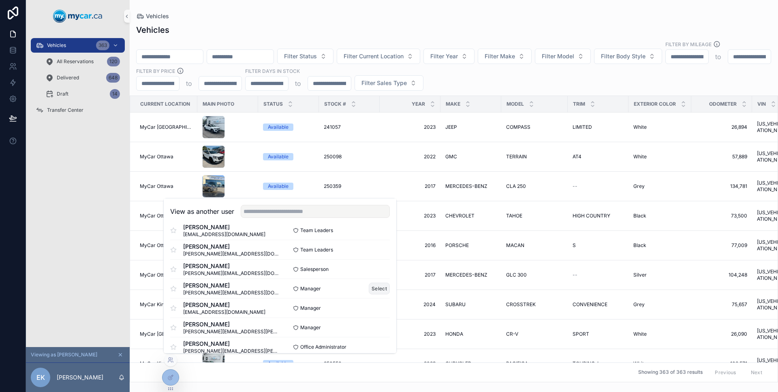
click at [371, 292] on button "Select" at bounding box center [379, 289] width 21 height 12
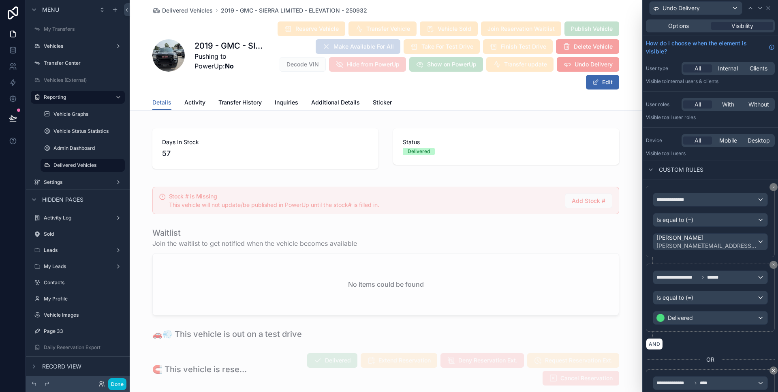
scroll to position [325, 0]
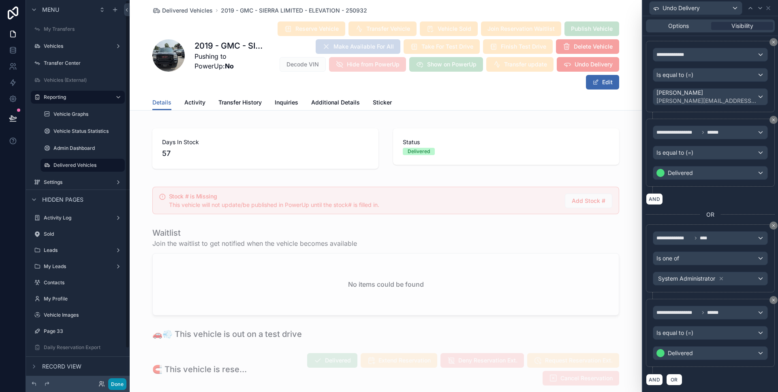
click at [118, 380] on button "Done" at bounding box center [117, 384] width 18 height 12
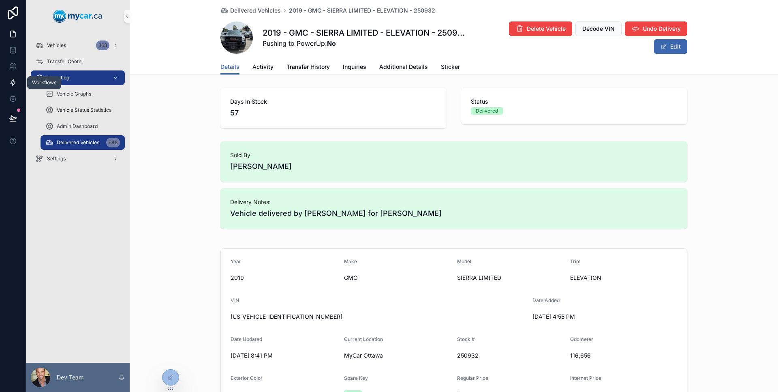
click at [16, 81] on icon at bounding box center [13, 83] width 8 height 8
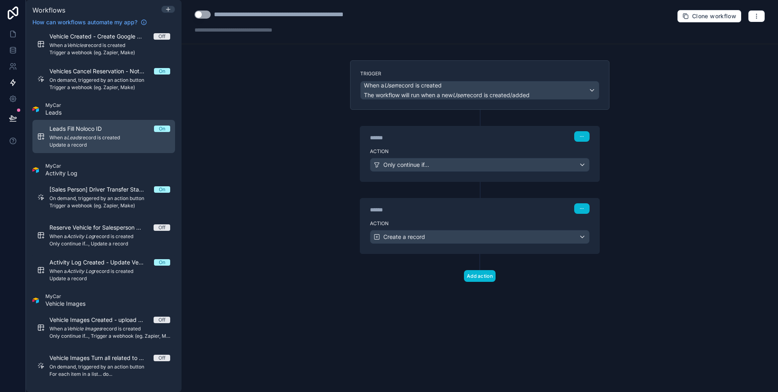
scroll to position [601, 0]
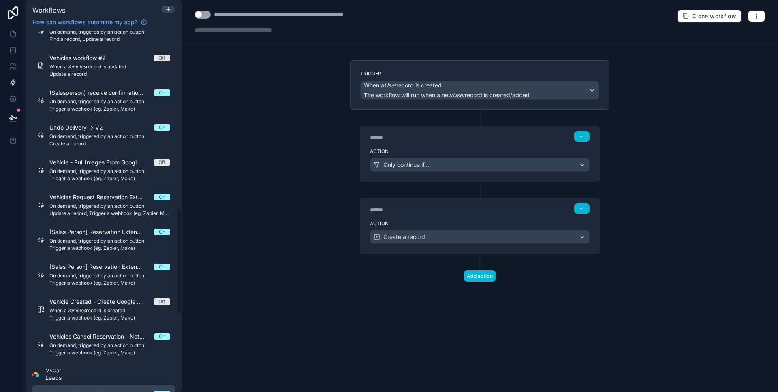
click at [127, 133] on span "On demand, triggered by an action button" at bounding box center [109, 136] width 121 height 6
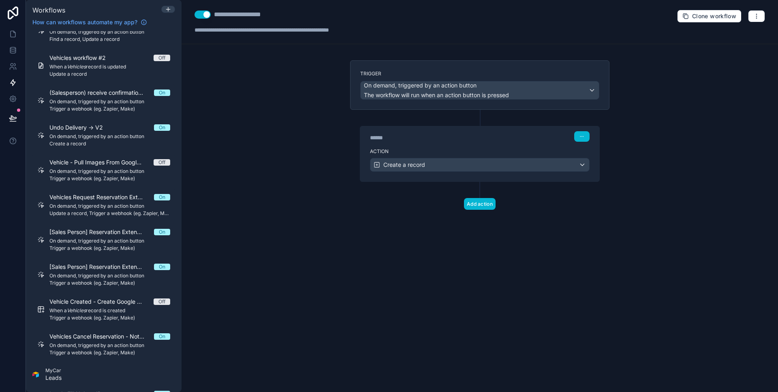
click at [417, 143] on div "****** Step 1" at bounding box center [479, 135] width 239 height 19
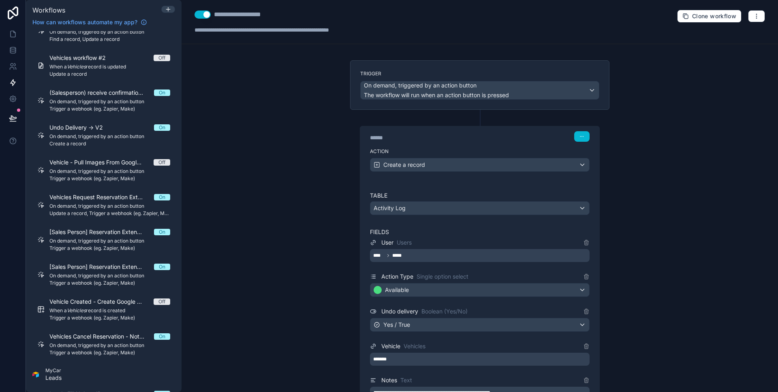
click at [471, 119] on div "**********" at bounding box center [479, 300] width 259 height 381
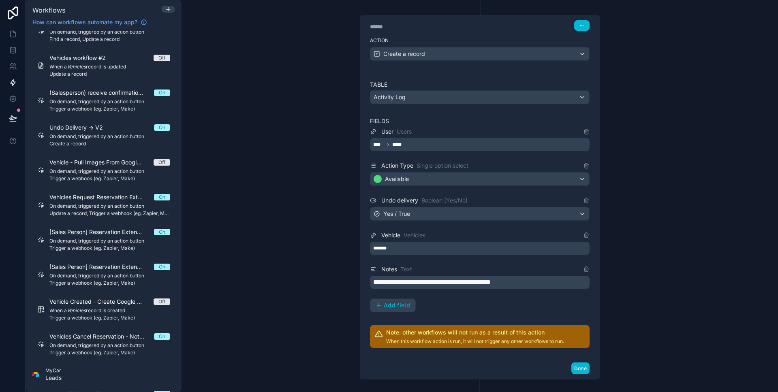
scroll to position [152, 0]
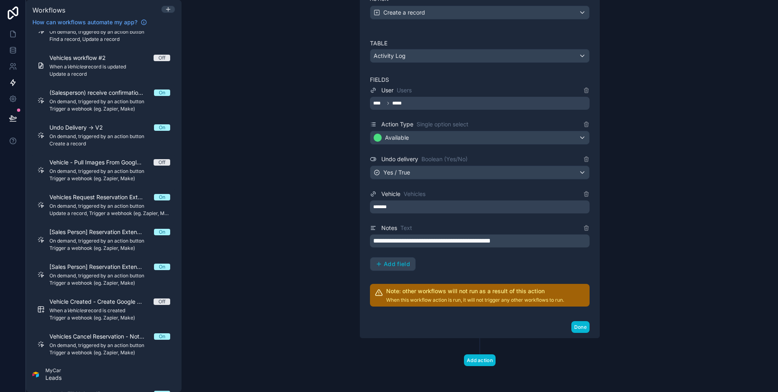
click at [572, 333] on div "Done" at bounding box center [479, 326] width 239 height 21
click at [573, 331] on button "Done" at bounding box center [580, 327] width 18 height 12
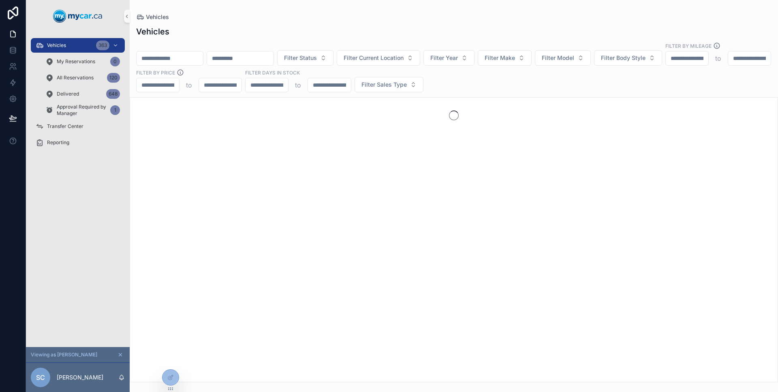
click at [108, 186] on div "Vehicles 363 My Reservations 0 All Reservations 120 Delivered 648 Approval Requ…" at bounding box center [78, 189] width 104 height 315
click at [84, 139] on div "Reporting" at bounding box center [78, 142] width 84 height 13
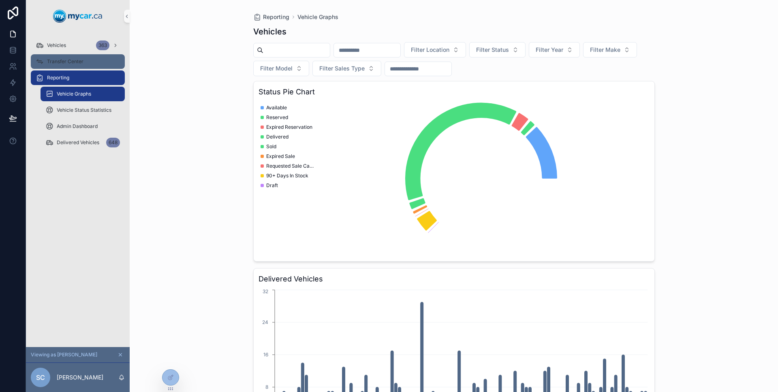
click at [87, 67] on div "Transfer Center" at bounding box center [78, 61] width 84 height 13
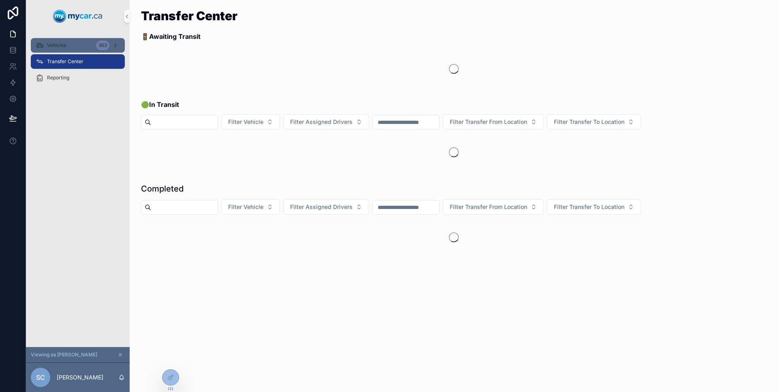
click at [83, 42] on div "Vehicles 363" at bounding box center [78, 45] width 84 height 13
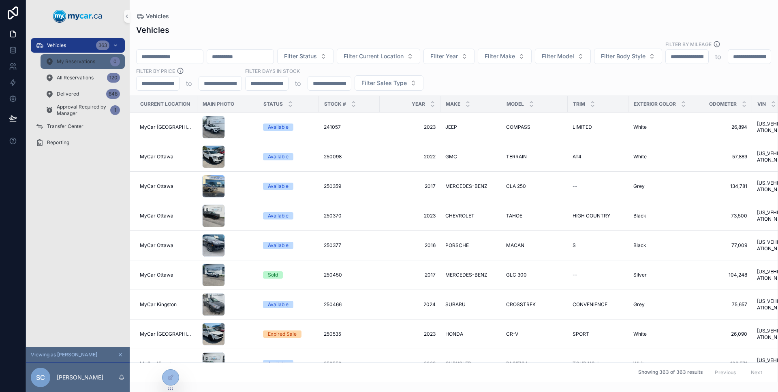
click at [84, 55] on div "My Reservations 0" at bounding box center [82, 61] width 75 height 13
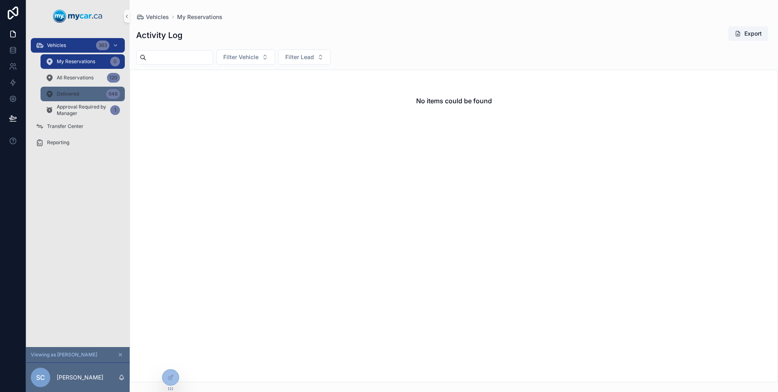
click at [84, 90] on div "Delivered 648" at bounding box center [82, 94] width 75 height 13
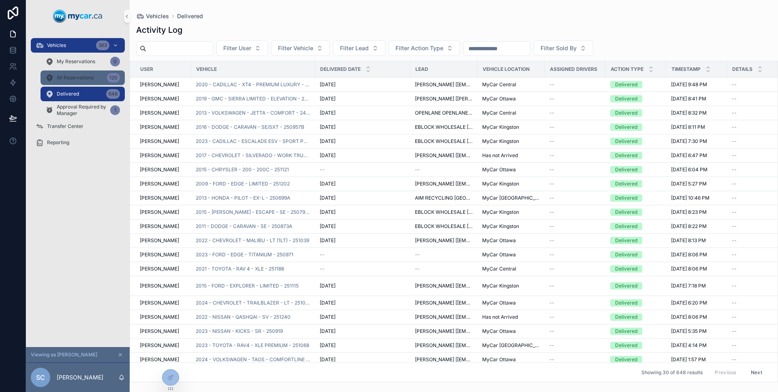
click at [82, 80] on span "All Reservations" at bounding box center [75, 78] width 37 height 6
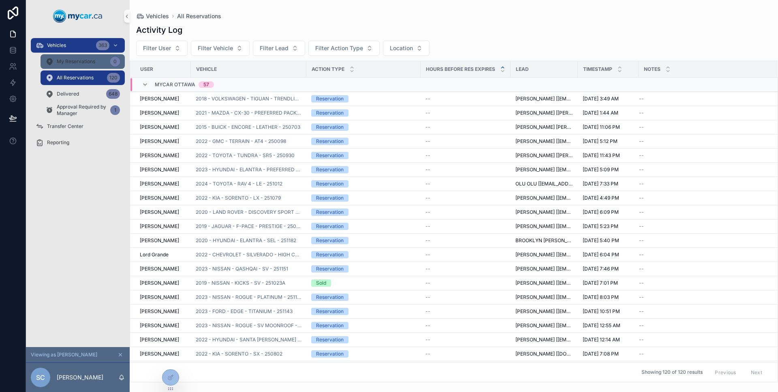
click at [81, 64] on span "My Reservations" at bounding box center [76, 61] width 38 height 6
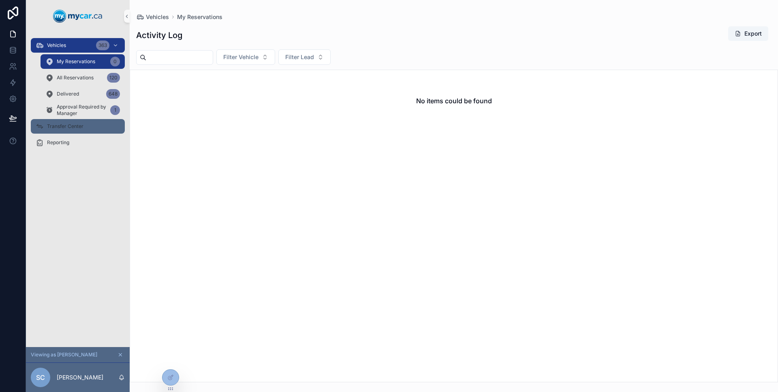
click at [77, 120] on div "Transfer Center" at bounding box center [78, 126] width 84 height 13
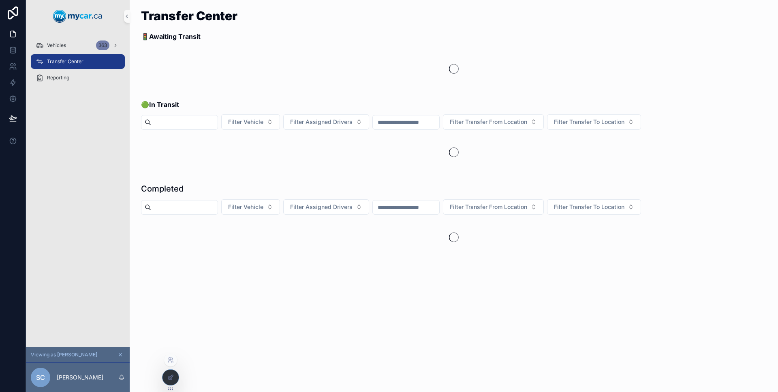
click at [171, 374] on icon at bounding box center [170, 377] width 6 height 6
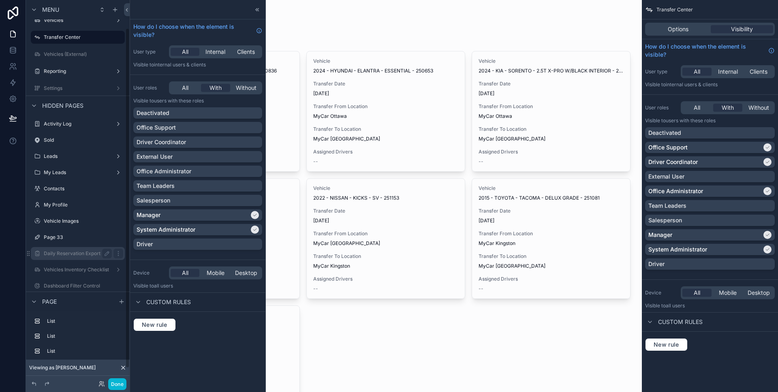
scroll to position [47, 0]
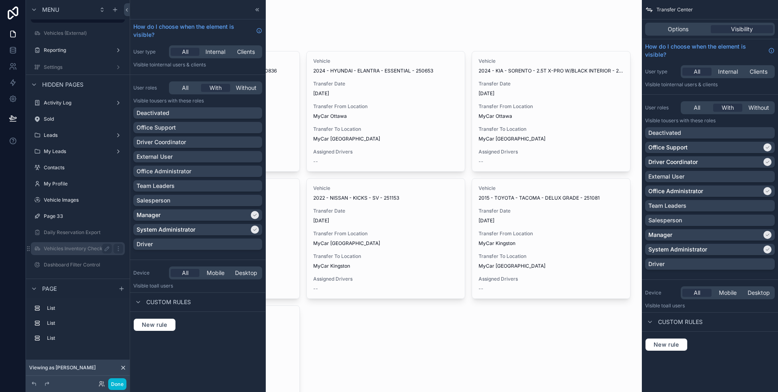
click at [75, 254] on div "Vehicles Inventory Checklist" at bounding box center [77, 248] width 91 height 13
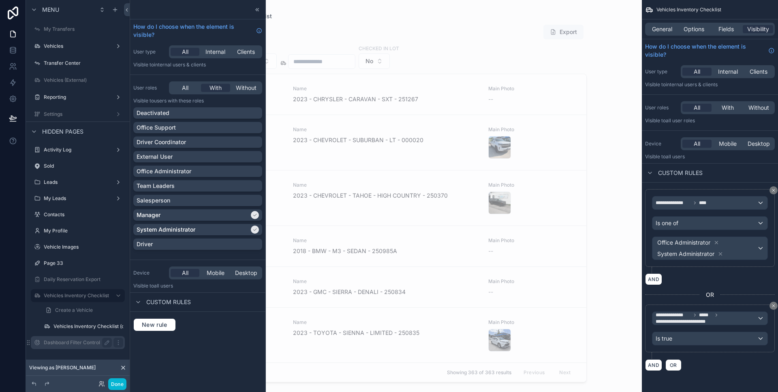
click at [71, 344] on label "Dashboard Filter Control" at bounding box center [76, 342] width 65 height 6
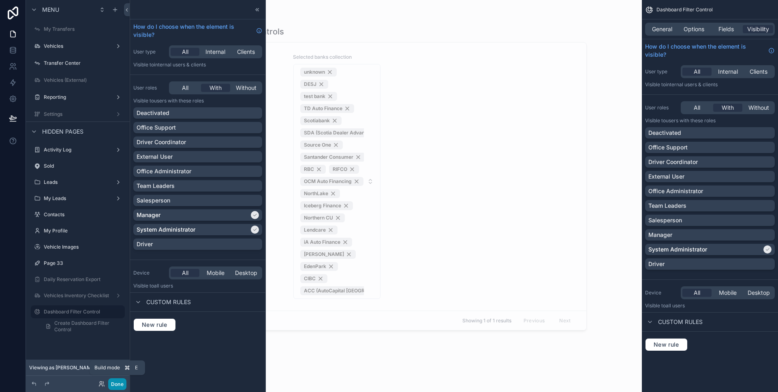
click at [122, 385] on button "Done" at bounding box center [117, 384] width 18 height 12
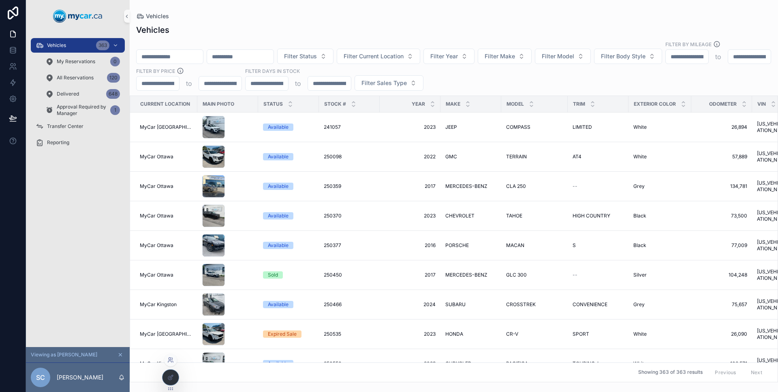
click at [171, 360] on icon at bounding box center [170, 360] width 6 height 6
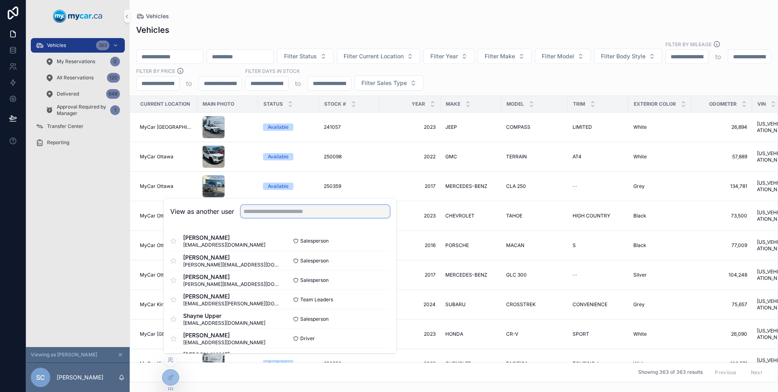
click at [270, 216] on input "text" at bounding box center [315, 211] width 149 height 13
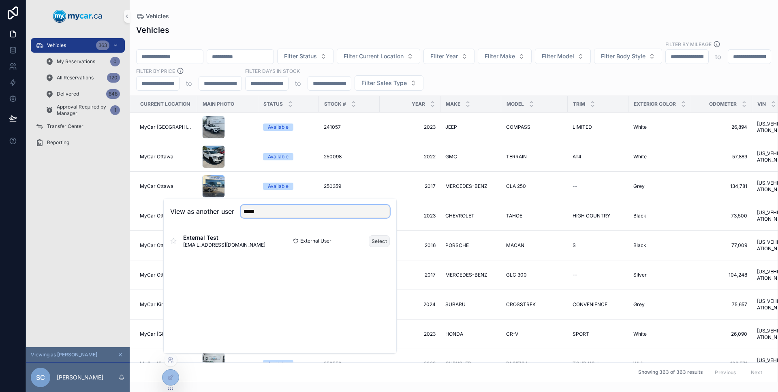
type input "*****"
click at [376, 242] on button "Select" at bounding box center [379, 241] width 21 height 12
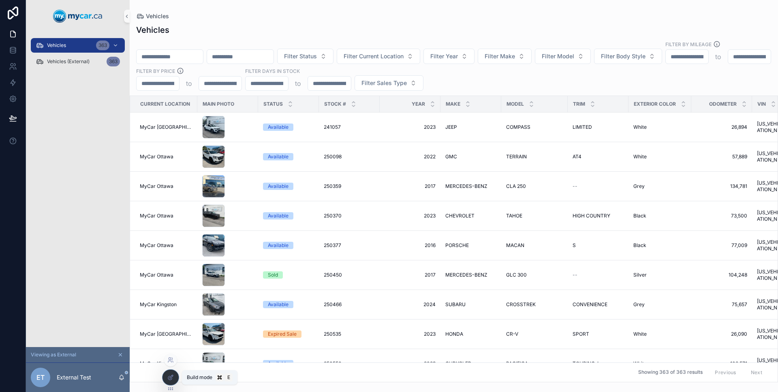
click at [166, 375] on div at bounding box center [170, 377] width 16 height 15
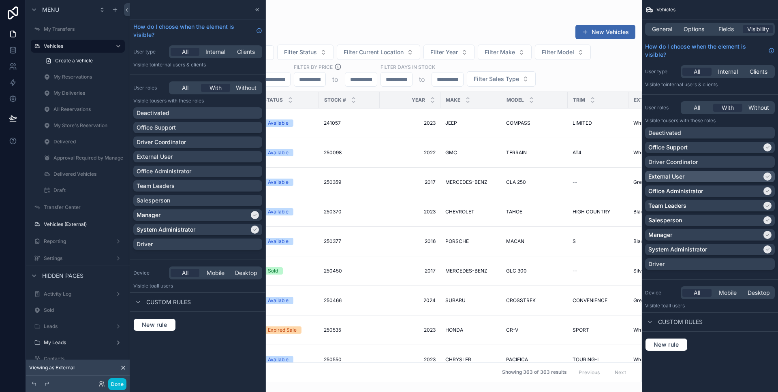
click at [759, 179] on div "External User" at bounding box center [704, 177] width 113 height 8
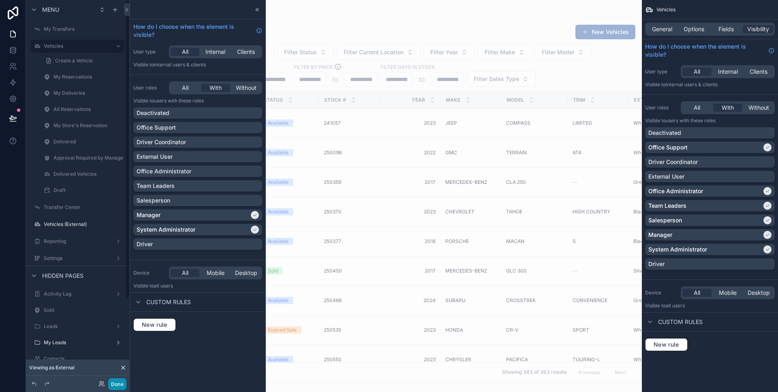
click at [120, 384] on button "Done" at bounding box center [117, 384] width 18 height 12
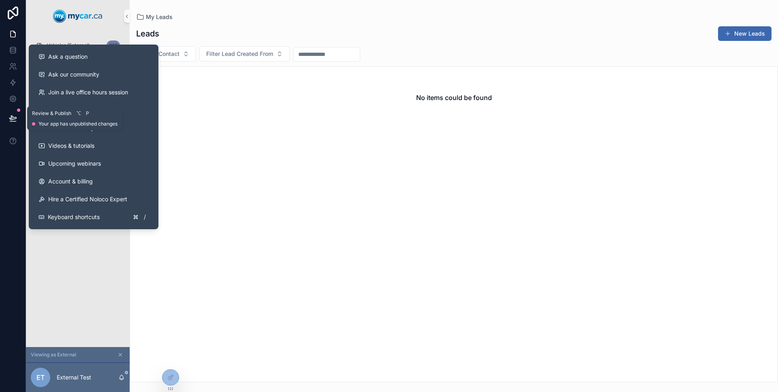
click at [15, 122] on icon at bounding box center [13, 118] width 8 height 8
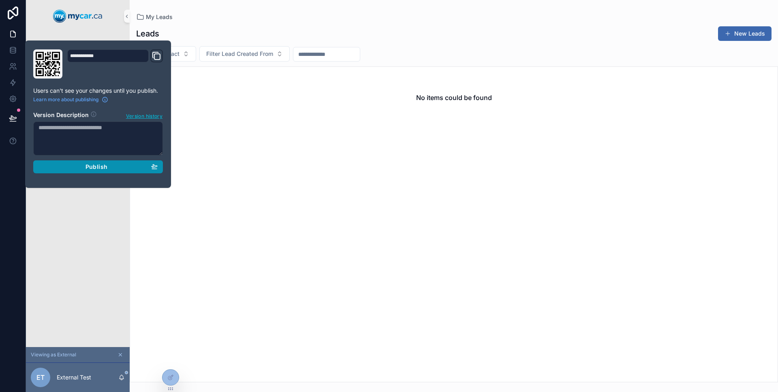
click at [88, 164] on span "Publish" at bounding box center [96, 166] width 22 height 7
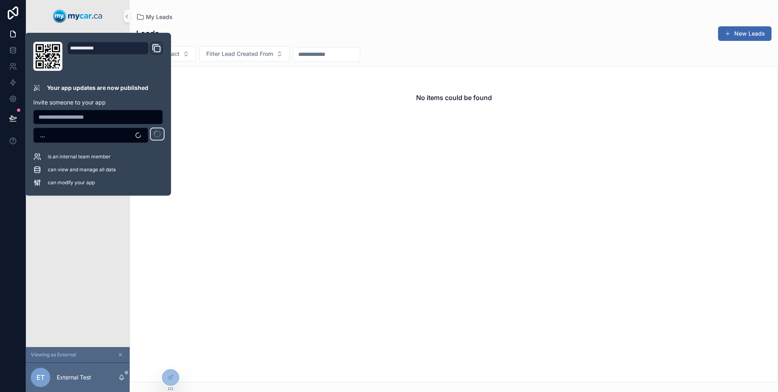
click at [70, 225] on div "Vehicles (External) 363" at bounding box center [78, 189] width 104 height 315
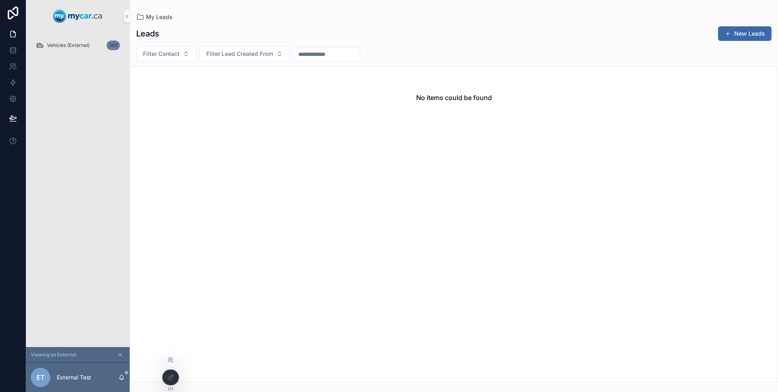
click at [171, 362] on icon at bounding box center [170, 360] width 6 height 6
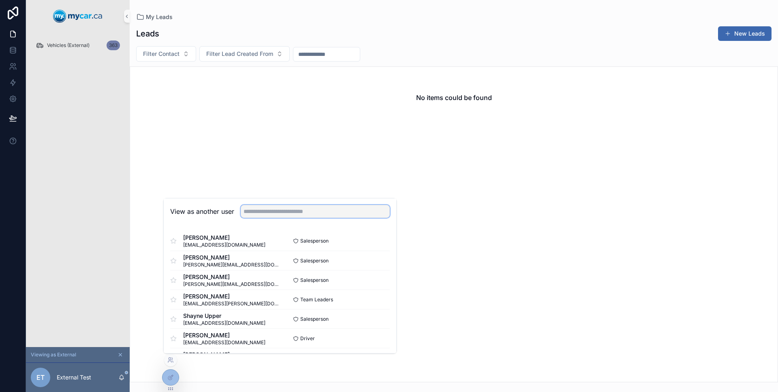
click at [266, 213] on input "text" at bounding box center [315, 211] width 149 height 13
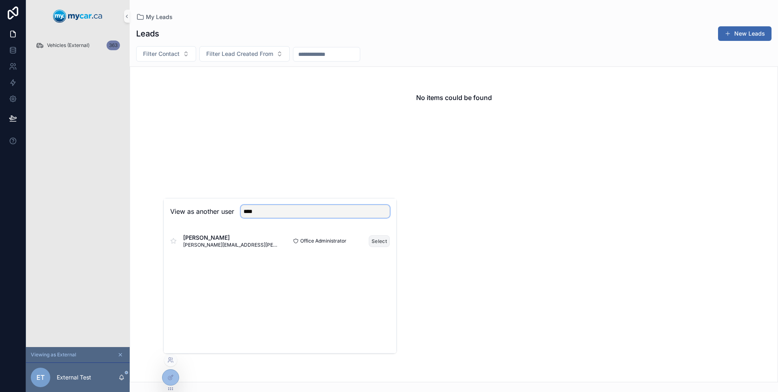
type input "****"
click at [380, 243] on button "Select" at bounding box center [379, 241] width 21 height 12
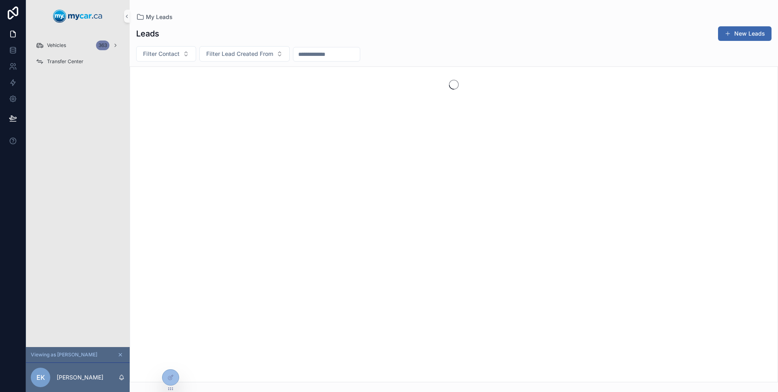
click at [98, 135] on div "Vehicles 363 Transfer Center" at bounding box center [78, 189] width 104 height 315
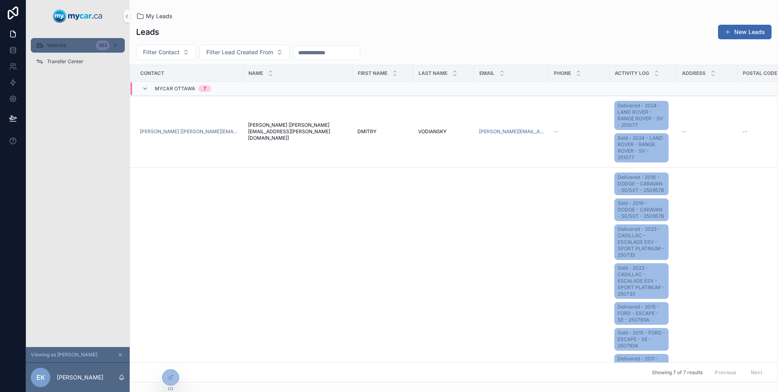
click at [77, 49] on div "Vehicles 363" at bounding box center [78, 45] width 84 height 13
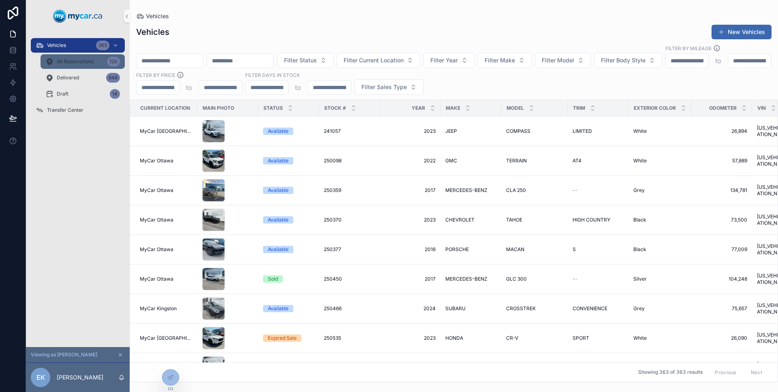
click at [83, 62] on span "All Reservations" at bounding box center [75, 61] width 37 height 6
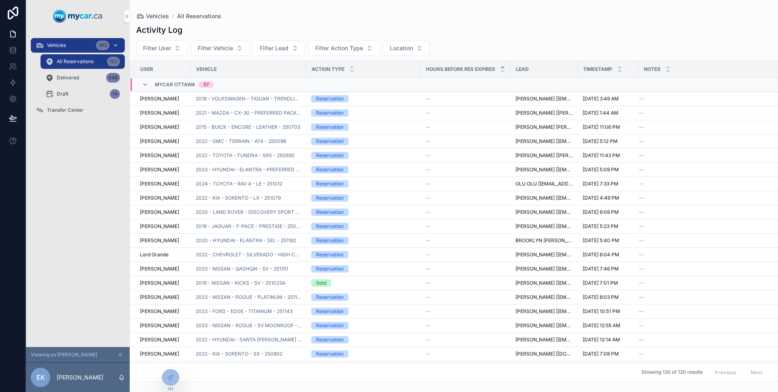
click at [81, 49] on div "Vehicles 363" at bounding box center [78, 45] width 84 height 13
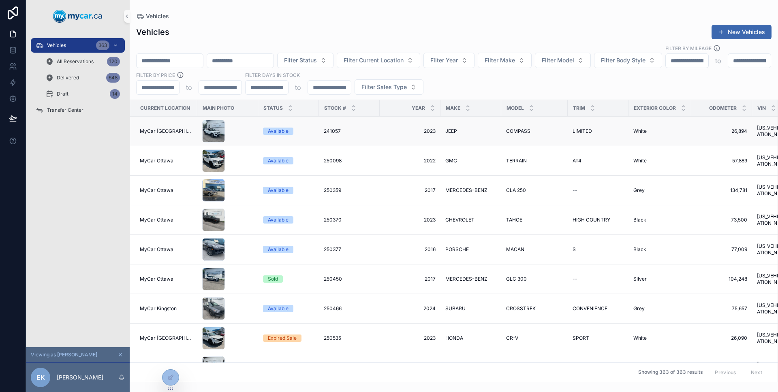
click at [316, 125] on td "Available" at bounding box center [288, 132] width 61 height 30
click at [315, 124] on td "Available" at bounding box center [288, 132] width 61 height 30
click at [306, 119] on td "Available" at bounding box center [288, 132] width 61 height 30
click at [312, 121] on td "Available" at bounding box center [288, 132] width 61 height 30
click at [310, 128] on div "Available" at bounding box center [288, 131] width 51 height 7
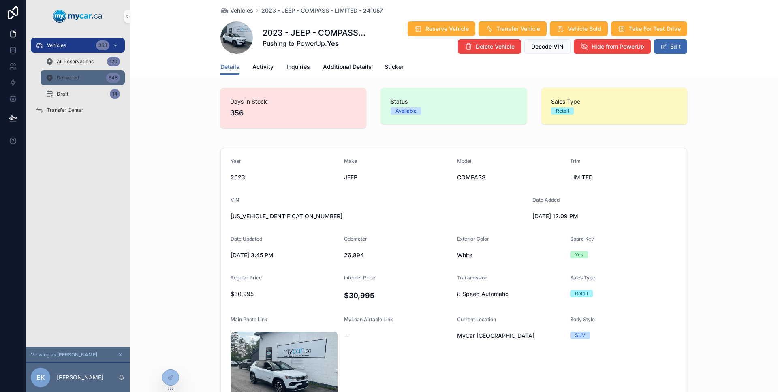
click at [85, 73] on div "Delivered 648" at bounding box center [82, 77] width 75 height 13
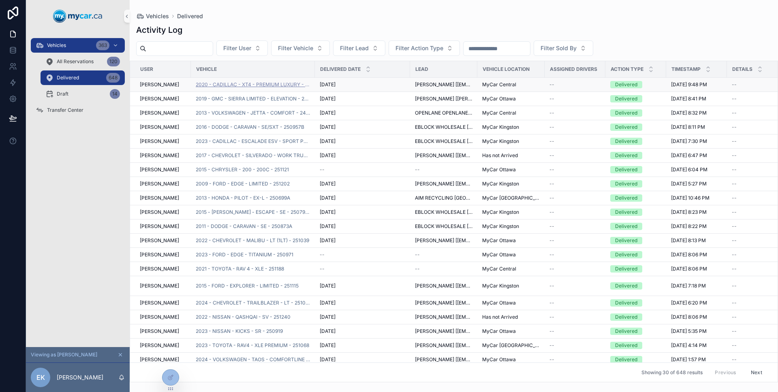
click at [280, 87] on span "2020 - CADILLAC - XT4 - PREMIUM LUXURY - 251007" at bounding box center [253, 84] width 114 height 6
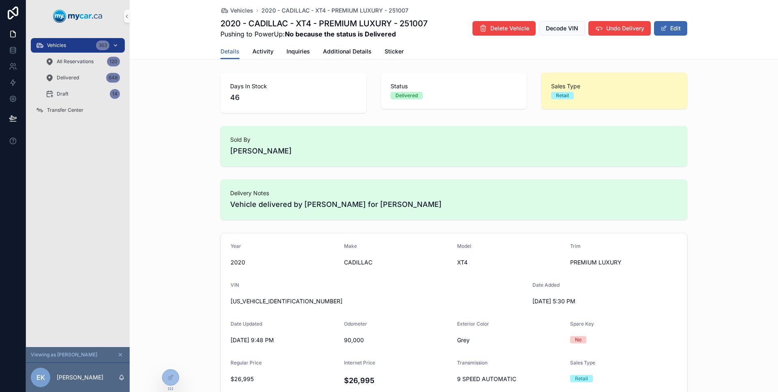
click at [71, 46] on div "Vehicles 363" at bounding box center [78, 45] width 84 height 13
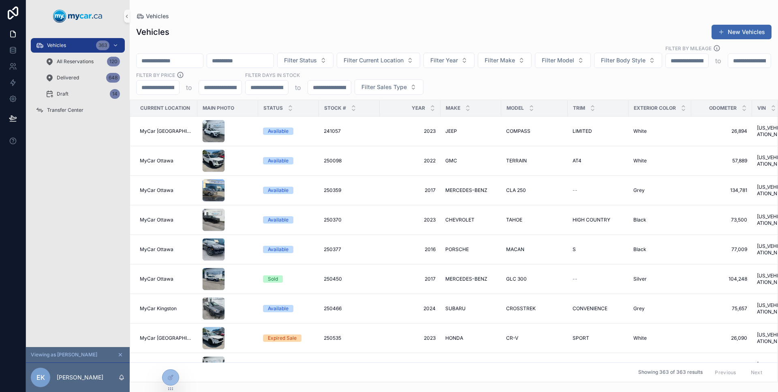
click at [196, 55] on input "scrollable content" at bounding box center [170, 60] width 66 height 11
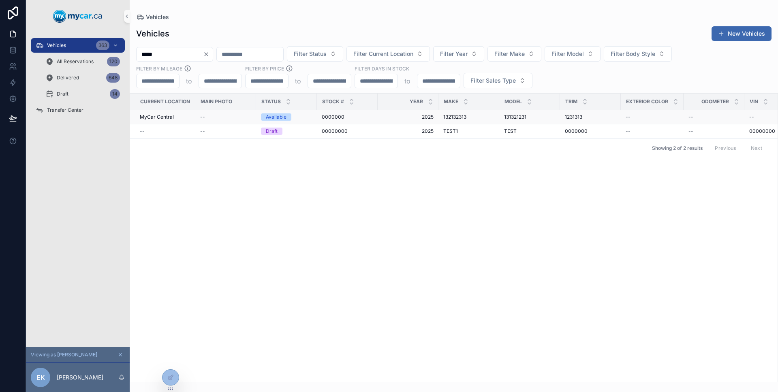
type input "*****"
click at [414, 118] on span "2025" at bounding box center [407, 117] width 51 height 6
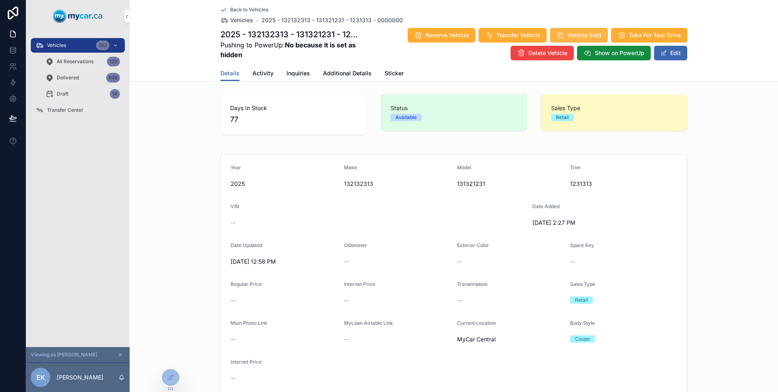
click at [598, 35] on button "Vehicle Sold" at bounding box center [579, 35] width 58 height 15
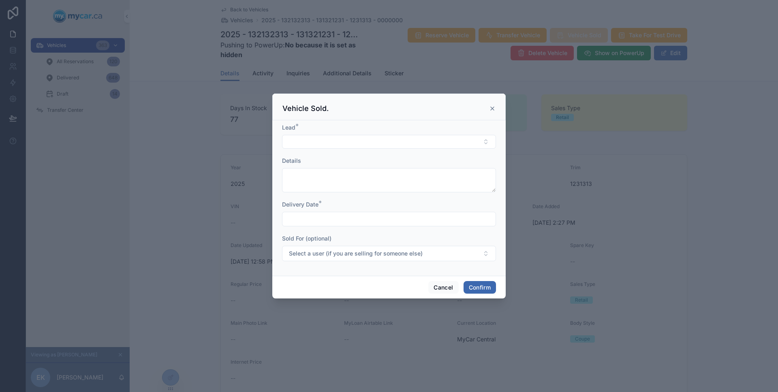
click at [421, 132] on div "Lead *" at bounding box center [389, 136] width 214 height 25
click at [421, 139] on button "Select Button" at bounding box center [389, 142] width 214 height 14
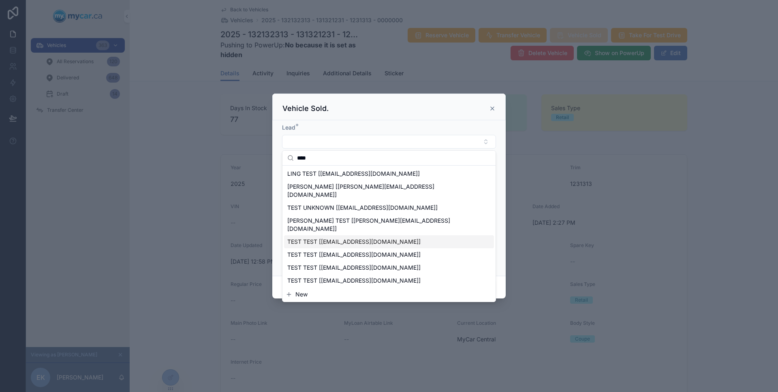
type input "****"
click at [365, 248] on div "TEST TEST [test@test.com]" at bounding box center [389, 254] width 210 height 13
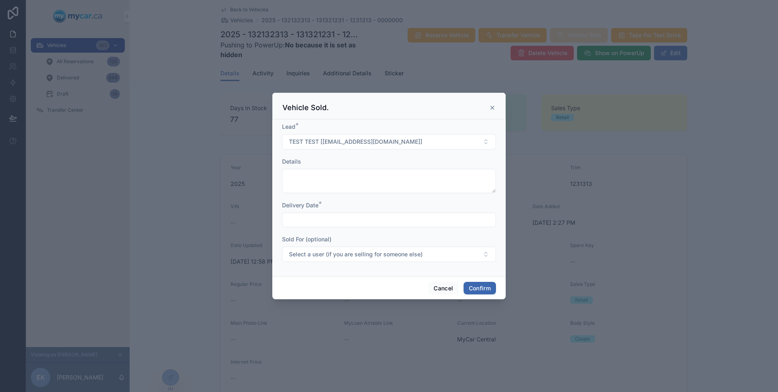
click at [333, 216] on input "text" at bounding box center [388, 219] width 213 height 11
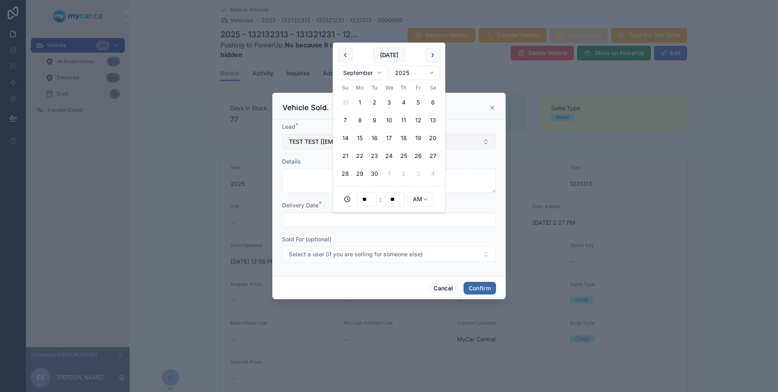
drag, startPoint x: 390, startPoint y: 123, endPoint x: 398, endPoint y: 137, distance: 16.2
click at [390, 123] on button "10" at bounding box center [389, 120] width 15 height 15
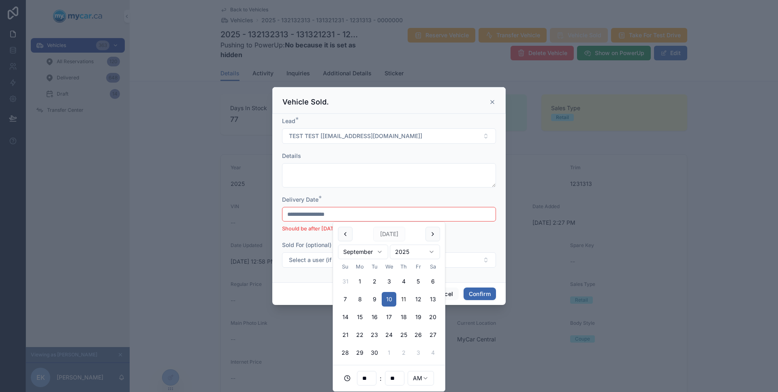
click at [399, 297] on button "11" at bounding box center [403, 299] width 15 height 15
type input "**********"
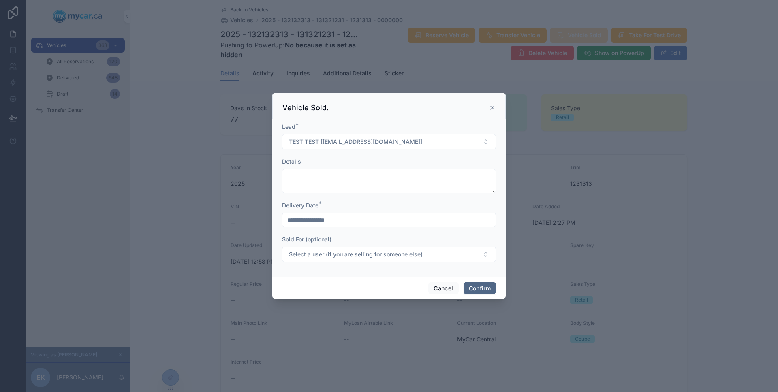
click at [489, 288] on button "Confirm" at bounding box center [479, 288] width 32 height 13
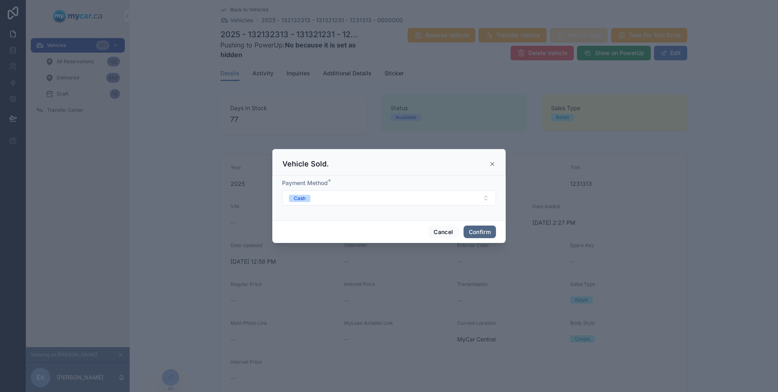
click at [474, 231] on button "Confirm" at bounding box center [479, 232] width 32 height 13
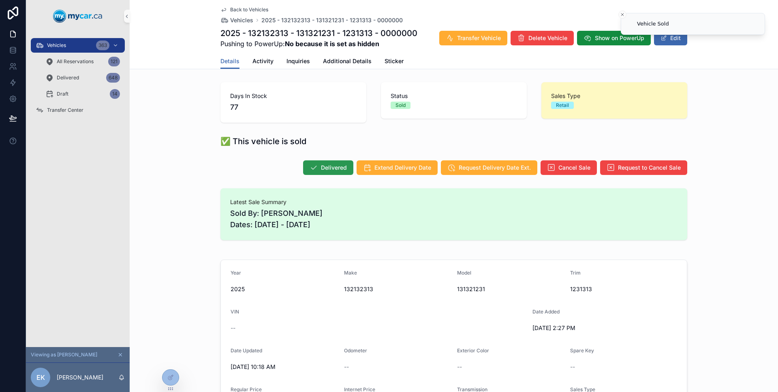
click at [325, 165] on span "Delivered" at bounding box center [334, 168] width 26 height 8
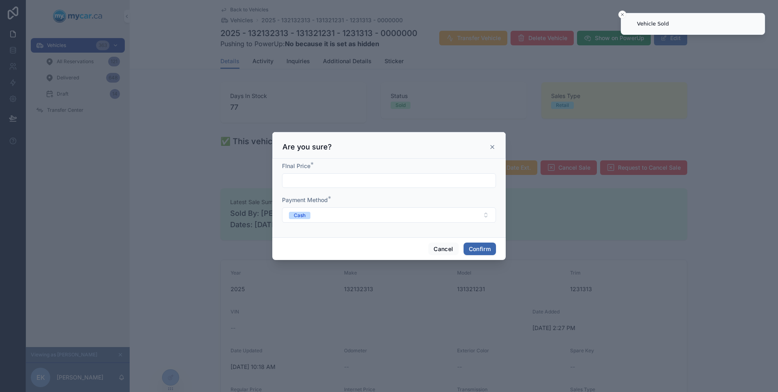
click at [324, 178] on input "text" at bounding box center [388, 180] width 213 height 11
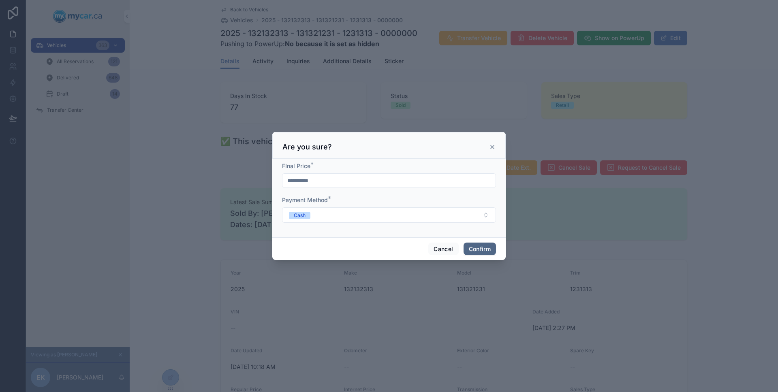
type input "**********"
click at [485, 245] on button "Confirm" at bounding box center [479, 249] width 32 height 13
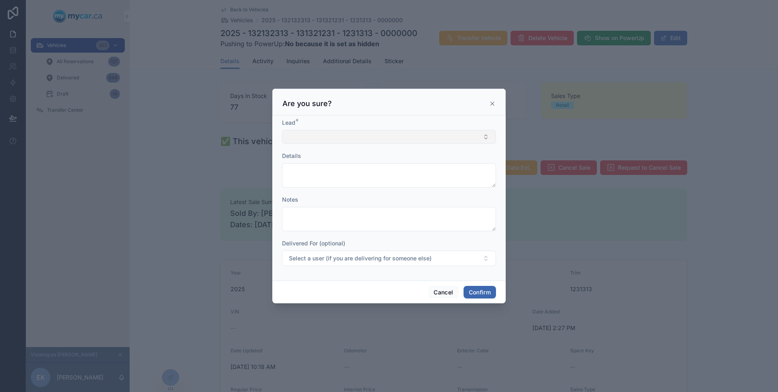
click at [368, 135] on button "Select Button" at bounding box center [389, 137] width 214 height 14
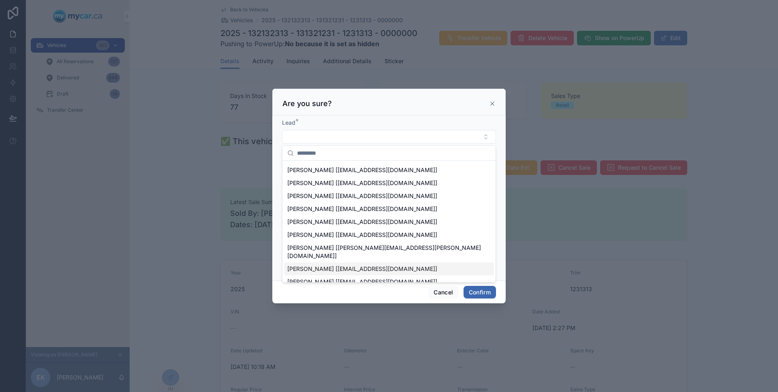
scroll to position [549, 0]
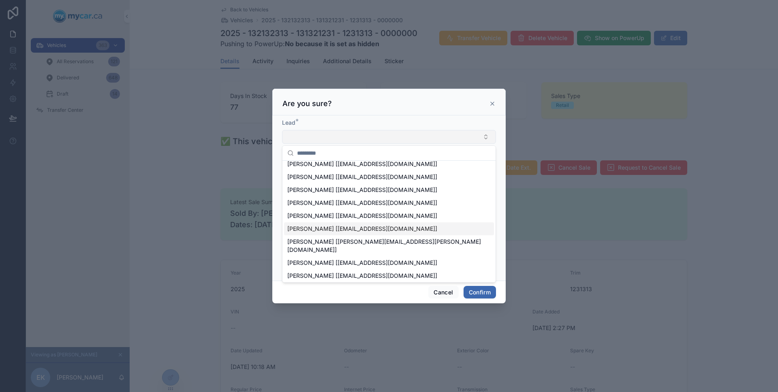
click at [341, 135] on button "Select Button" at bounding box center [389, 137] width 214 height 14
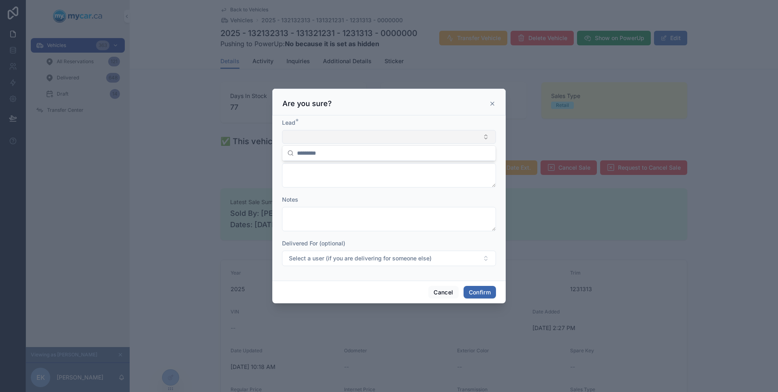
scroll to position [0, 0]
click at [341, 135] on button "Select Button" at bounding box center [389, 137] width 214 height 14
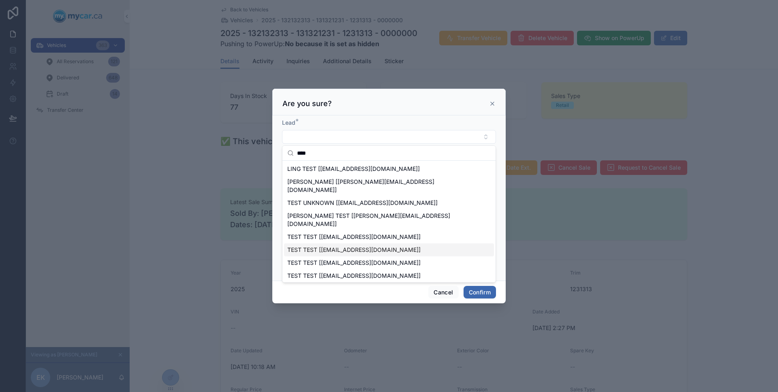
type input "****"
click at [333, 243] on div "TEST TEST [test@test.com]" at bounding box center [389, 249] width 210 height 13
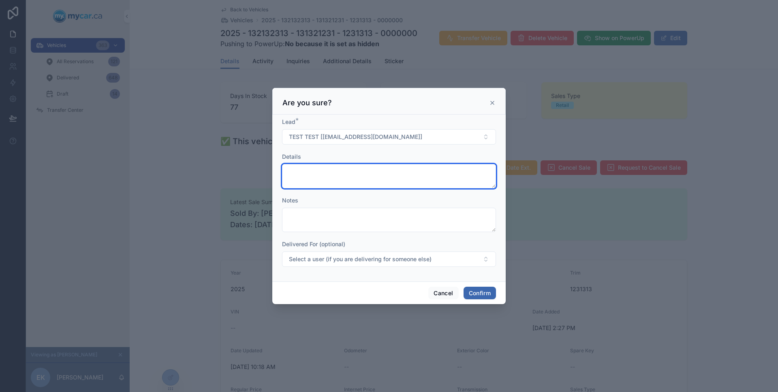
click at [408, 186] on textarea at bounding box center [389, 176] width 214 height 24
type textarea "****"
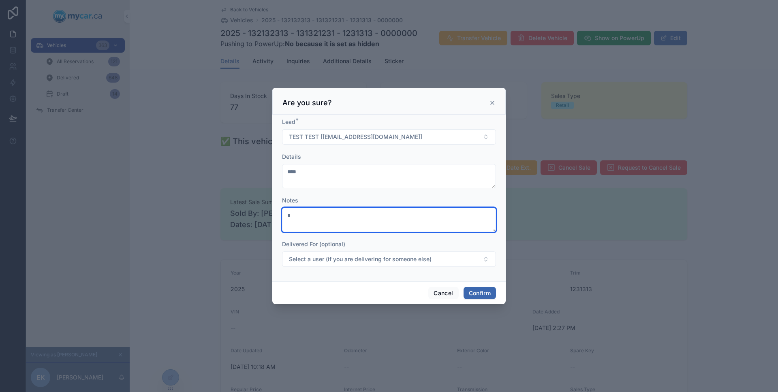
click at [370, 216] on textarea "*" at bounding box center [389, 220] width 214 height 24
type textarea "****"
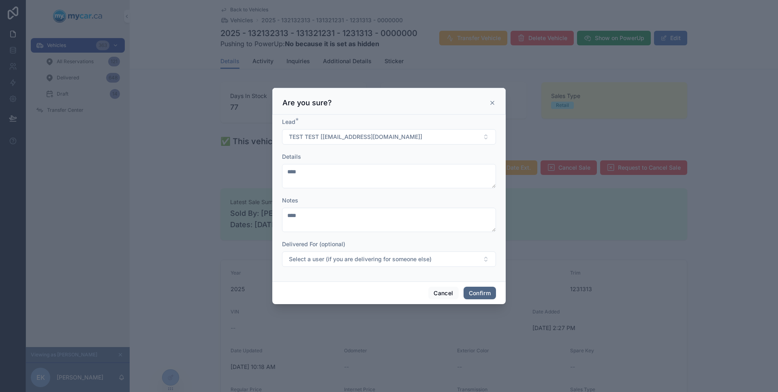
click at [478, 287] on button "Confirm" at bounding box center [479, 293] width 32 height 13
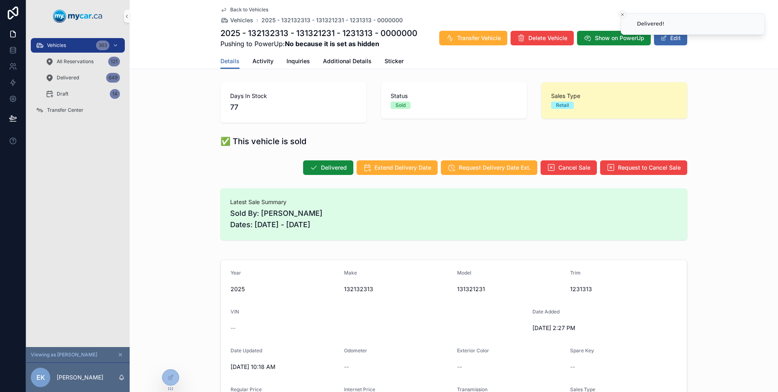
click at [621, 14] on icon "Close toast" at bounding box center [622, 14] width 5 height 5
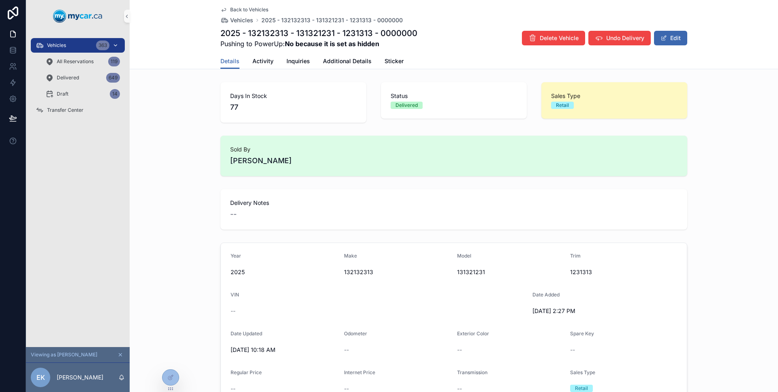
click at [75, 46] on div "Vehicles 363" at bounding box center [78, 45] width 84 height 13
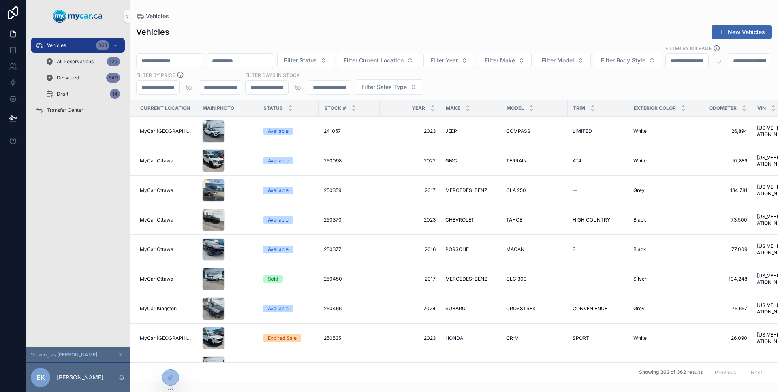
click at [199, 55] on input "scrollable content" at bounding box center [170, 60] width 66 height 11
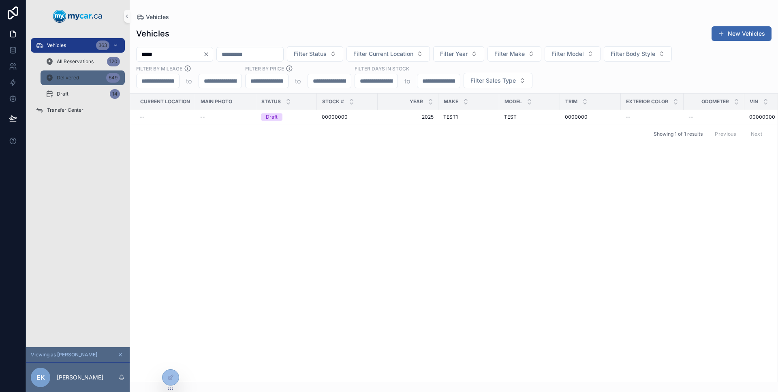
type input "*****"
click at [82, 82] on div "Delivered 649" at bounding box center [82, 77] width 75 height 13
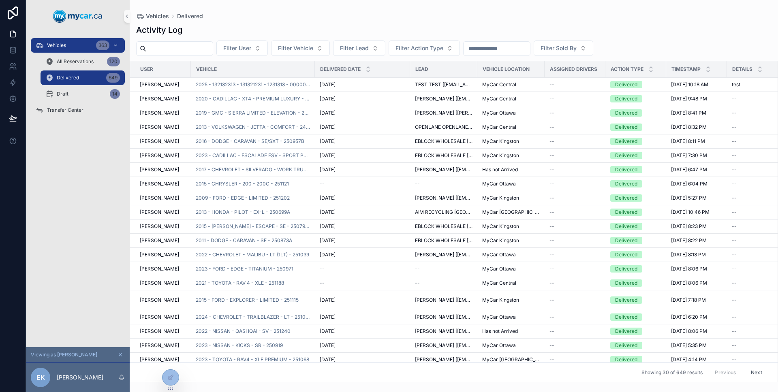
click at [510, 51] on input "scrollable content" at bounding box center [496, 48] width 66 height 11
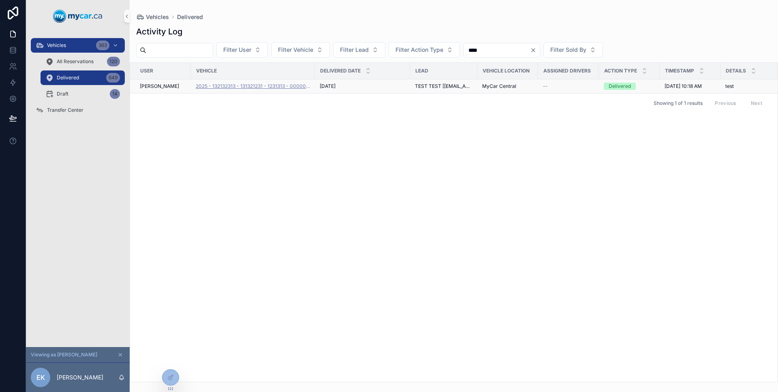
type input "****"
click at [278, 89] on span "2025 - 132132313 - 131321231 - 1231313 - 0000000" at bounding box center [253, 86] width 114 height 6
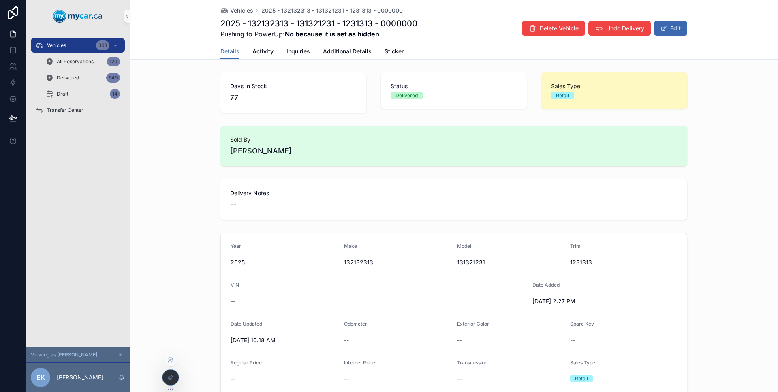
click at [175, 372] on div at bounding box center [170, 377] width 16 height 15
click at [173, 374] on icon at bounding box center [170, 377] width 6 height 6
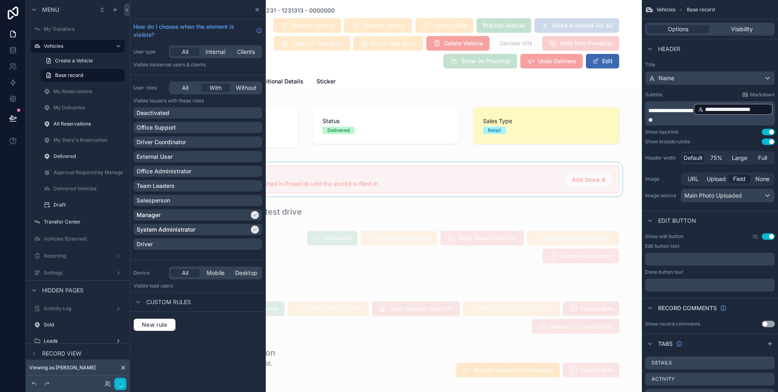
click at [435, 169] on div "scrollable content" at bounding box center [386, 179] width 512 height 34
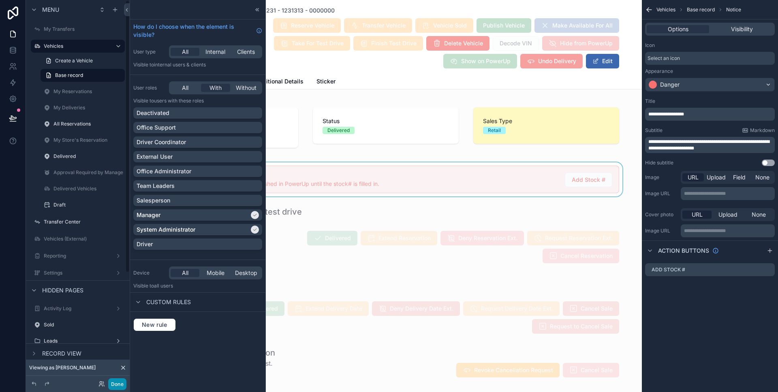
click at [121, 384] on button "Done" at bounding box center [117, 384] width 18 height 12
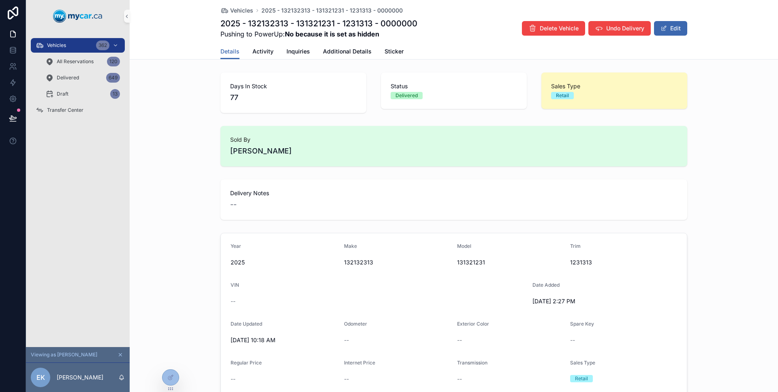
scroll to position [4, 0]
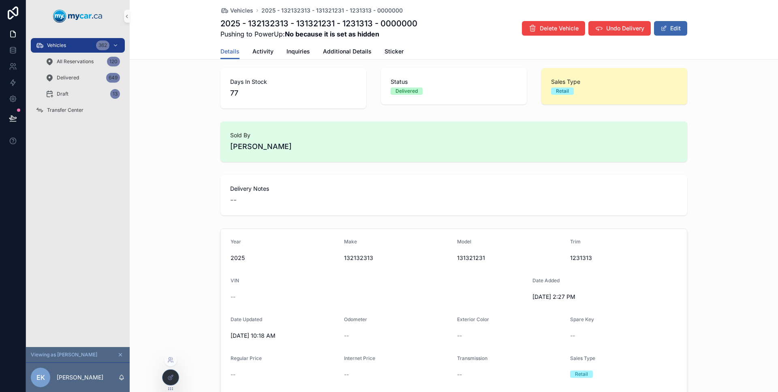
click at [167, 379] on icon at bounding box center [170, 377] width 6 height 6
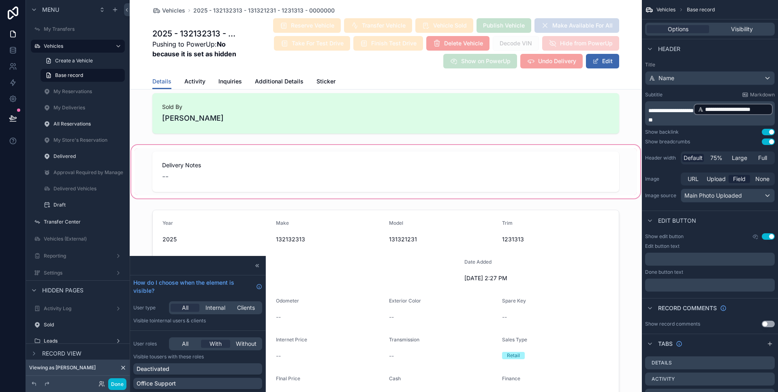
scroll to position [587, 0]
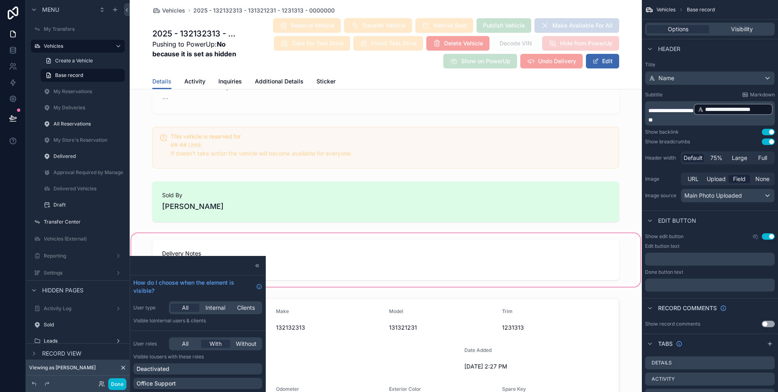
click at [349, 257] on div "scrollable content" at bounding box center [386, 260] width 512 height 57
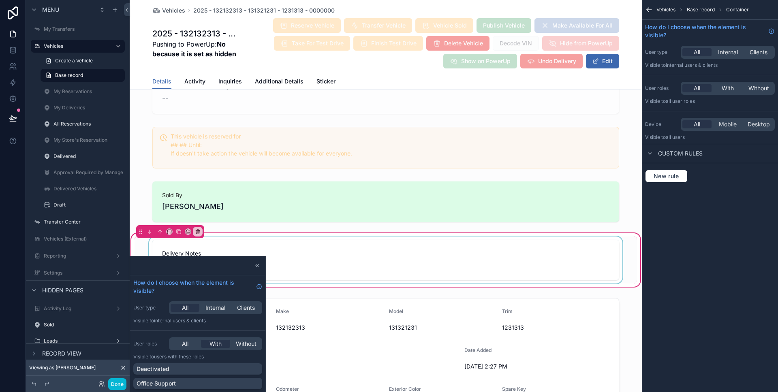
click at [437, 256] on div "scrollable content" at bounding box center [385, 260] width 502 height 47
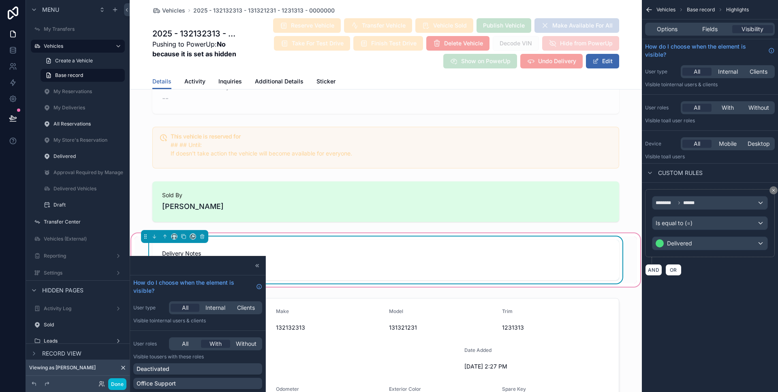
click at [429, 253] on span "Delivery Notes" at bounding box center [385, 254] width 447 height 8
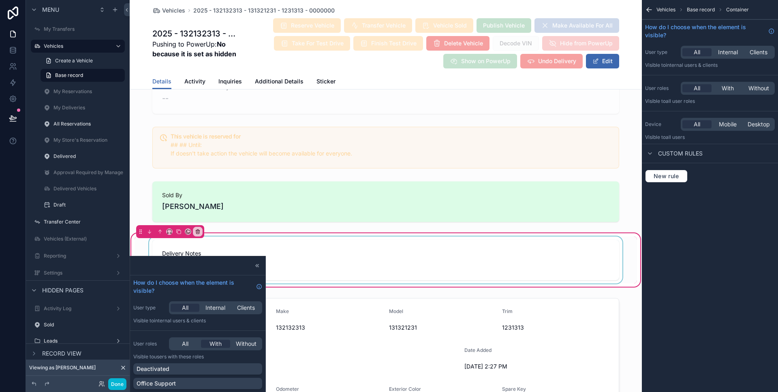
click at [436, 252] on div "scrollable content" at bounding box center [385, 260] width 502 height 47
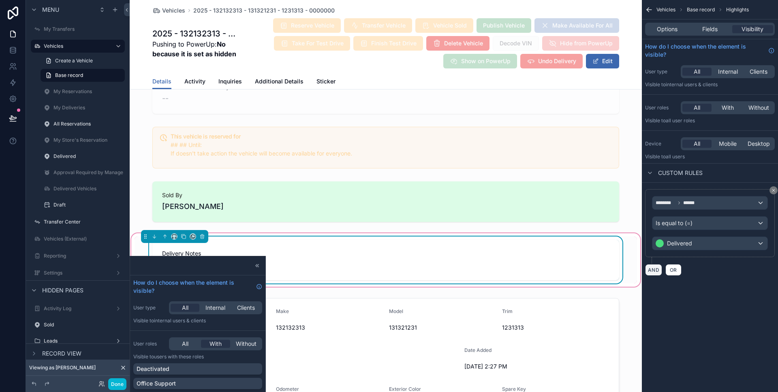
click at [655, 268] on button "AND" at bounding box center [653, 270] width 17 height 12
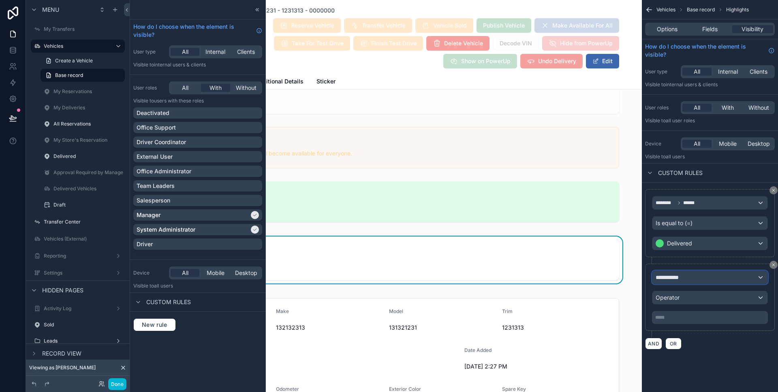
click at [688, 275] on div "**********" at bounding box center [709, 277] width 115 height 13
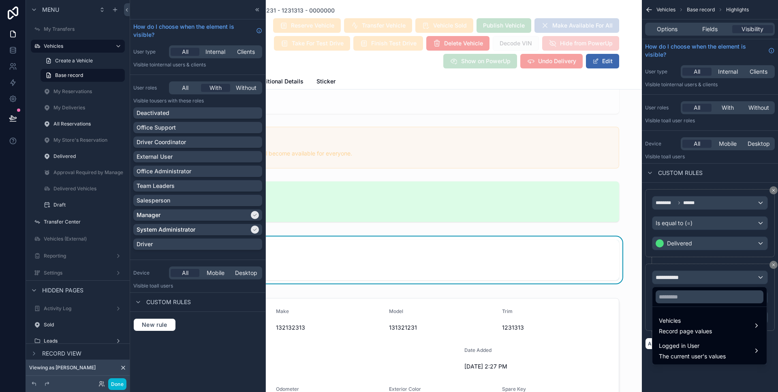
click at [771, 267] on div "scrollable content" at bounding box center [389, 196] width 778 height 392
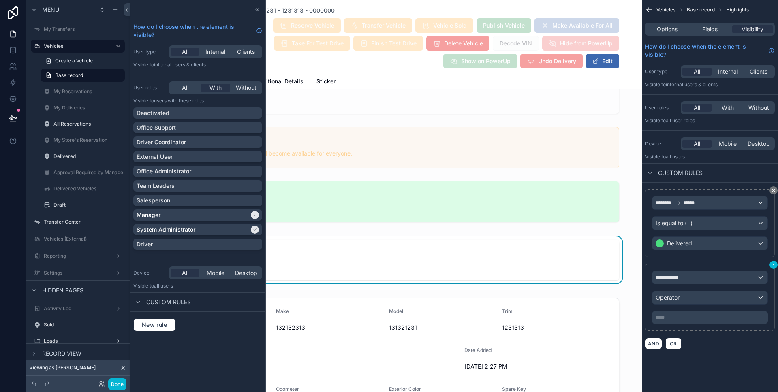
click at [773, 267] on icon "scrollable content" at bounding box center [773, 265] width 5 height 5
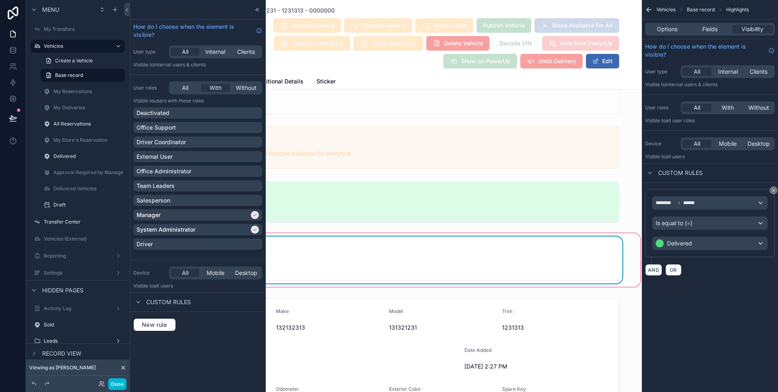
click at [622, 241] on div "Delivery Notes --" at bounding box center [385, 260] width 502 height 47
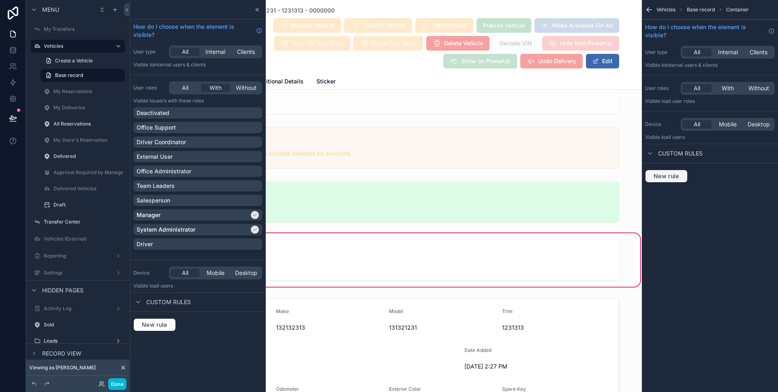
click at [666, 175] on span "New rule" at bounding box center [666, 176] width 32 height 7
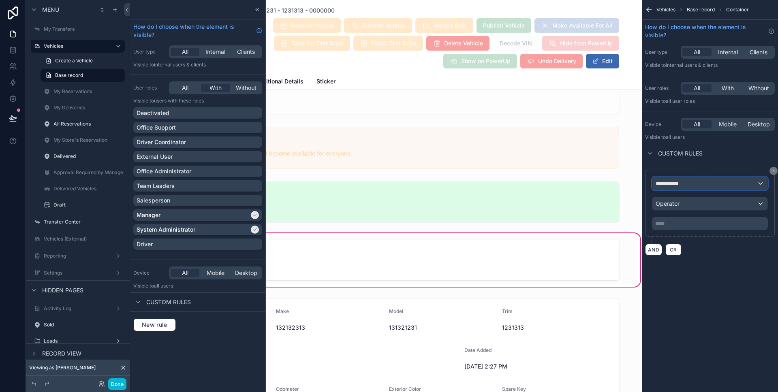
click at [677, 182] on span "**********" at bounding box center [670, 183] width 30 height 8
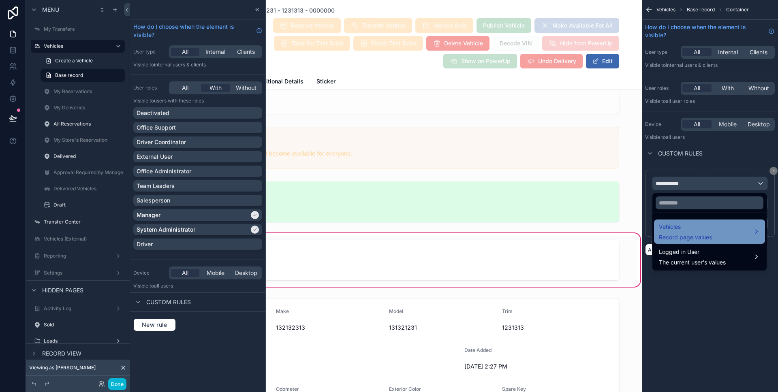
click at [679, 230] on span "Vehicles" at bounding box center [685, 227] width 53 height 10
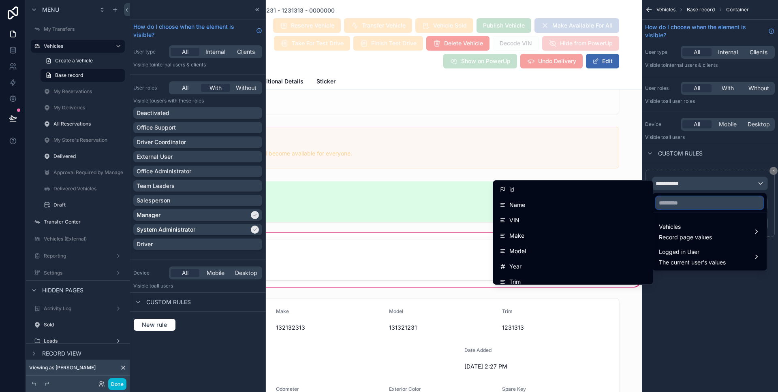
click at [694, 200] on input "text" at bounding box center [709, 202] width 108 height 13
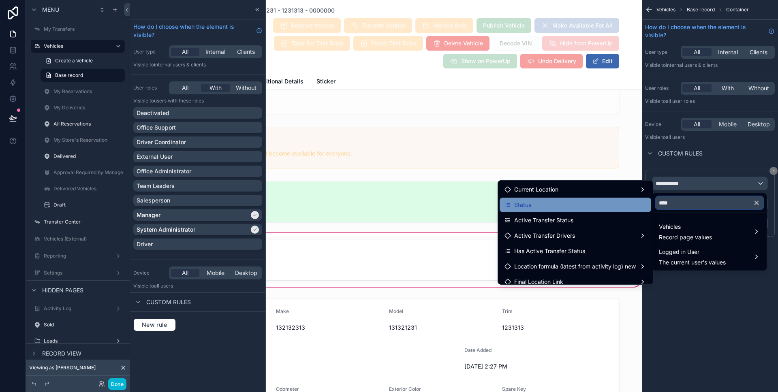
type input "****"
click at [619, 208] on div "Status" at bounding box center [575, 205] width 142 height 10
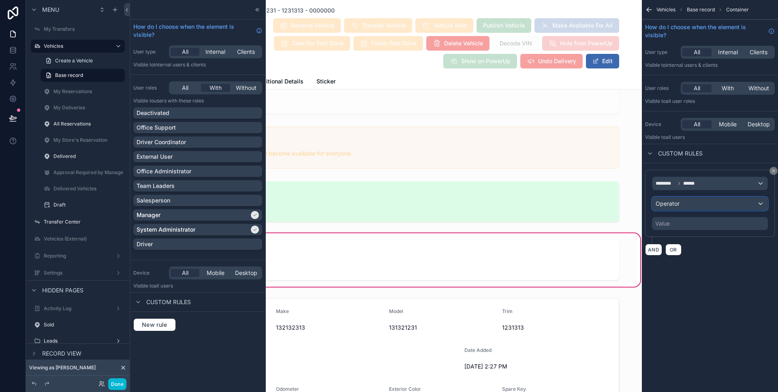
click at [672, 207] on span "Operator" at bounding box center [667, 204] width 24 height 8
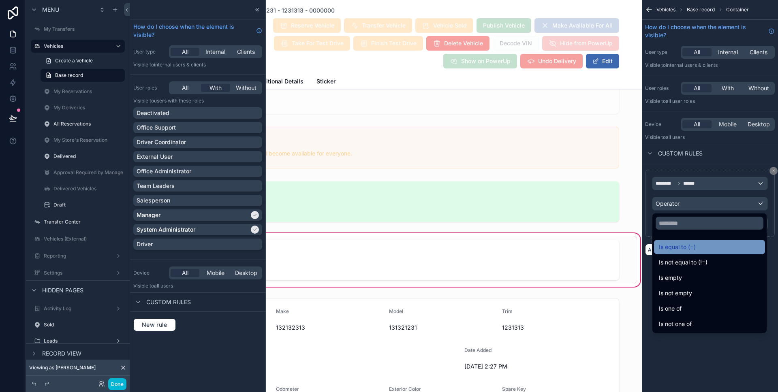
click at [687, 243] on span "Is equal to (=)" at bounding box center [677, 247] width 37 height 10
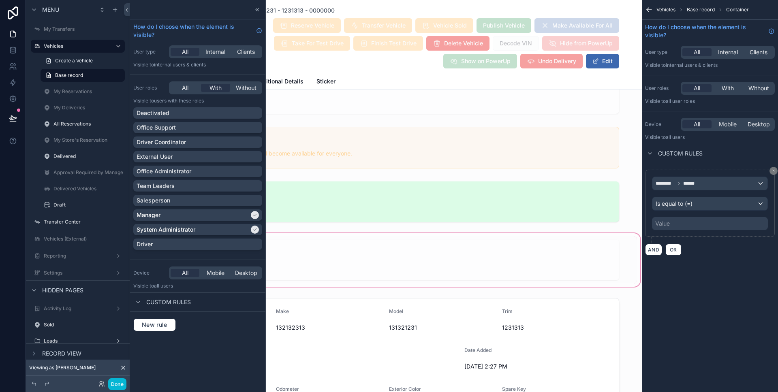
click at [666, 224] on div "Value" at bounding box center [662, 224] width 15 height 8
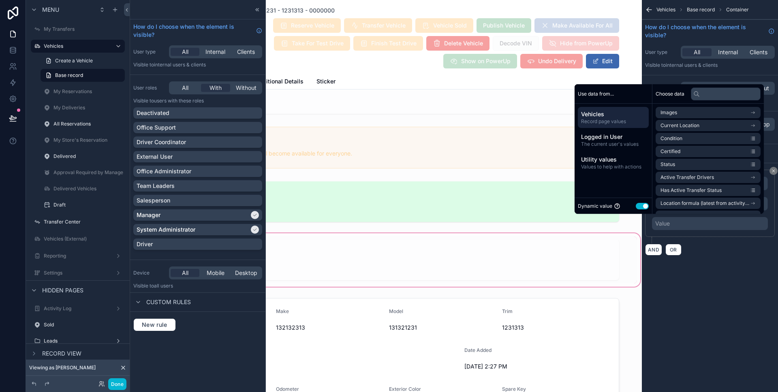
click at [638, 206] on button "Use setting" at bounding box center [642, 206] width 13 height 6
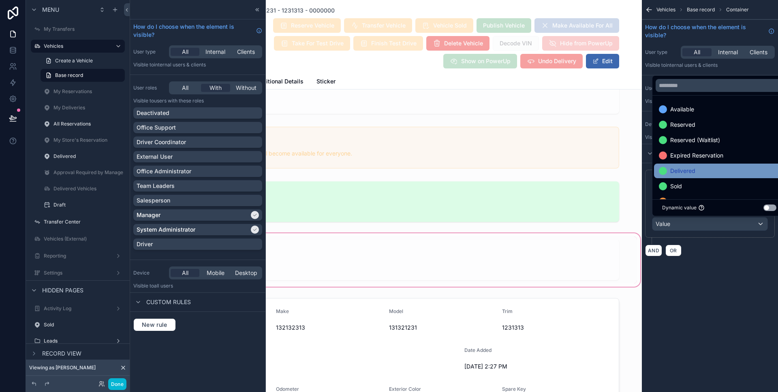
click at [685, 172] on span "Delivered" at bounding box center [682, 171] width 25 height 10
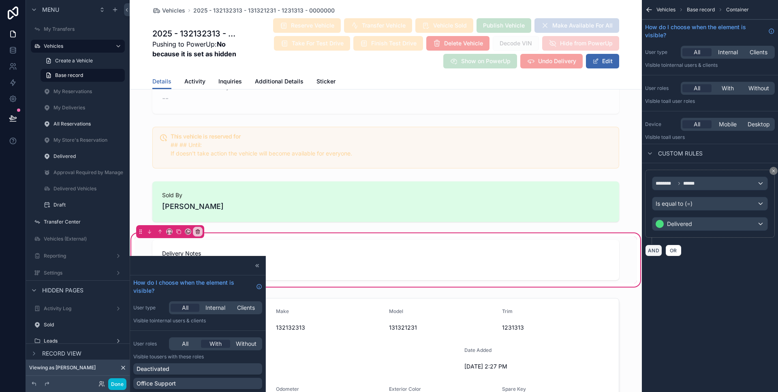
click at [656, 248] on button "AND" at bounding box center [653, 251] width 17 height 12
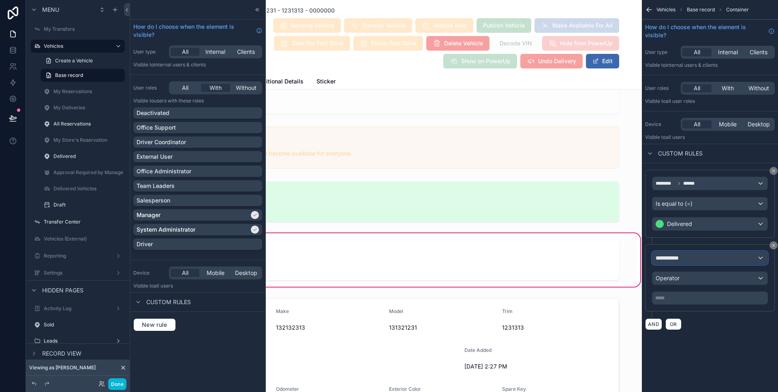
click at [683, 254] on span "**********" at bounding box center [670, 258] width 30 height 8
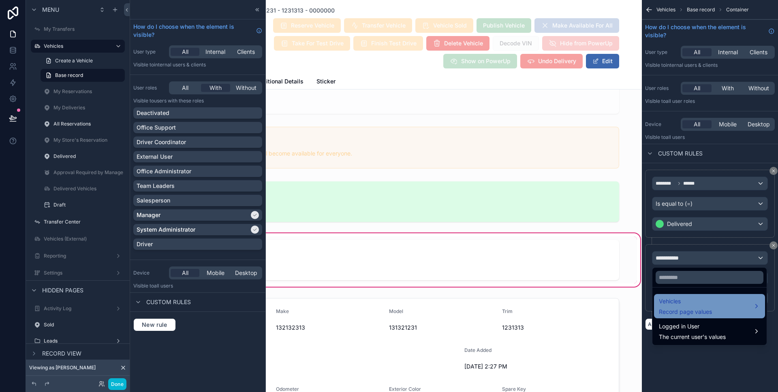
click at [677, 301] on span "Vehicles" at bounding box center [685, 302] width 53 height 10
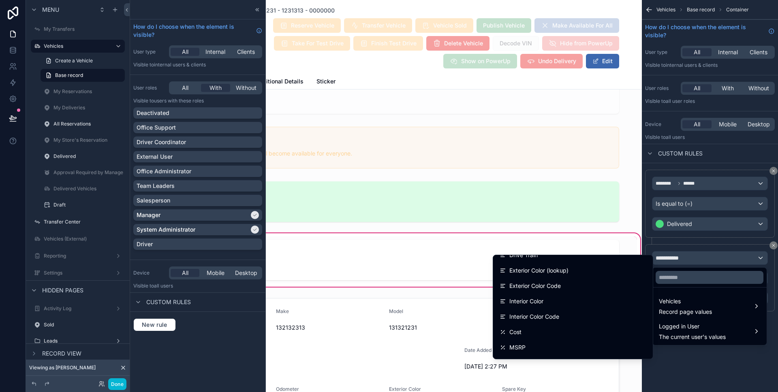
scroll to position [647, 0]
click at [690, 273] on input "text" at bounding box center [709, 277] width 108 height 13
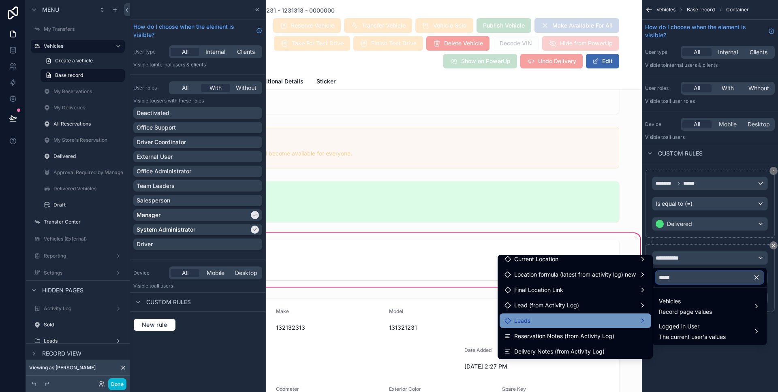
scroll to position [10, 0]
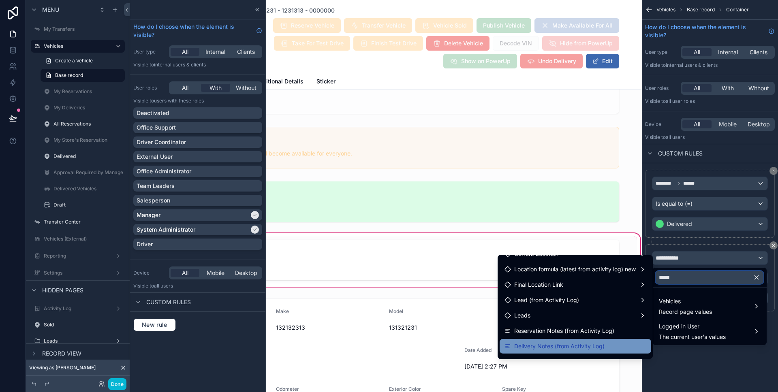
type input "*****"
click at [575, 341] on div "Delivery Notes (from Activity Log)" at bounding box center [575, 346] width 152 height 15
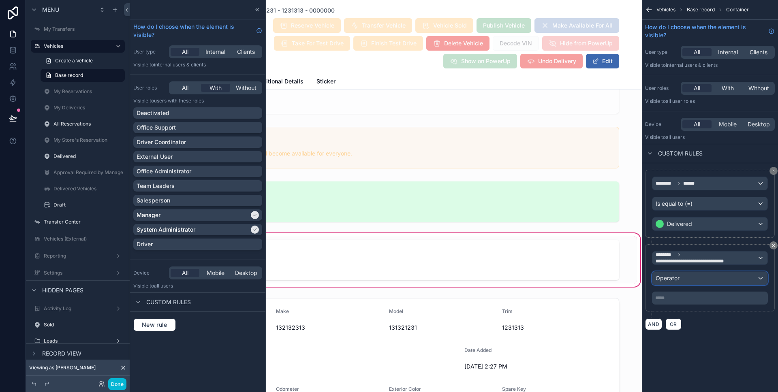
click at [669, 280] on span "Operator" at bounding box center [667, 278] width 24 height 7
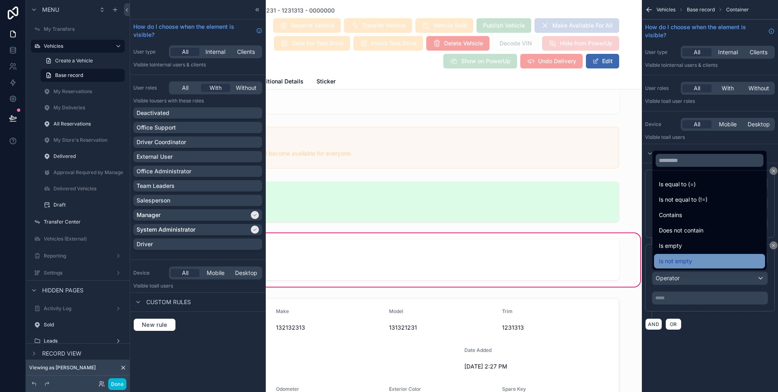
click at [691, 255] on div "Is not empty" at bounding box center [709, 261] width 111 height 15
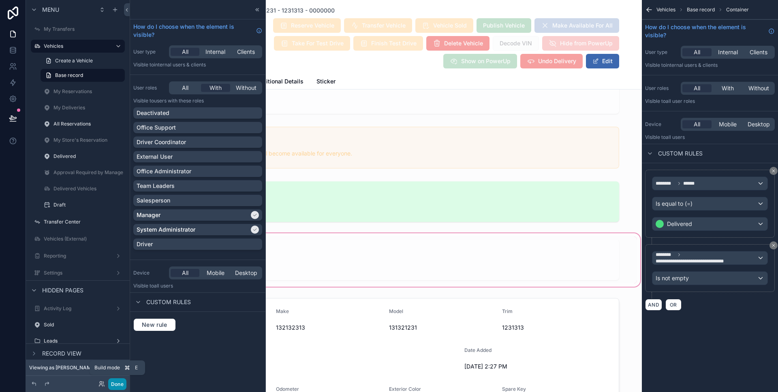
click at [117, 380] on button "Done" at bounding box center [117, 384] width 18 height 12
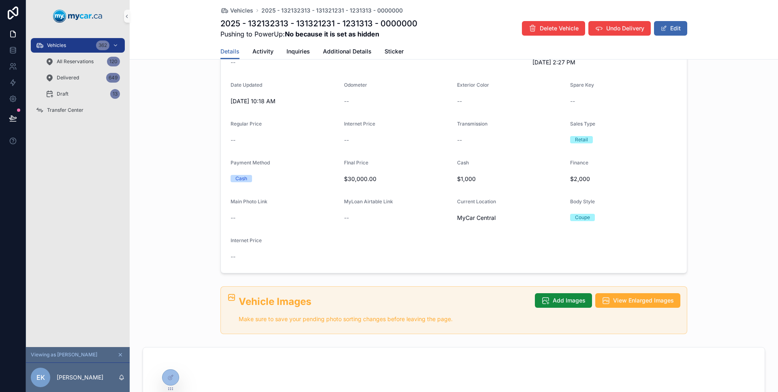
scroll to position [0, 0]
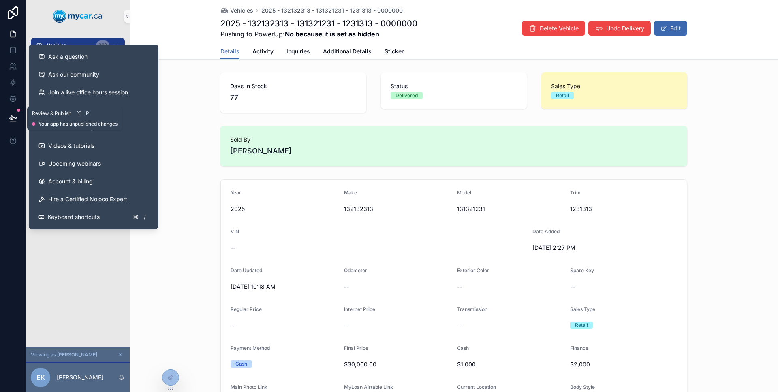
click at [11, 120] on icon at bounding box center [12, 118] width 7 height 4
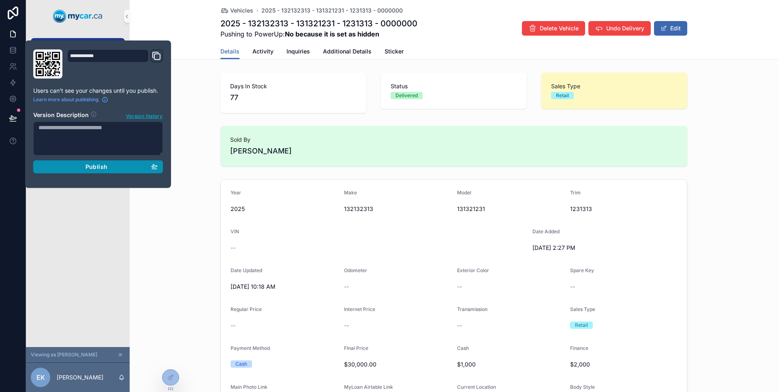
click at [73, 162] on button "Publish" at bounding box center [98, 166] width 130 height 13
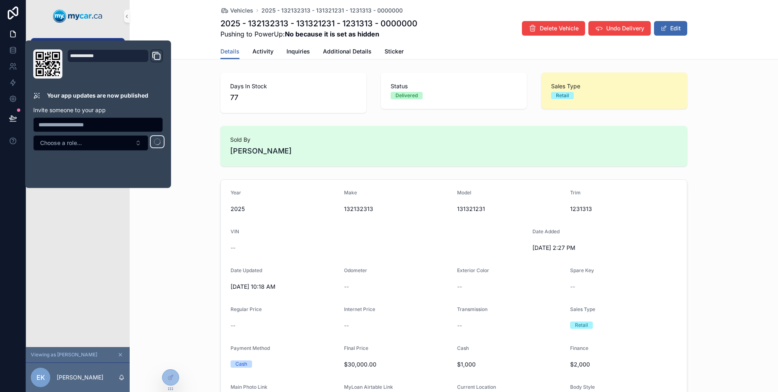
click at [72, 213] on div "Vehicles 362 All Reservations 120 Delivered 649 Draft 13 Transfer Center" at bounding box center [78, 189] width 104 height 315
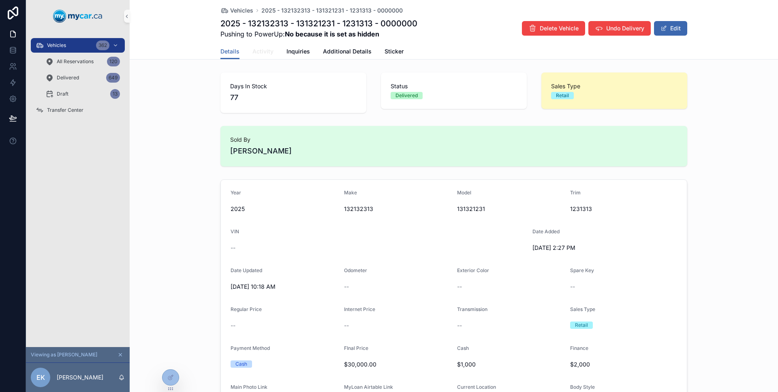
click at [254, 51] on span "Activity" at bounding box center [262, 51] width 21 height 8
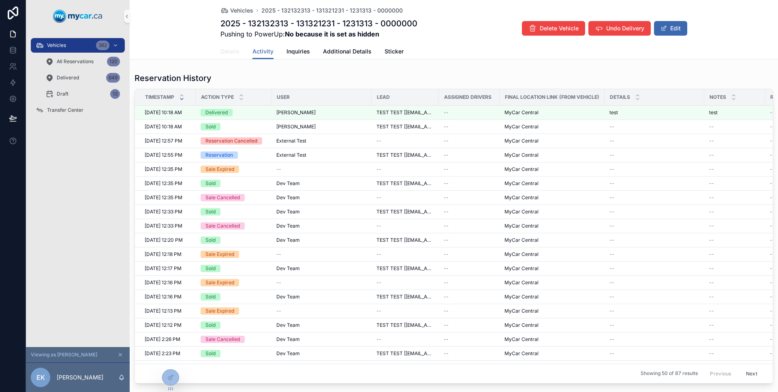
click at [227, 51] on span "Details" at bounding box center [229, 51] width 19 height 8
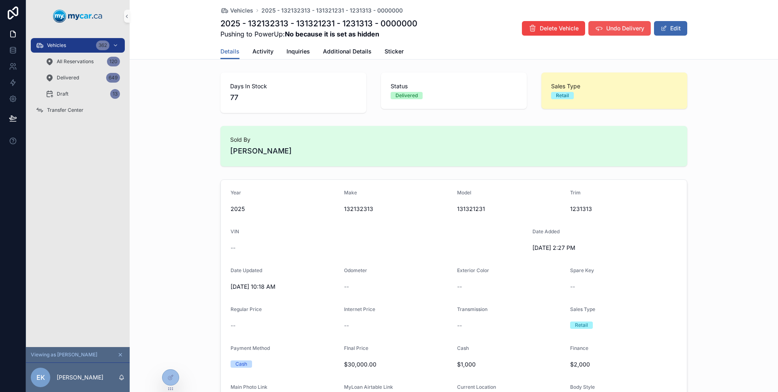
click at [616, 26] on span "Undo Delivery" at bounding box center [625, 28] width 38 height 8
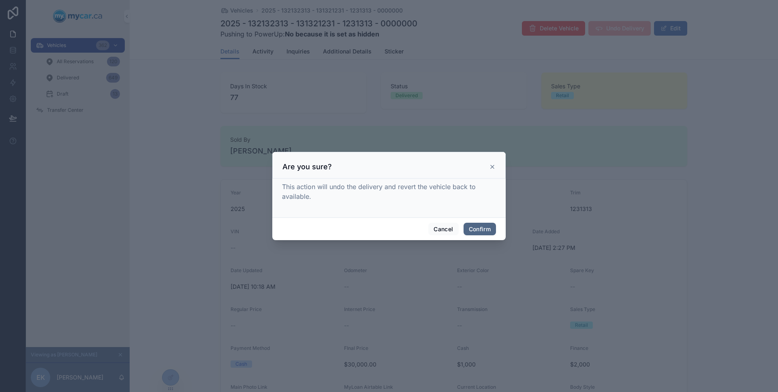
click at [474, 224] on button "Confirm" at bounding box center [479, 229] width 32 height 13
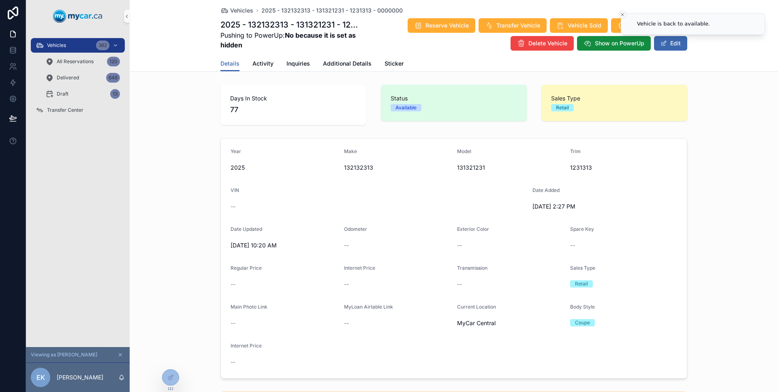
click at [624, 14] on icon "Close toast" at bounding box center [622, 14] width 5 height 5
click at [65, 45] on span "Vehicles" at bounding box center [56, 45] width 19 height 6
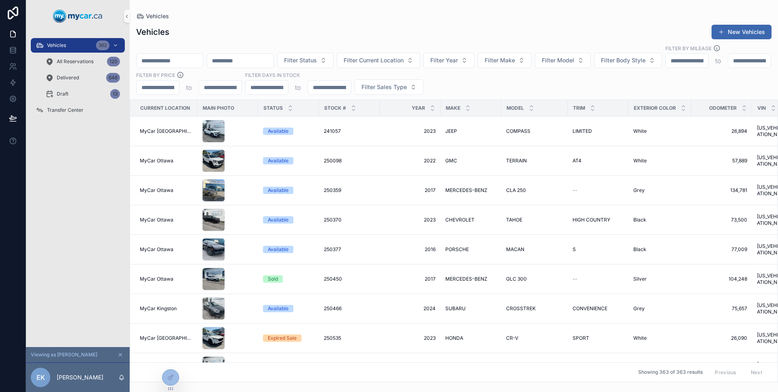
click at [200, 55] on input "scrollable content" at bounding box center [170, 60] width 66 height 11
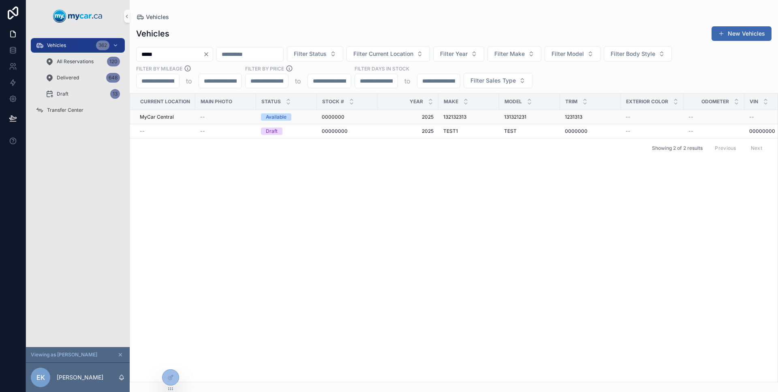
type input "*****"
click at [305, 115] on div "Available" at bounding box center [286, 116] width 51 height 7
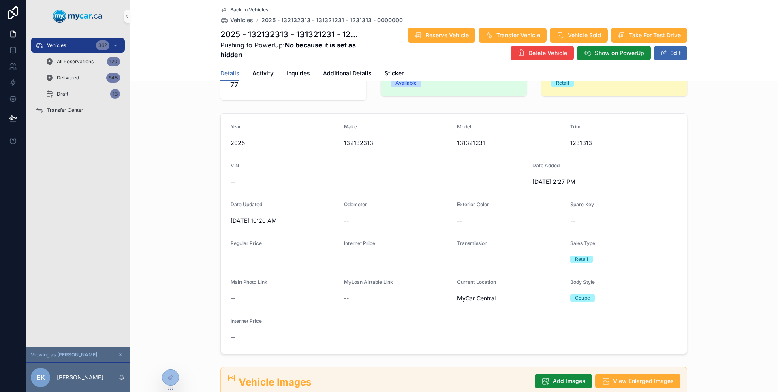
scroll to position [30, 0]
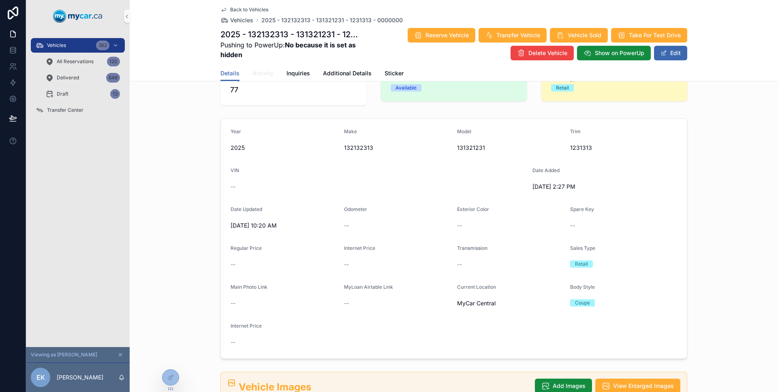
click at [261, 73] on span "Activity" at bounding box center [262, 73] width 21 height 8
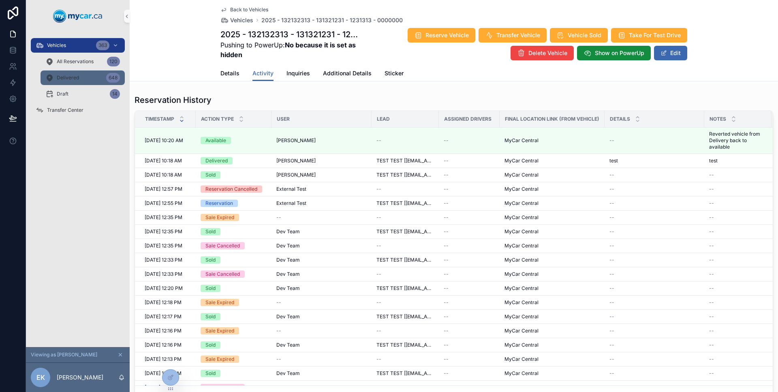
click at [73, 80] on span "Delivered" at bounding box center [68, 78] width 22 height 6
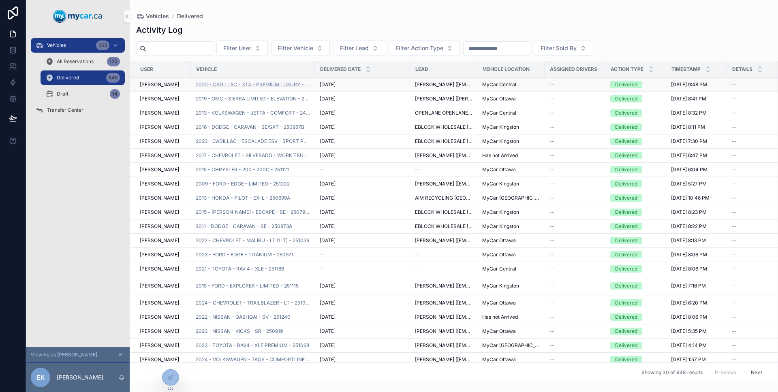
click at [286, 84] on span "2020 - CADILLAC - XT4 - PREMIUM LUXURY - 251007" at bounding box center [253, 84] width 114 height 6
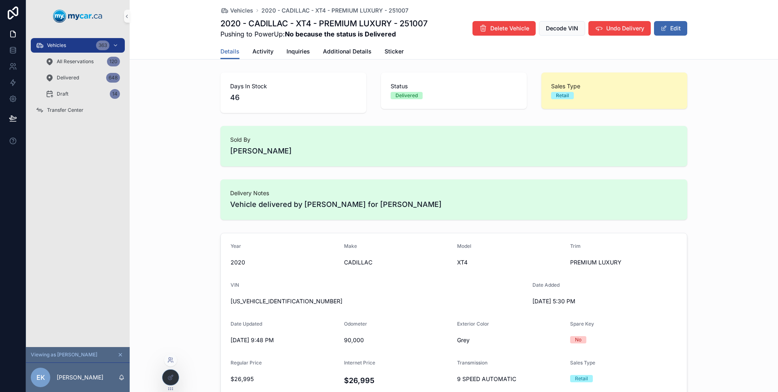
click at [173, 360] on icon at bounding box center [170, 360] width 6 height 6
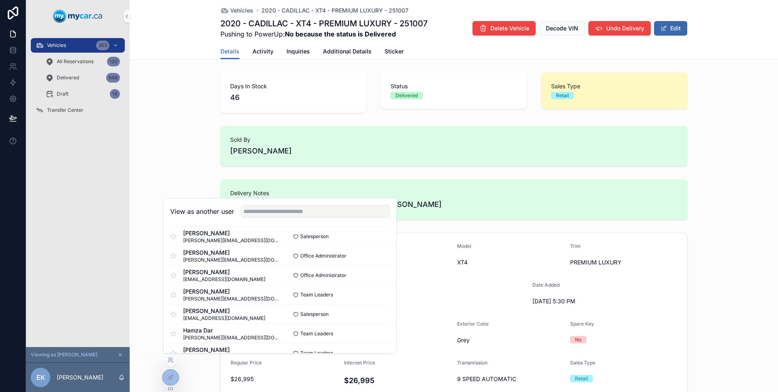
scroll to position [1285, 0]
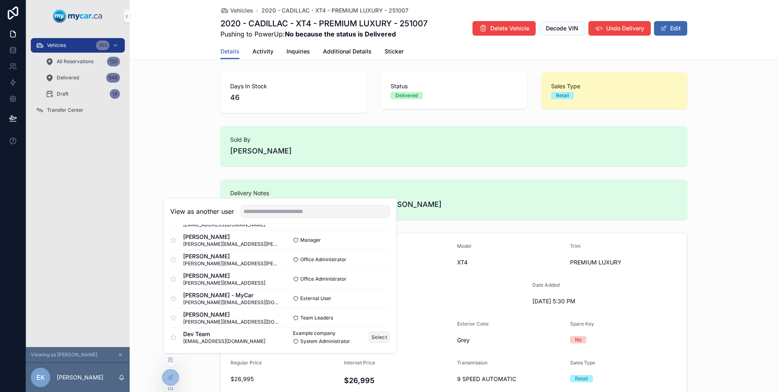
click at [381, 339] on button "Select" at bounding box center [379, 337] width 21 height 12
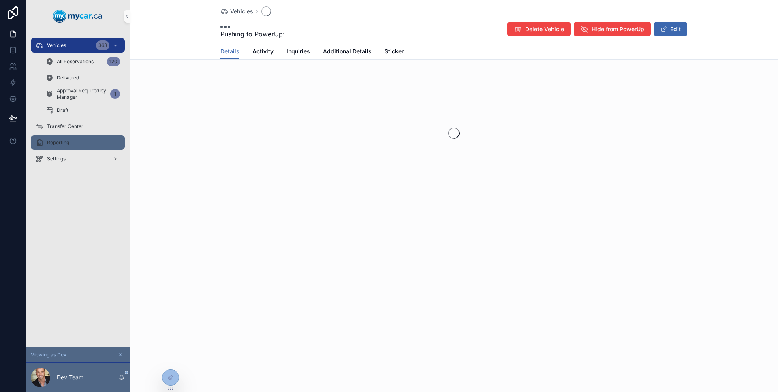
click at [94, 147] on div "Reporting" at bounding box center [78, 142] width 84 height 13
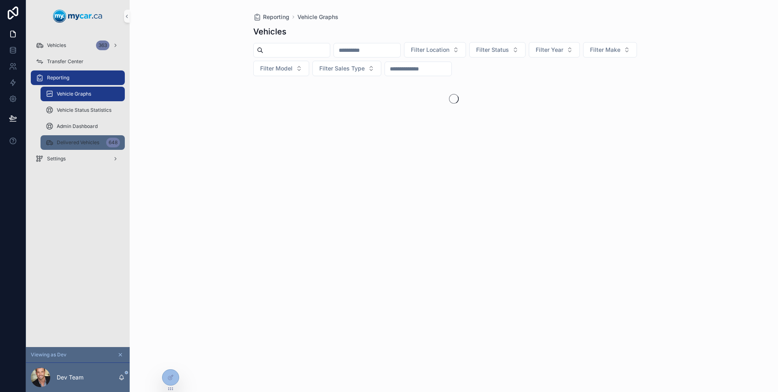
click at [93, 147] on div "Delivered Vehicles 648" at bounding box center [82, 142] width 75 height 13
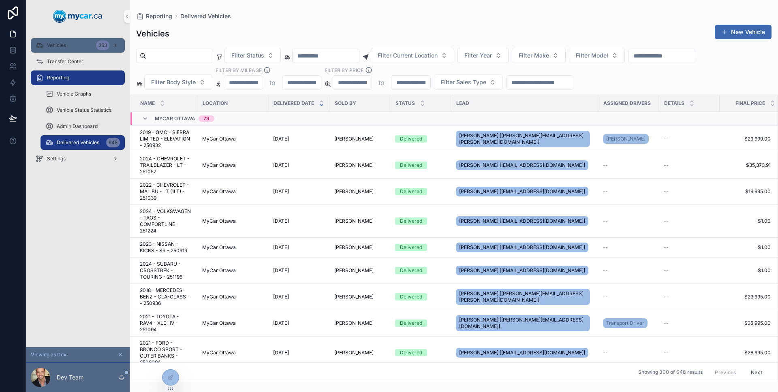
click at [66, 43] on span "Vehicles" at bounding box center [56, 45] width 19 height 6
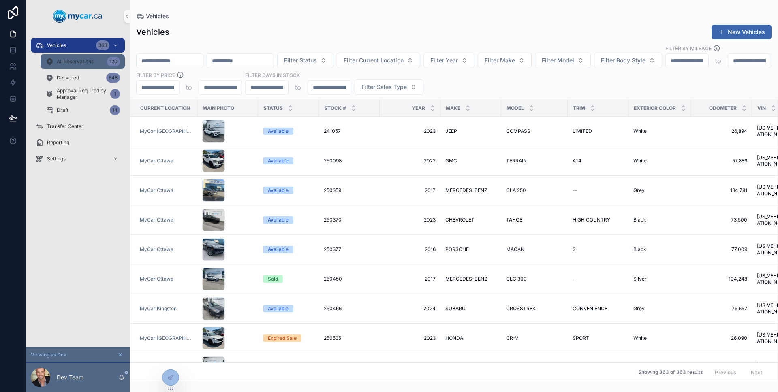
click at [92, 64] on span "All Reservations" at bounding box center [75, 61] width 37 height 6
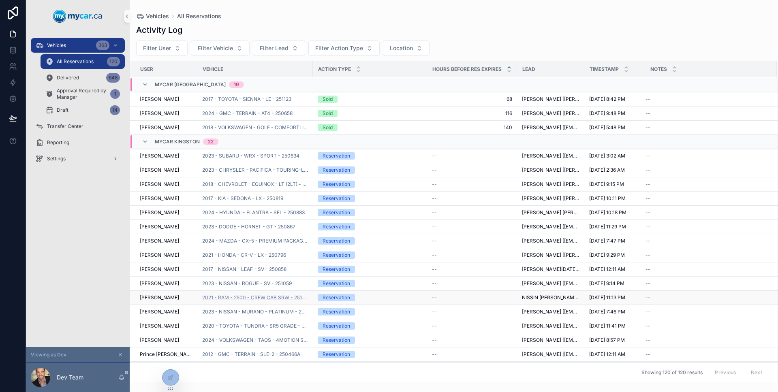
scroll to position [1178, 0]
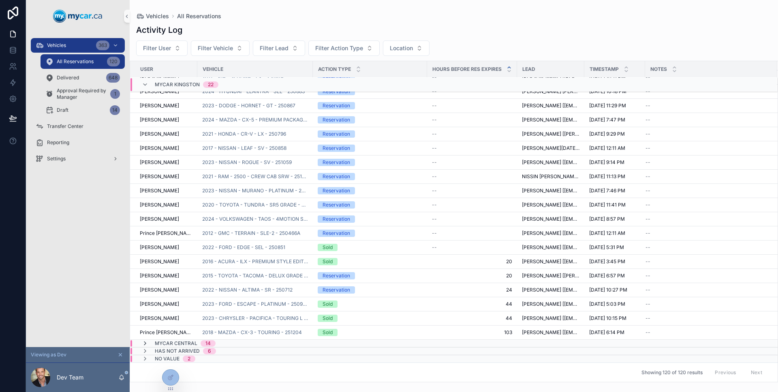
click at [147, 341] on icon "scrollable content" at bounding box center [145, 343] width 6 height 6
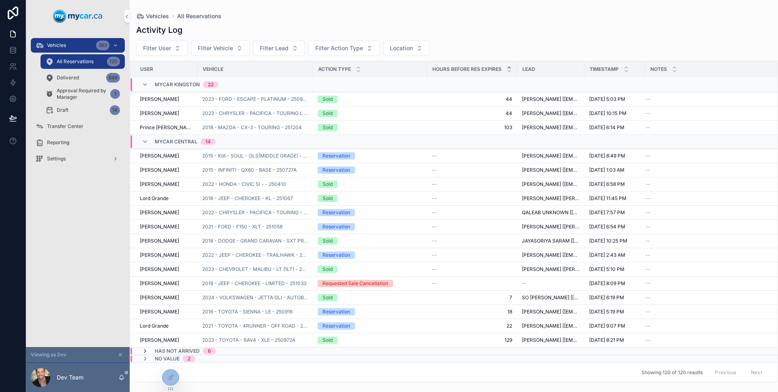
click at [142, 352] on icon "scrollable content" at bounding box center [145, 351] width 6 height 6
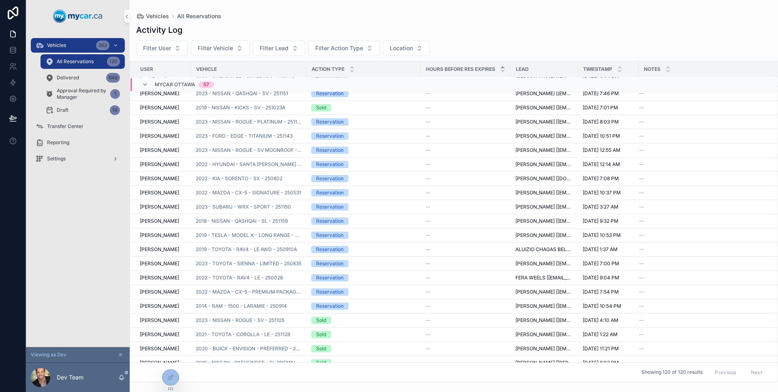
scroll to position [0, 0]
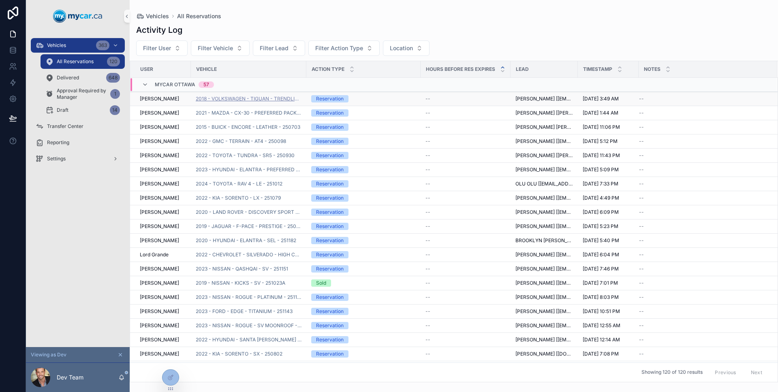
click at [271, 100] on span "2018 - VOLKSWAGEN - TIGUAN - TRENDLINE - 250439" at bounding box center [249, 99] width 106 height 6
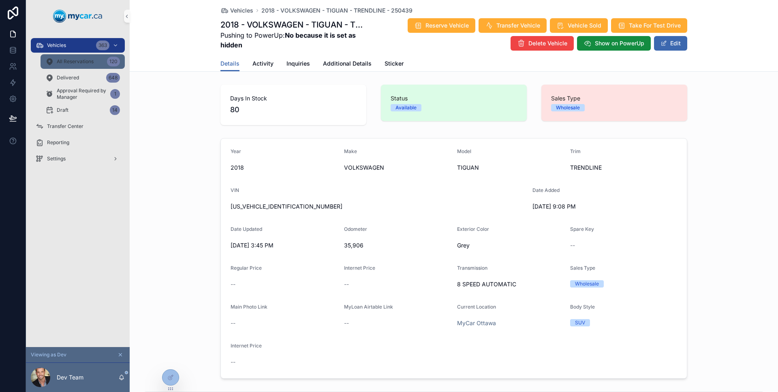
click at [84, 60] on span "All Reservations" at bounding box center [75, 61] width 37 height 6
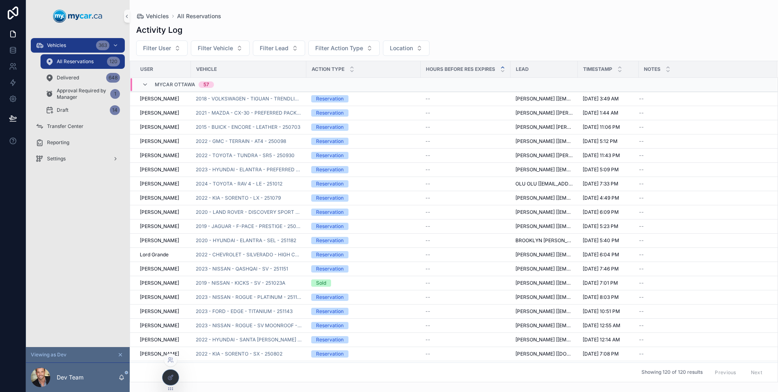
click at [167, 380] on icon at bounding box center [170, 377] width 6 height 6
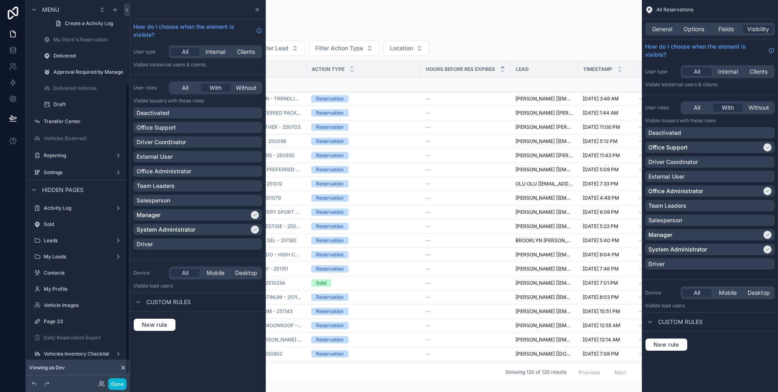
scroll to position [111, 0]
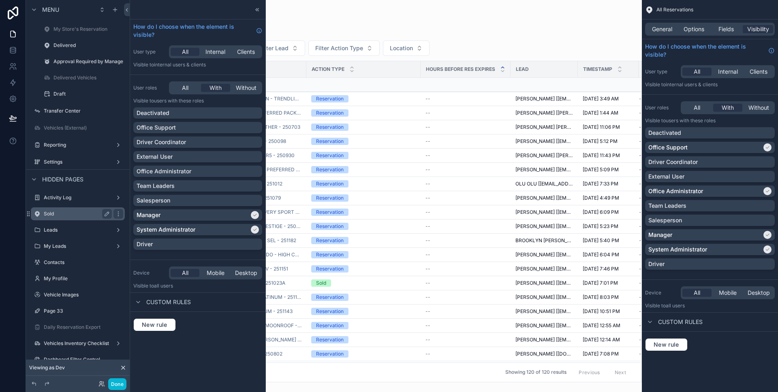
click at [69, 212] on label "Sold" at bounding box center [76, 214] width 65 height 6
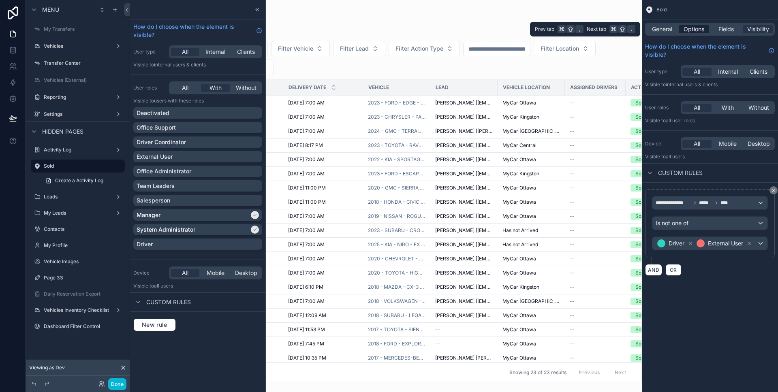
click at [703, 29] on span "Options" at bounding box center [693, 29] width 21 height 8
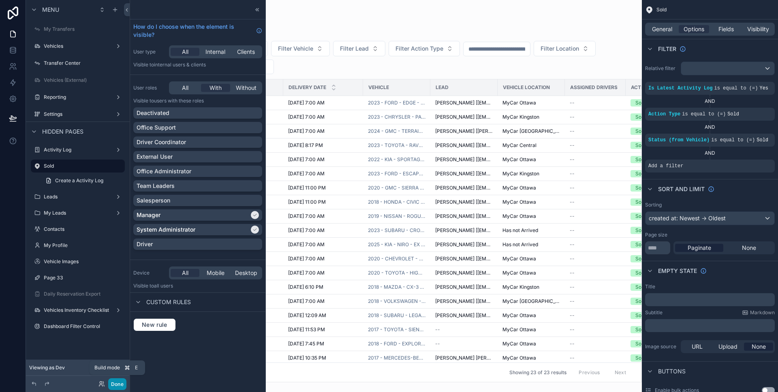
click at [123, 380] on button "Done" at bounding box center [117, 384] width 18 height 12
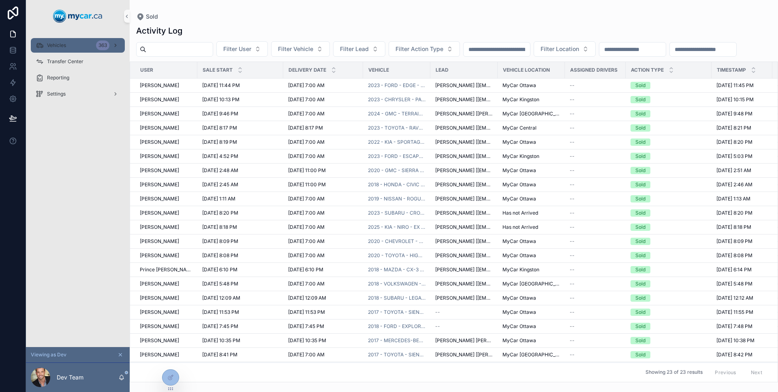
click at [69, 44] on div "Vehicles 363" at bounding box center [78, 45] width 84 height 13
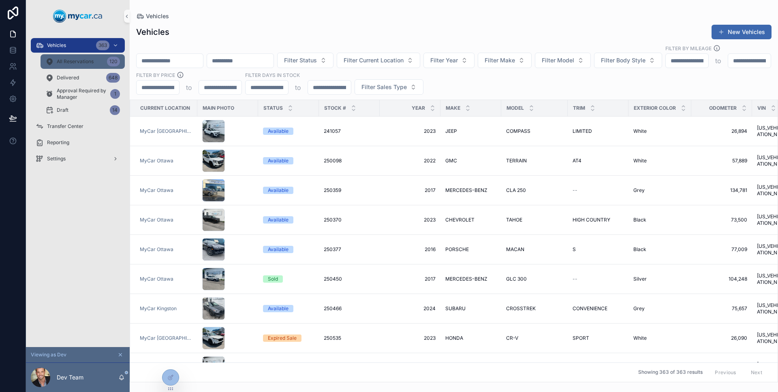
click at [73, 65] on div "All Reservations 120" at bounding box center [82, 61] width 75 height 13
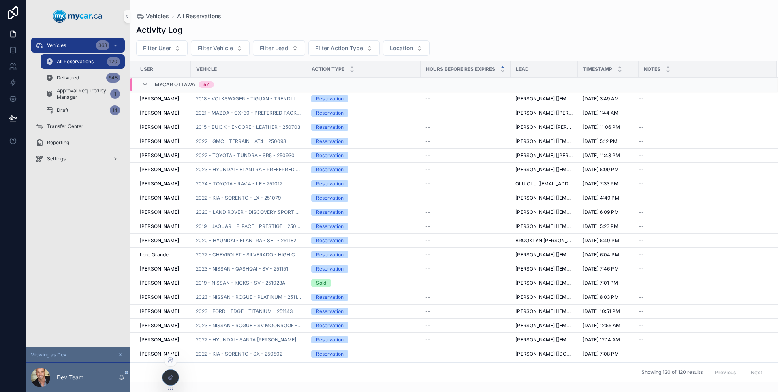
click at [171, 372] on div at bounding box center [170, 377] width 16 height 15
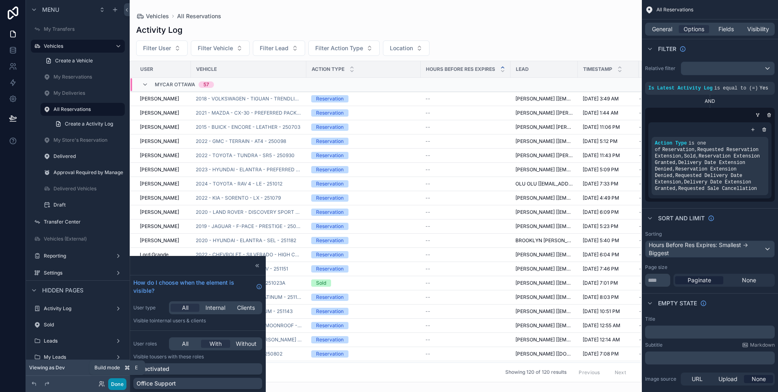
click at [117, 384] on button "Done" at bounding box center [117, 384] width 18 height 12
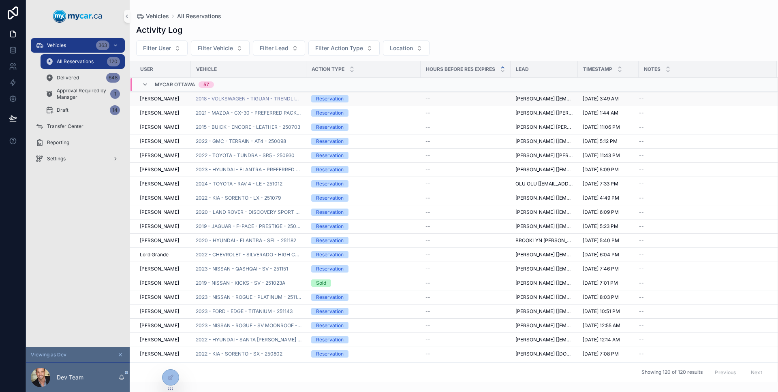
click at [266, 99] on span "2018 - VOLKSWAGEN - TIGUAN - TRENDLINE - 250439" at bounding box center [249, 99] width 106 height 6
